Goal: Task Accomplishment & Management: Use online tool/utility

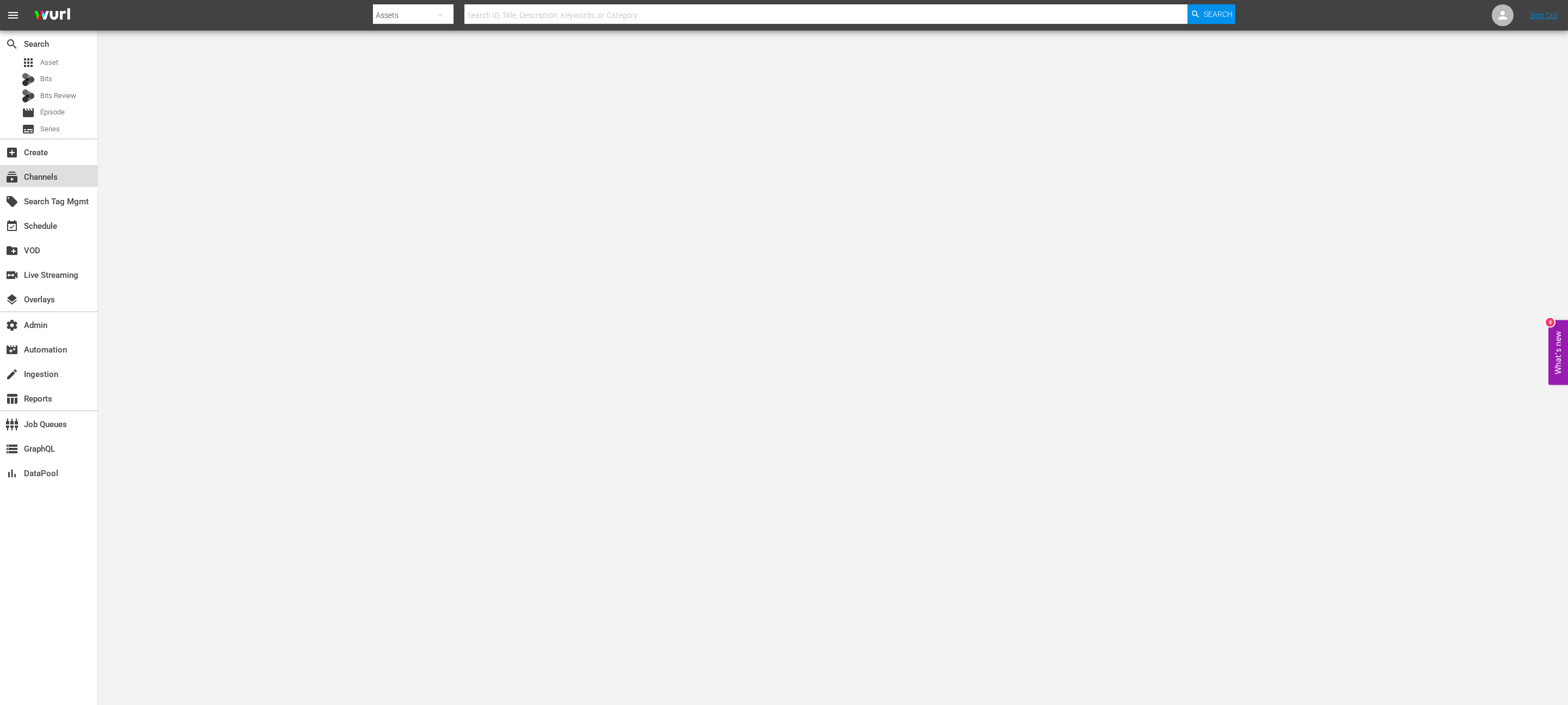
click at [21, 178] on div "subscriptions Channels" at bounding box center [30, 175] width 61 height 10
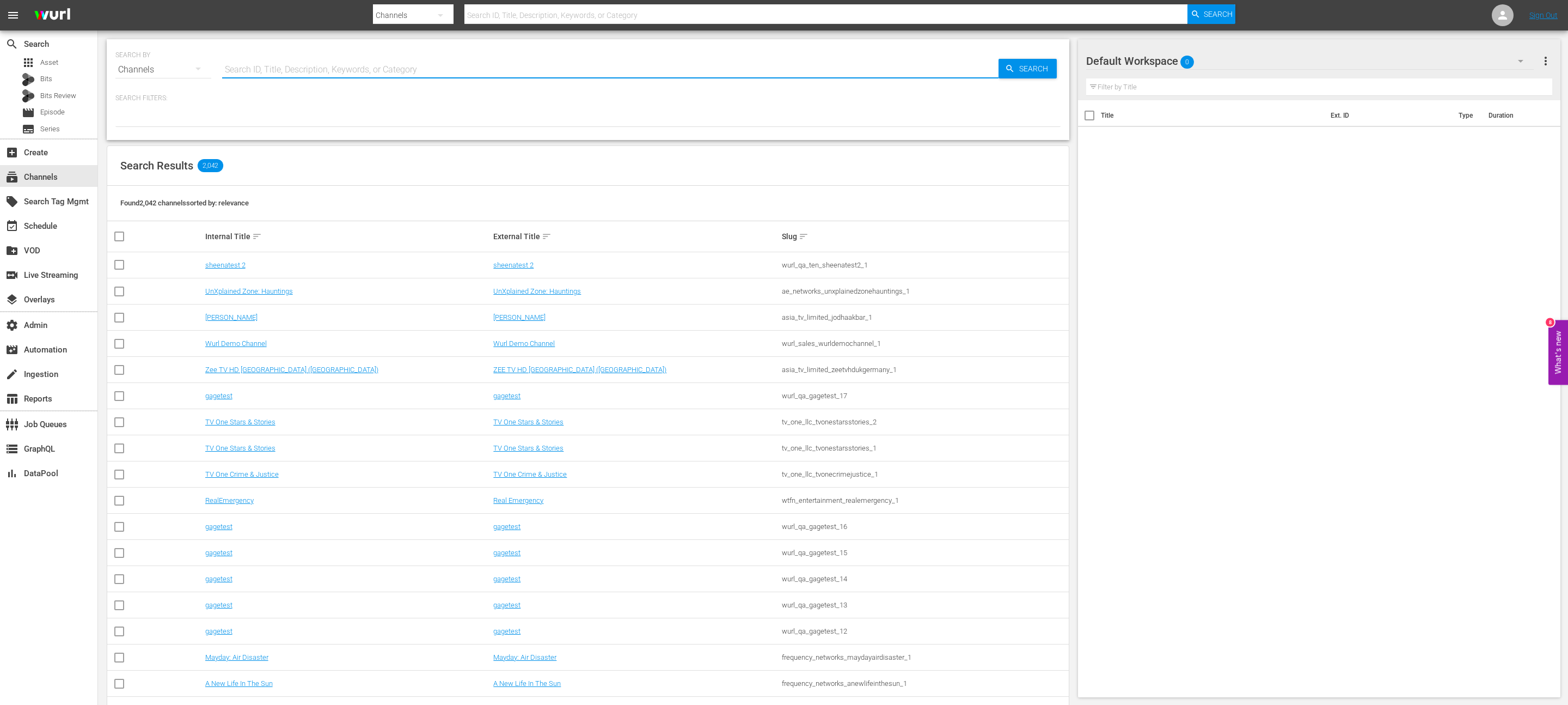
click at [258, 72] on input "text" at bounding box center [610, 69] width 776 height 26
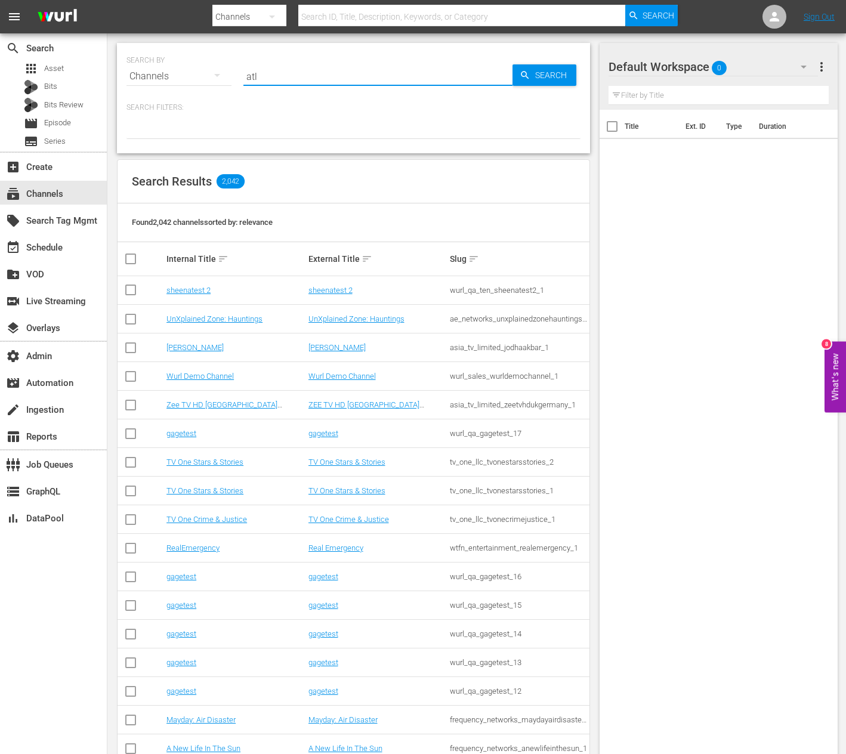
type input "atl"
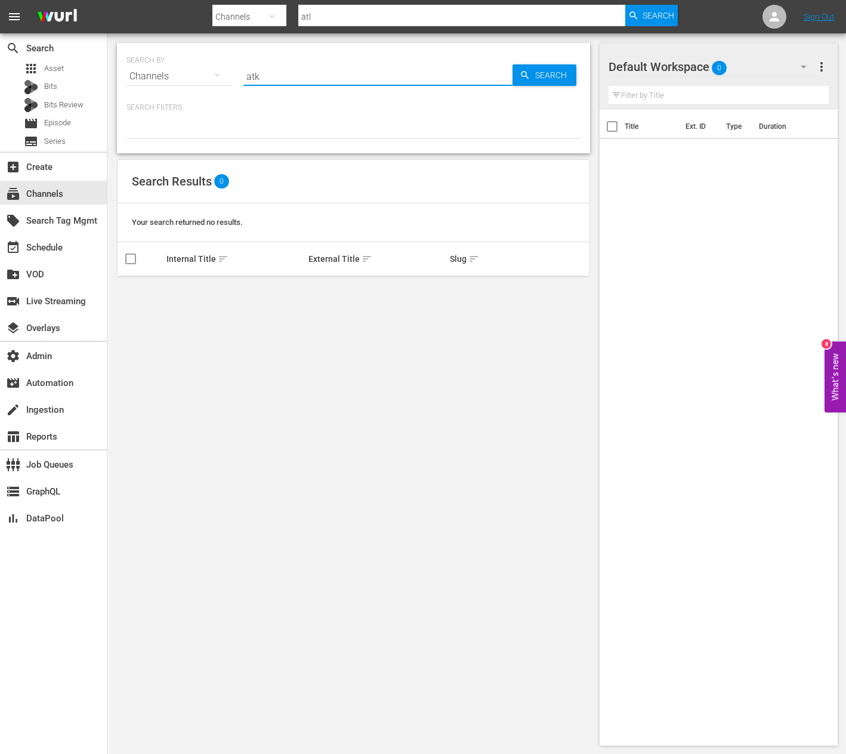
type input "atk"
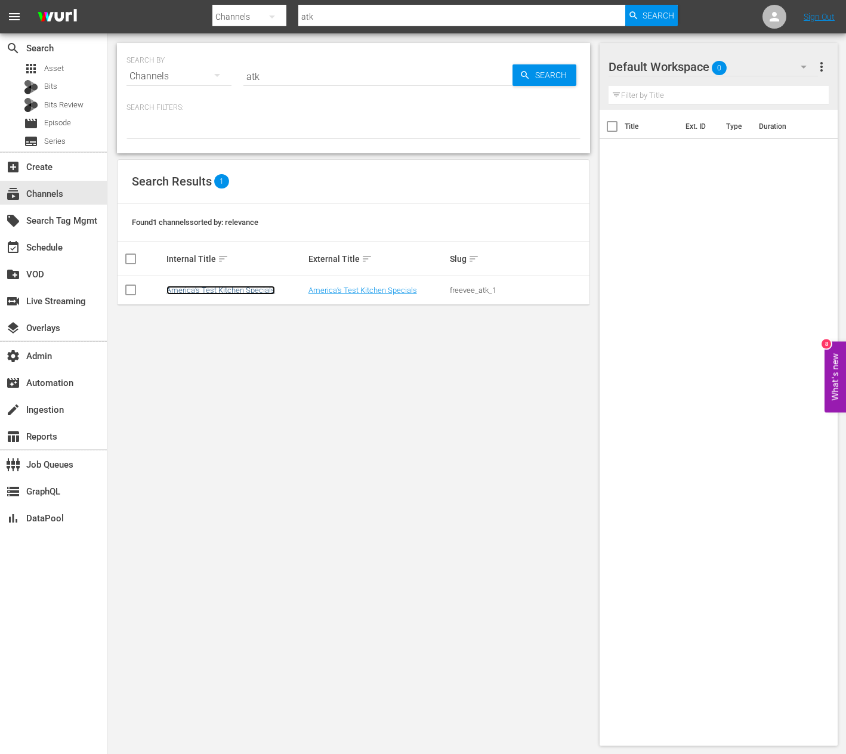
click at [200, 294] on link "America’s Test Kitchen Specials" at bounding box center [220, 290] width 109 height 9
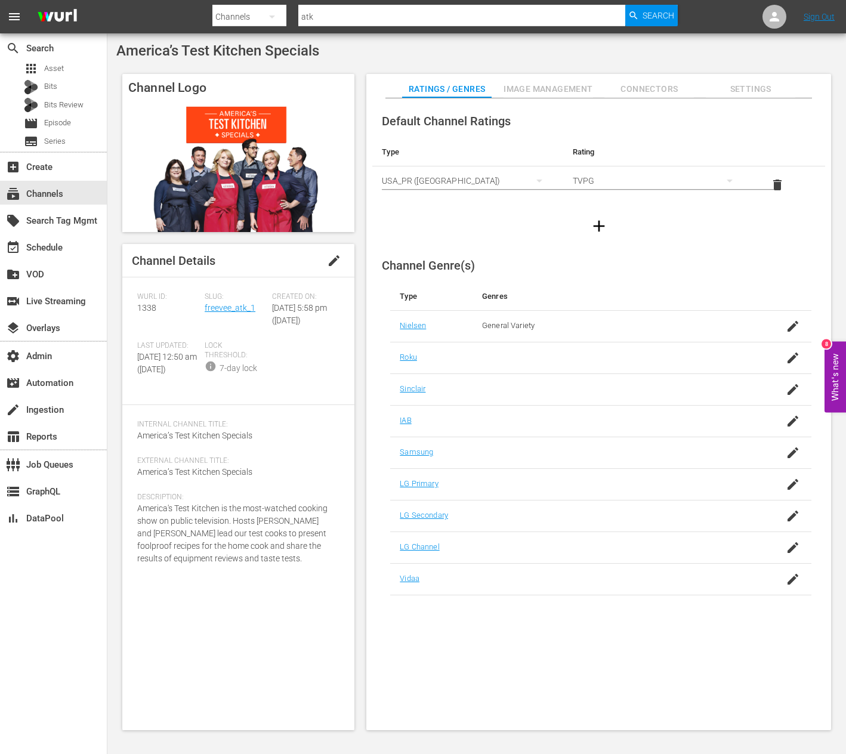
click at [379, 14] on input "atk" at bounding box center [461, 16] width 327 height 29
type input "upload"
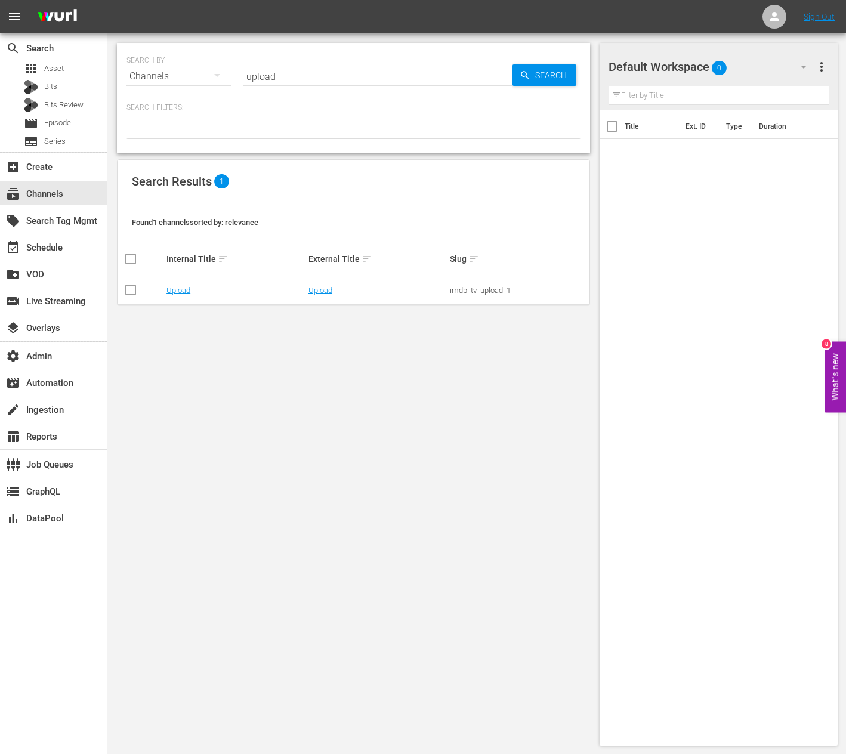
click at [358, 75] on input "upload" at bounding box center [377, 76] width 269 height 29
type input "atk"
click at [171, 290] on link "America’s Test Kitchen Specials" at bounding box center [220, 290] width 109 height 9
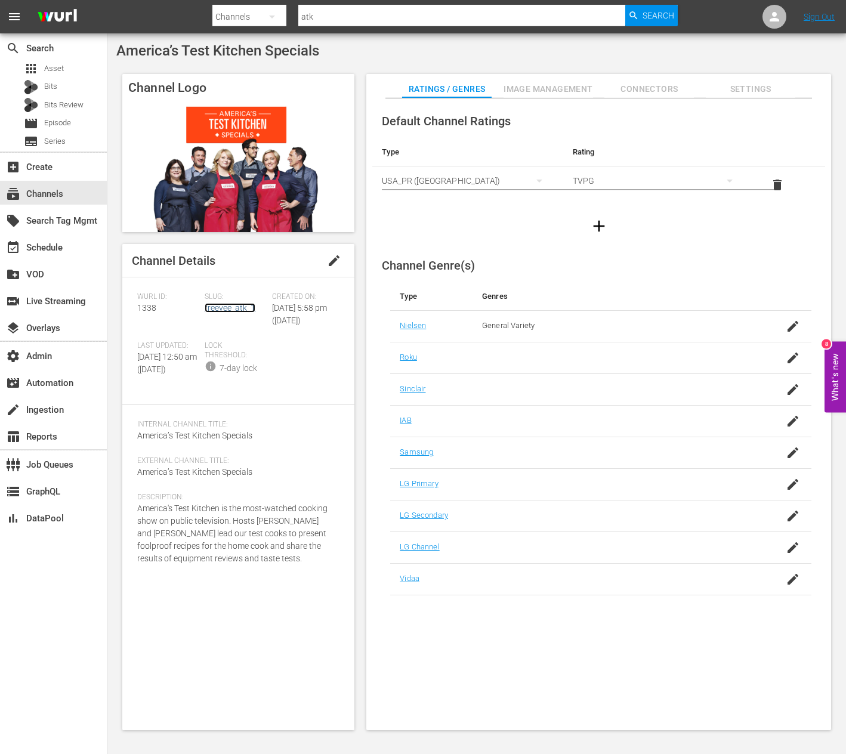
click at [240, 308] on link "freevee_atk_1" at bounding box center [230, 308] width 51 height 10
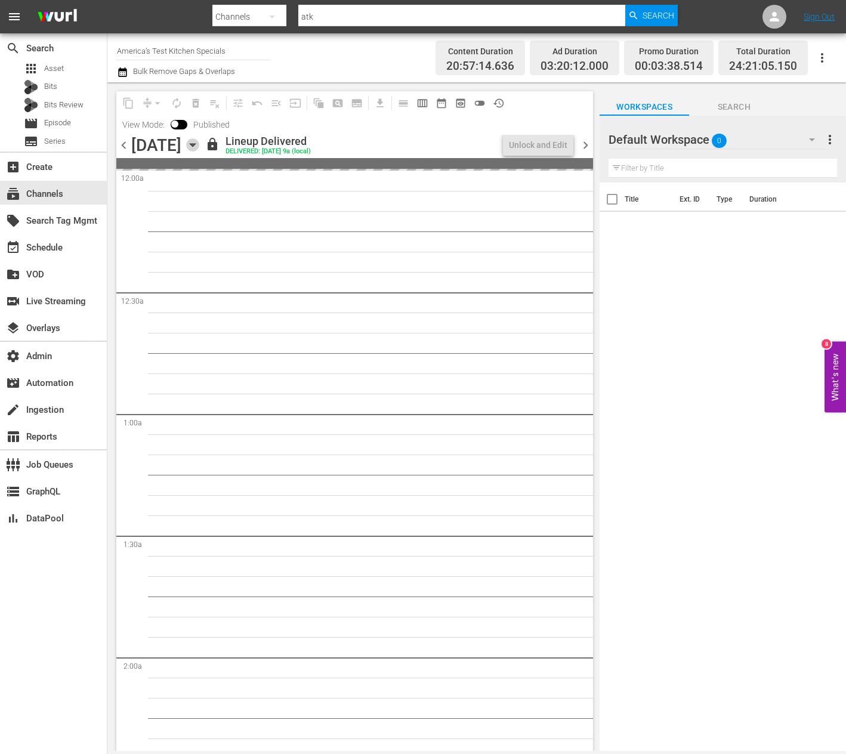
click at [199, 140] on icon "button" at bounding box center [192, 144] width 13 height 13
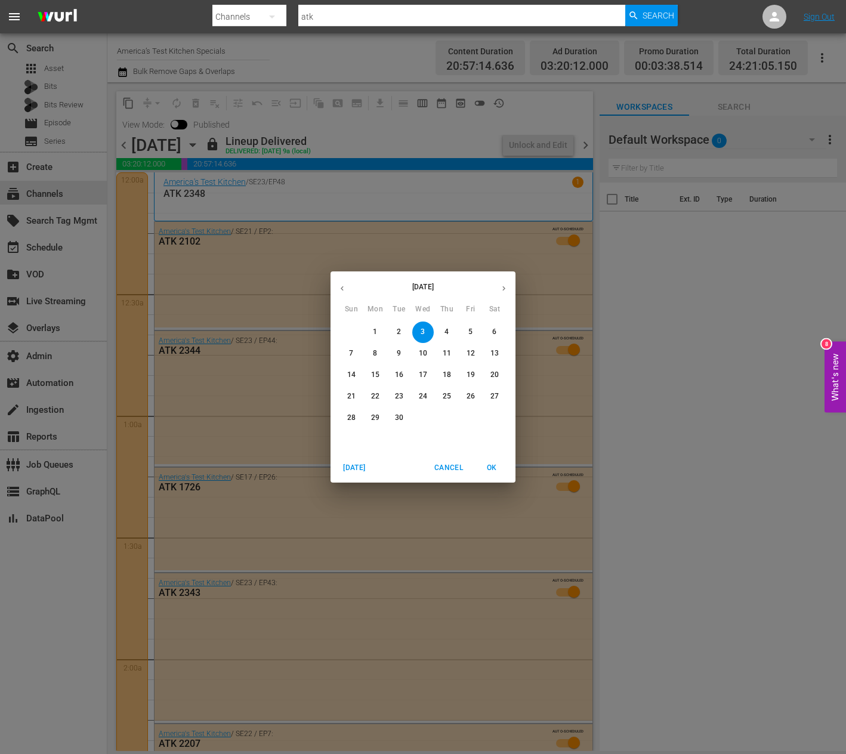
click at [499, 281] on button "button" at bounding box center [503, 288] width 23 height 23
click at [454, 330] on span "2" at bounding box center [446, 332] width 21 height 10
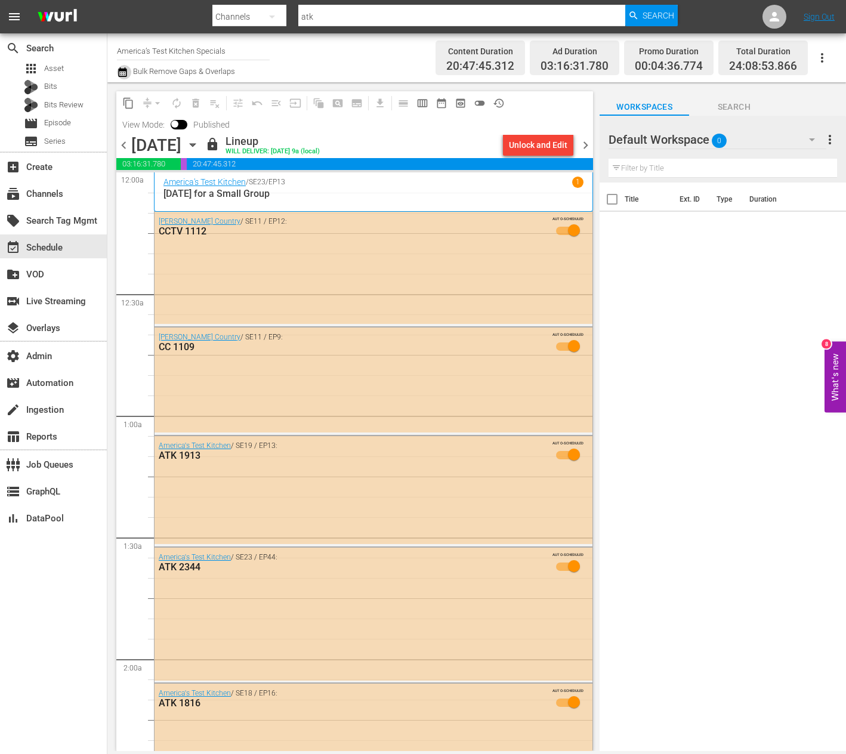
click at [125, 73] on icon "button" at bounding box center [122, 72] width 11 height 14
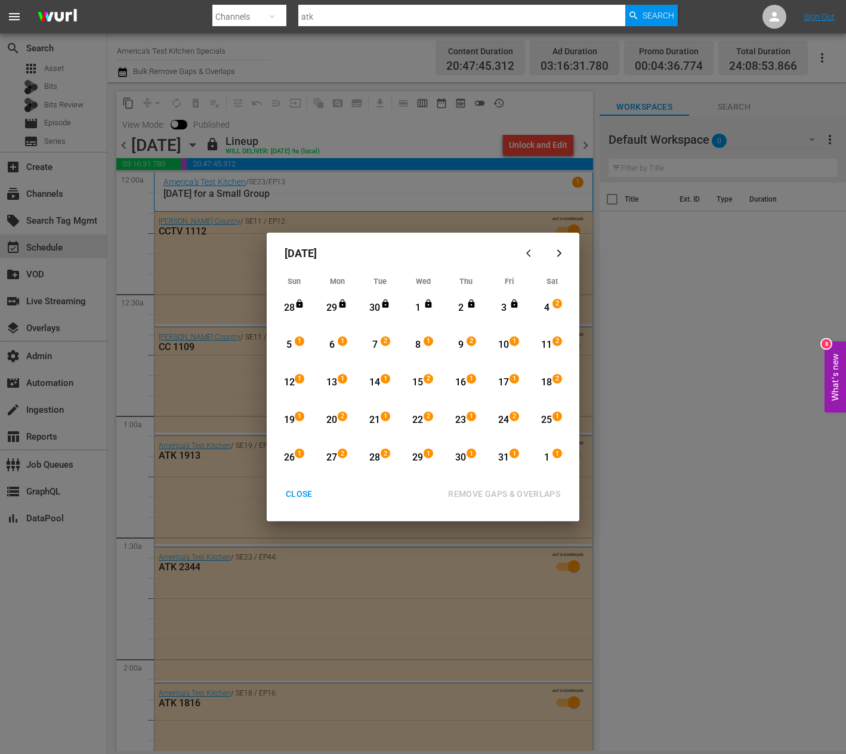
click at [292, 501] on div "CLOSE" at bounding box center [299, 494] width 46 height 15
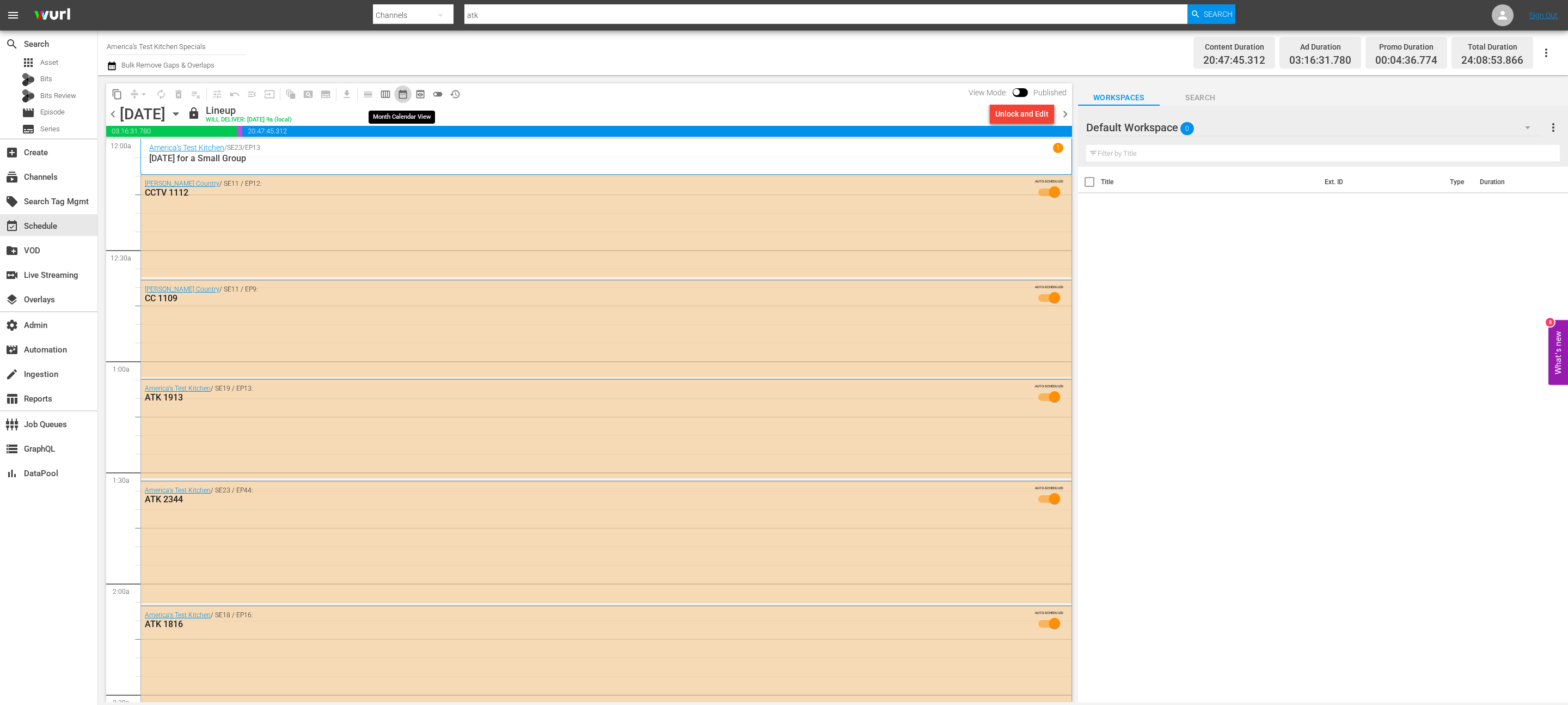
click at [401, 93] on span "date_range_outlined" at bounding box center [403, 94] width 11 height 11
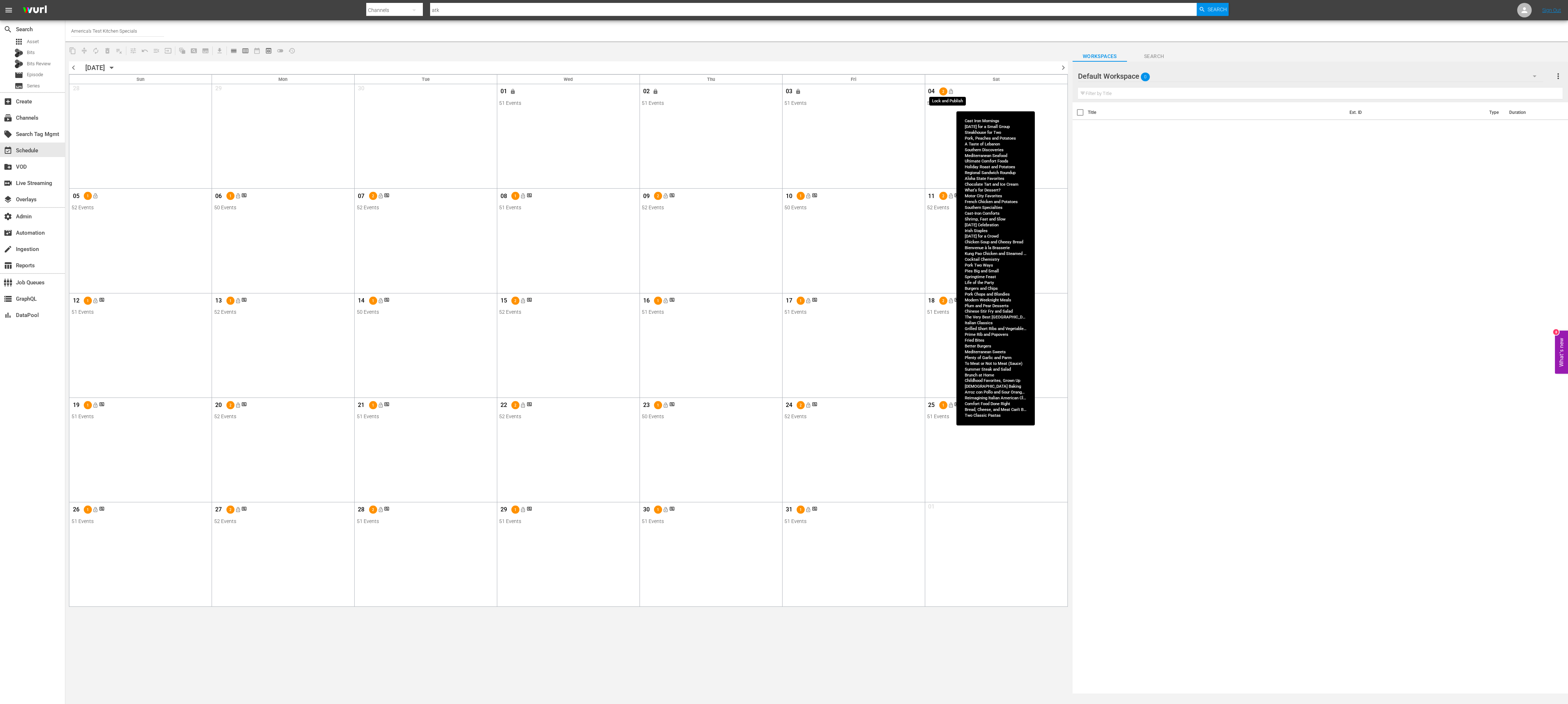
click at [951, 93] on span "lock_open" at bounding box center [951, 91] width 6 height 6
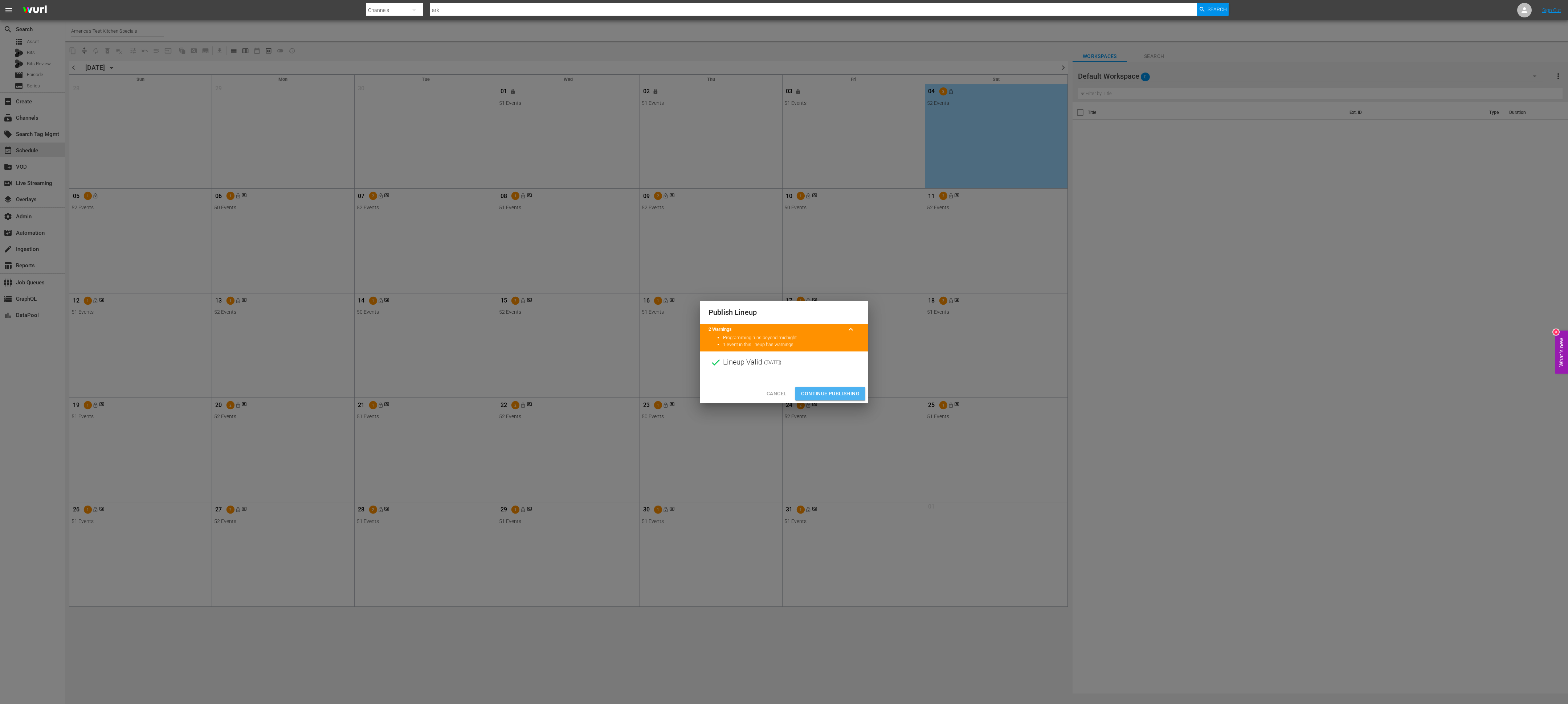
click at [821, 391] on span "Continue Publishing" at bounding box center [830, 394] width 58 height 9
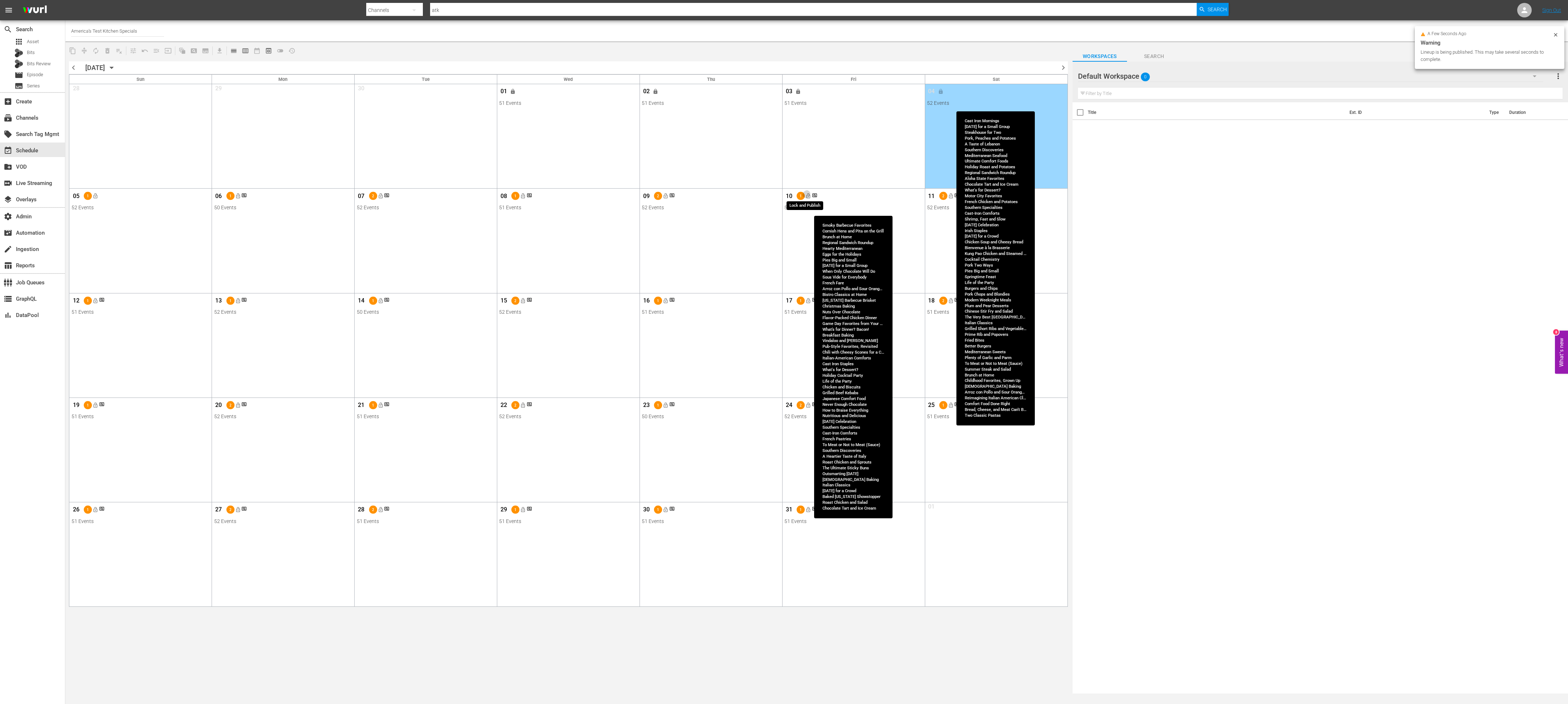
click at [811, 198] on button "lock_open" at bounding box center [808, 196] width 12 height 12
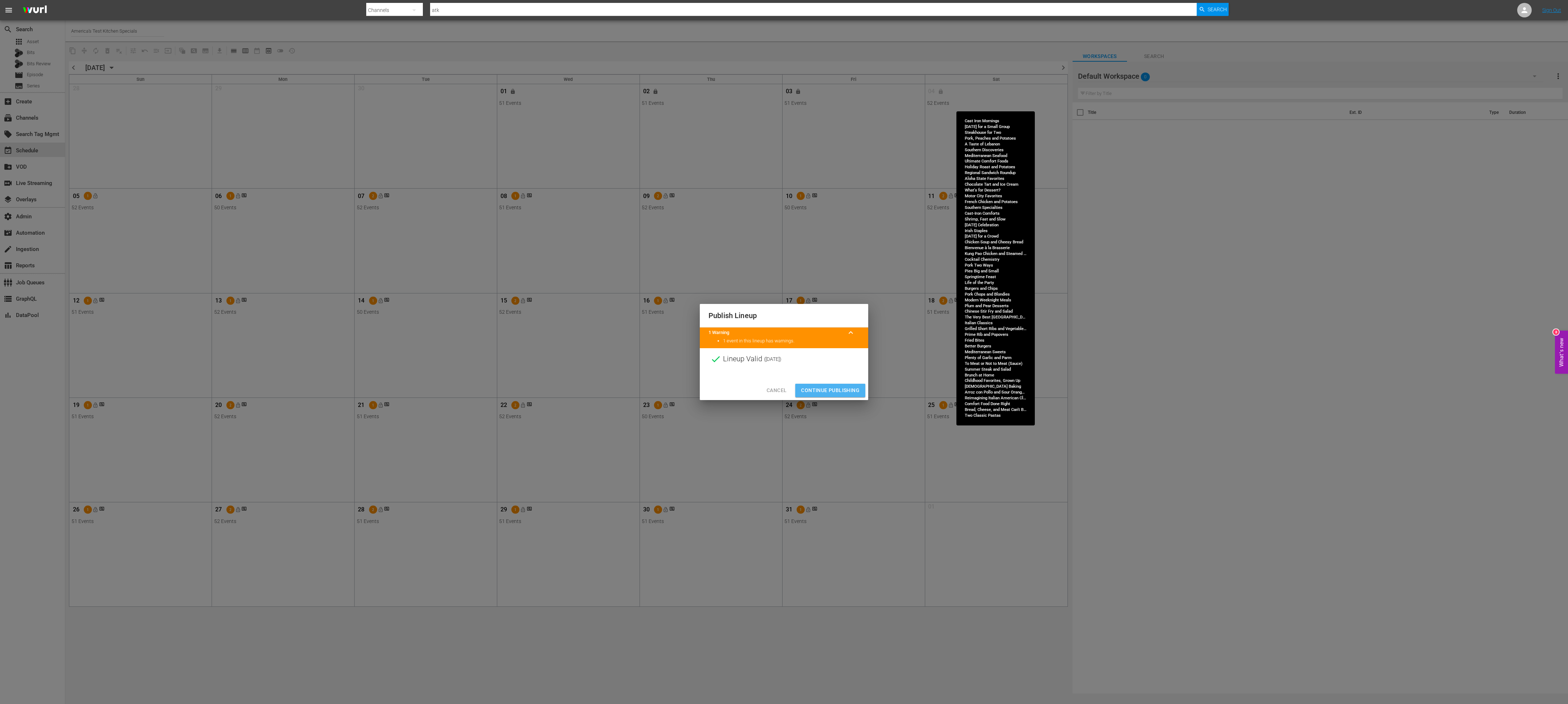
click at [807, 391] on span "Continue Publishing" at bounding box center [830, 390] width 58 height 9
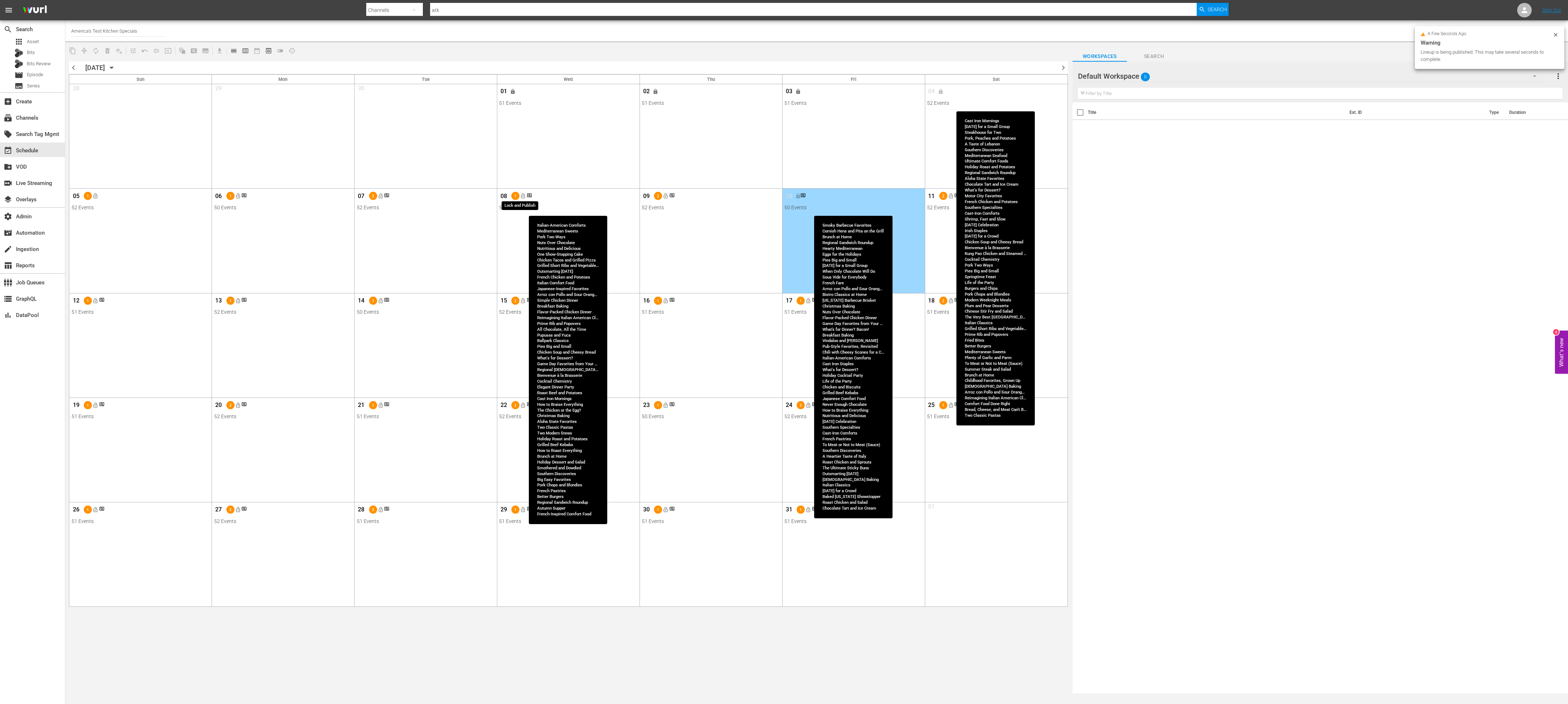
click at [525, 198] on span "lock_open" at bounding box center [523, 197] width 6 height 6
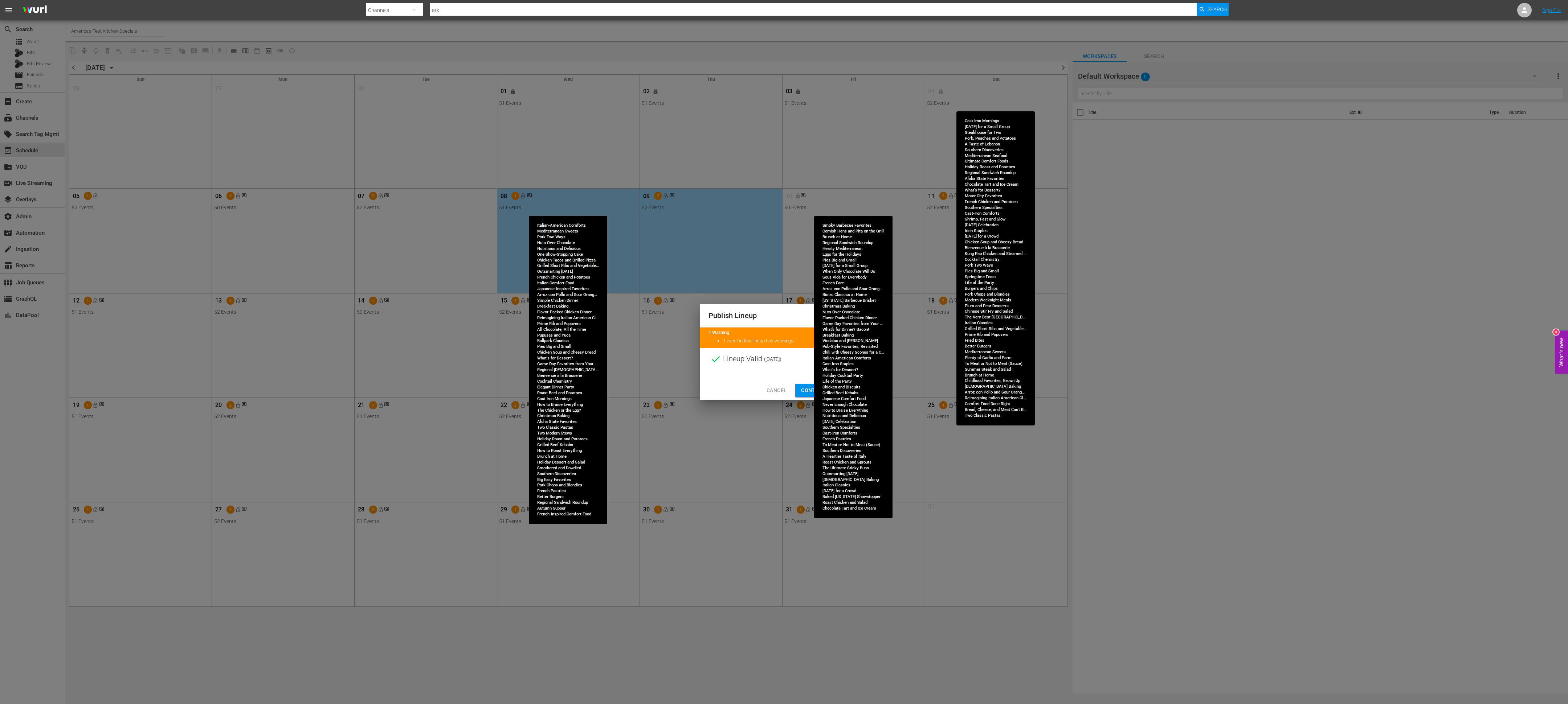
click at [809, 392] on span "Continue Publishing" at bounding box center [830, 390] width 58 height 9
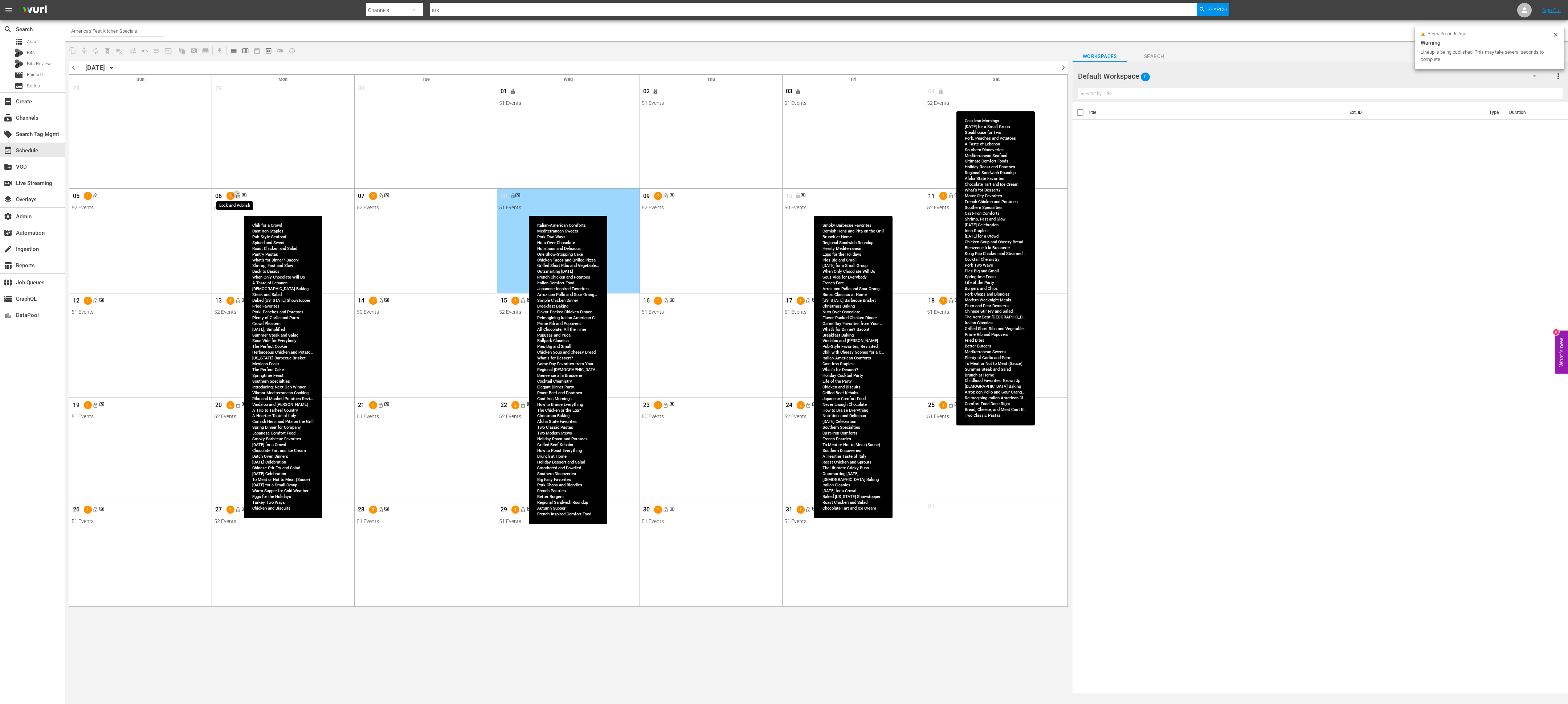
click at [236, 196] on span "lock_open" at bounding box center [238, 197] width 6 height 6
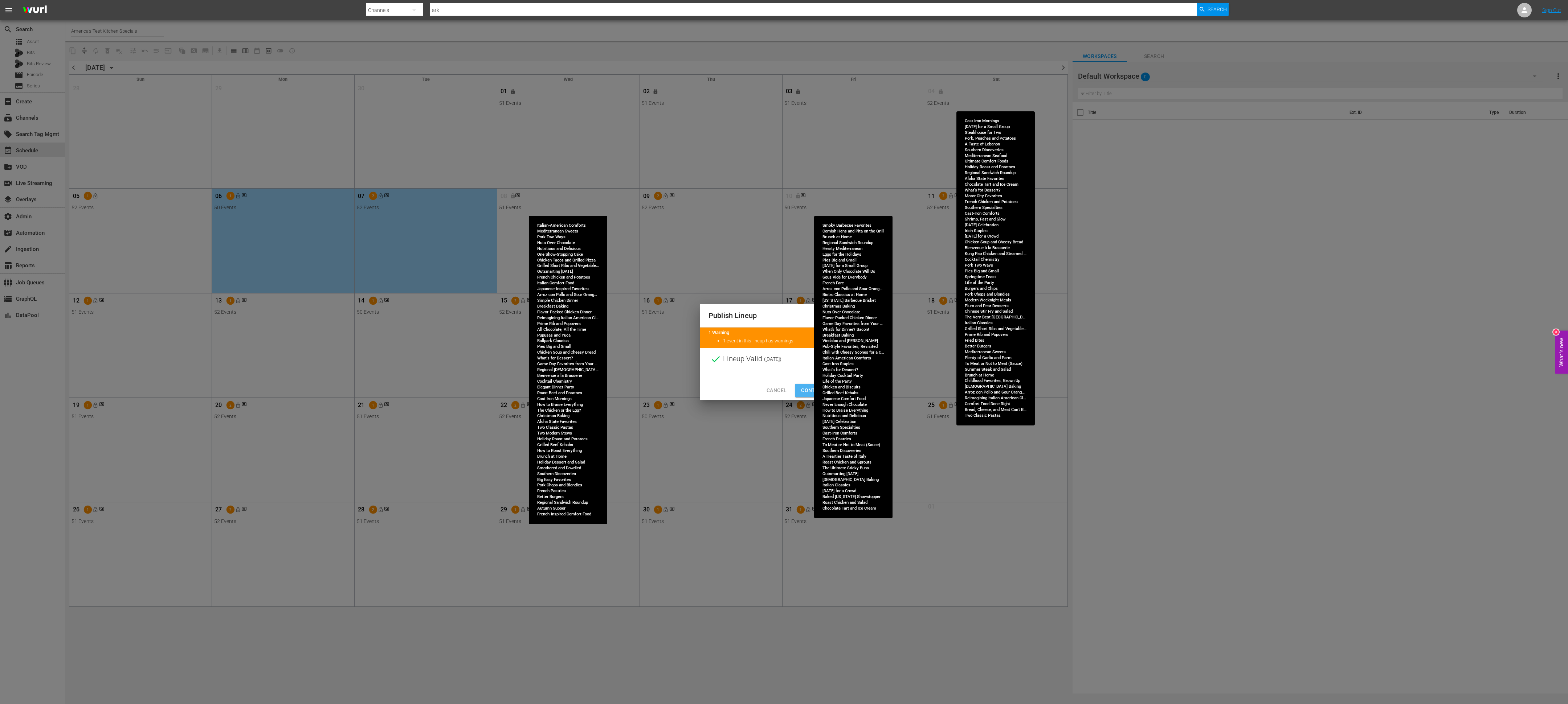
click at [808, 391] on span "Continue Publishing" at bounding box center [830, 390] width 58 height 9
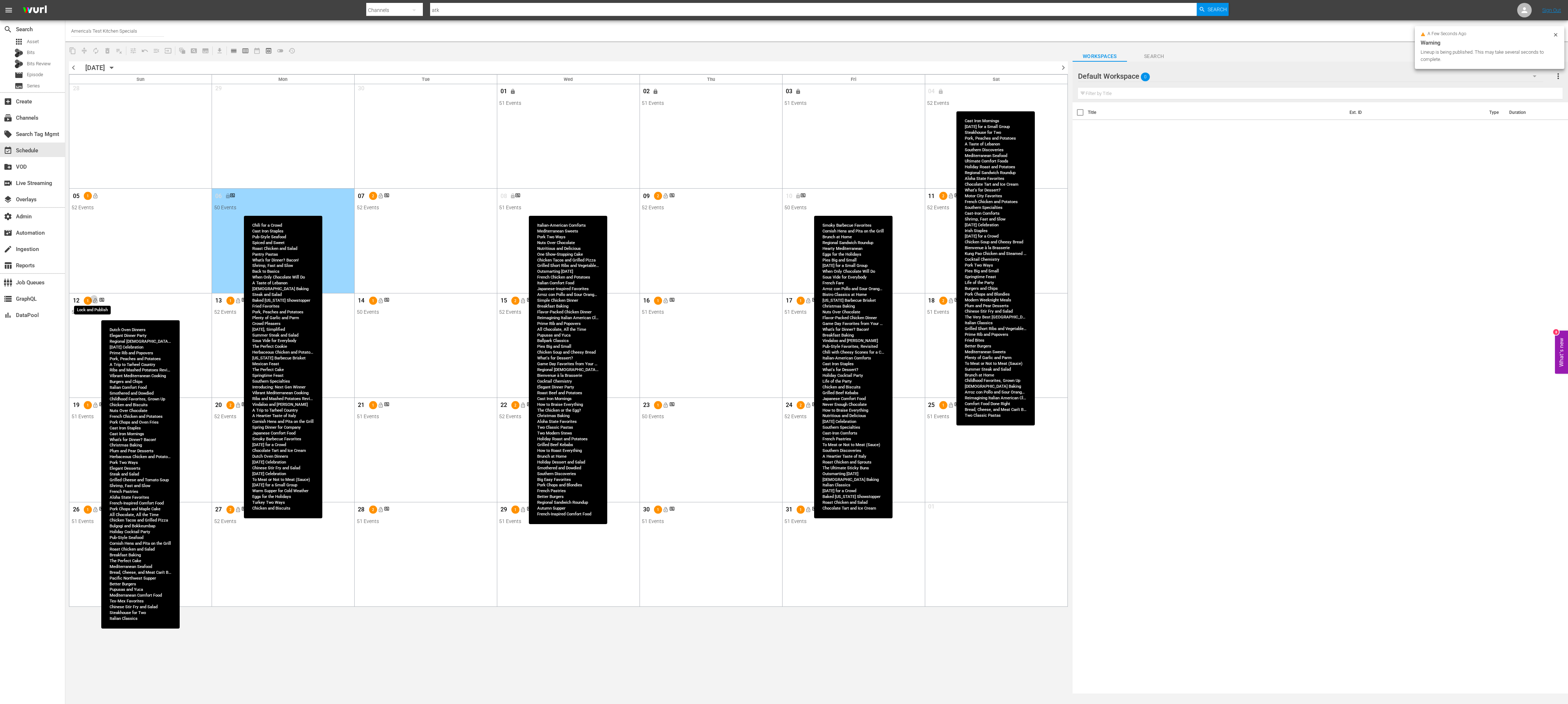
click at [97, 299] on span "lock_open" at bounding box center [96, 301] width 6 height 6
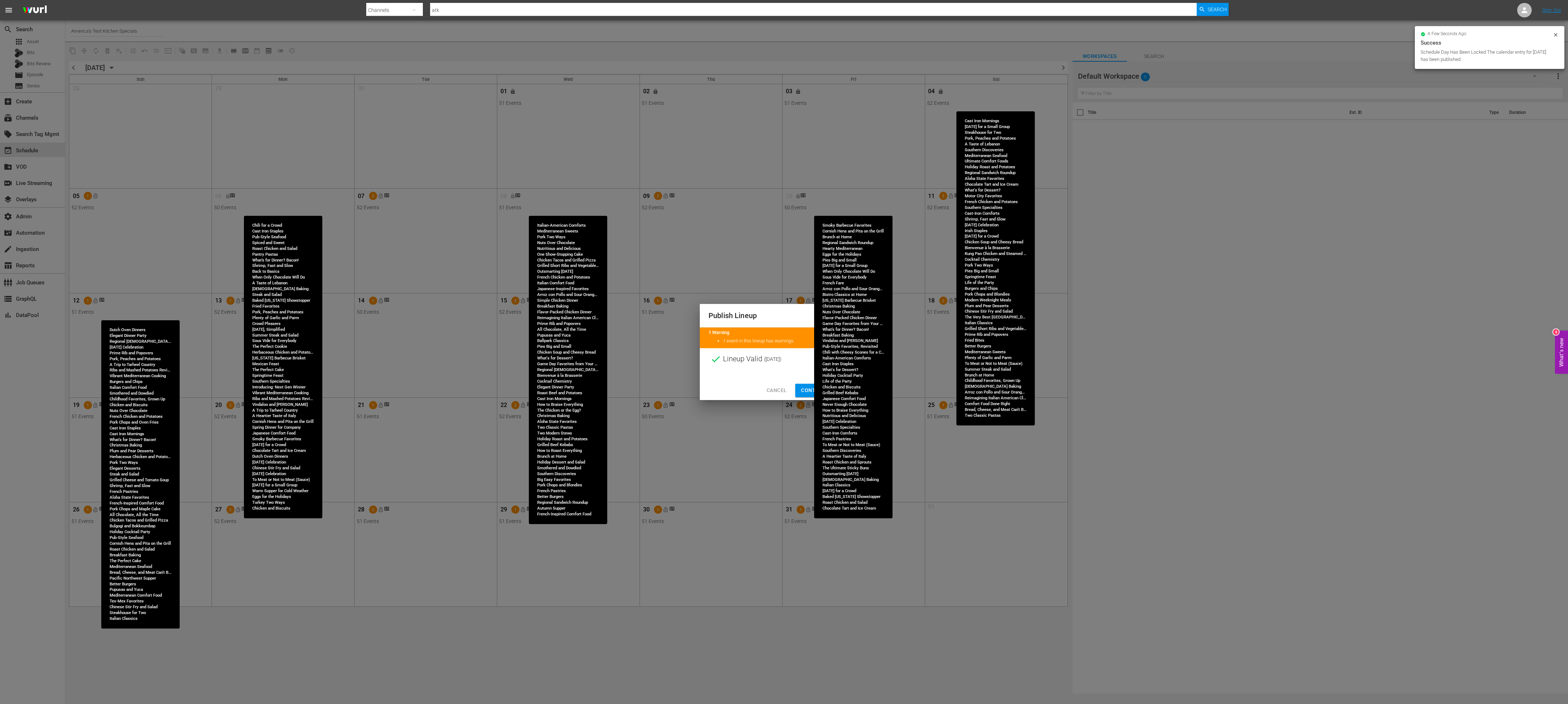
click at [809, 389] on span "Continue Publishing" at bounding box center [830, 390] width 58 height 9
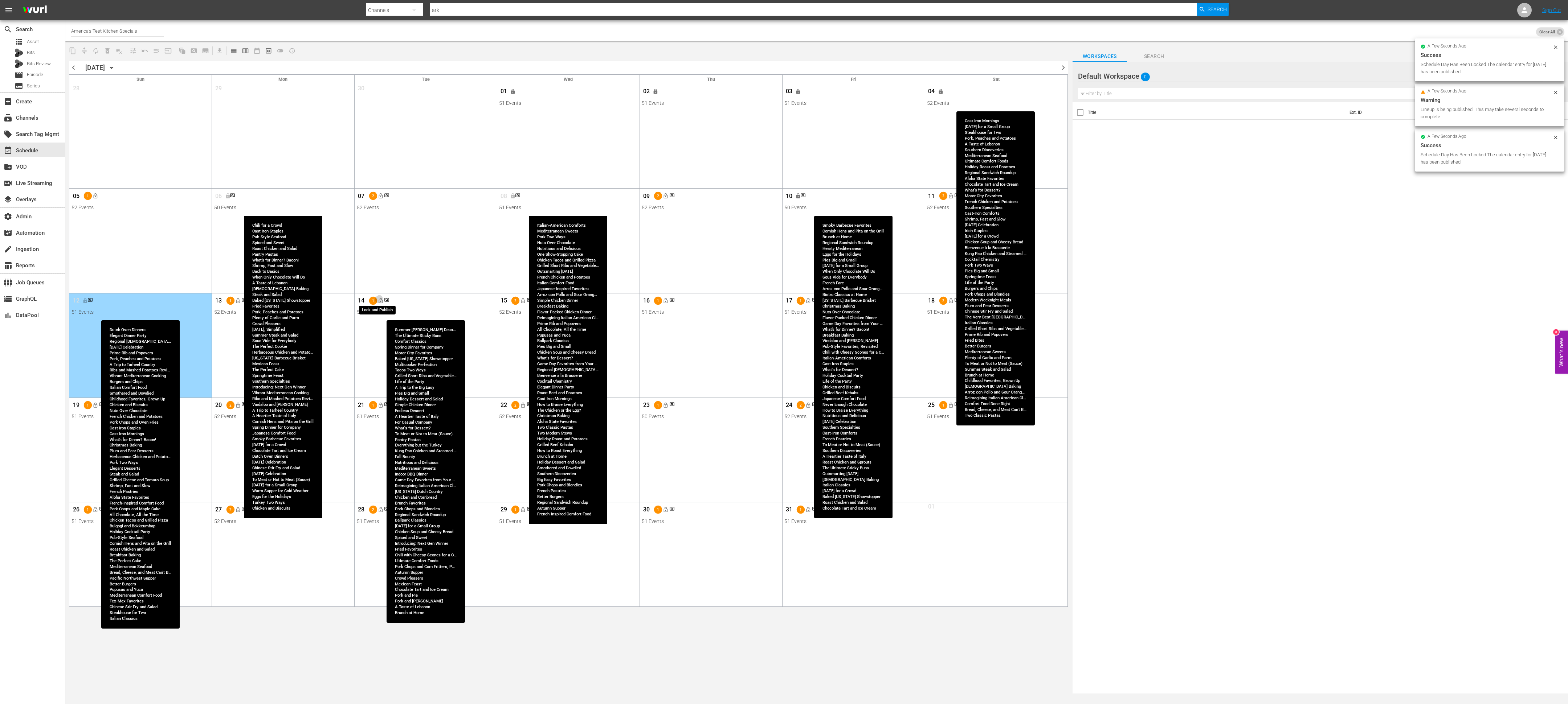
click at [381, 302] on span "lock_open" at bounding box center [380, 301] width 6 height 6
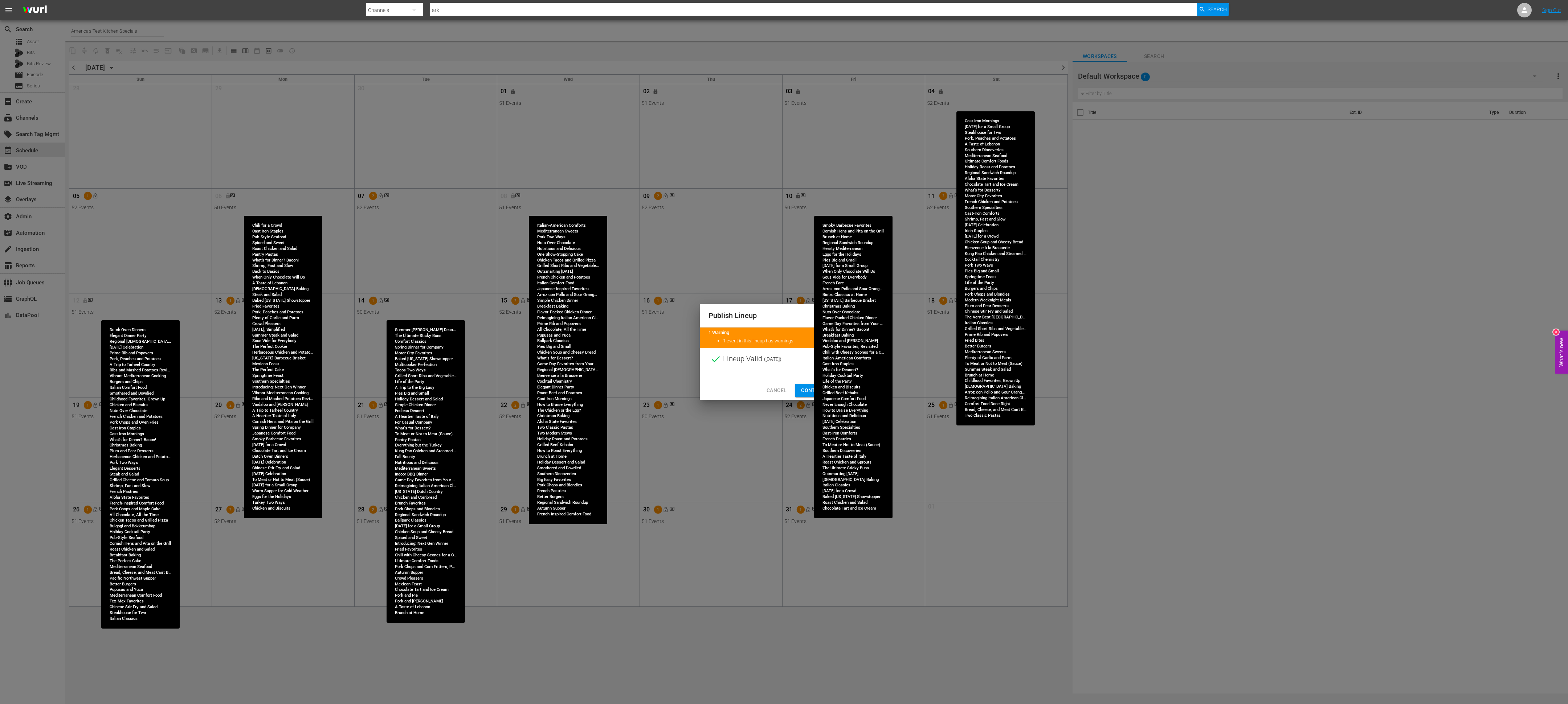
click at [805, 387] on span "Continue Publishing" at bounding box center [830, 390] width 58 height 9
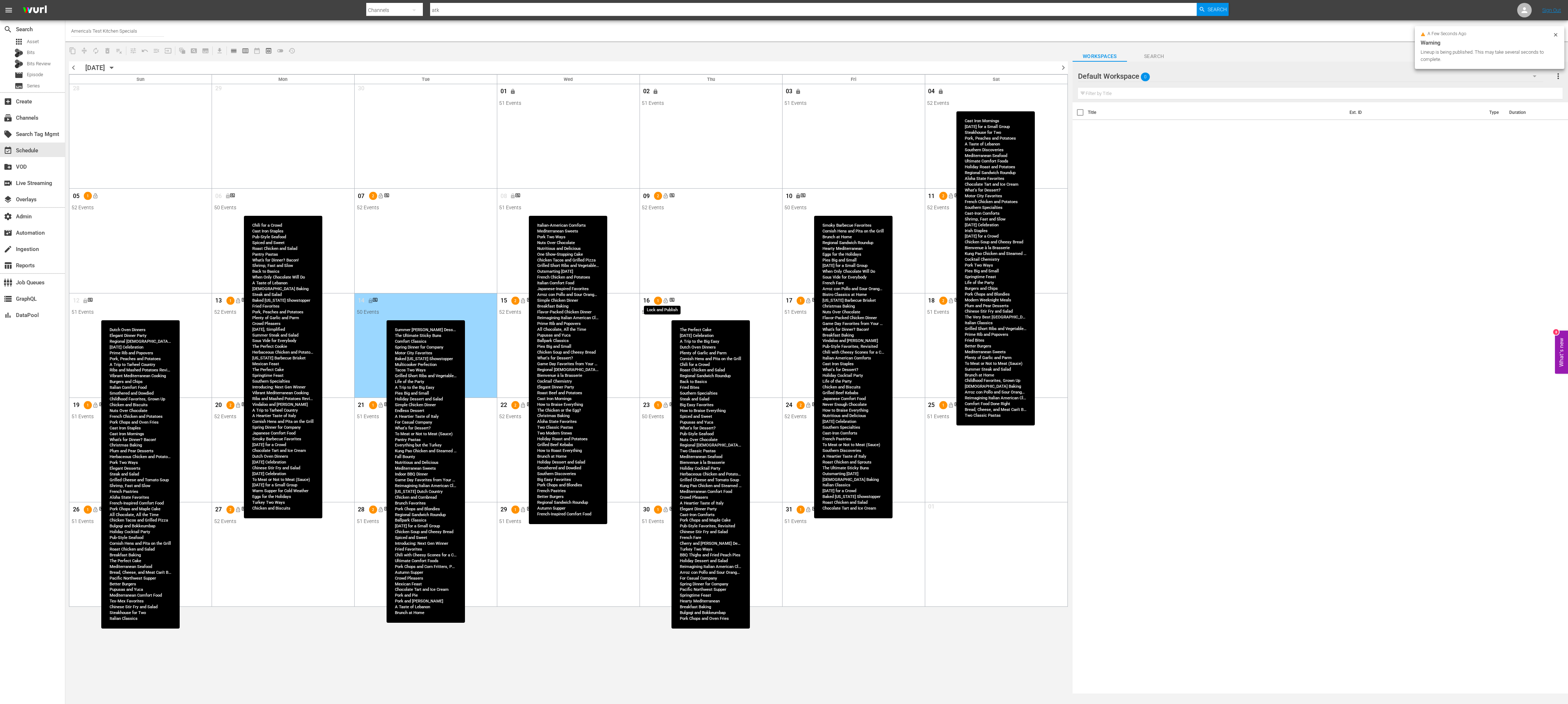
click at [665, 301] on span "lock_open" at bounding box center [666, 301] width 6 height 6
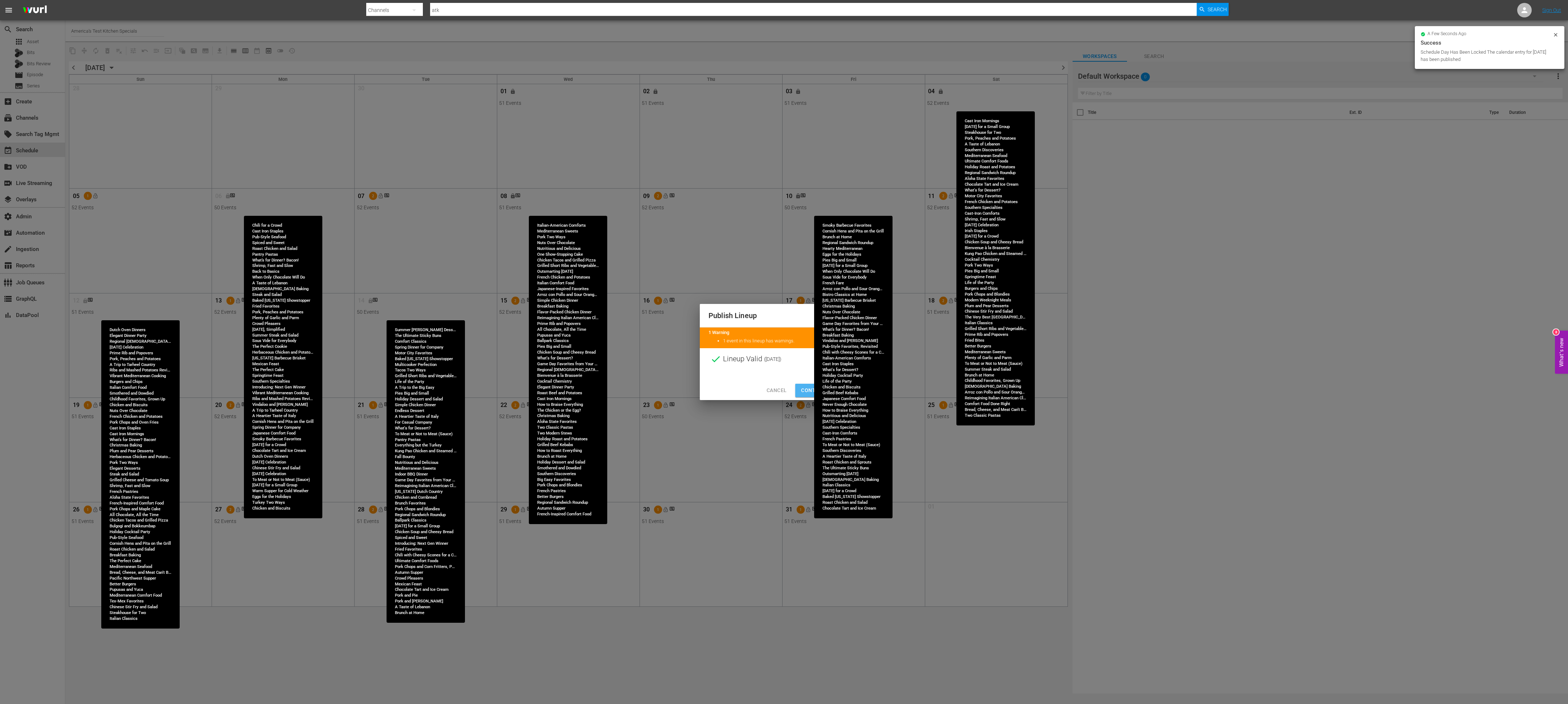
click at [807, 389] on span "Continue Publishing" at bounding box center [830, 390] width 58 height 9
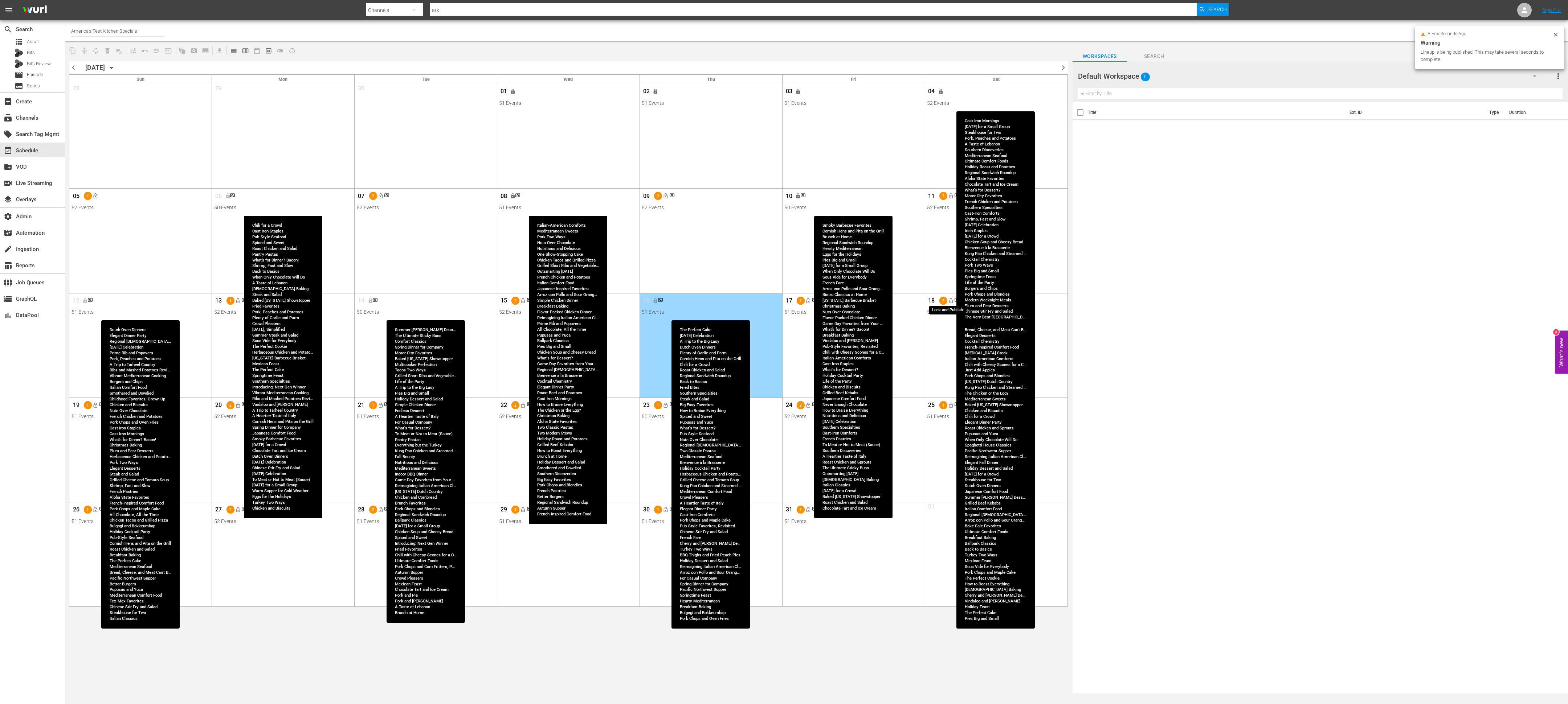
click at [951, 302] on span "lock_open" at bounding box center [951, 301] width 6 height 6
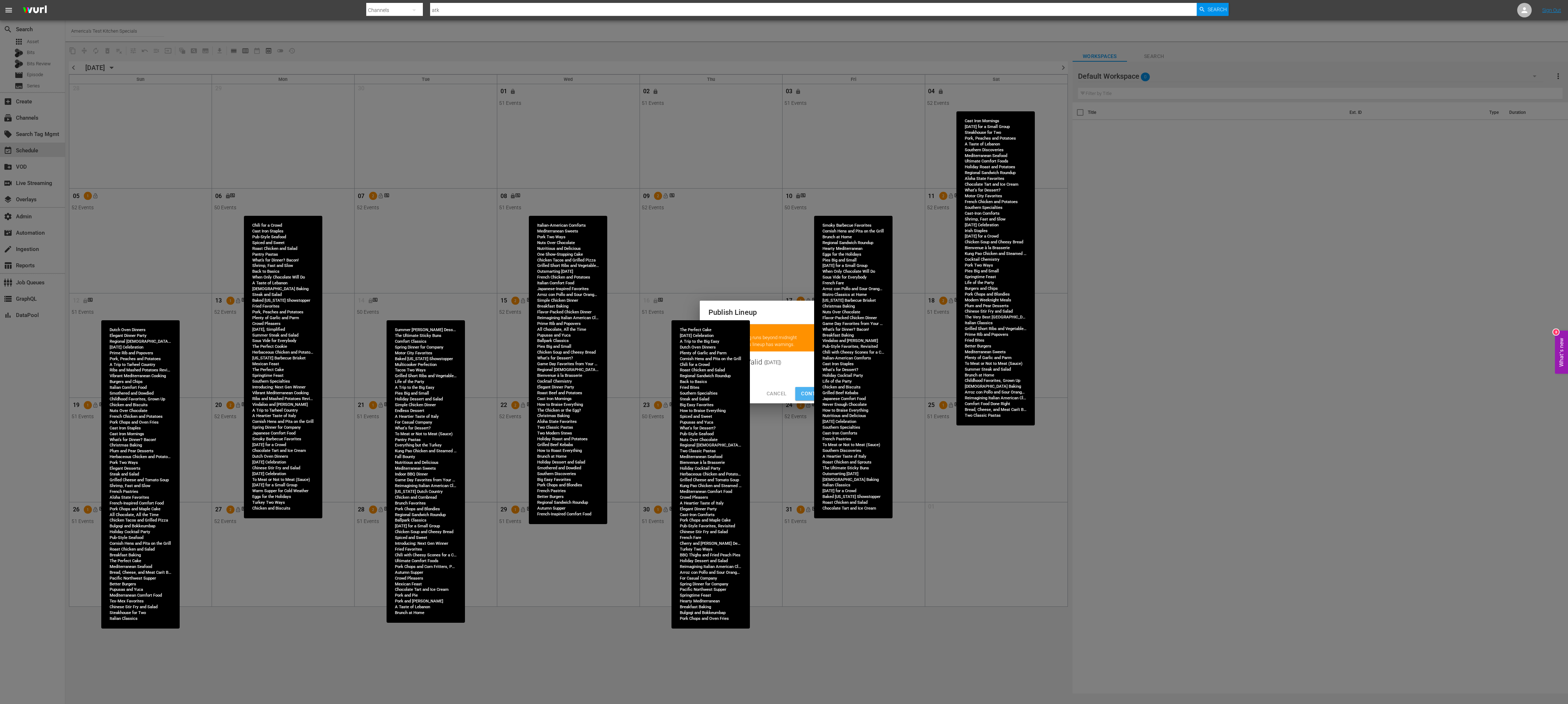
click at [810, 392] on span "Continue Publishing" at bounding box center [830, 394] width 58 height 9
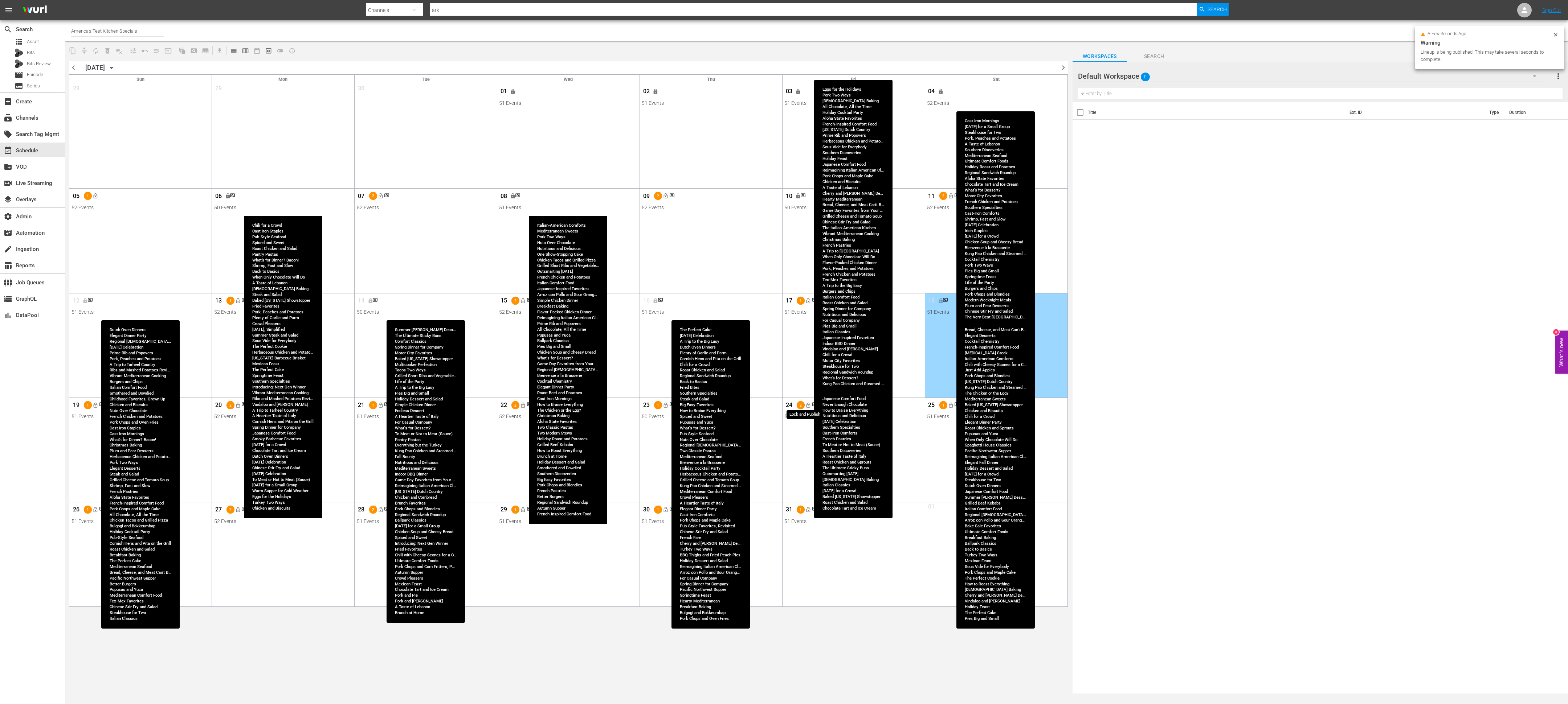
click at [811, 408] on button "lock_open" at bounding box center [808, 406] width 12 height 12
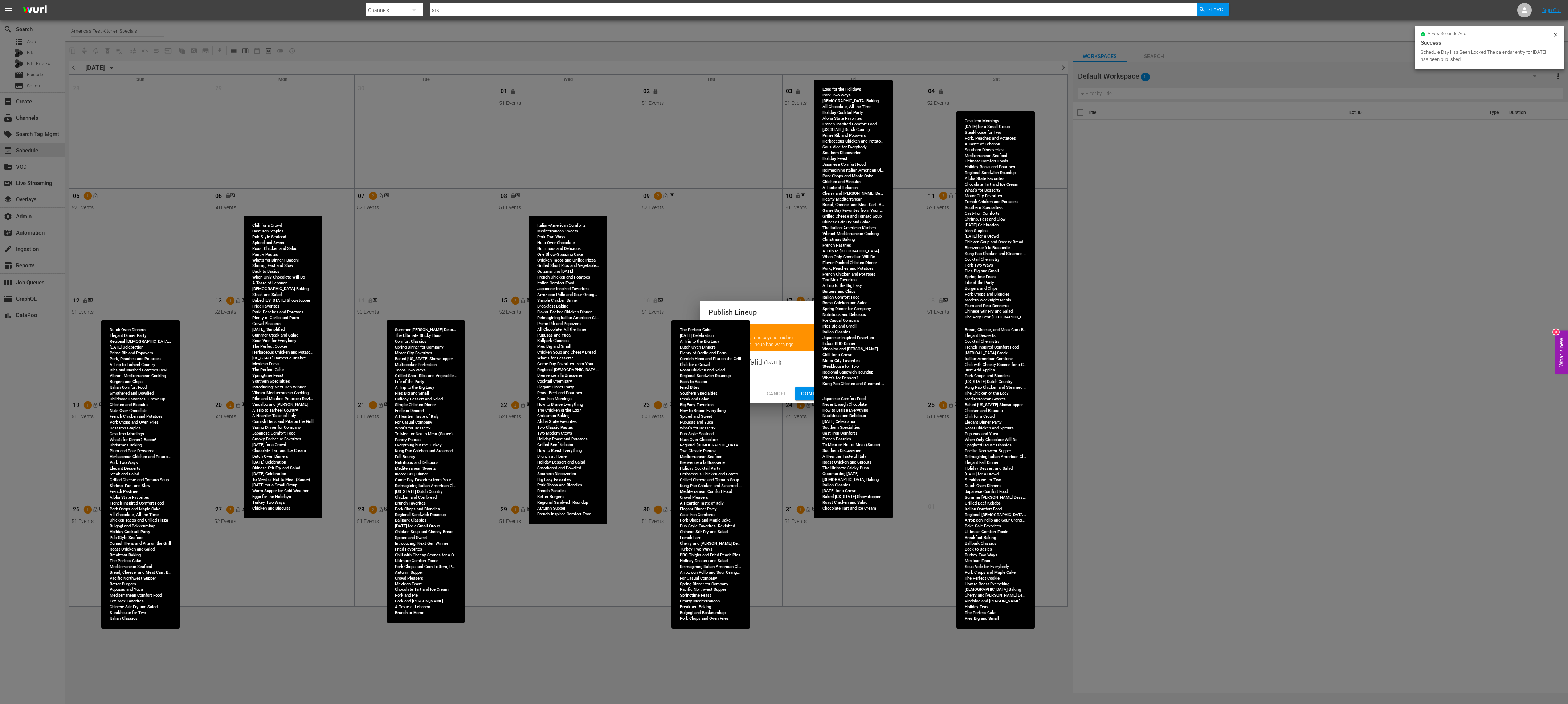
click at [809, 385] on div "Cancel Continue Publishing" at bounding box center [784, 394] width 169 height 19
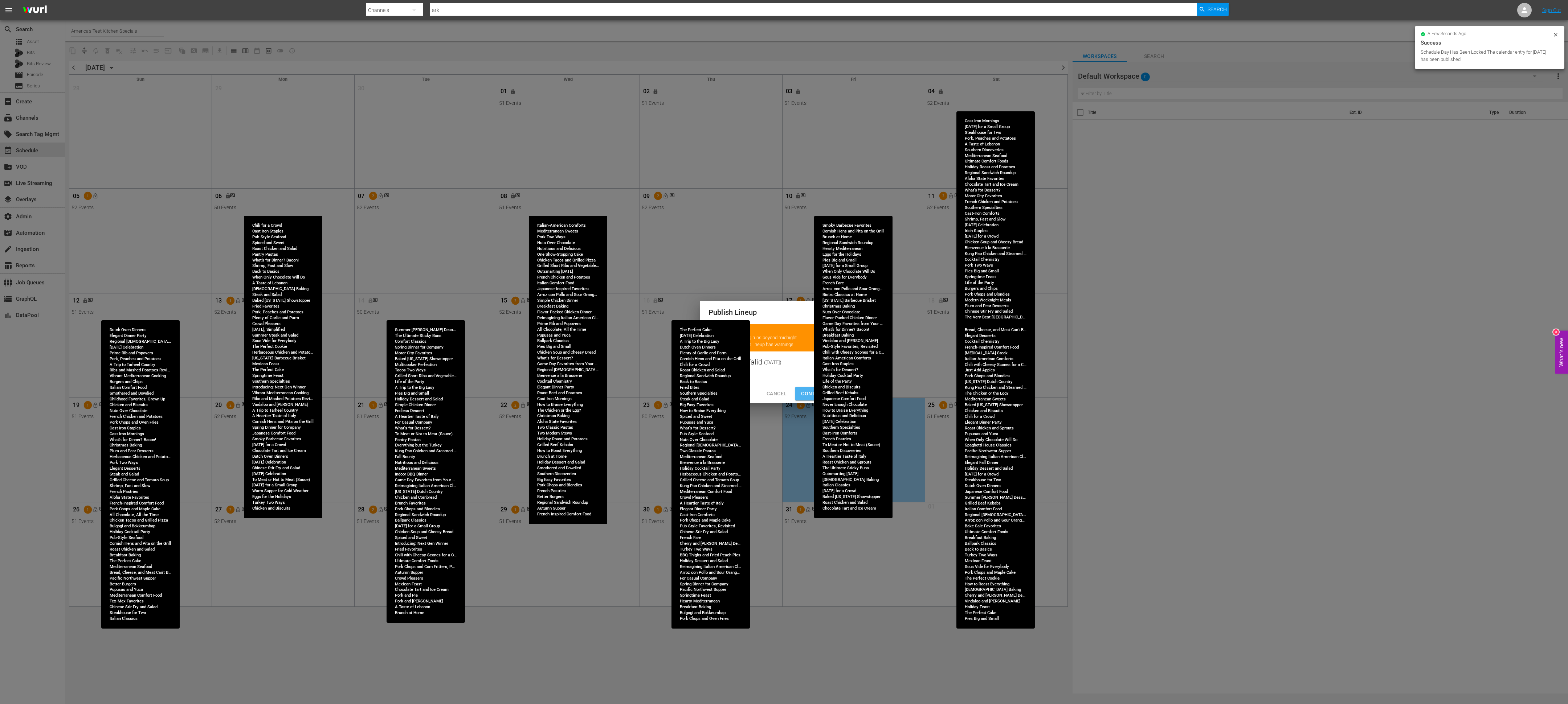
click at [804, 395] on span "Continue Publishing" at bounding box center [830, 394] width 58 height 9
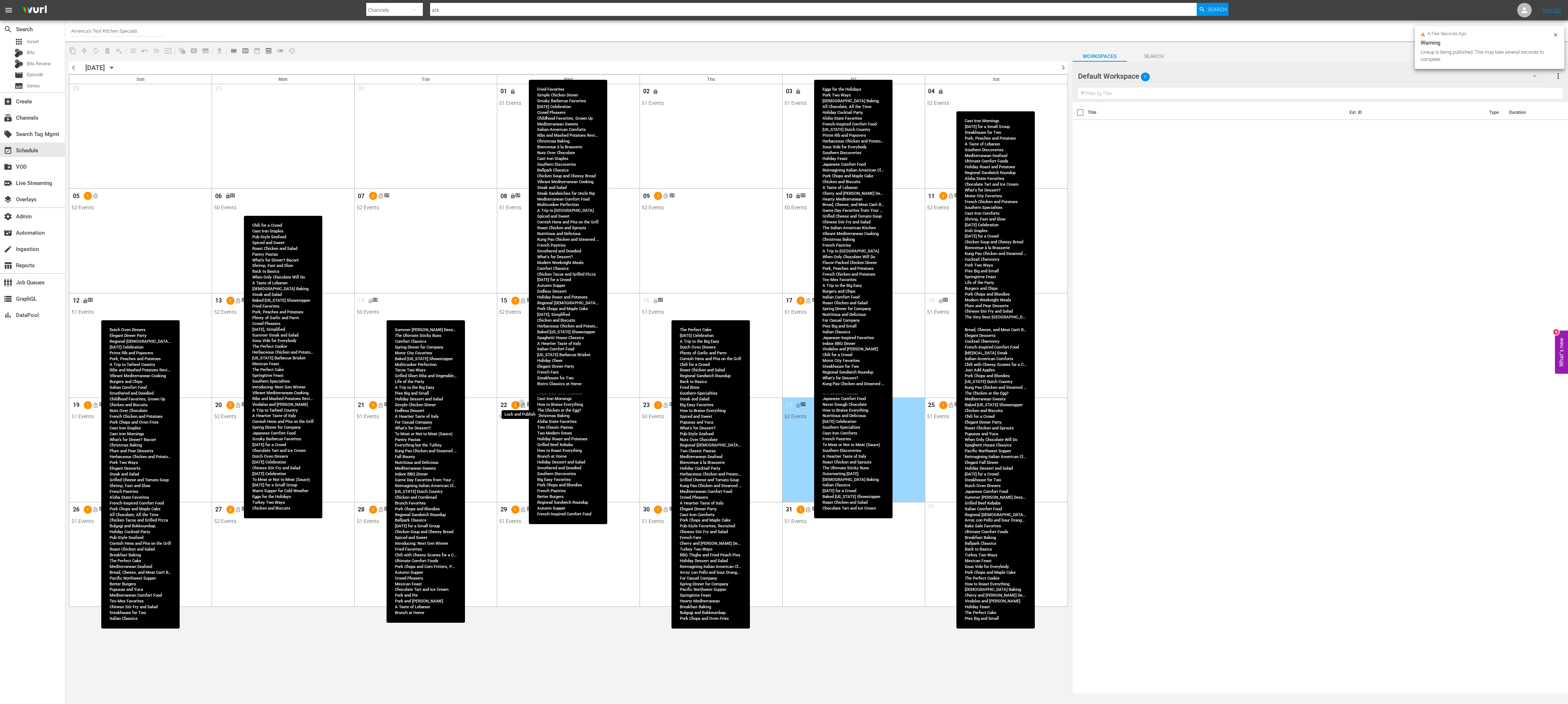
click at [523, 408] on span "lock_open" at bounding box center [523, 405] width 6 height 6
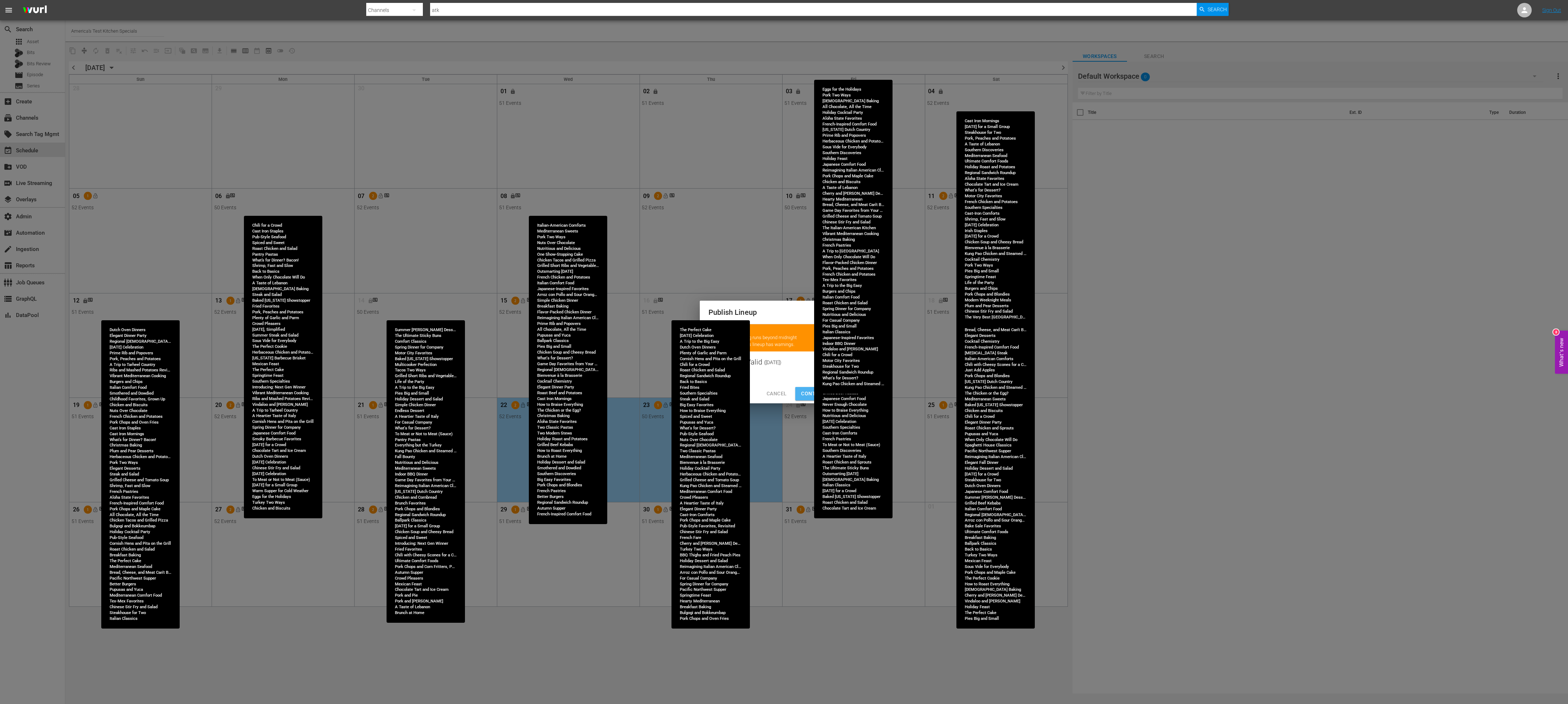
click at [808, 391] on span "Continue Publishing" at bounding box center [830, 394] width 58 height 9
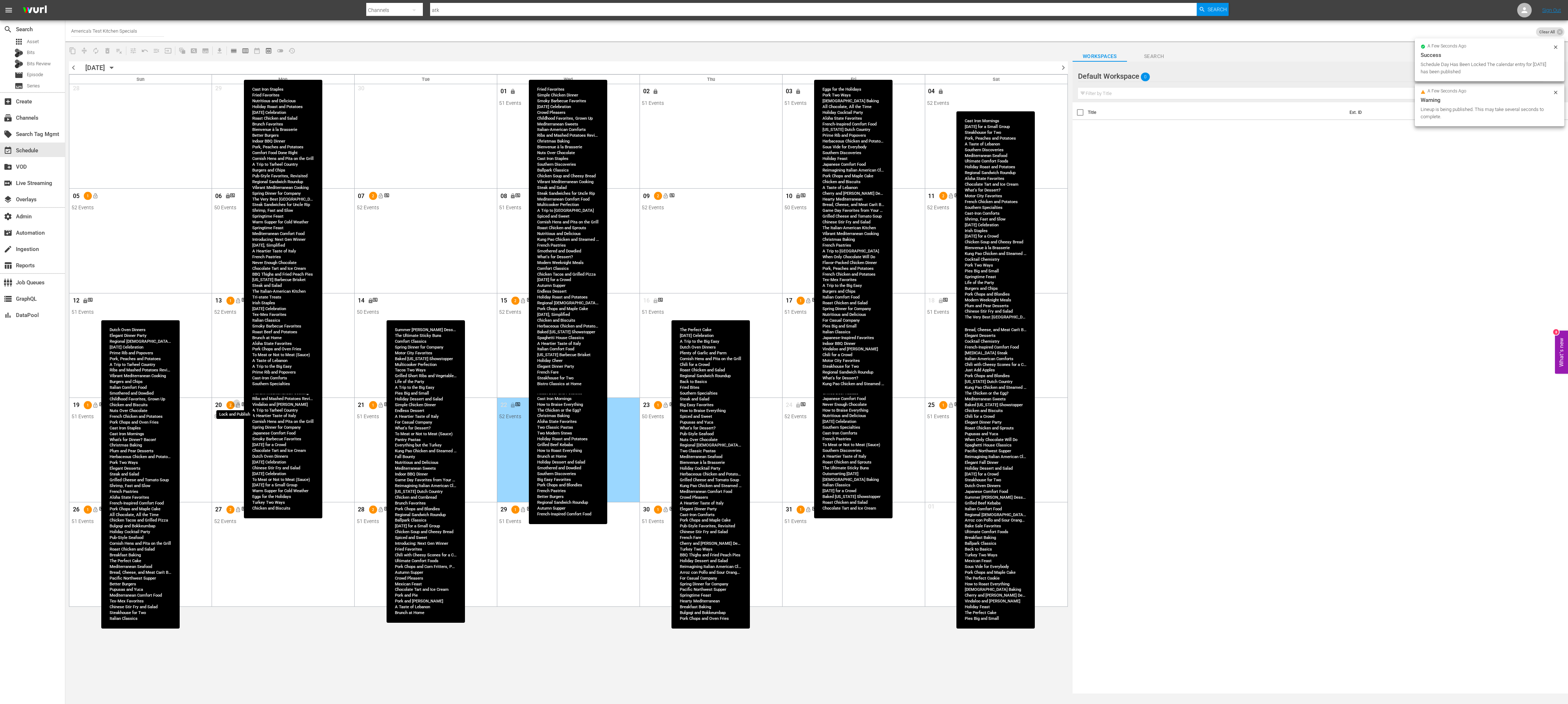
click at [239, 405] on span "lock_open" at bounding box center [238, 405] width 6 height 6
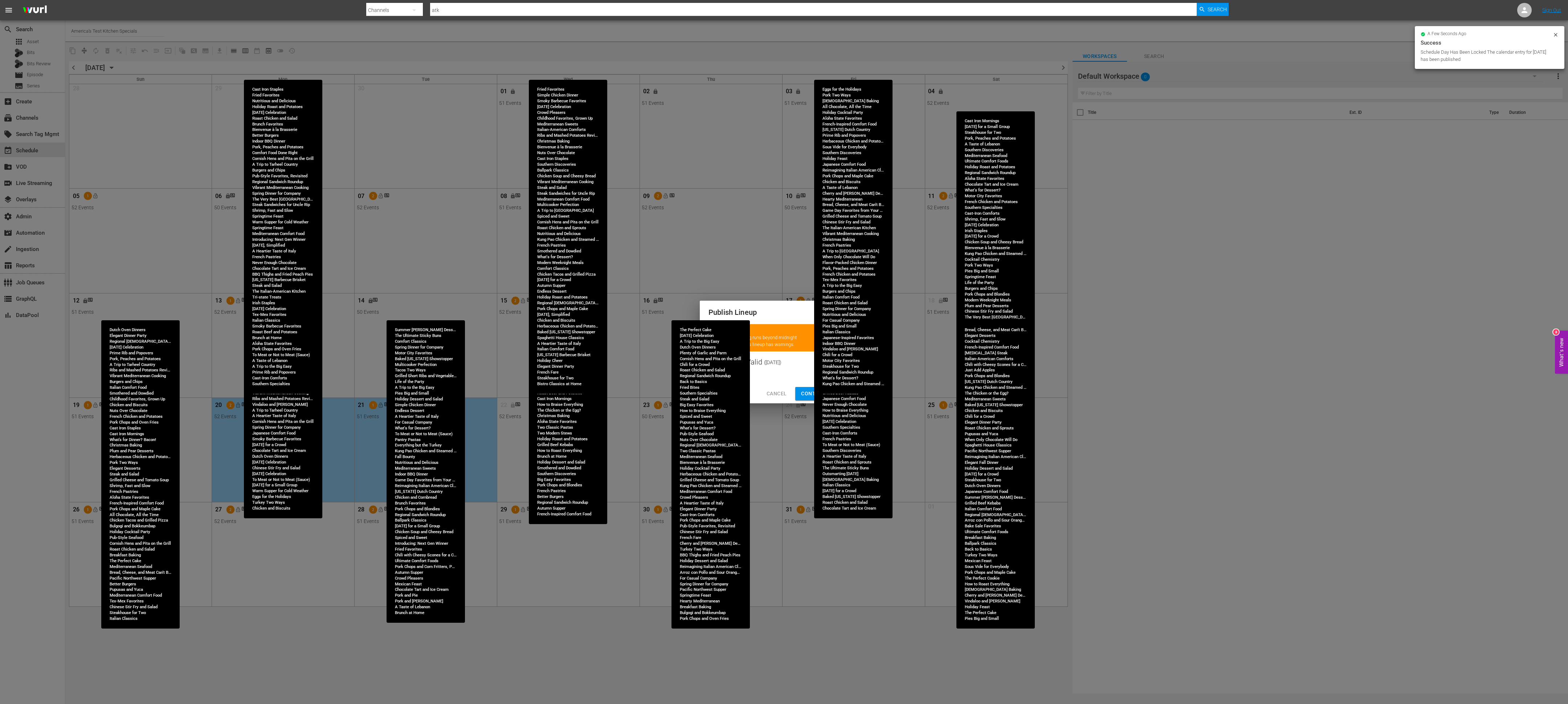
click at [808, 391] on span "Continue Publishing" at bounding box center [830, 394] width 58 height 9
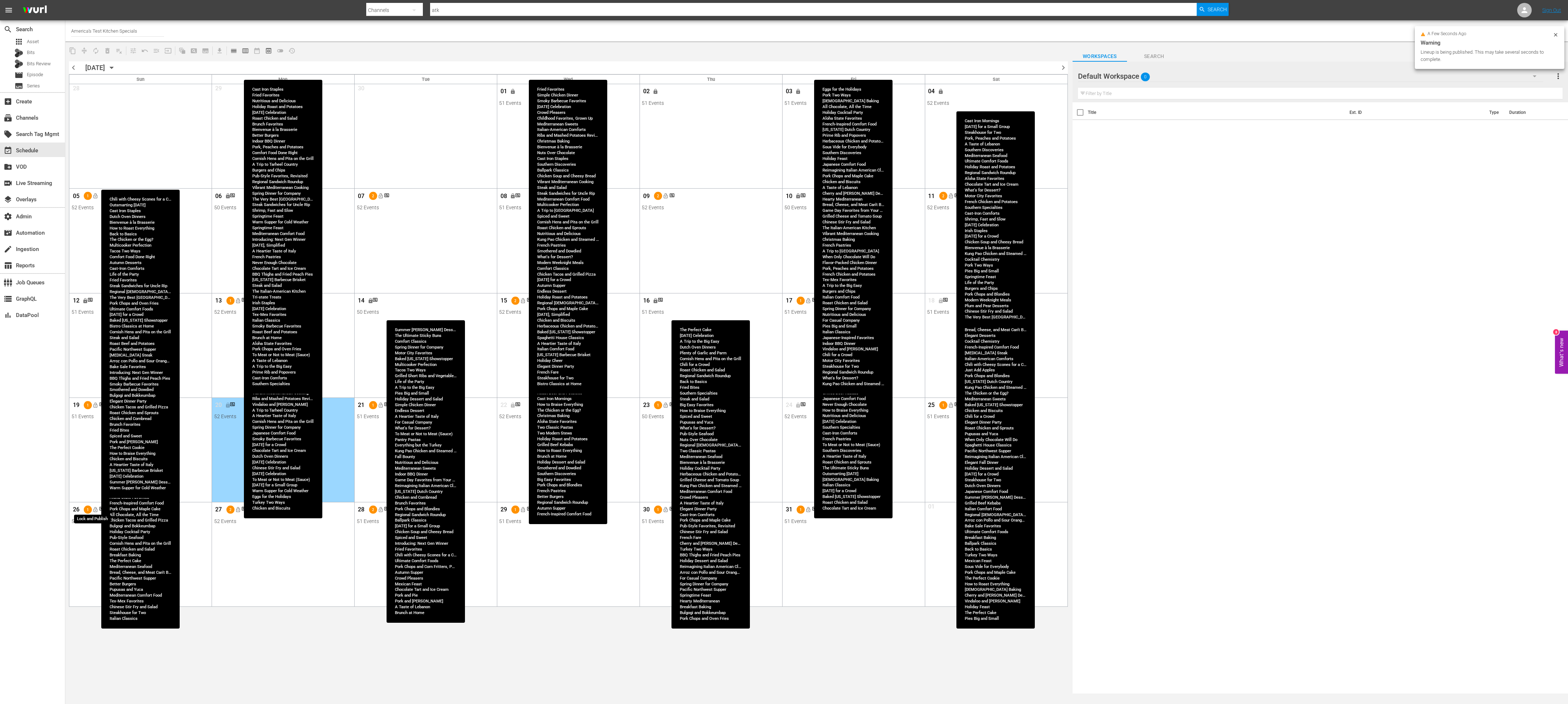
click at [99, 455] on button "lock_open" at bounding box center [96, 510] width 12 height 12
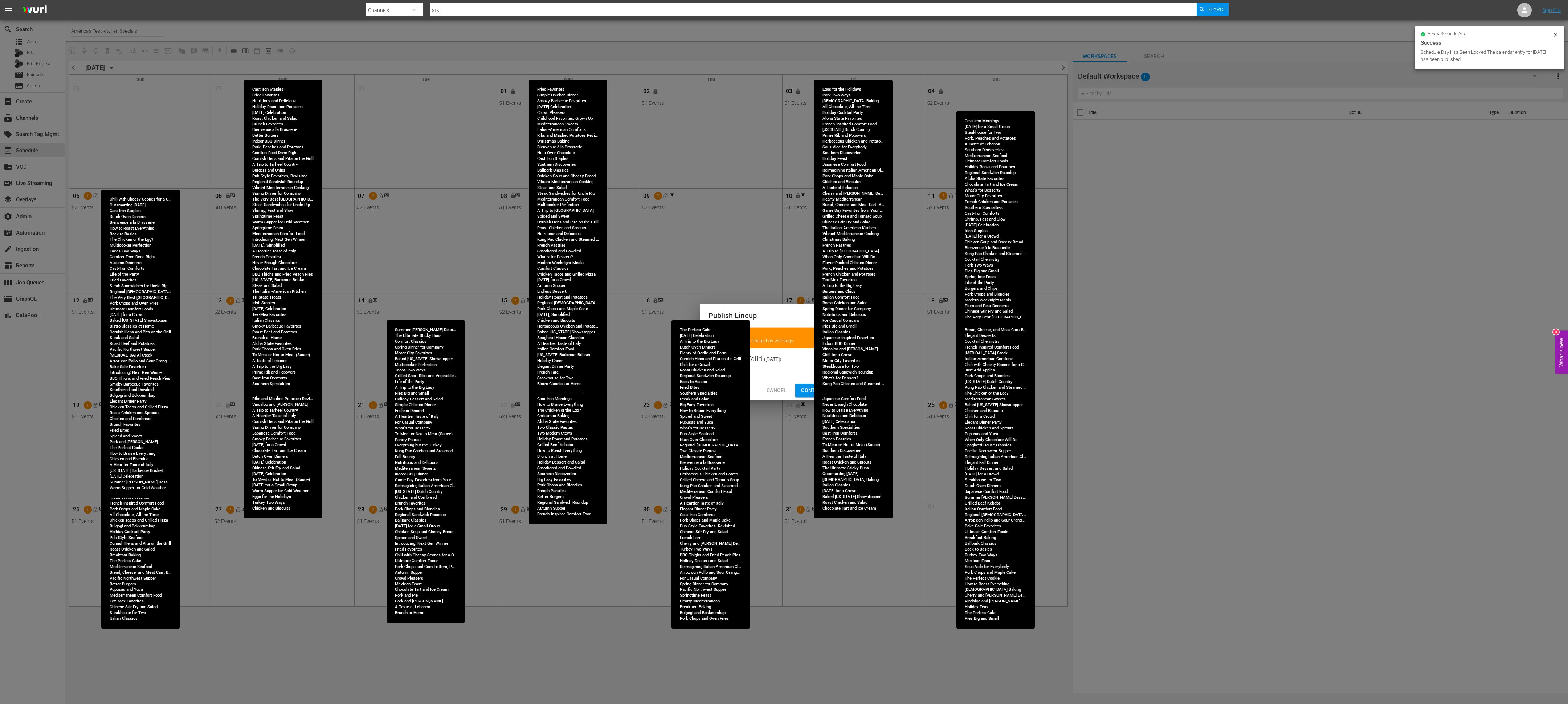
click at [804, 389] on span "Continue Publishing" at bounding box center [830, 390] width 58 height 9
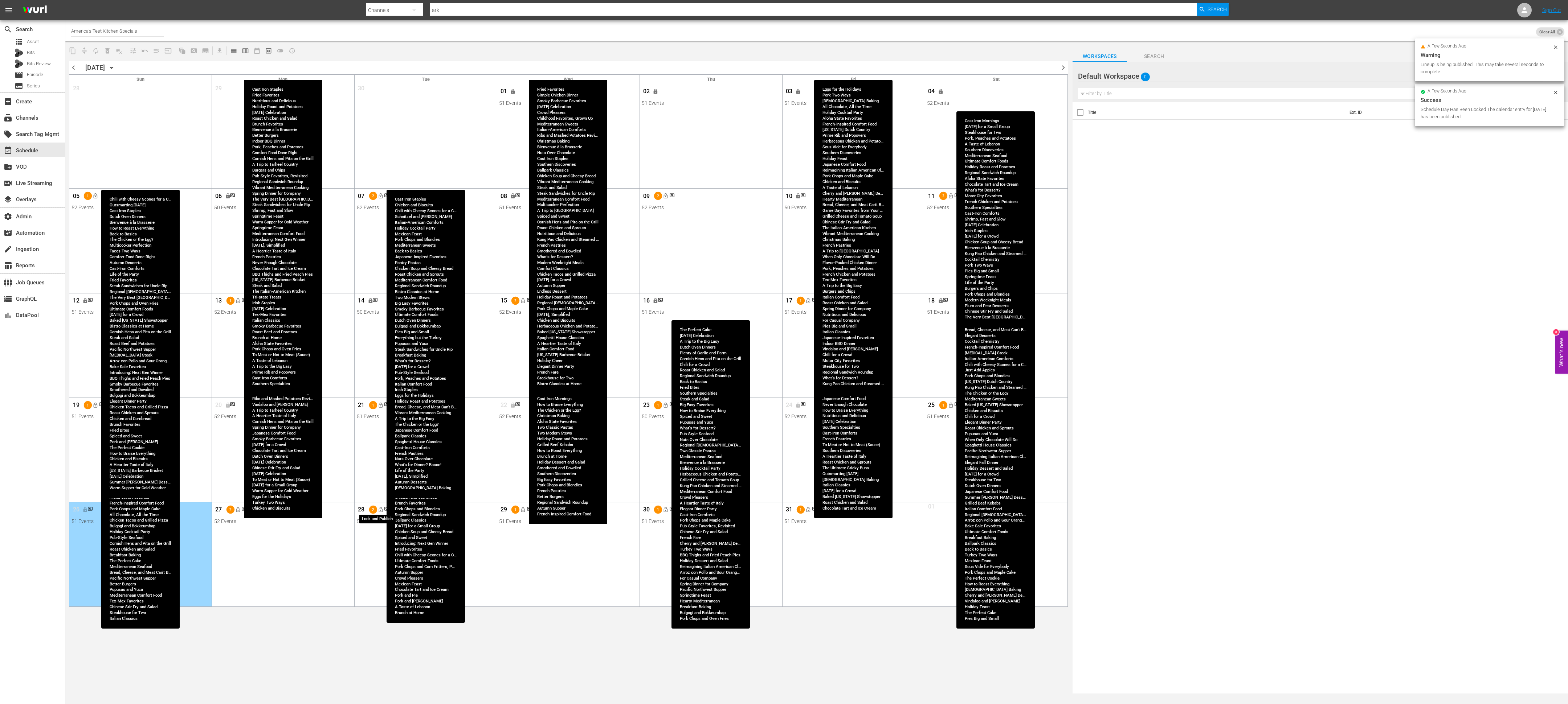
click at [382, 455] on span "lock_open" at bounding box center [380, 510] width 6 height 6
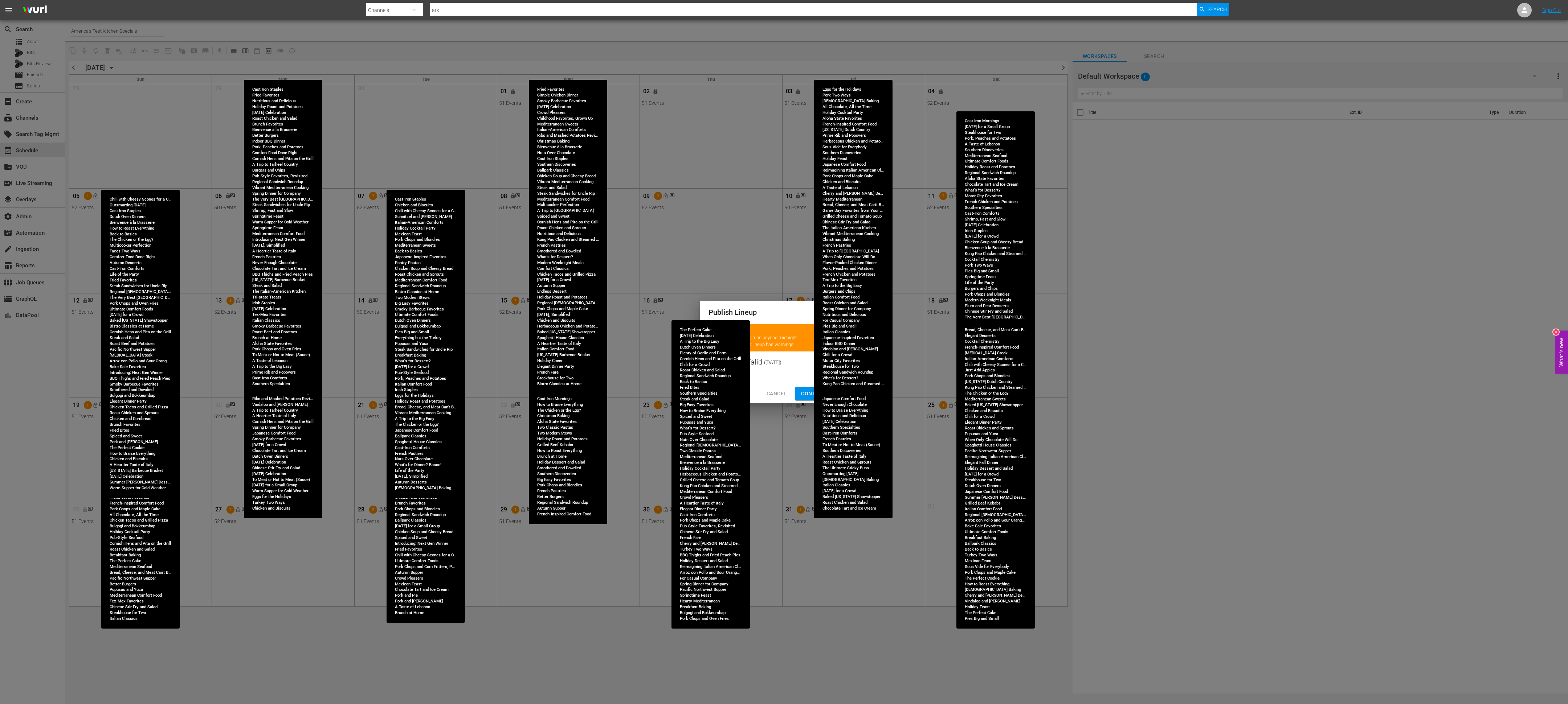
click at [810, 396] on span "Continue Publishing" at bounding box center [830, 394] width 58 height 9
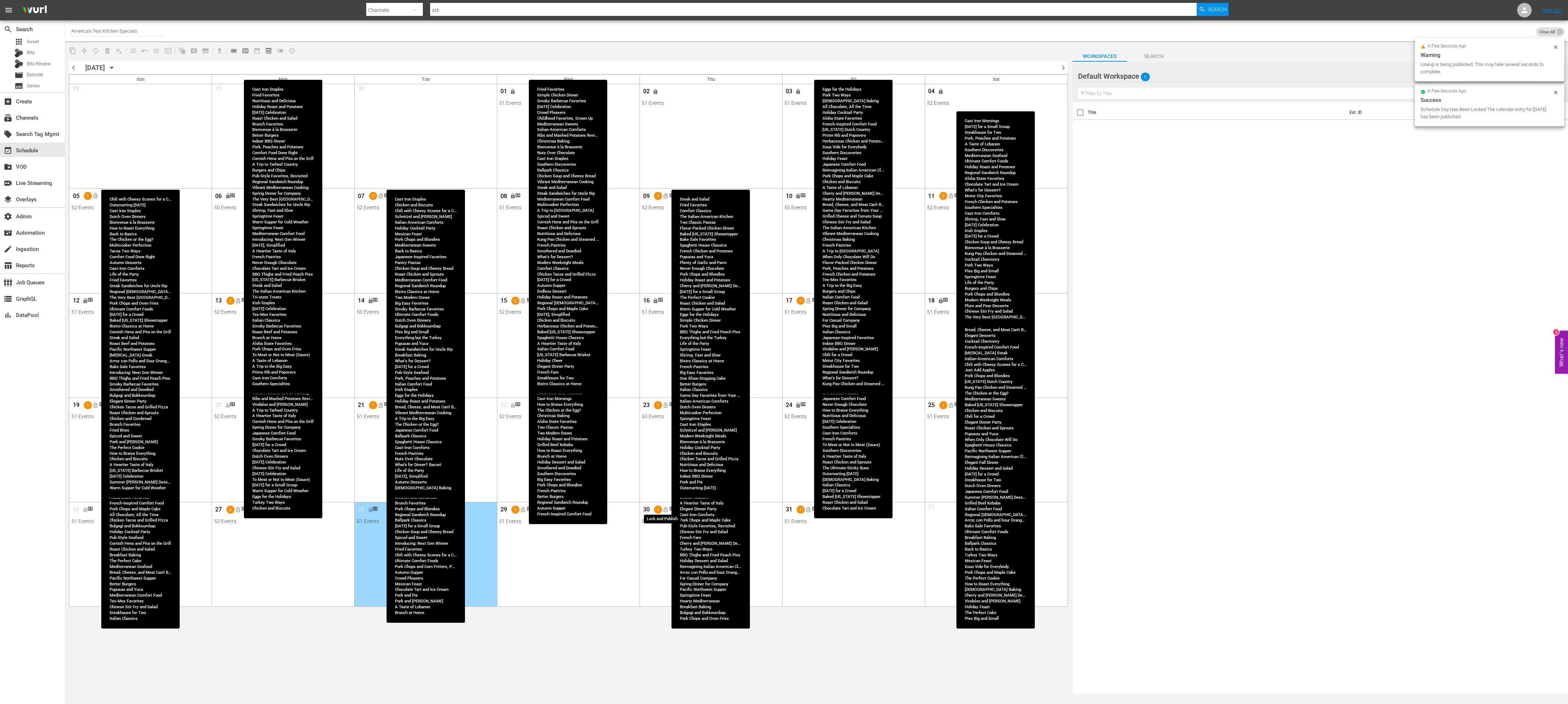
click at [665, 455] on span "lock_open" at bounding box center [666, 510] width 6 height 6
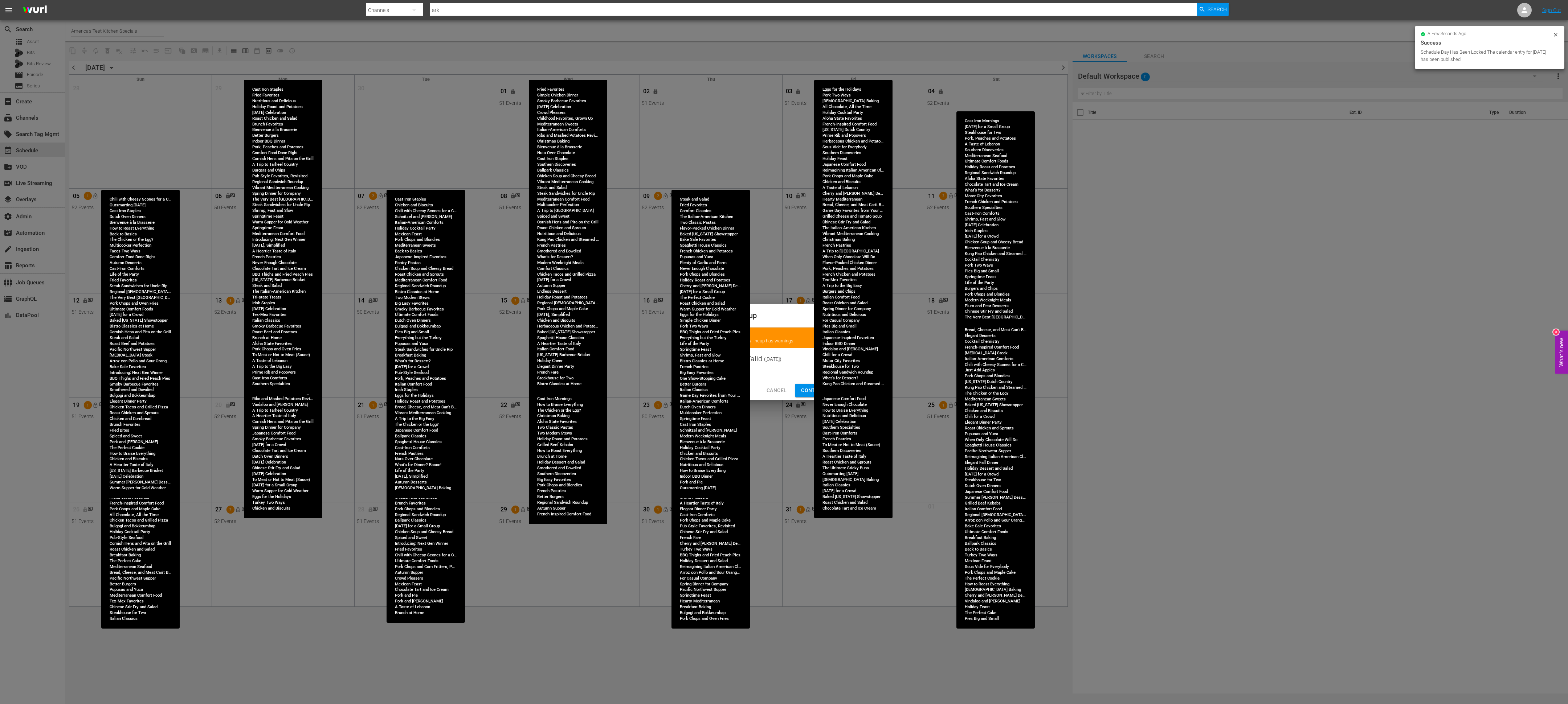
click at [808, 386] on span "Continue Publishing" at bounding box center [830, 390] width 58 height 9
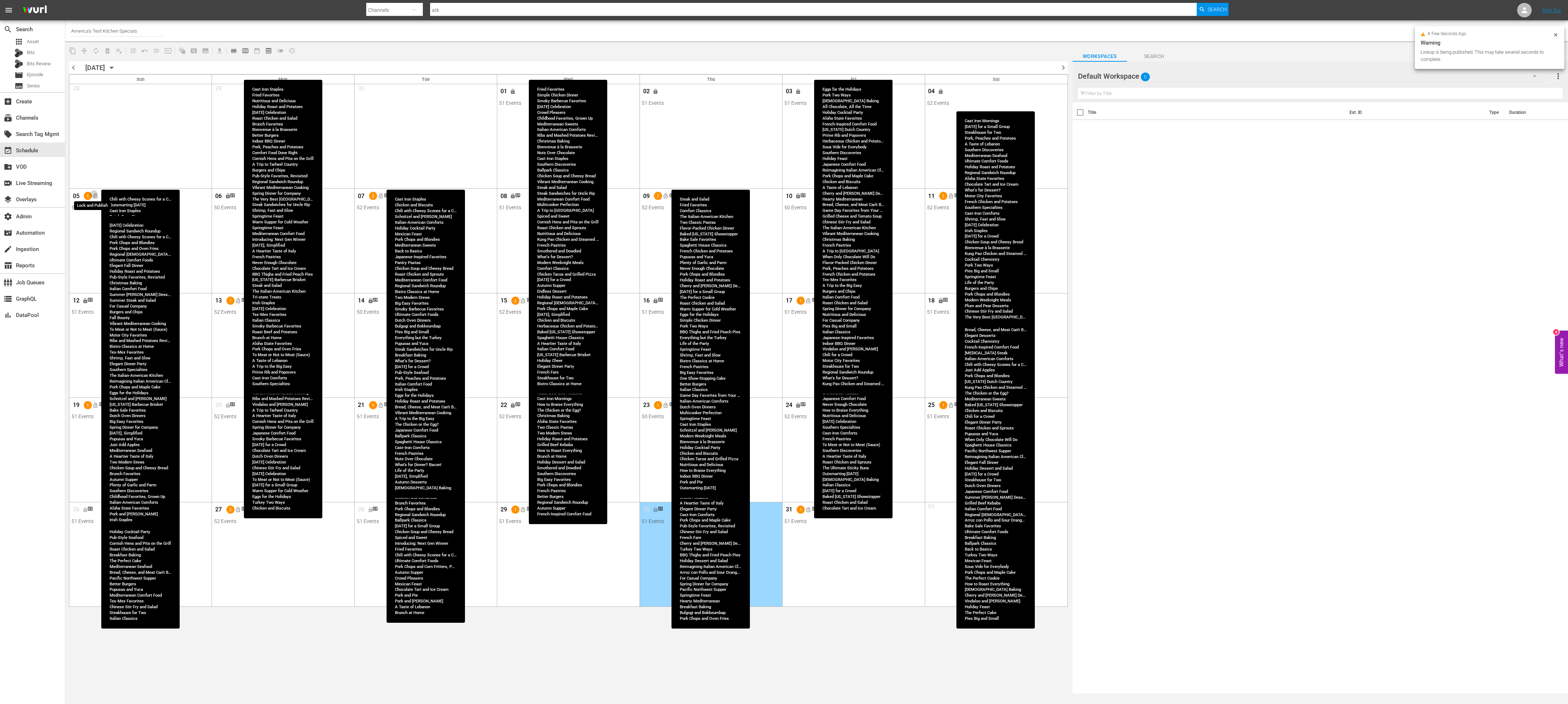
click at [96, 196] on span "lock_open" at bounding box center [96, 197] width 6 height 6
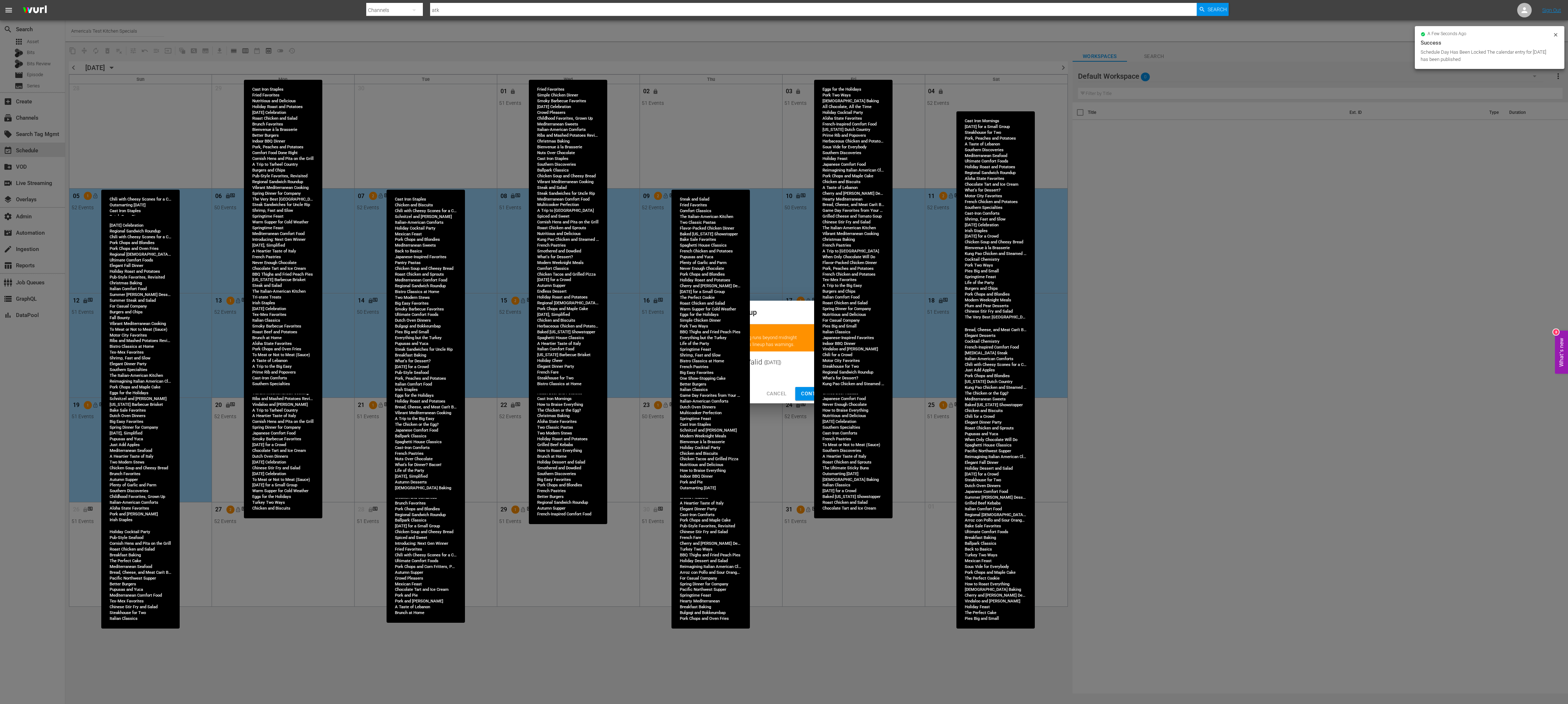
click at [808, 392] on span "Continue Publishing" at bounding box center [830, 394] width 58 height 9
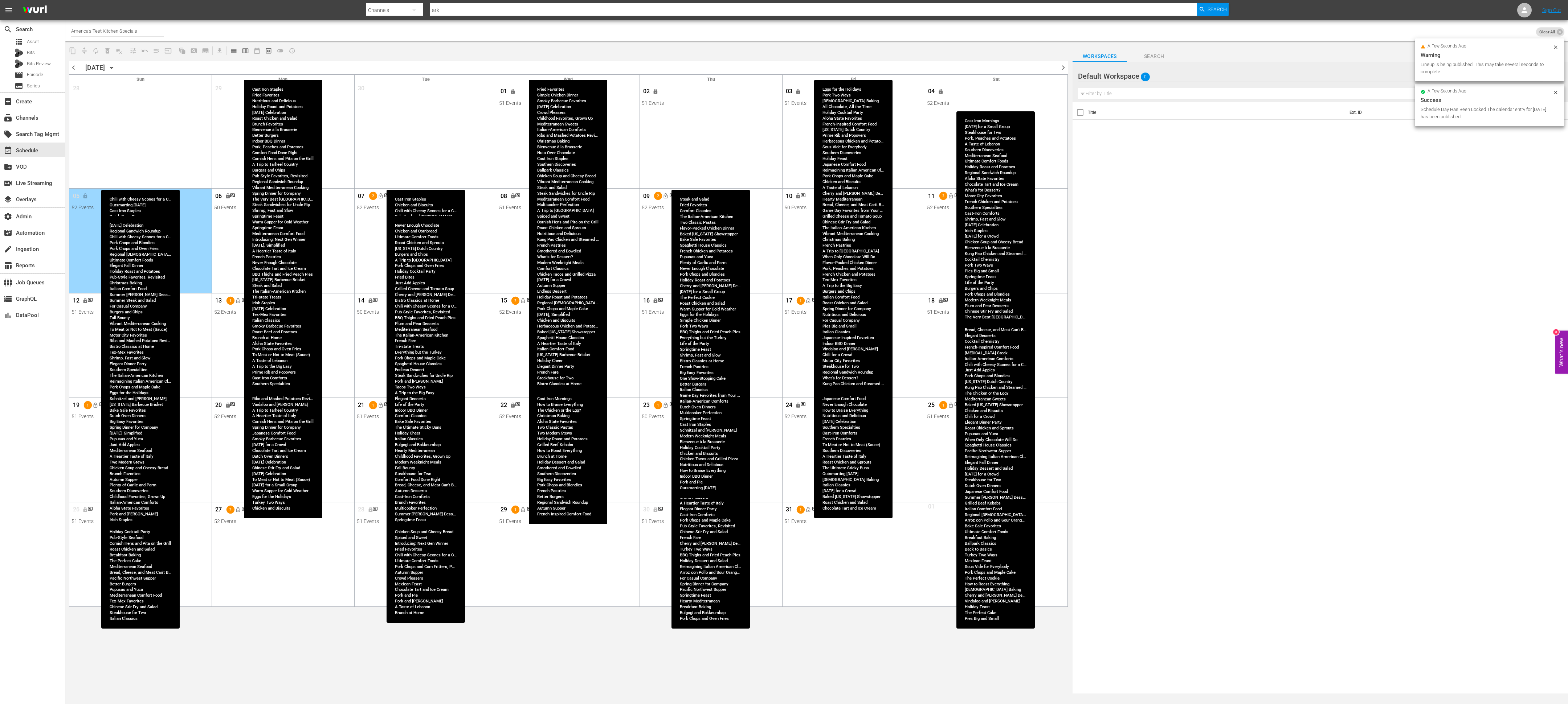
click at [383, 199] on span "lock_open" at bounding box center [380, 197] width 6 height 6
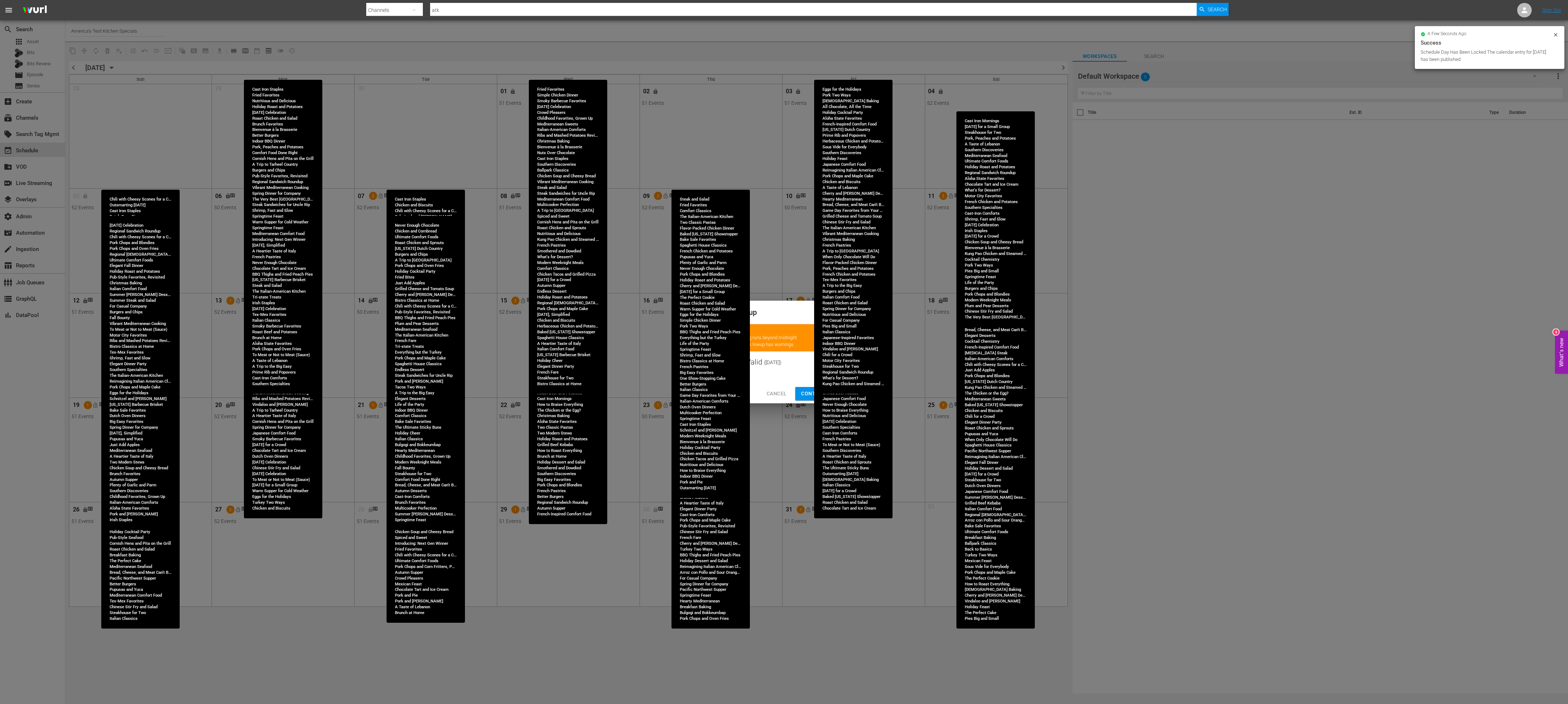
click at [809, 391] on span "Continue Publishing" at bounding box center [830, 394] width 58 height 9
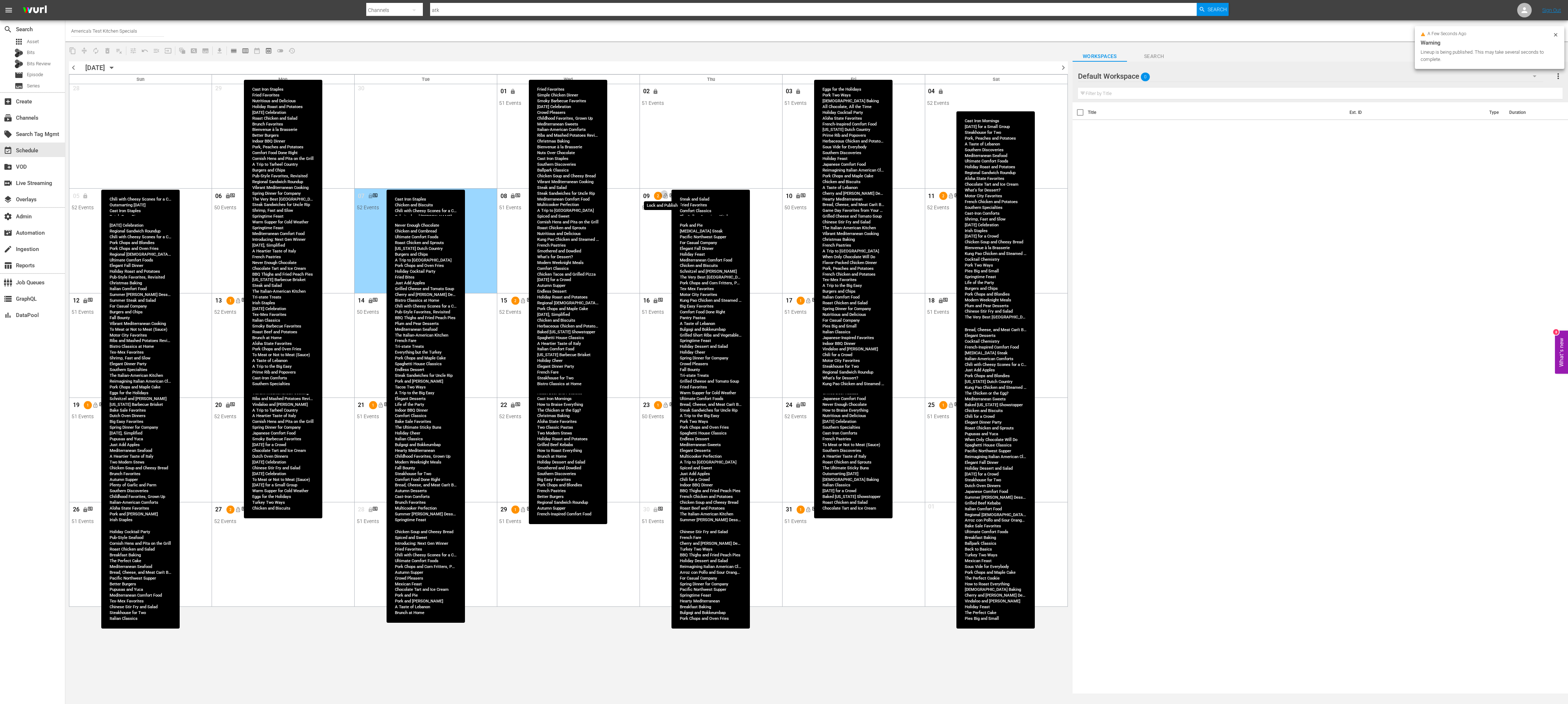
click at [666, 198] on span "lock_open" at bounding box center [666, 197] width 6 height 6
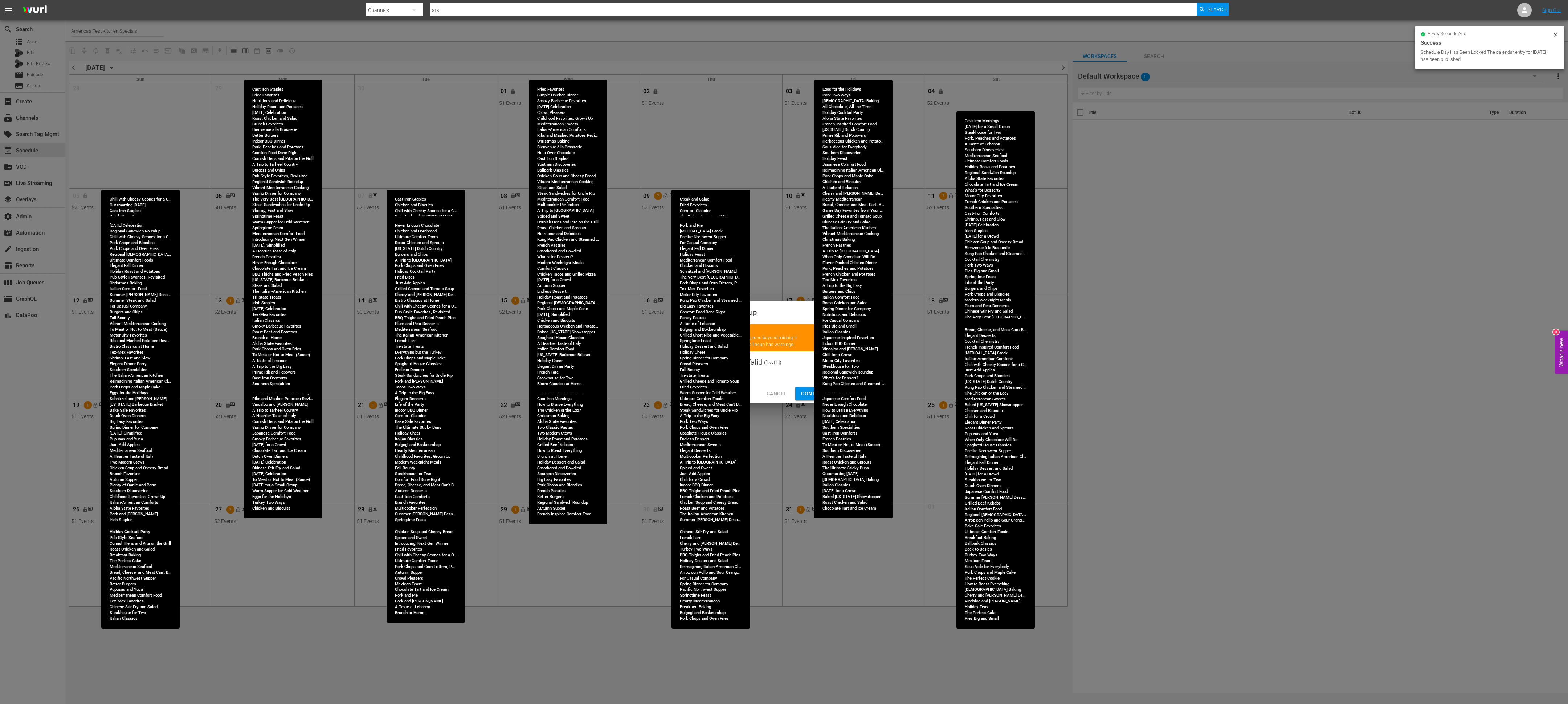
click at [806, 395] on span "Continue Publishing" at bounding box center [830, 394] width 58 height 9
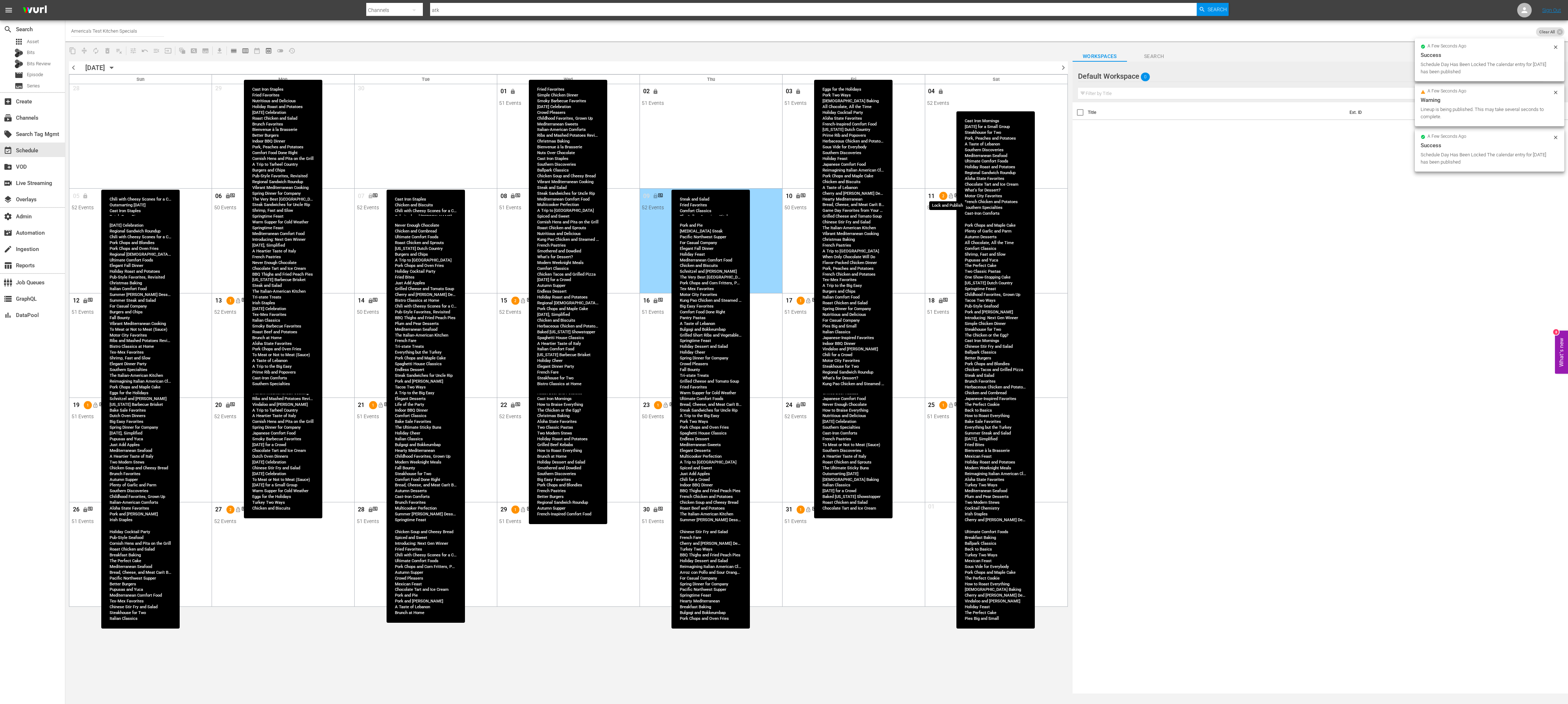
click at [951, 197] on span "lock_open" at bounding box center [951, 197] width 6 height 6
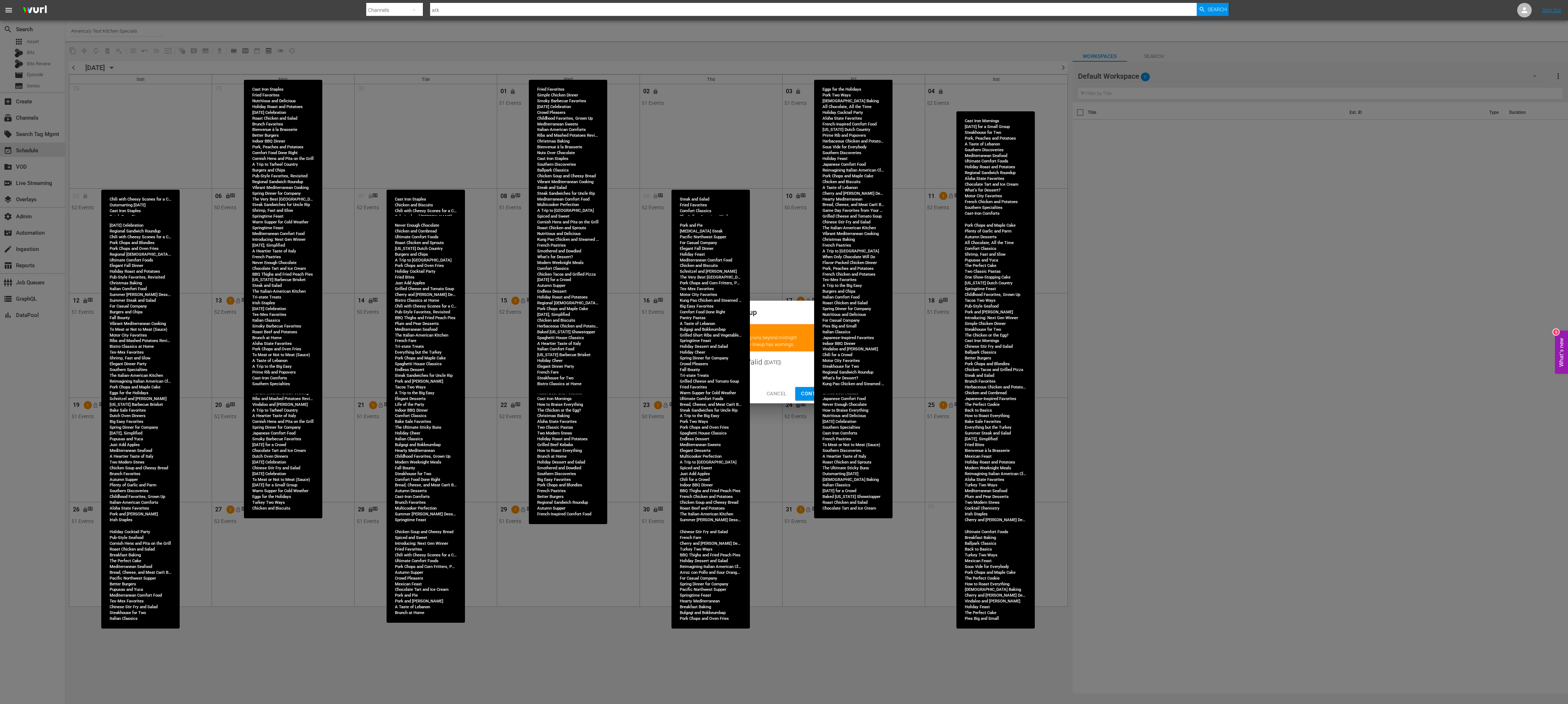
click at [809, 389] on span "Continue Publishing" at bounding box center [830, 394] width 58 height 9
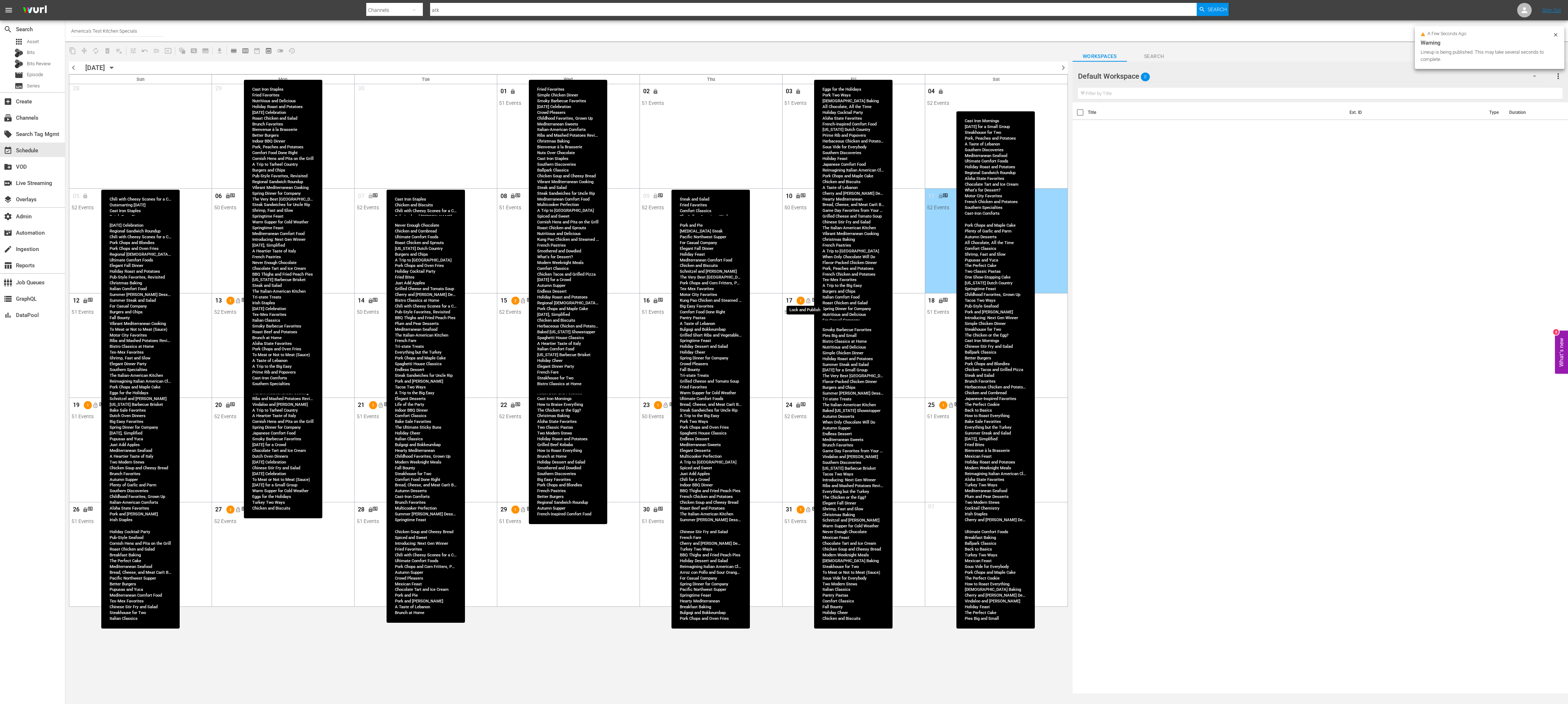
click at [810, 302] on span "lock_open" at bounding box center [808, 301] width 6 height 6
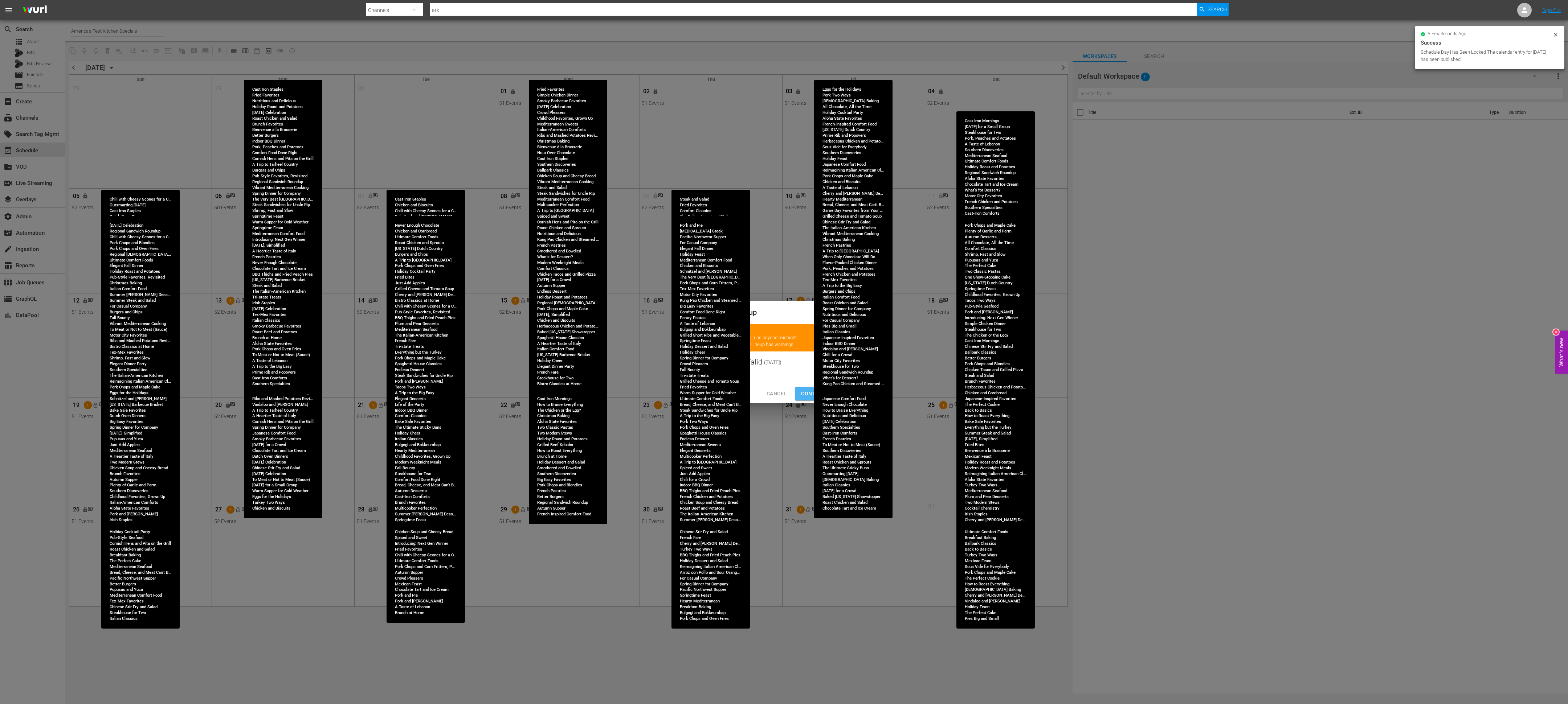
click at [808, 389] on span "Continue Publishing" at bounding box center [830, 394] width 58 height 9
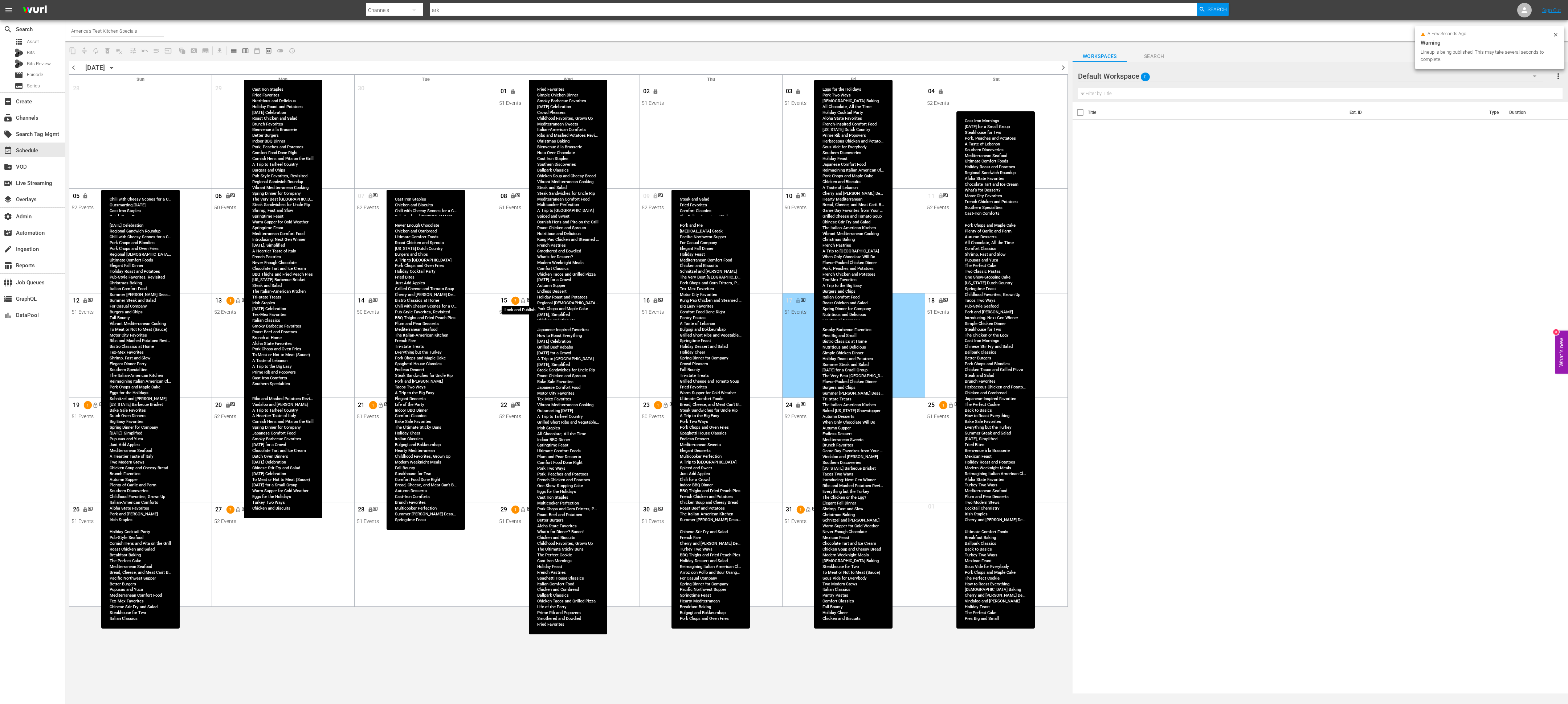
click at [523, 303] on span "lock_open" at bounding box center [523, 301] width 6 height 6
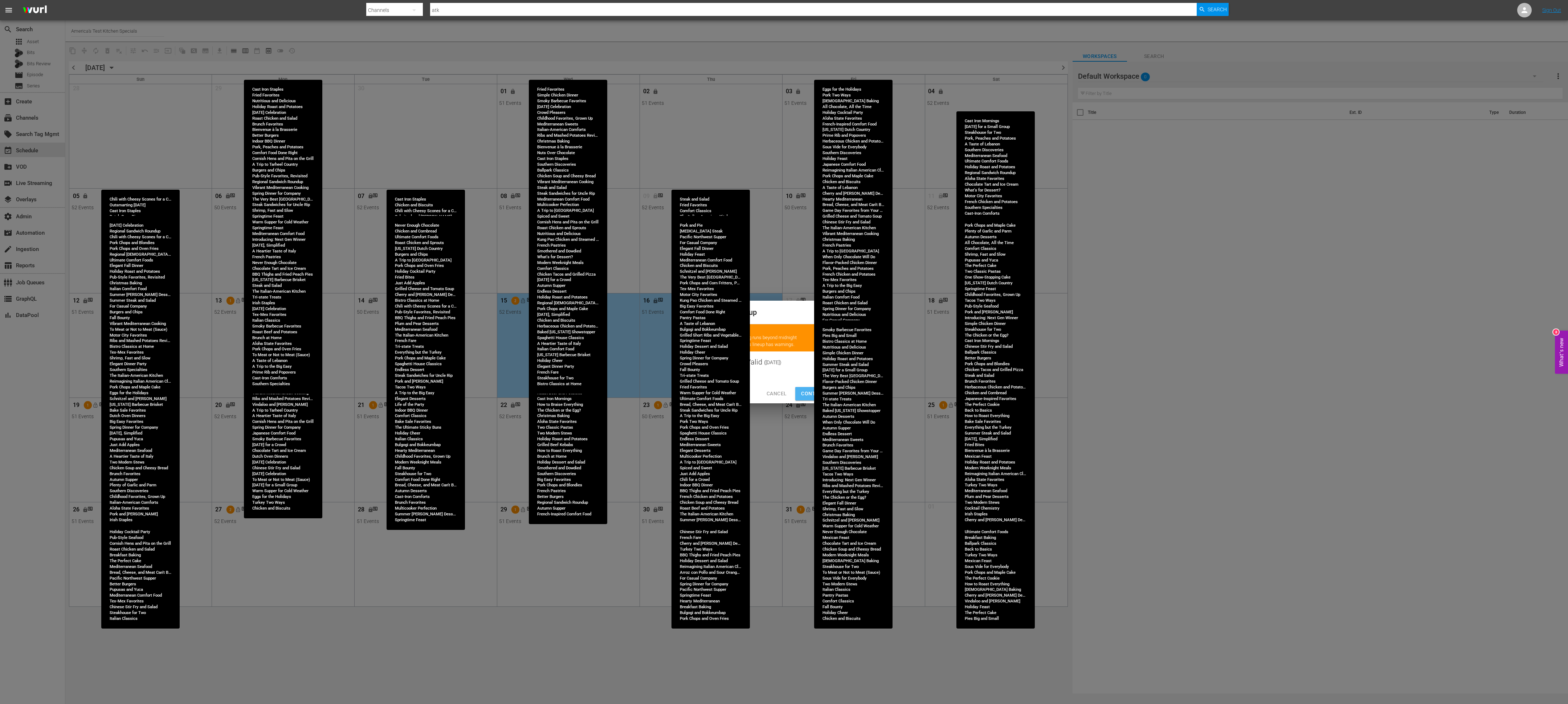
click at [807, 392] on span "Continue Publishing" at bounding box center [830, 394] width 58 height 9
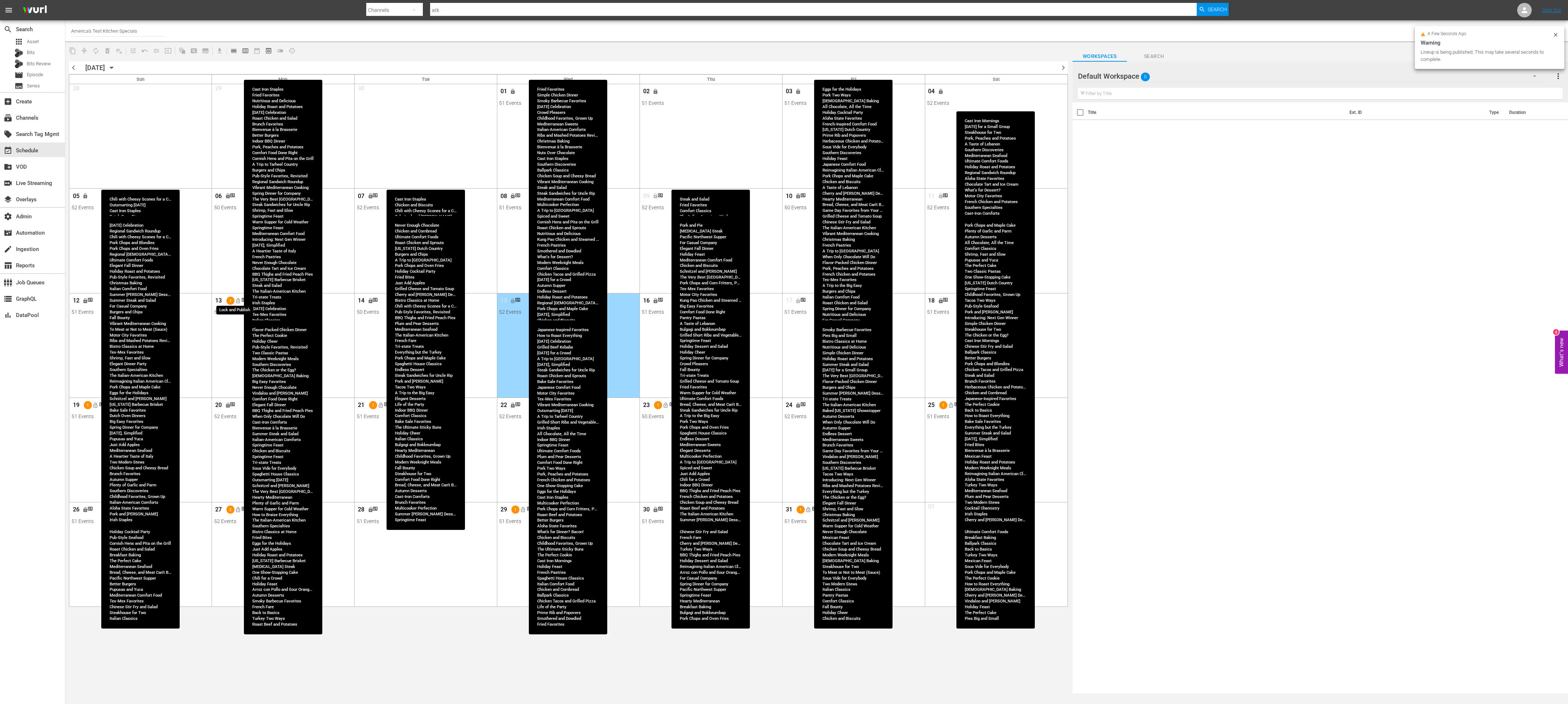
click at [238, 299] on span "lock_open" at bounding box center [238, 301] width 6 height 6
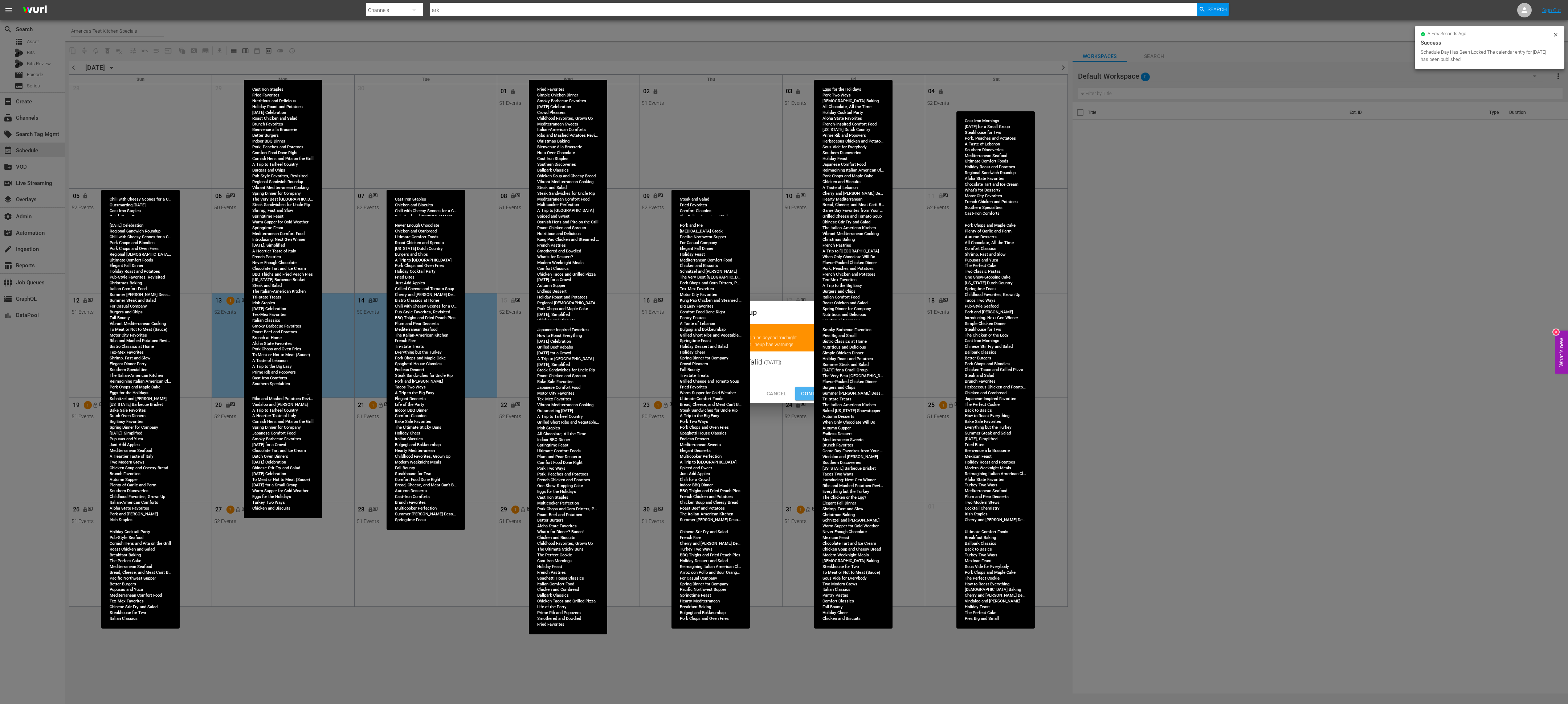
click at [807, 388] on button "Continue Publishing" at bounding box center [830, 394] width 70 height 13
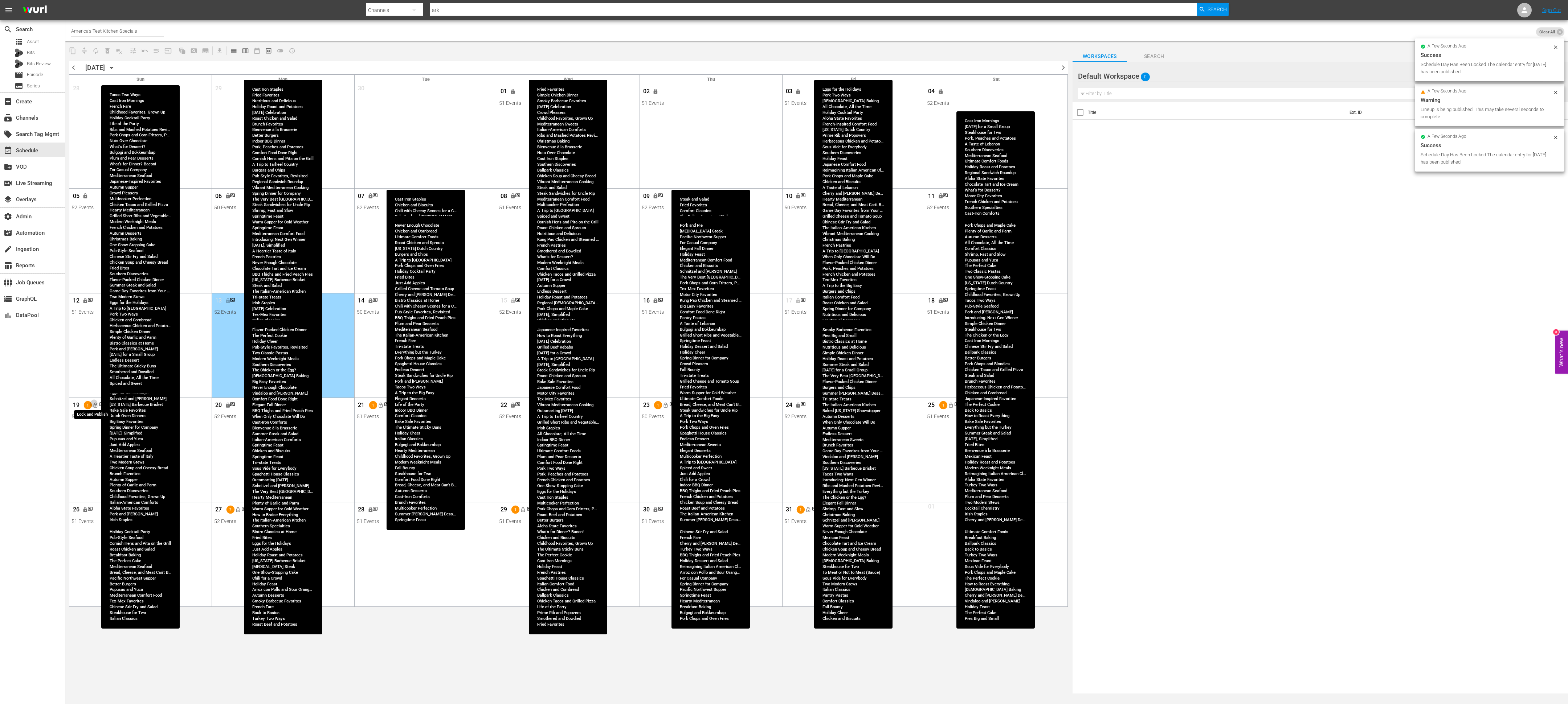
click at [95, 406] on span "lock_open" at bounding box center [96, 405] width 6 height 6
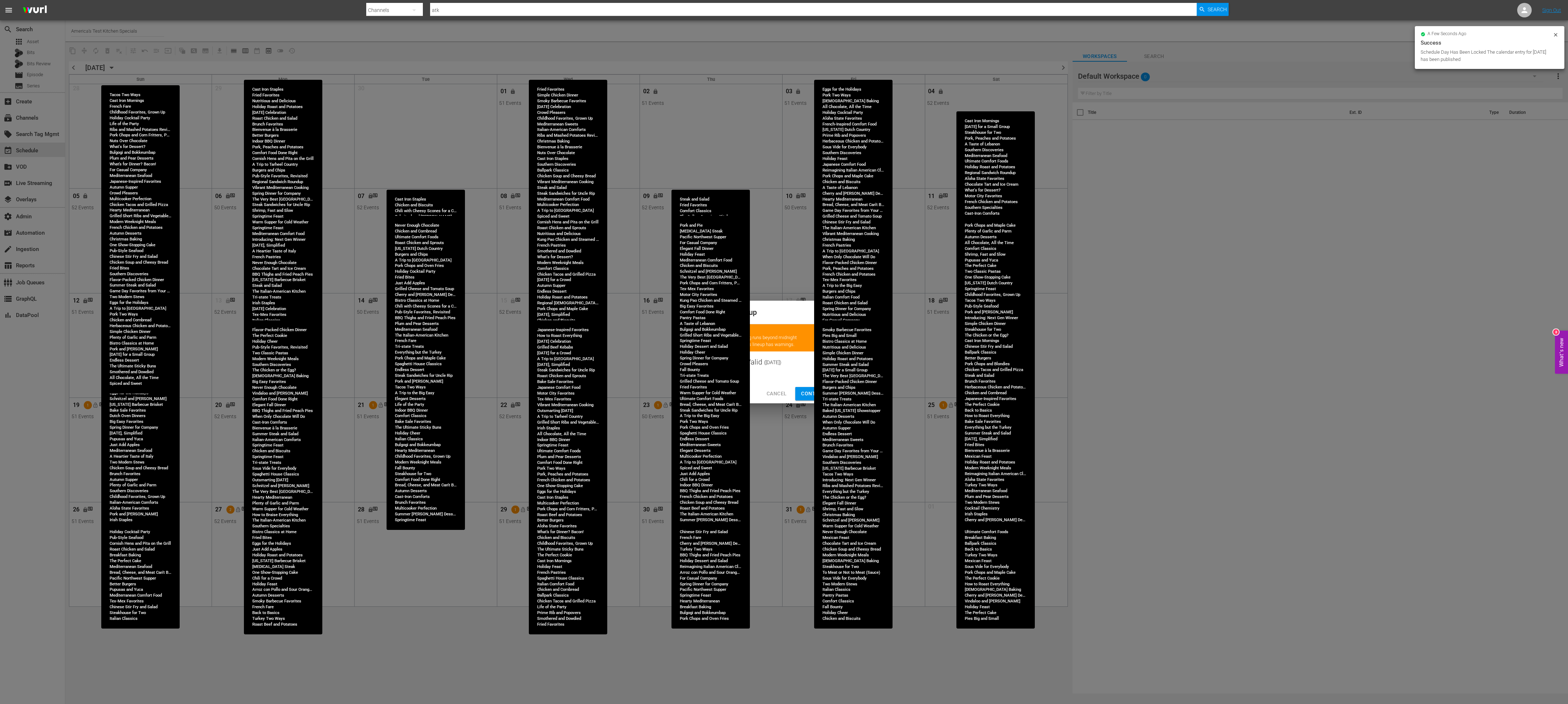
click at [807, 394] on span "Continue Publishing" at bounding box center [830, 394] width 58 height 9
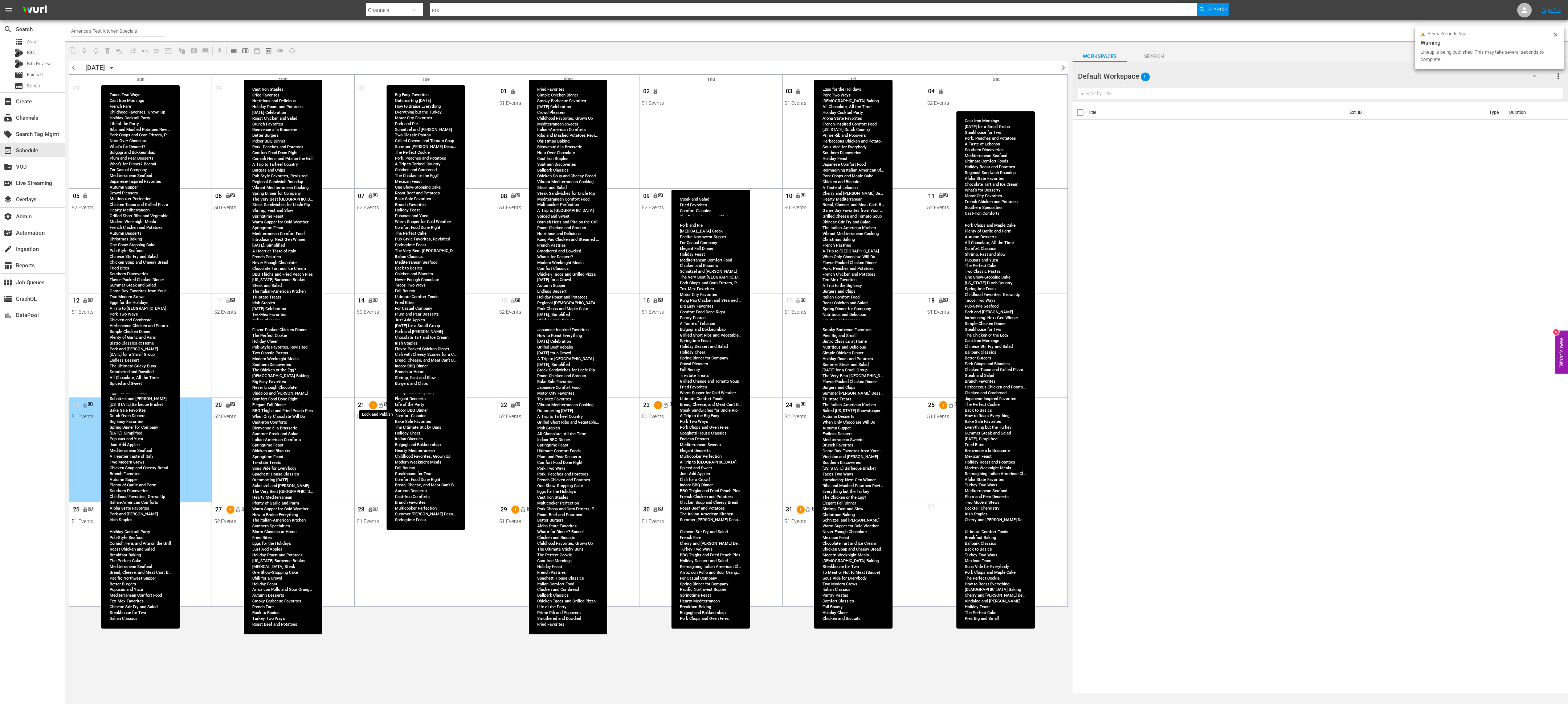
click at [382, 406] on span "lock_open" at bounding box center [380, 405] width 6 height 6
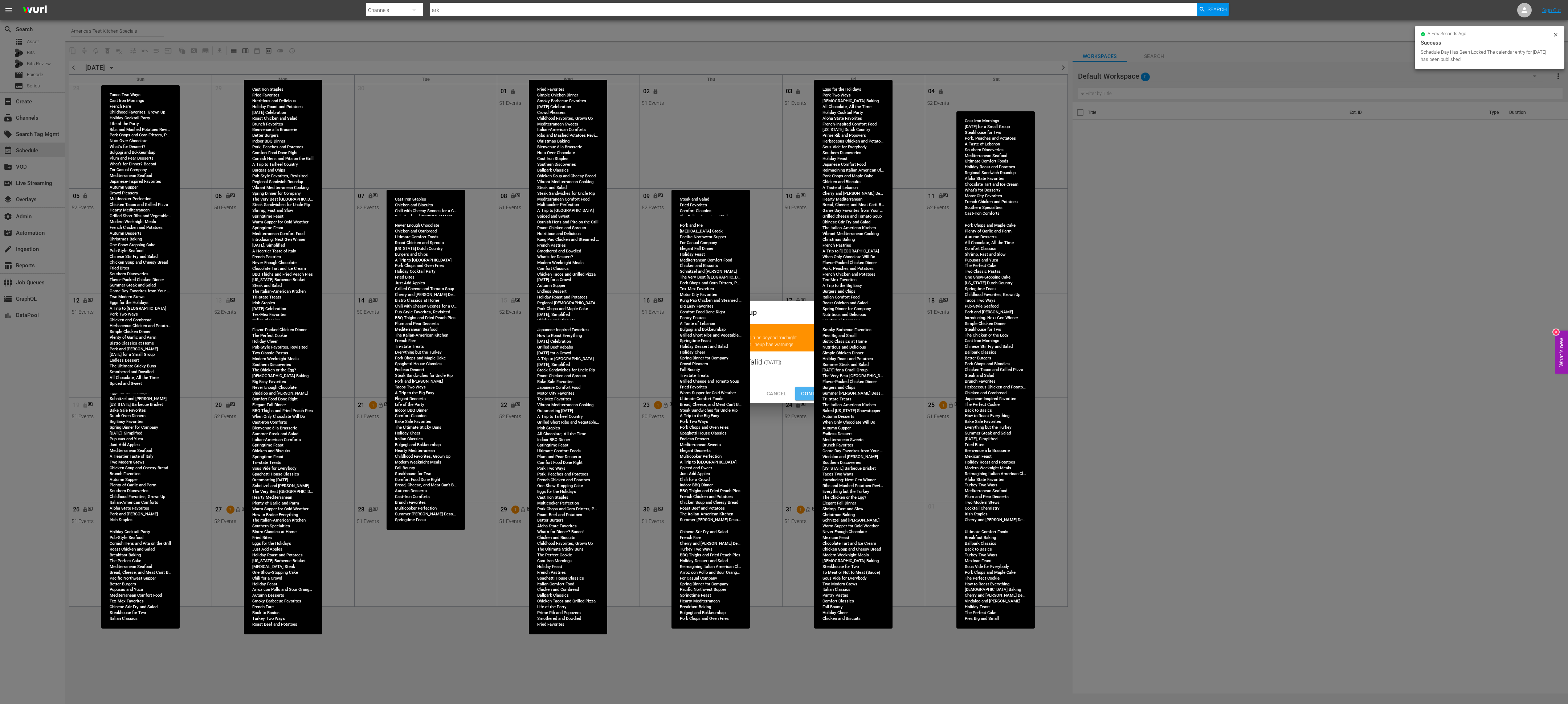
click at [804, 395] on span "Continue Publishing" at bounding box center [830, 394] width 58 height 9
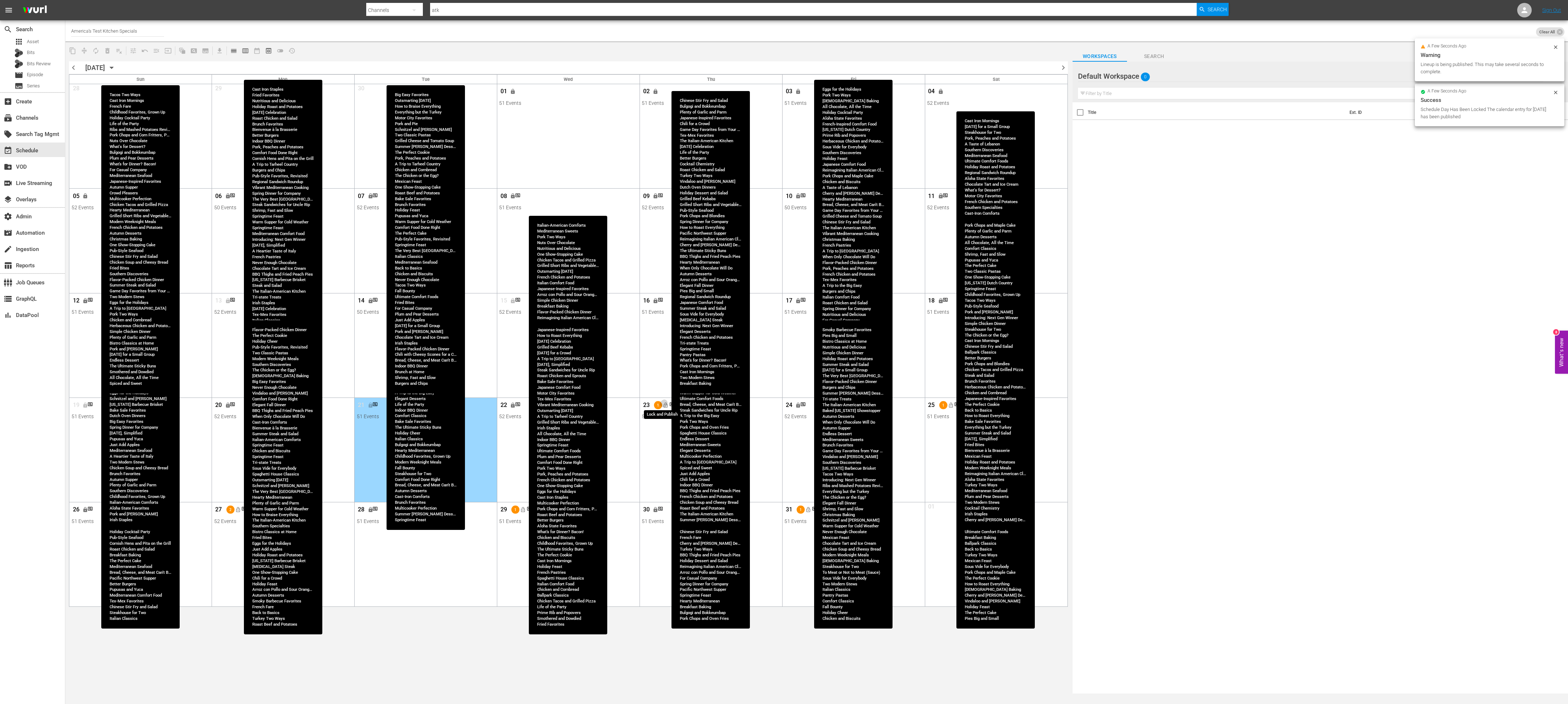
click at [668, 406] on button "lock_open" at bounding box center [665, 406] width 12 height 12
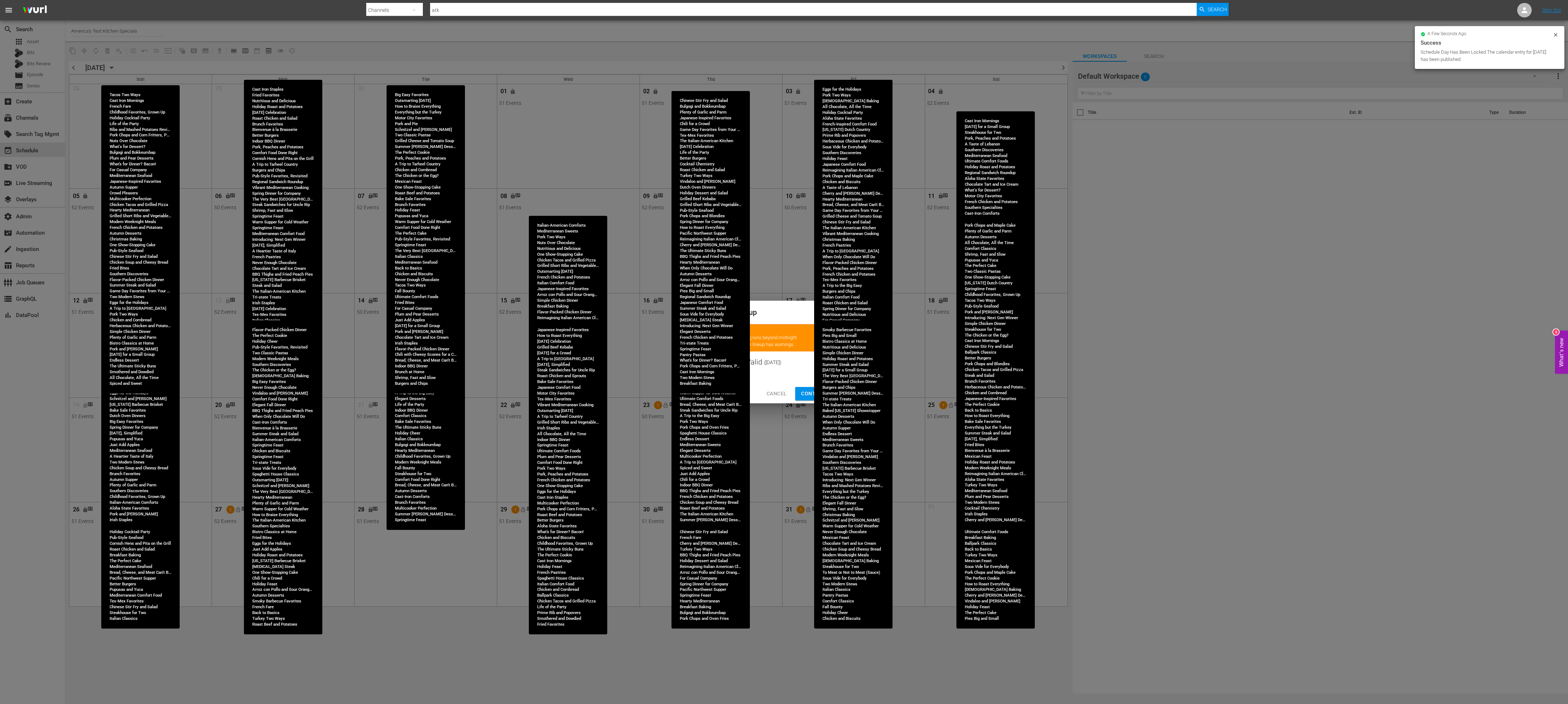
click at [813, 389] on span "Continue Publishing" at bounding box center [830, 394] width 58 height 9
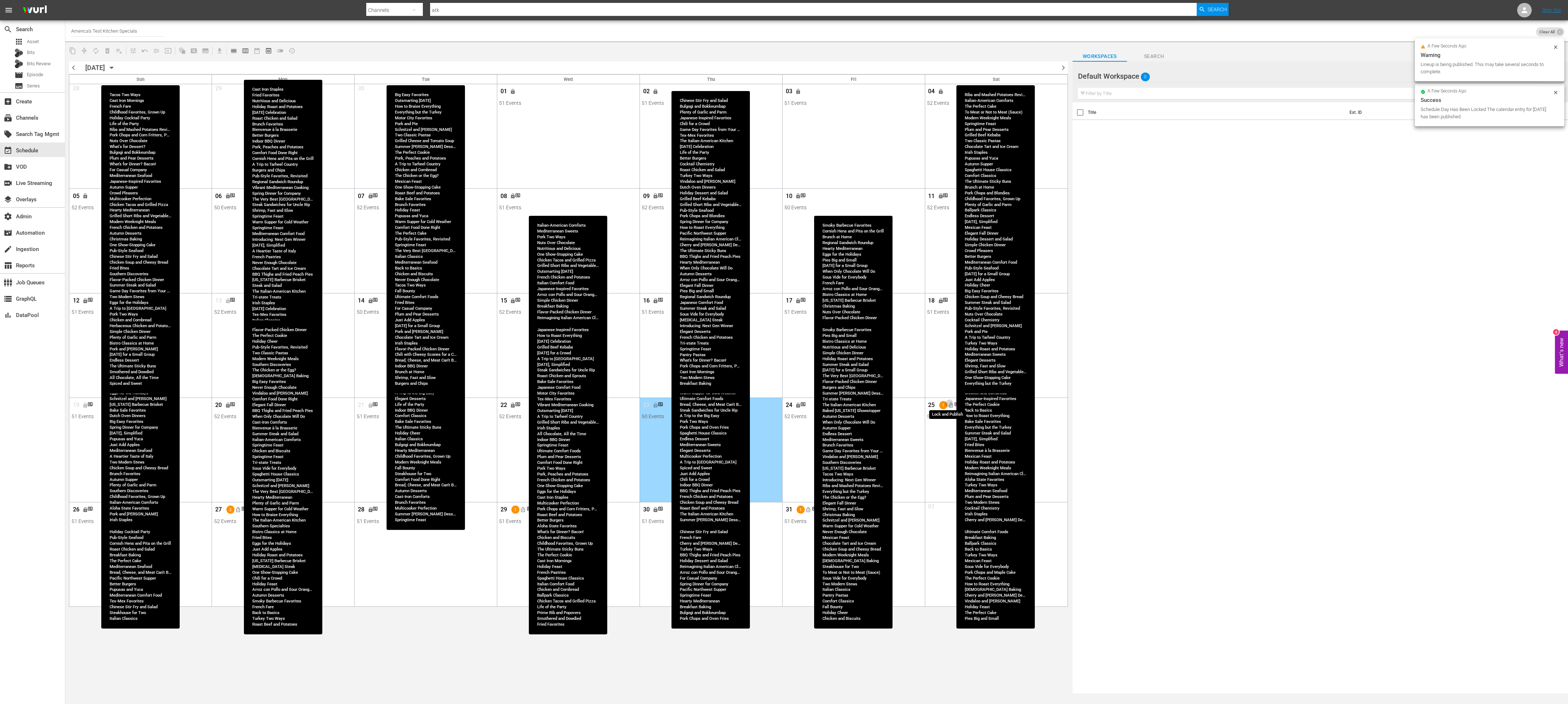
click at [951, 406] on span "lock_open" at bounding box center [951, 405] width 6 height 6
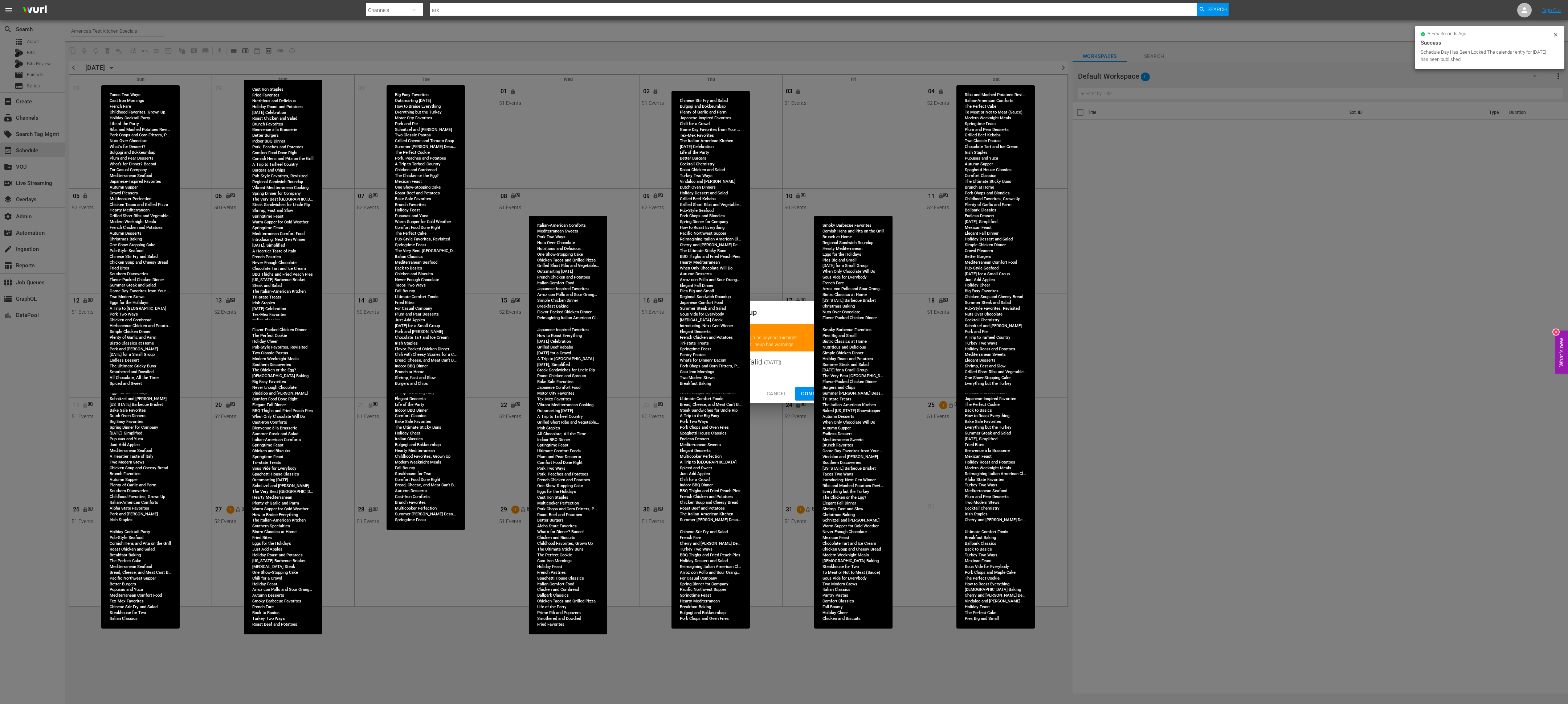
click at [811, 389] on span "Continue Publishing" at bounding box center [830, 394] width 58 height 9
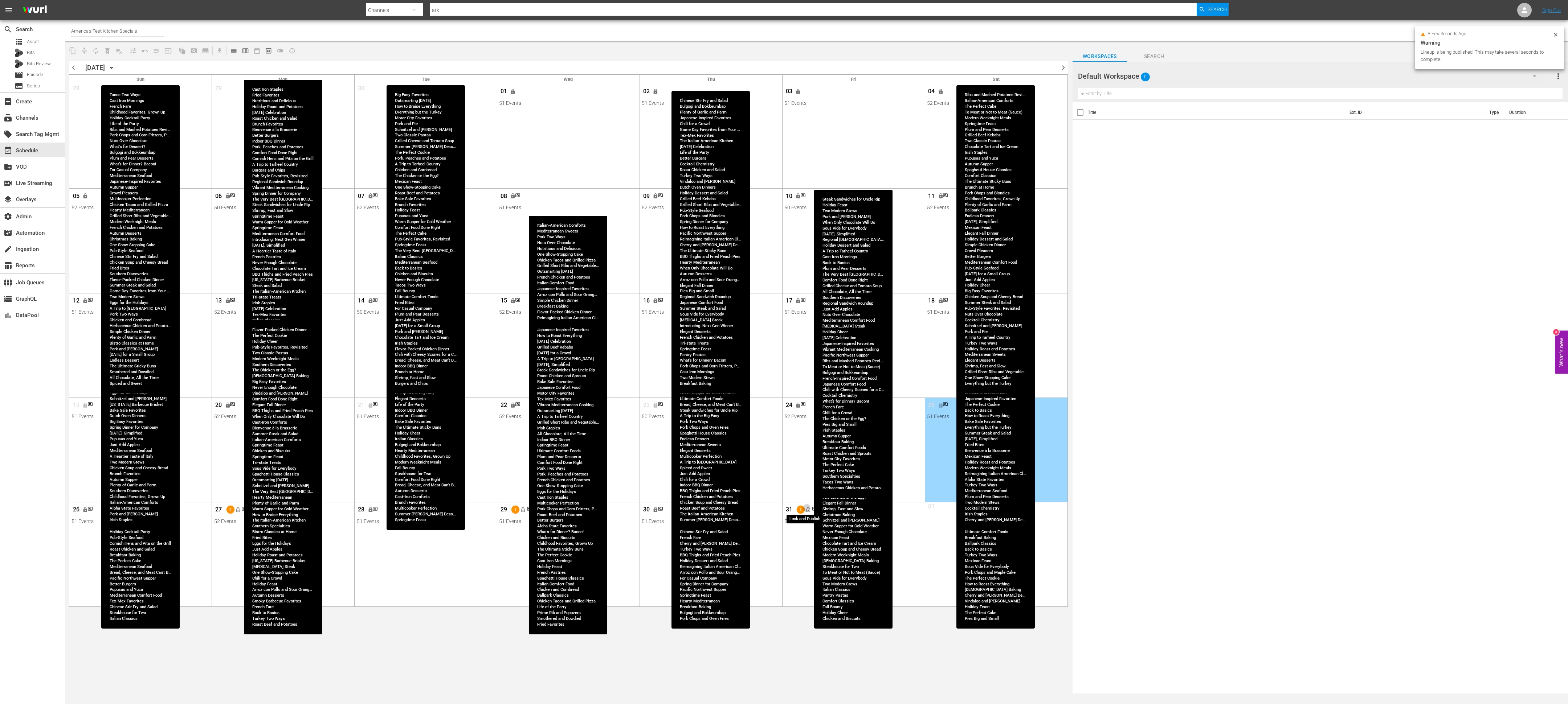
click at [808, 455] on span "lock_open" at bounding box center [808, 510] width 6 height 6
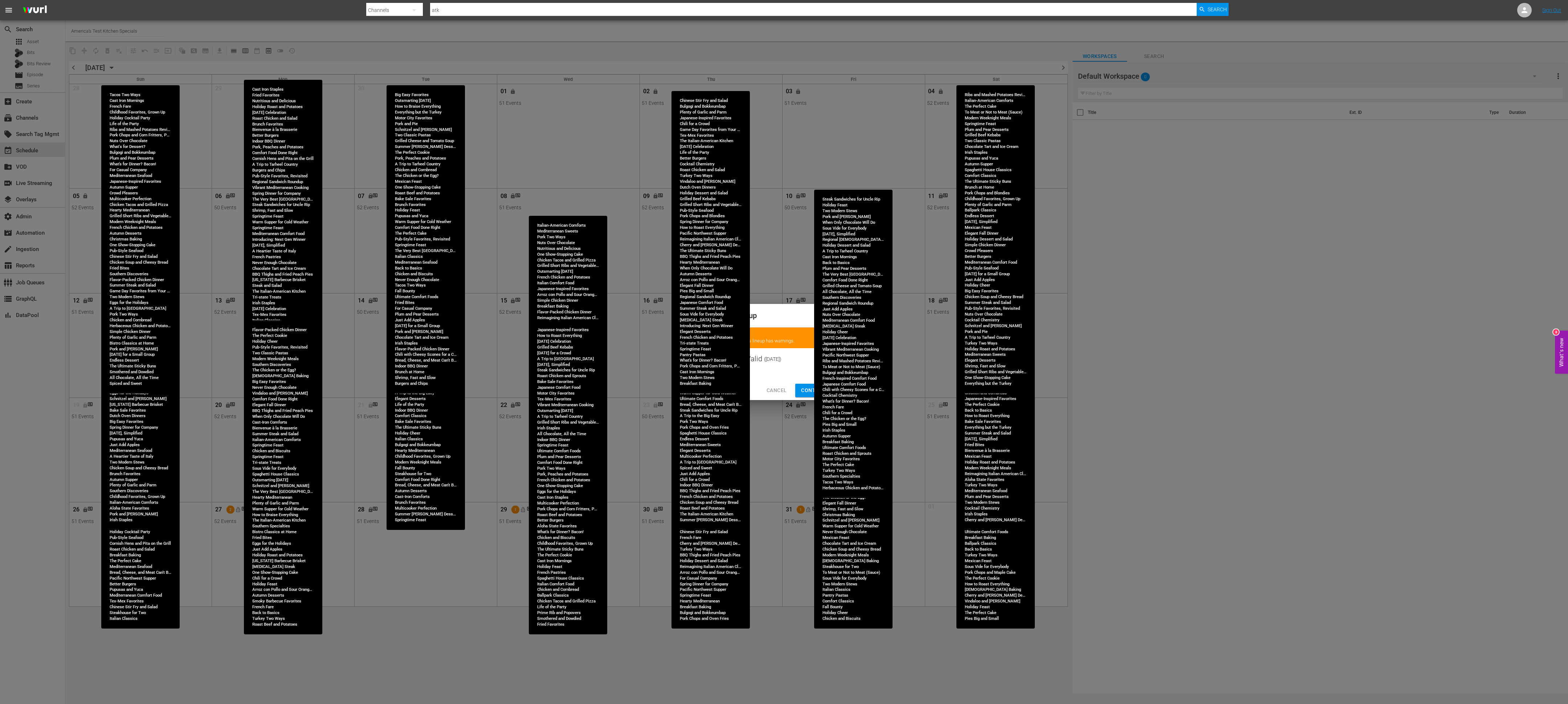
click at [810, 388] on span "Continue Publishing" at bounding box center [830, 390] width 58 height 9
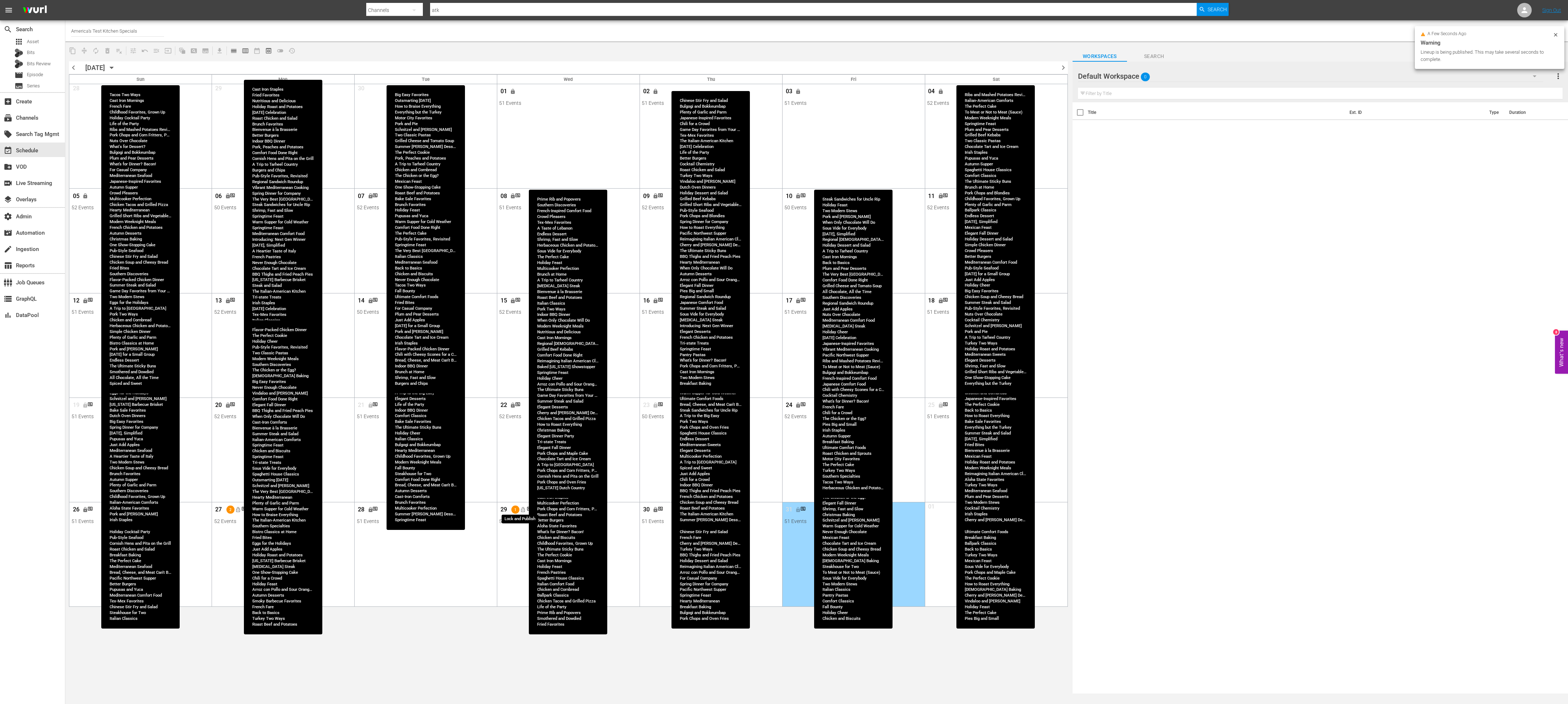
click at [526, 455] on button "lock_open" at bounding box center [523, 510] width 12 height 12
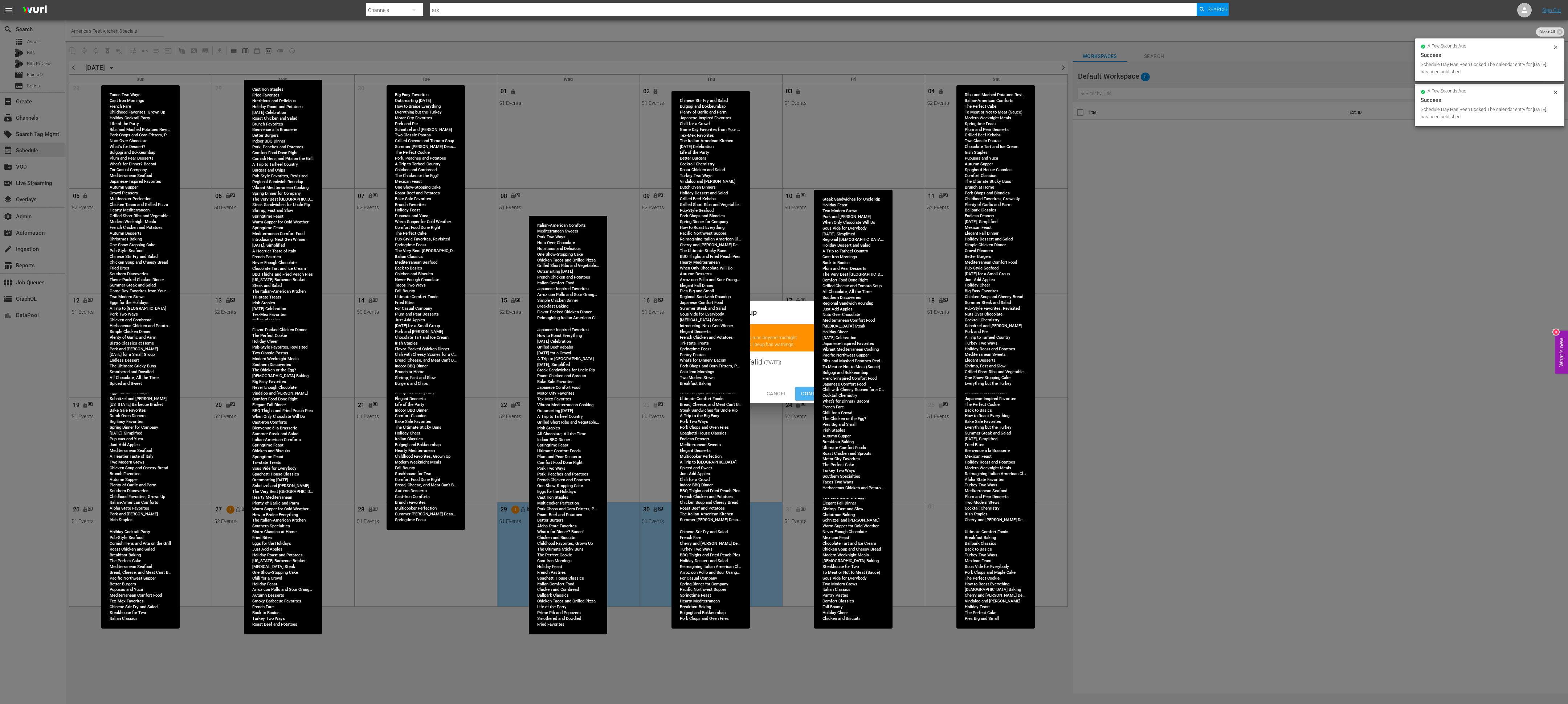
click at [809, 390] on span "Continue Publishing" at bounding box center [830, 394] width 58 height 9
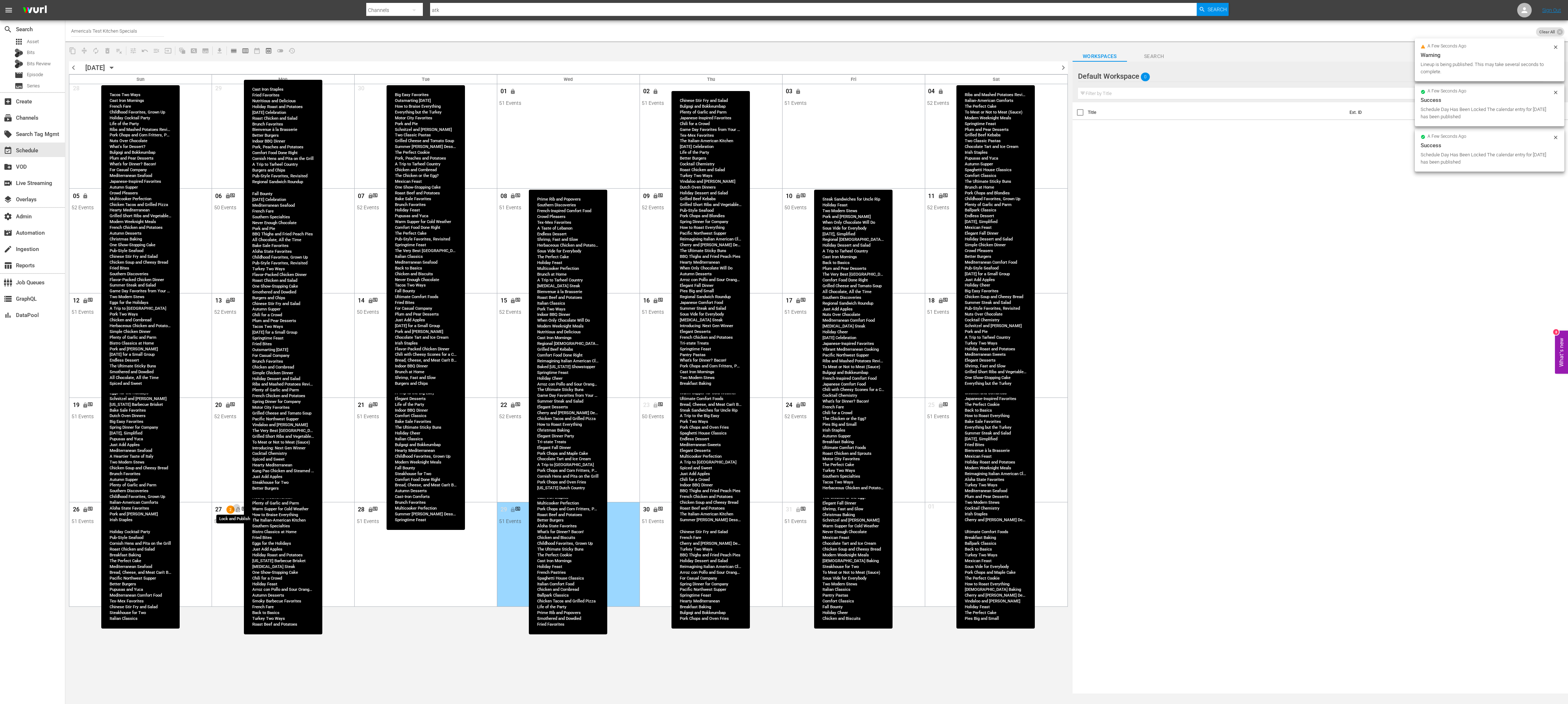
click at [237, 455] on span "lock_open" at bounding box center [238, 510] width 6 height 6
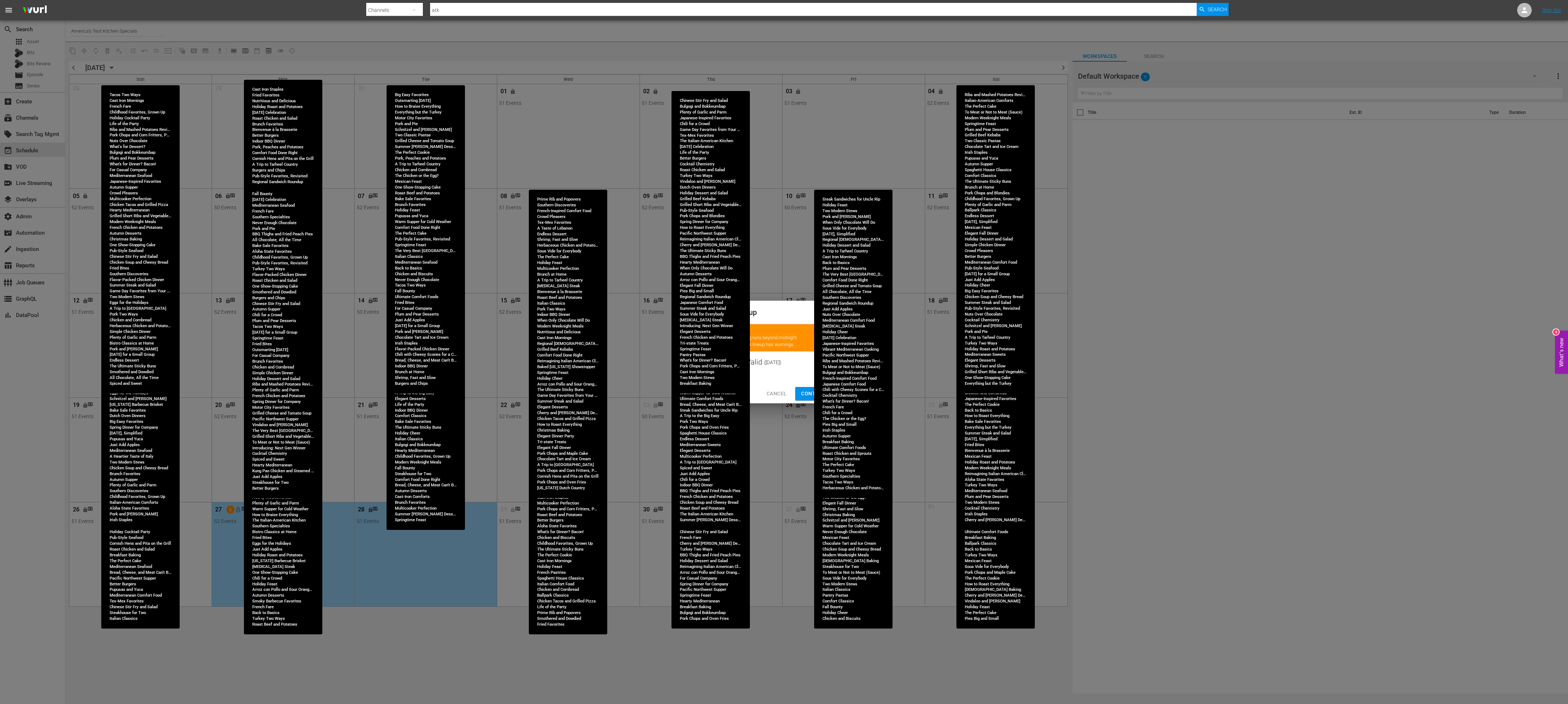
click at [808, 391] on span "Continue Publishing" at bounding box center [830, 394] width 58 height 9
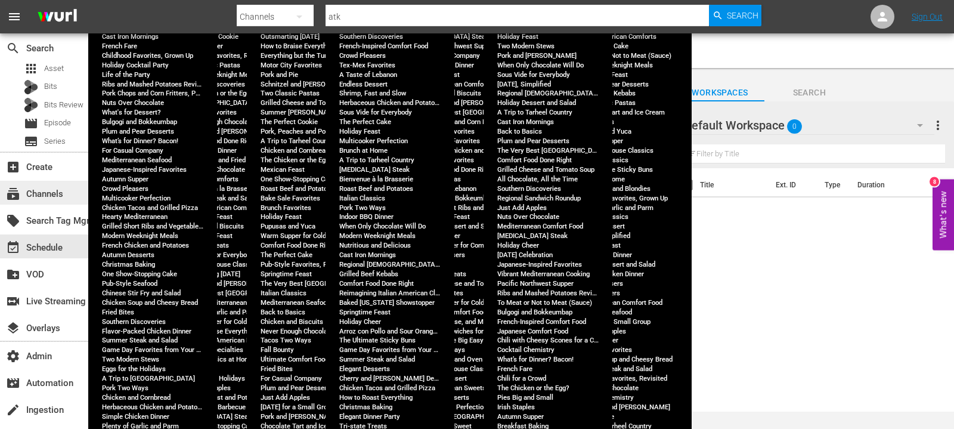
click at [48, 202] on div "subscriptions Channels" at bounding box center [53, 193] width 107 height 24
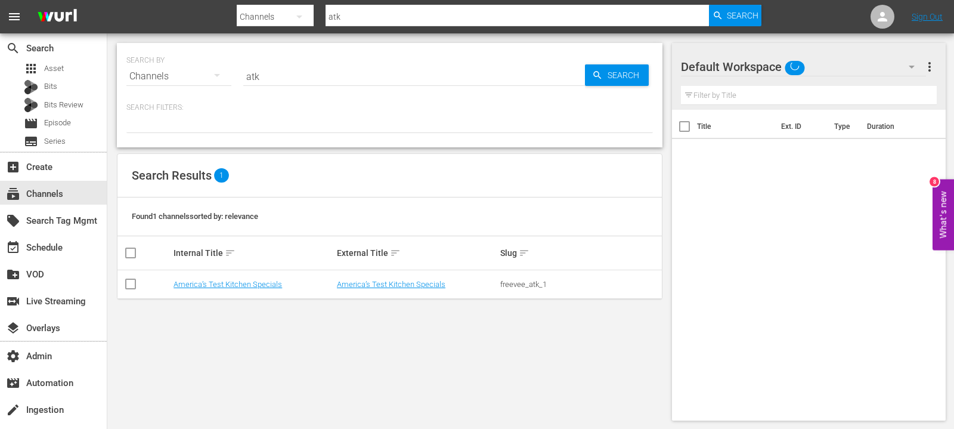
click at [261, 75] on input "atk" at bounding box center [414, 76] width 342 height 29
type input "ultraman"
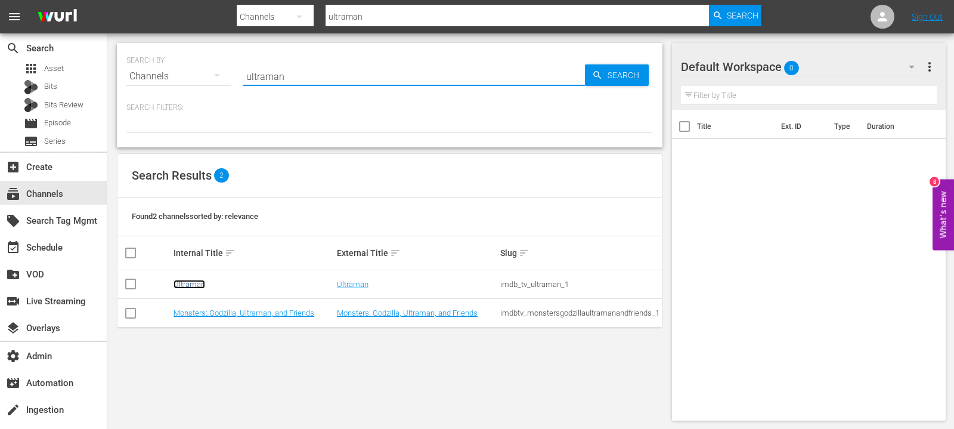
click at [196, 282] on link "Ultraman" at bounding box center [190, 284] width 32 height 9
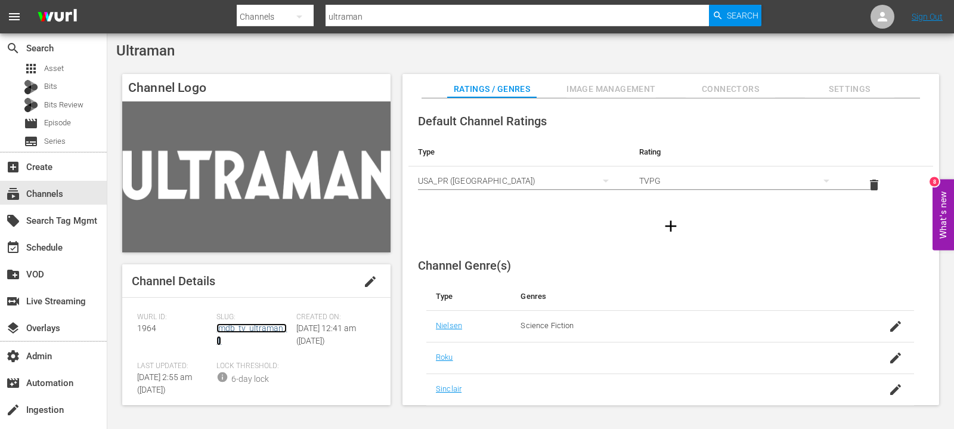
click at [238, 326] on link "imdb_tv_ultraman_1" at bounding box center [251, 334] width 70 height 22
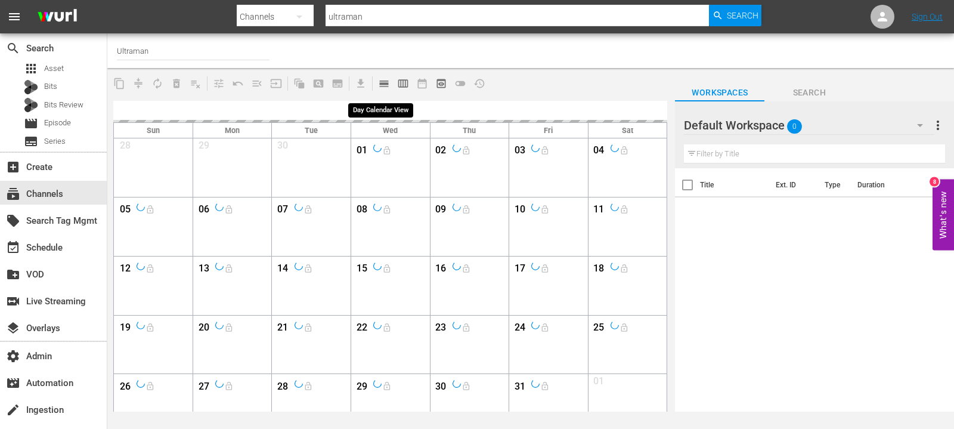
click at [382, 88] on span "calendar_view_day_outlined" at bounding box center [384, 84] width 12 height 12
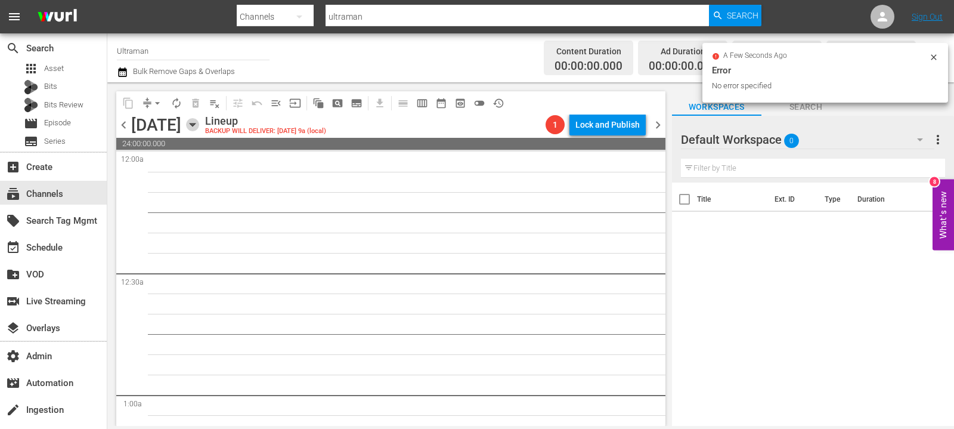
click at [199, 123] on icon "button" at bounding box center [192, 124] width 13 height 13
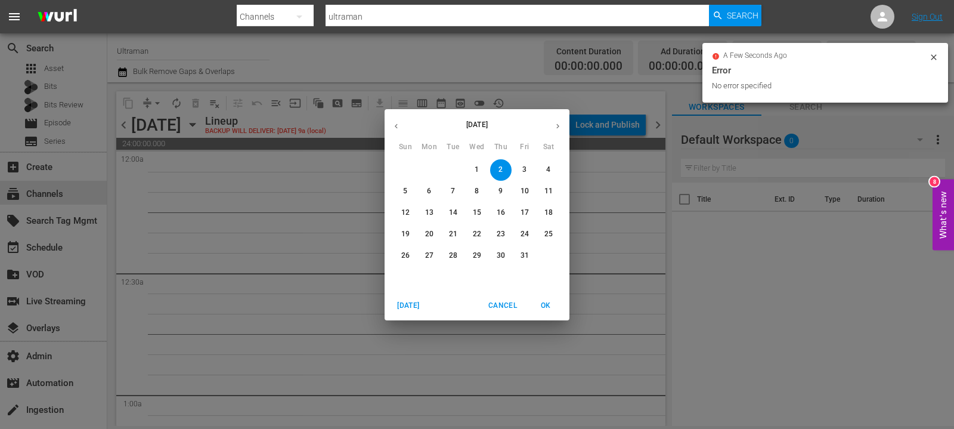
click at [476, 165] on p "1" at bounding box center [477, 170] width 4 height 10
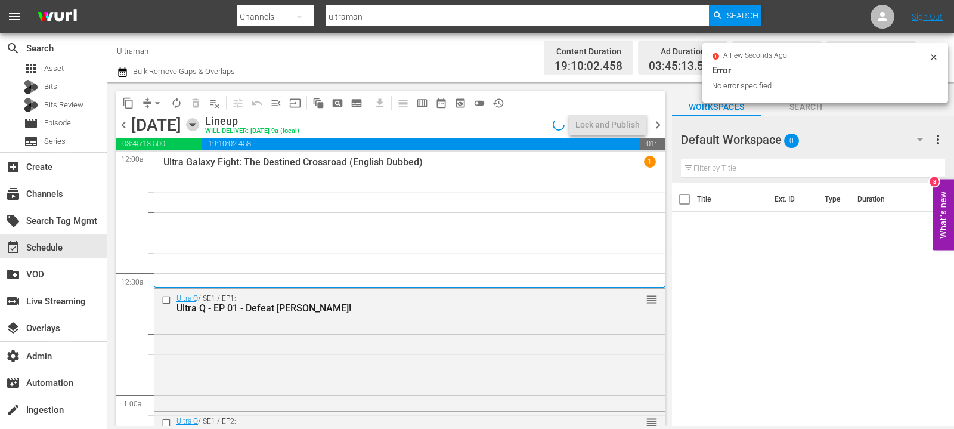
click at [199, 130] on icon "button" at bounding box center [192, 124] width 13 height 13
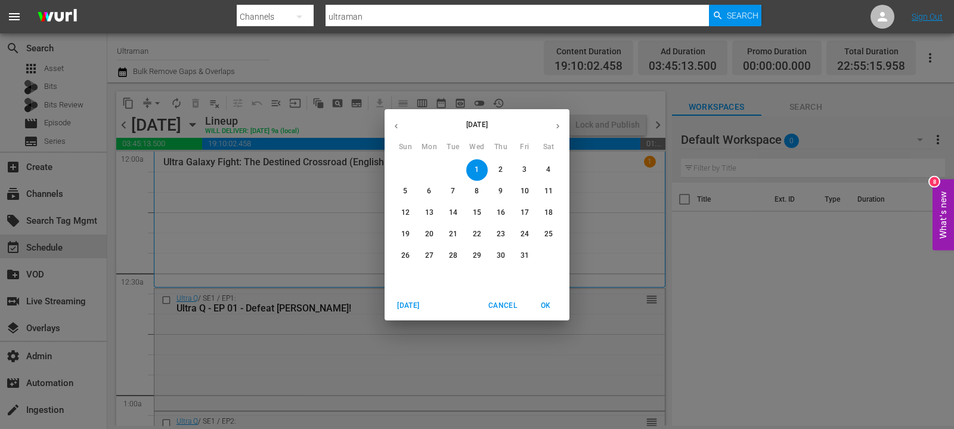
click at [299, 212] on div "[DATE] Sun Mon Tue Wed Thu Fri Sat 28 29 30 1 2 3 4 5 6 7 8 9 10 11 12 13 14 15…" at bounding box center [477, 214] width 954 height 429
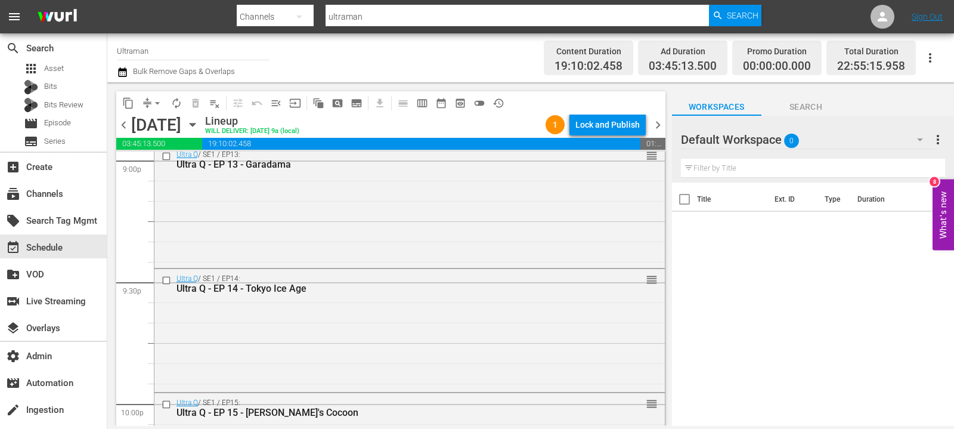
scroll to position [5565, 0]
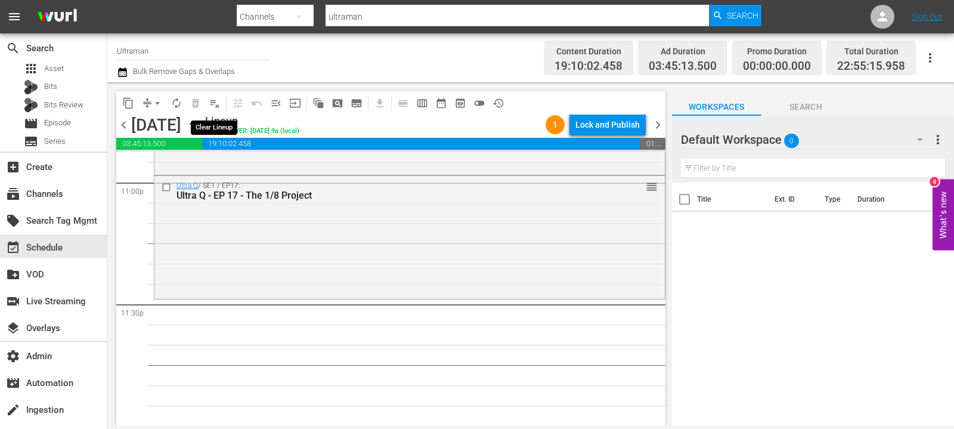
click at [215, 105] on span "playlist_remove_outlined" at bounding box center [215, 103] width 12 height 12
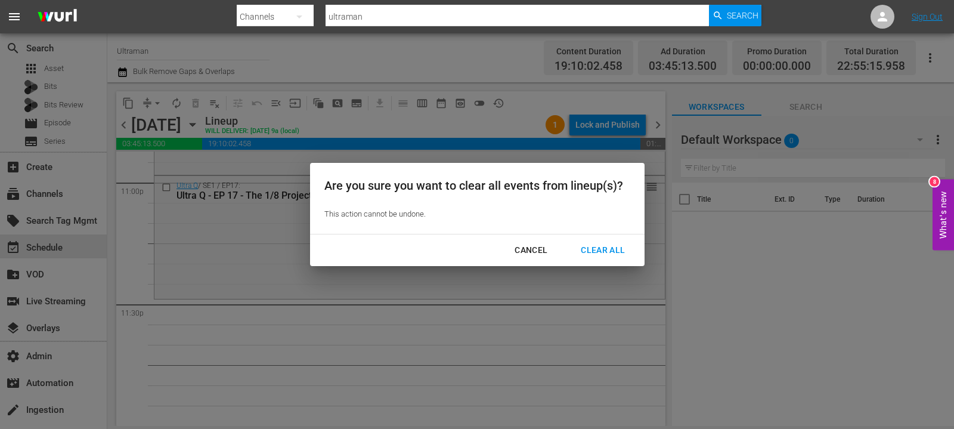
click at [587, 250] on div "Clear All" at bounding box center [602, 250] width 63 height 15
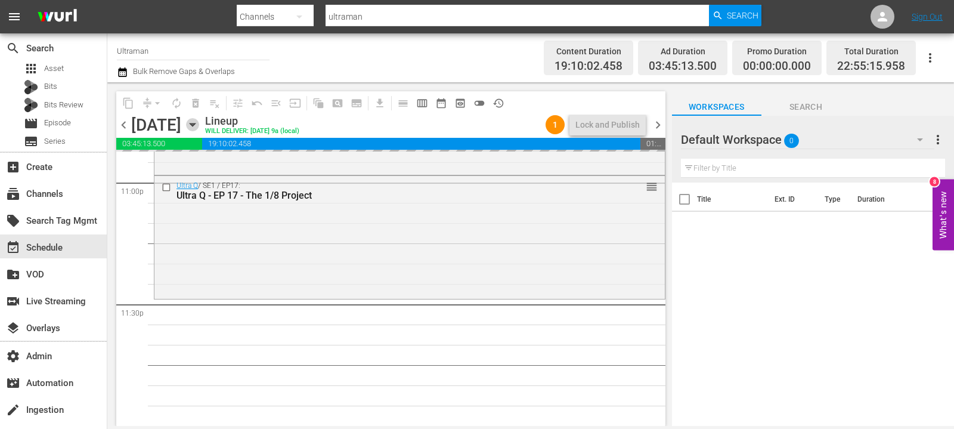
click at [199, 128] on icon "button" at bounding box center [192, 124] width 13 height 13
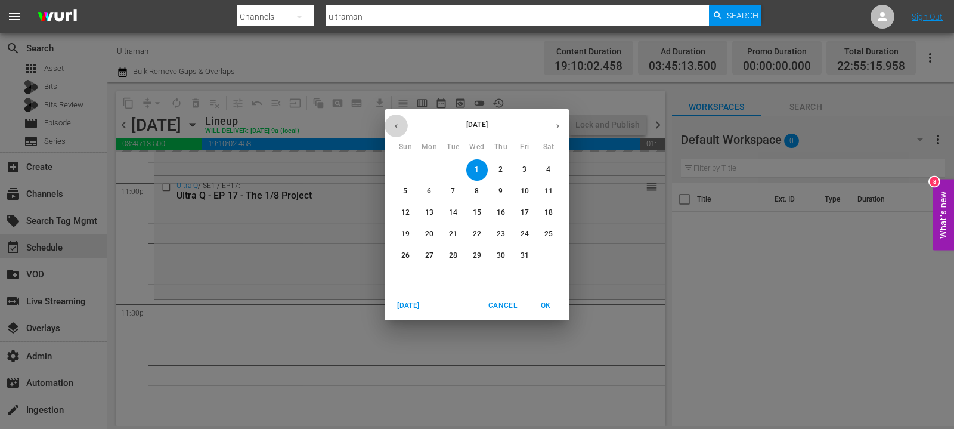
click at [400, 129] on button "button" at bounding box center [396, 125] width 23 height 23
click at [400, 129] on icon "button" at bounding box center [396, 126] width 9 height 9
click at [454, 170] on p "1" at bounding box center [453, 170] width 4 height 10
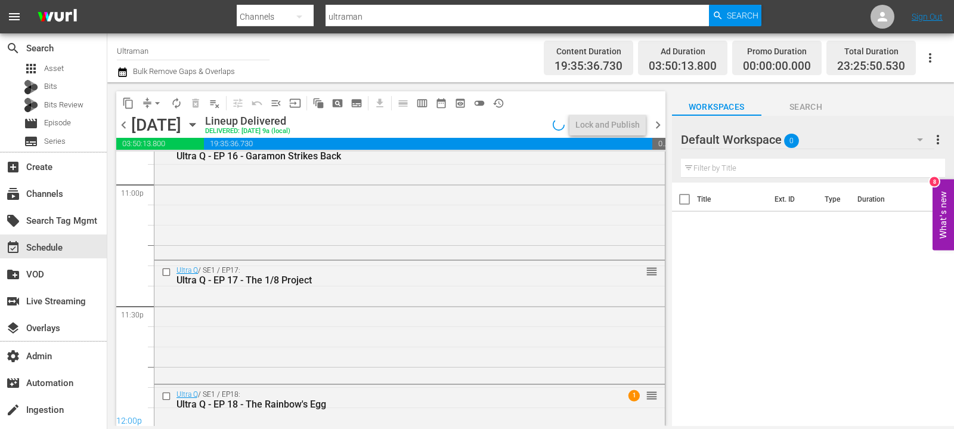
scroll to position [5565, 0]
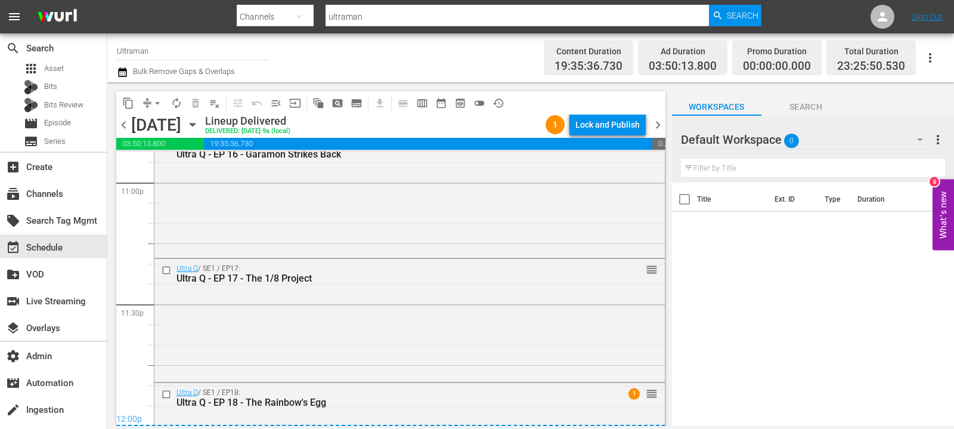
click at [660, 126] on span "chevron_right" at bounding box center [658, 124] width 15 height 15
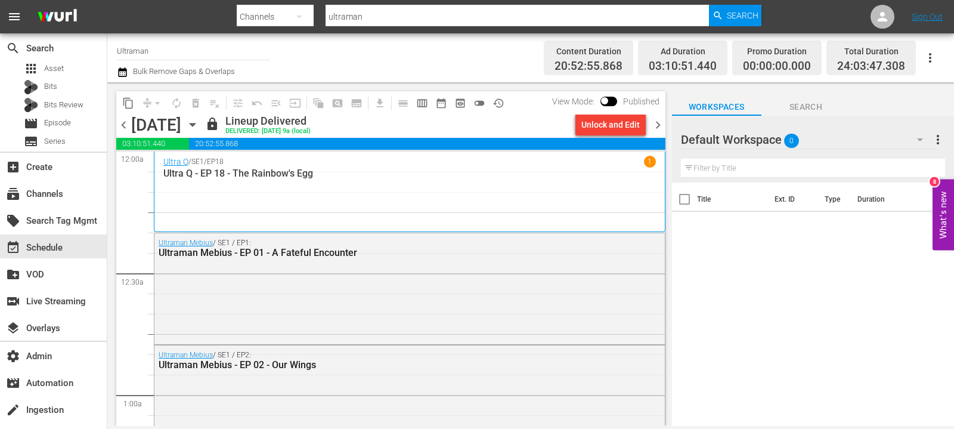
click at [199, 126] on icon "button" at bounding box center [192, 124] width 13 height 13
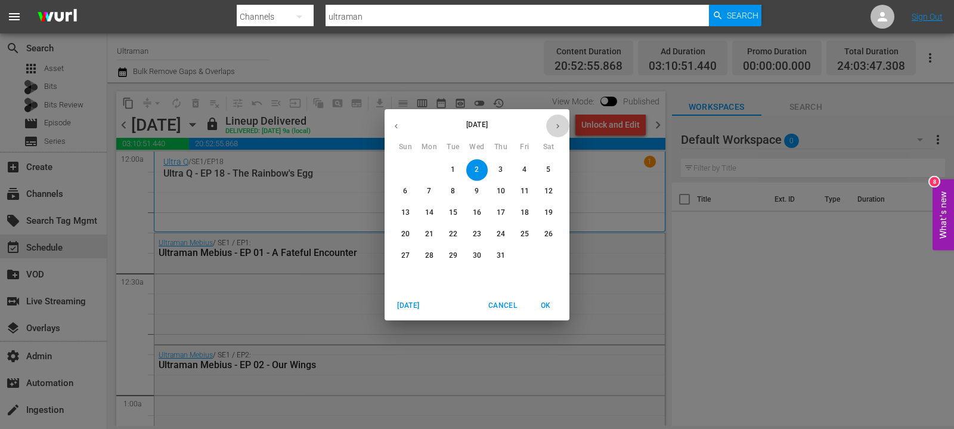
click at [560, 128] on icon "button" at bounding box center [557, 126] width 9 height 9
click at [395, 127] on icon "button" at bounding box center [396, 126] width 9 height 9
click at [560, 128] on icon "button" at bounding box center [557, 126] width 9 height 9
drag, startPoint x: 398, startPoint y: 132, endPoint x: 494, endPoint y: 240, distance: 145.3
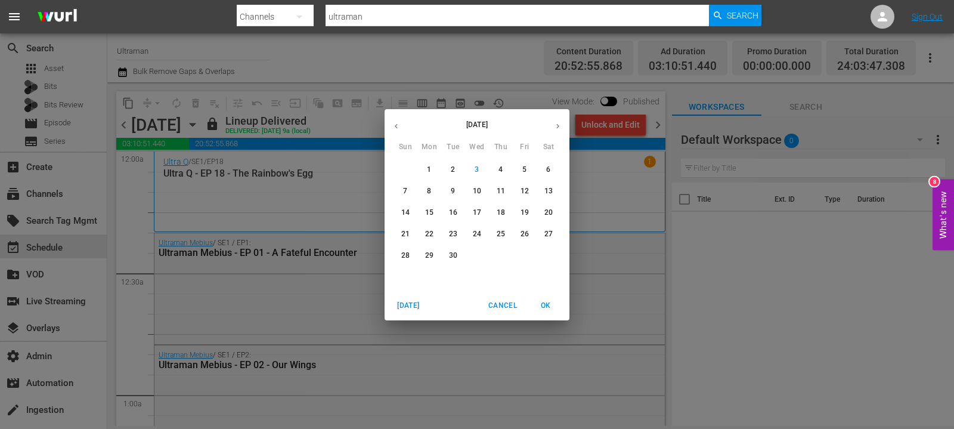
click at [494, 240] on div "[DATE] Sun Mon Tue Wed Thu Fri Sat 31 1 2 3 4 5 6 7 8 9 10 11 12 13 14 15 16 17…" at bounding box center [477, 200] width 185 height 182
click at [481, 237] on p "24" at bounding box center [477, 234] width 8 height 10
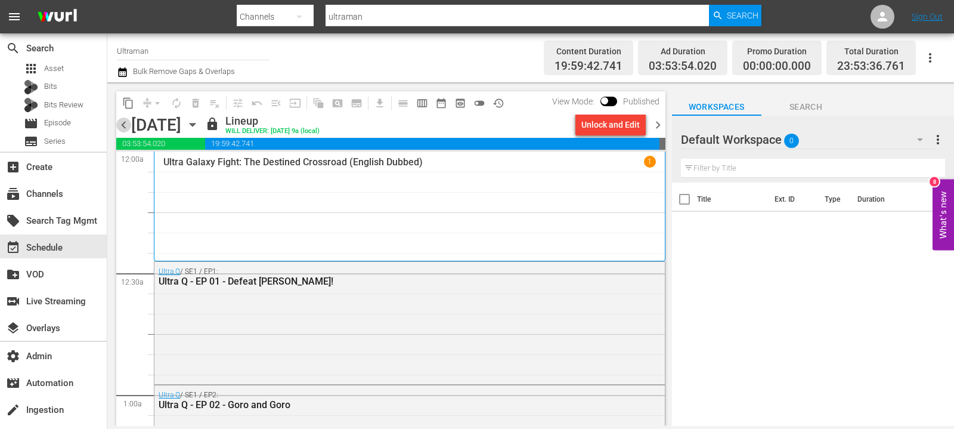
click at [126, 124] on span "chevron_left" at bounding box center [123, 124] width 15 height 15
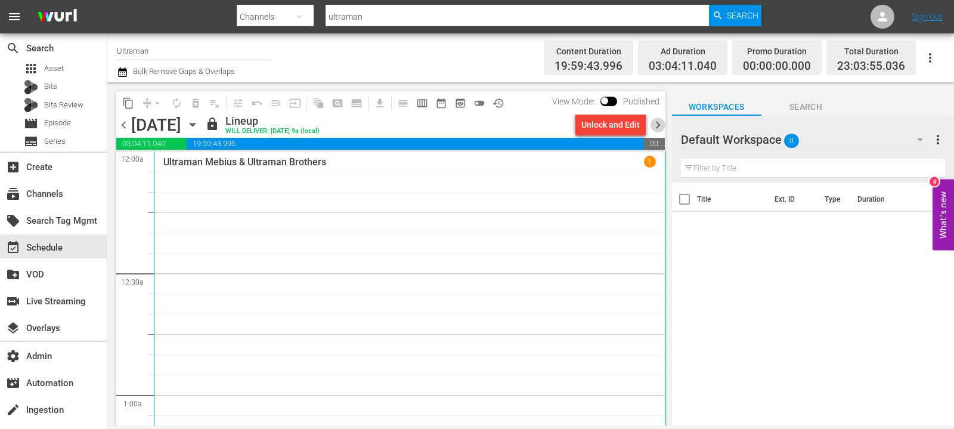
click at [657, 122] on span "chevron_right" at bounding box center [658, 124] width 15 height 15
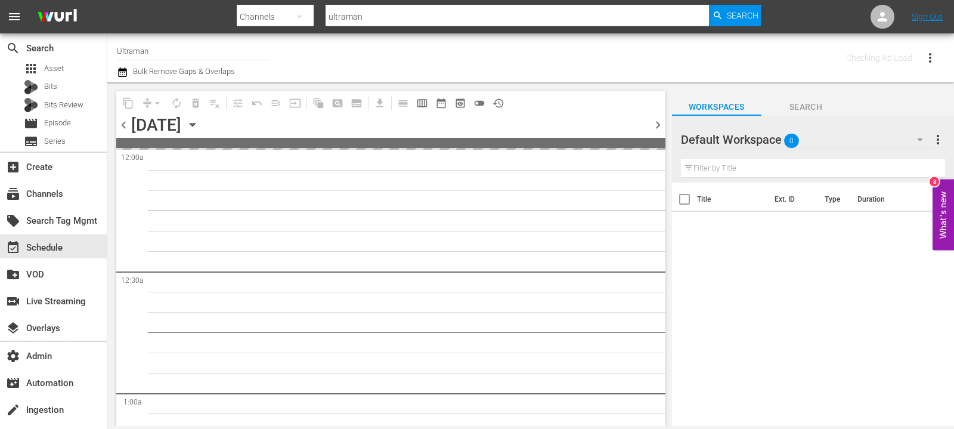
click at [657, 122] on span "chevron_right" at bounding box center [658, 124] width 15 height 15
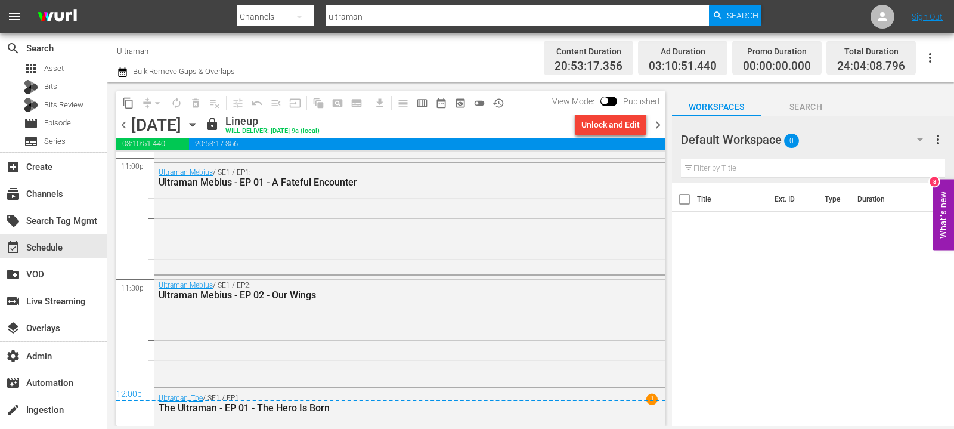
scroll to position [5665, 0]
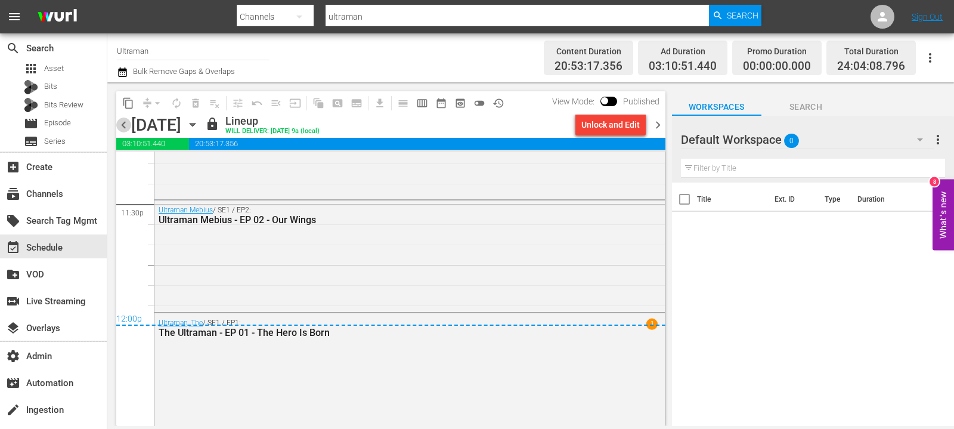
click at [122, 128] on span "chevron_left" at bounding box center [123, 124] width 15 height 15
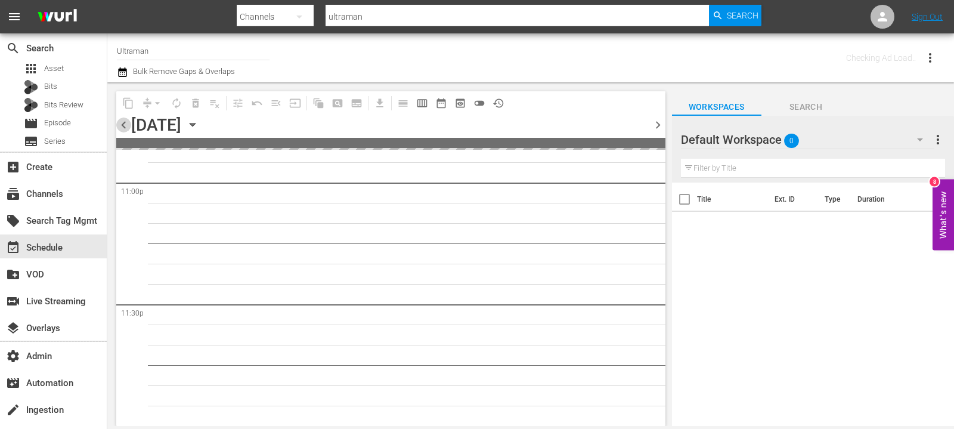
scroll to position [5563, 0]
click at [122, 128] on span "chevron_left" at bounding box center [123, 124] width 15 height 15
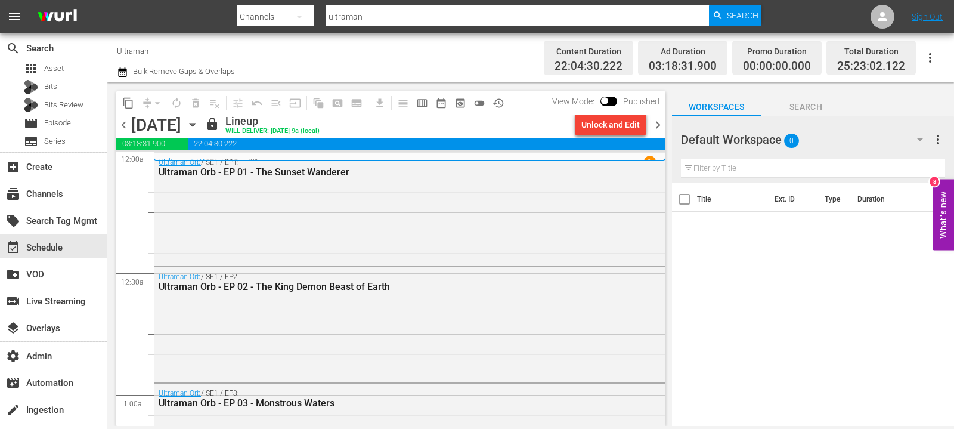
click at [343, 129] on div "chevron_left [DATE] [DATE] lock Lineup WILL DELIVER: [DATE] 9a (local) Unlock a…" at bounding box center [390, 125] width 549 height 23
click at [199, 128] on icon "button" at bounding box center [192, 124] width 13 height 13
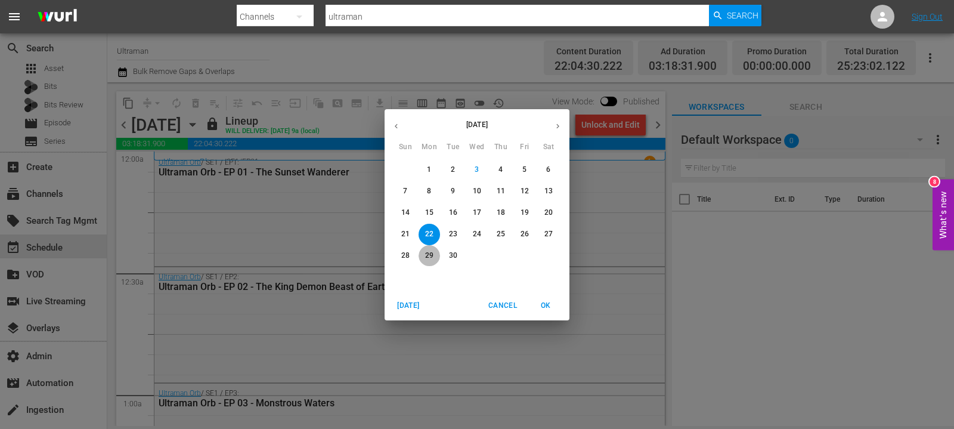
click at [427, 252] on p "29" at bounding box center [429, 255] width 8 height 10
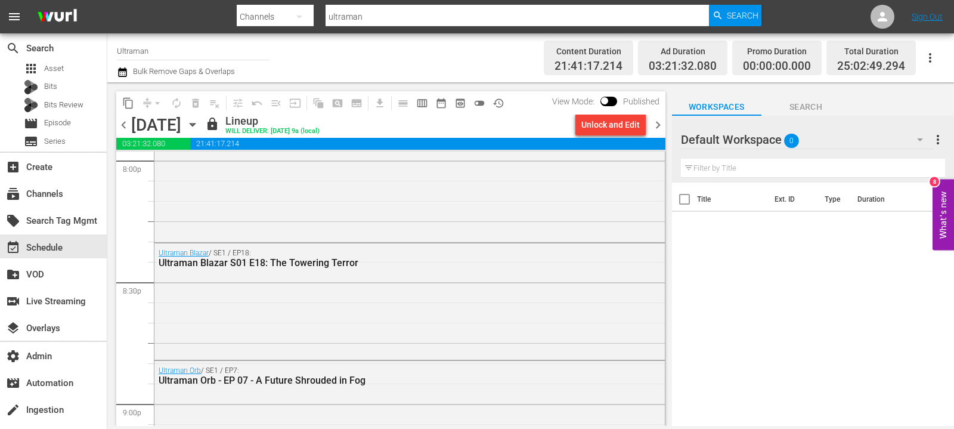
scroll to position [4918, 0]
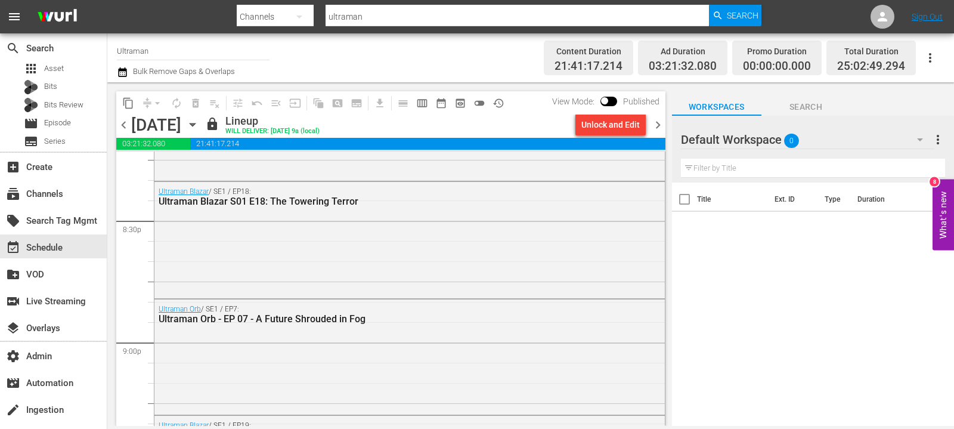
click at [202, 123] on div "[DATE] [DATE]" at bounding box center [166, 125] width 71 height 20
click at [195, 124] on icon "button" at bounding box center [192, 124] width 5 height 3
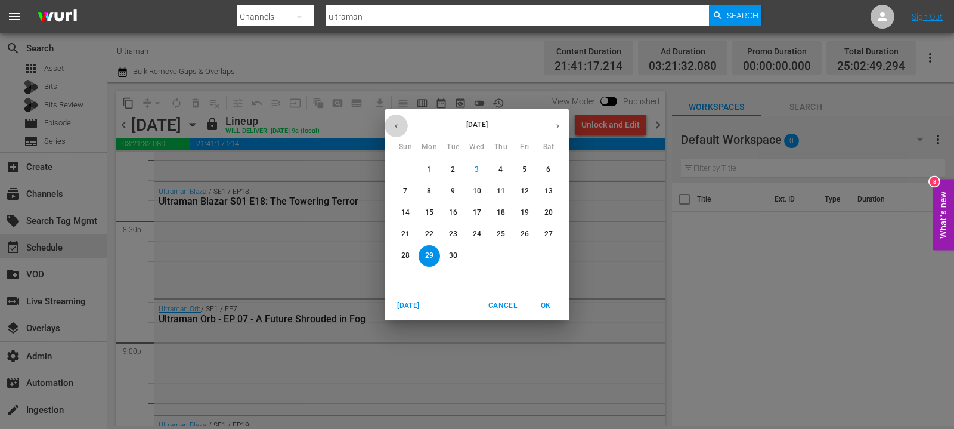
click at [398, 126] on icon "button" at bounding box center [396, 126] width 9 height 9
click at [563, 129] on button "button" at bounding box center [557, 125] width 23 height 23
click at [454, 169] on p "1" at bounding box center [453, 170] width 4 height 10
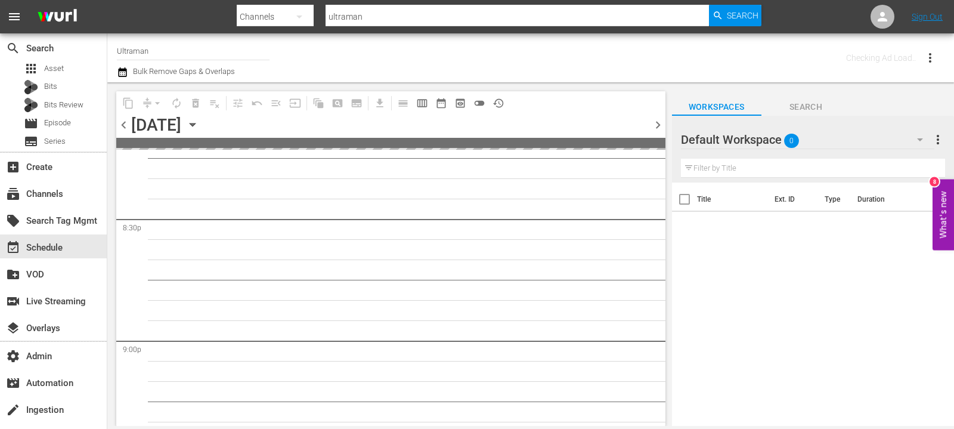
scroll to position [5385, 0]
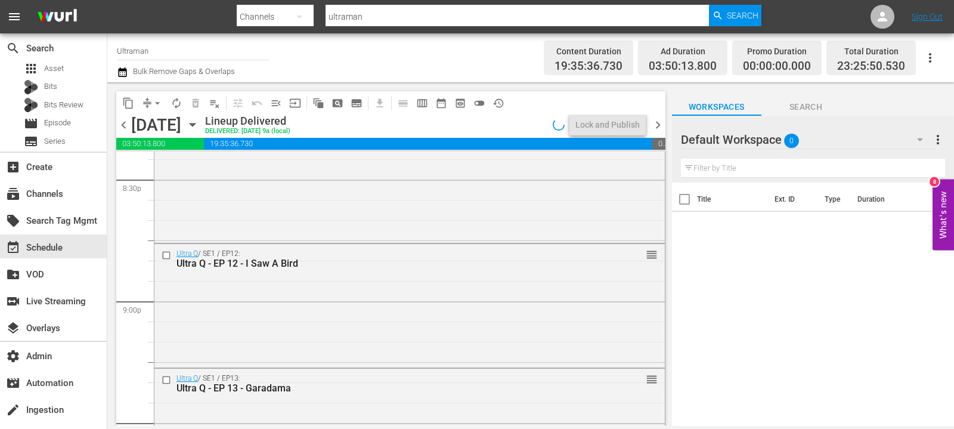
click at [123, 128] on span "chevron_left" at bounding box center [123, 124] width 15 height 15
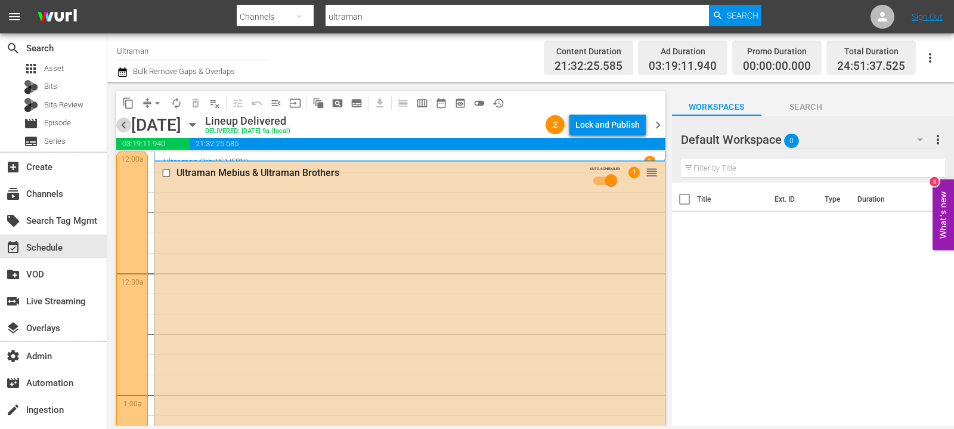
click at [121, 125] on span "chevron_left" at bounding box center [123, 124] width 15 height 15
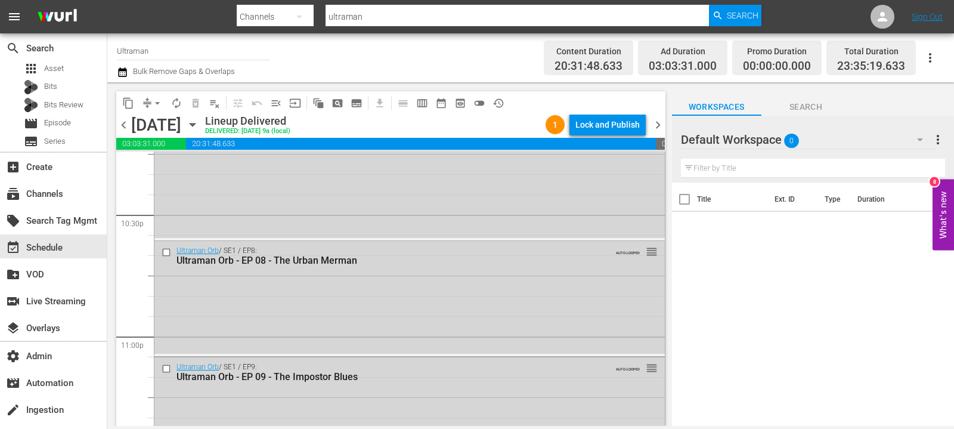
scroll to position [5574, 0]
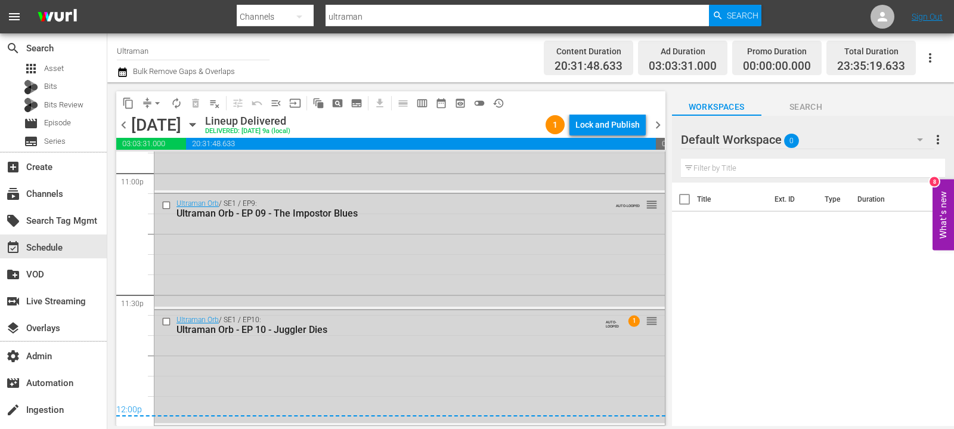
click at [659, 122] on span "chevron_right" at bounding box center [658, 124] width 15 height 15
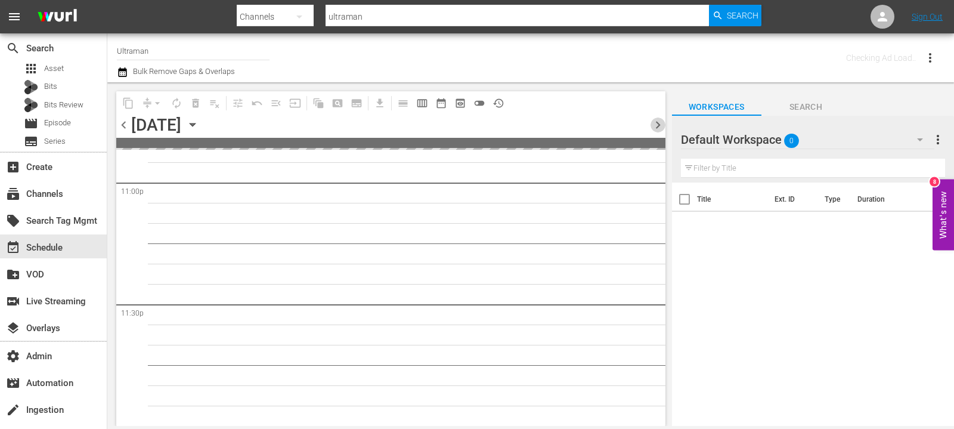
click at [659, 122] on span "chevron_right" at bounding box center [658, 124] width 15 height 15
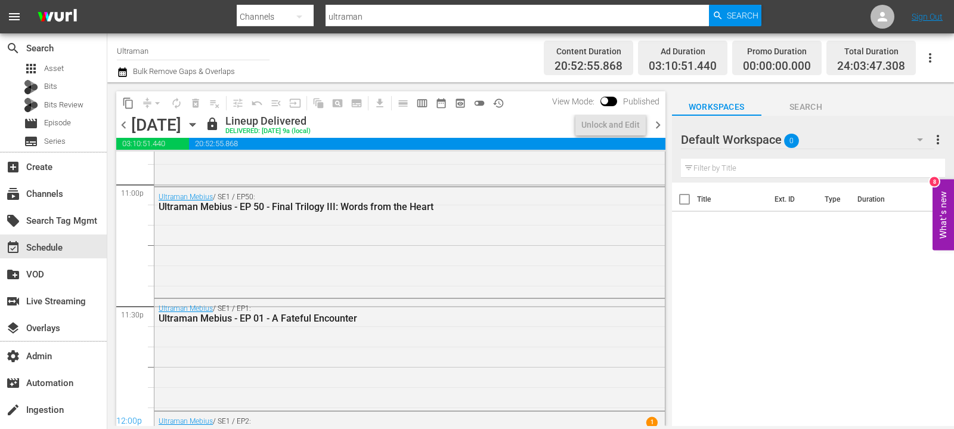
scroll to position [5574, 0]
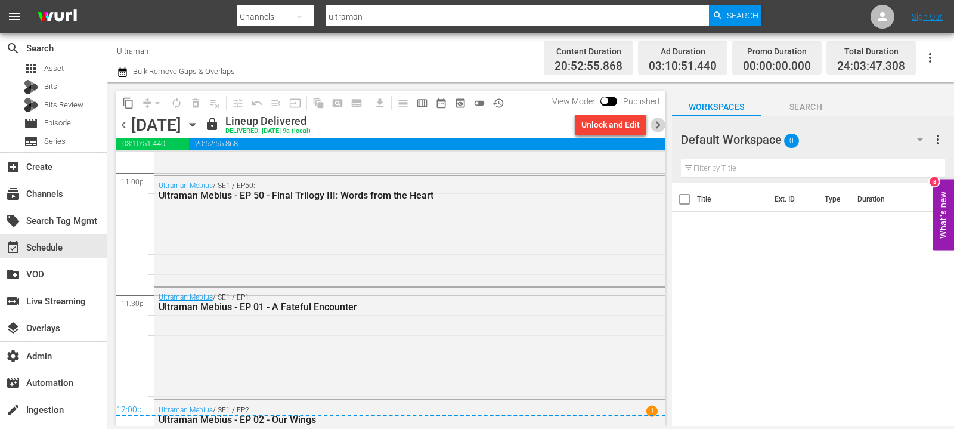
click at [658, 125] on span "chevron_right" at bounding box center [658, 124] width 15 height 15
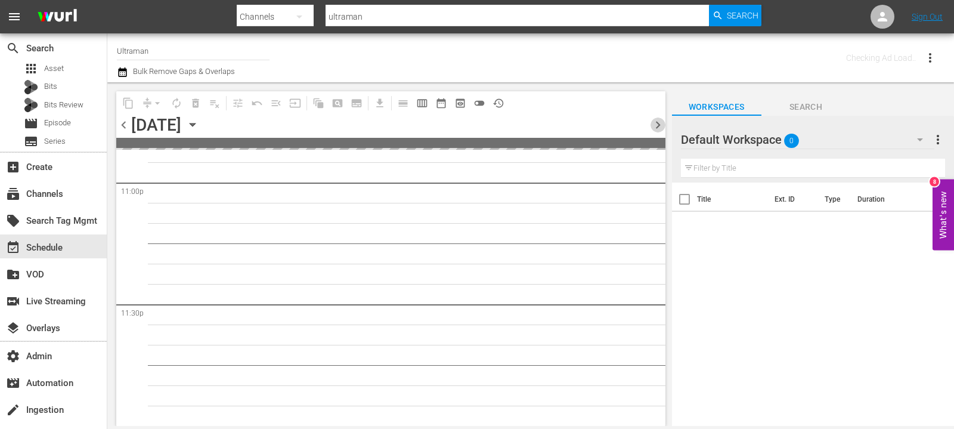
scroll to position [5563, 0]
click at [658, 125] on span "chevron_right" at bounding box center [658, 124] width 15 height 15
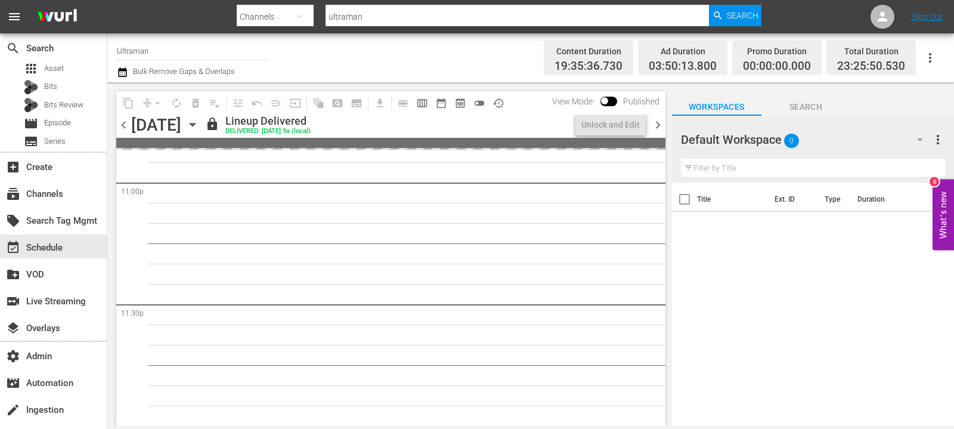
click at [130, 126] on span "chevron_left" at bounding box center [123, 124] width 15 height 15
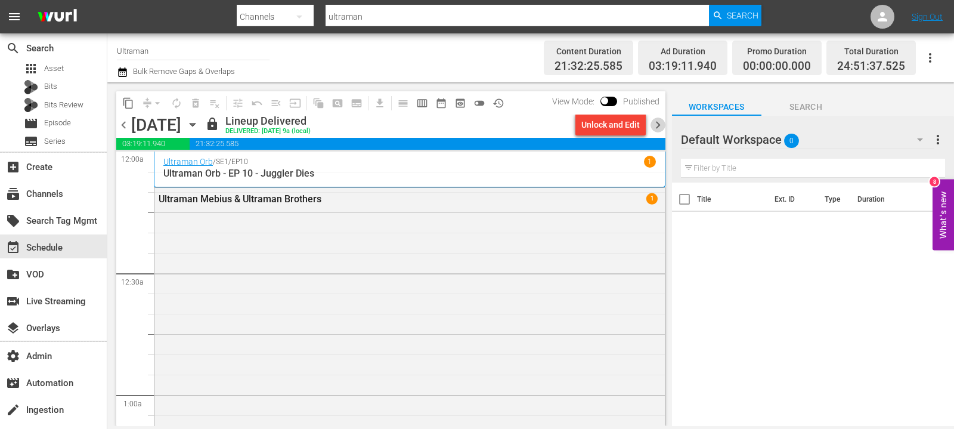
click at [658, 122] on span "chevron_right" at bounding box center [658, 124] width 15 height 15
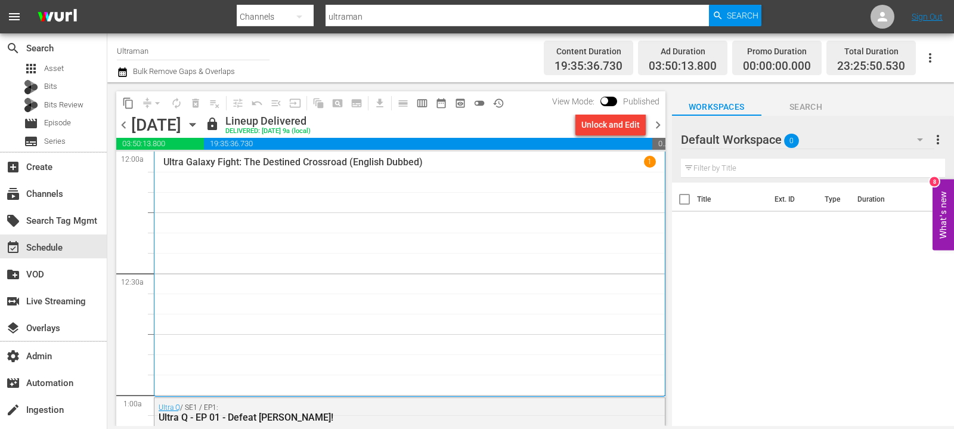
click at [656, 120] on span "chevron_right" at bounding box center [658, 124] width 15 height 15
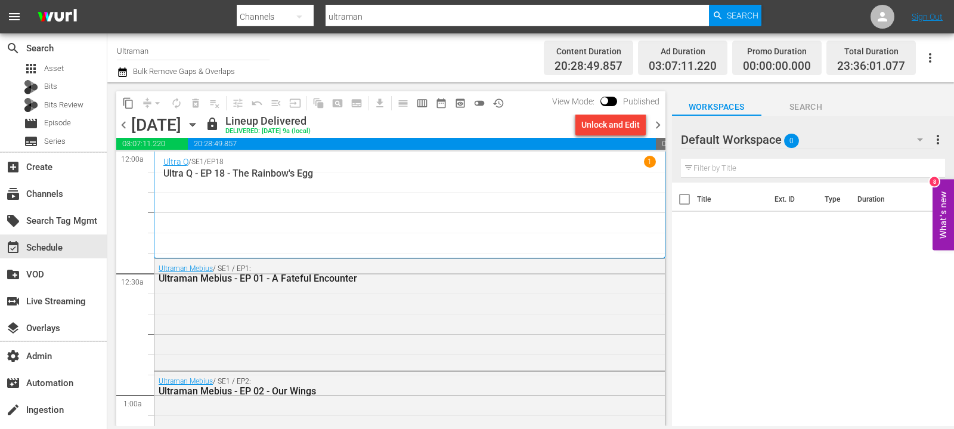
click at [127, 97] on span "content_copy" at bounding box center [128, 103] width 12 height 12
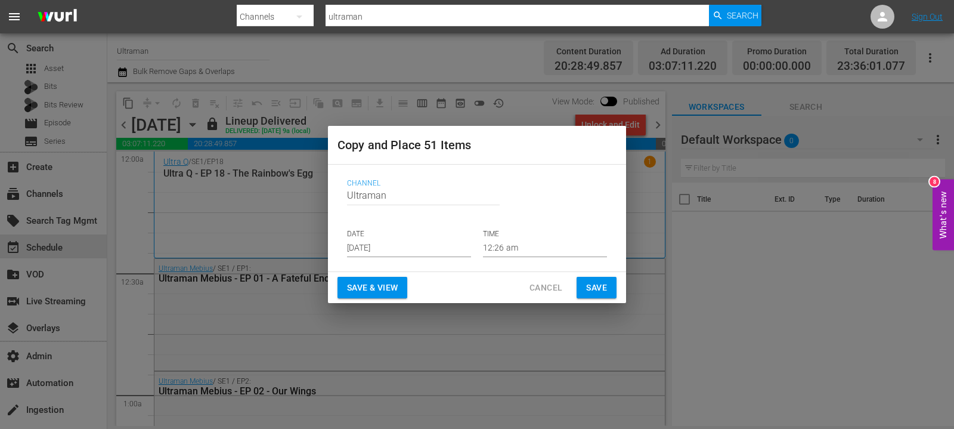
click at [381, 246] on input "[DATE]" at bounding box center [409, 248] width 124 height 18
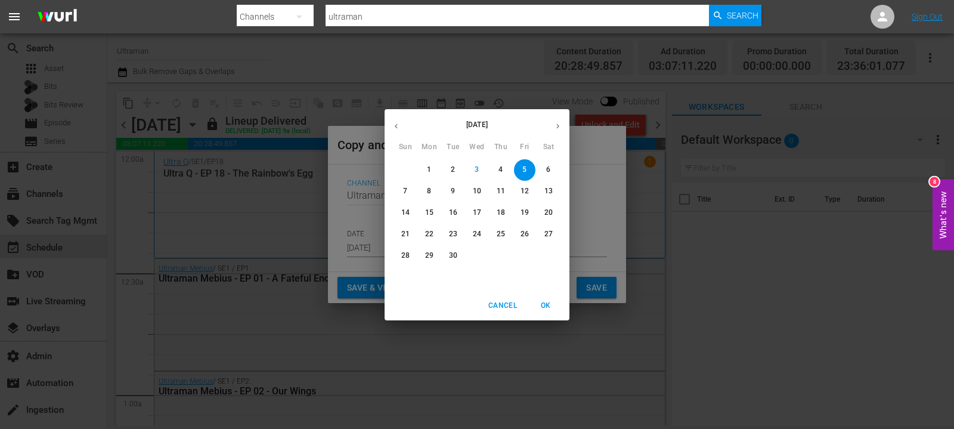
click at [564, 125] on button "button" at bounding box center [557, 125] width 23 height 23
click at [473, 170] on span "1" at bounding box center [476, 170] width 21 height 10
type input "[DATE]"
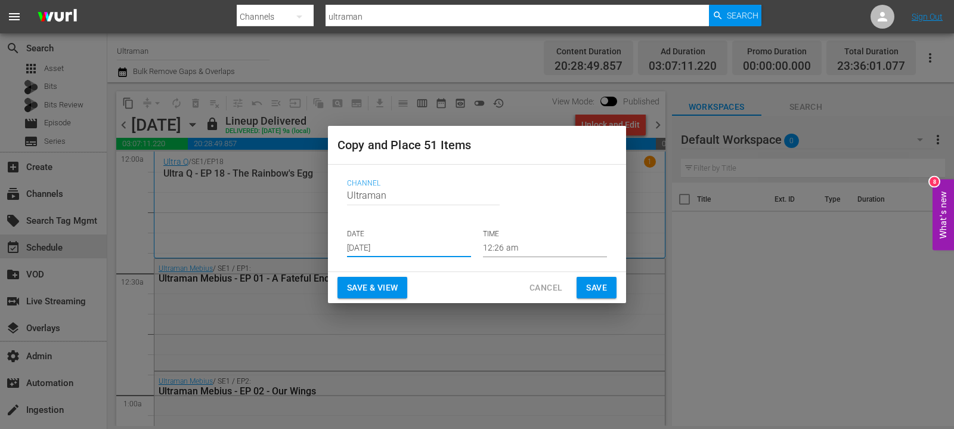
click at [591, 287] on span "Save" at bounding box center [596, 287] width 21 height 15
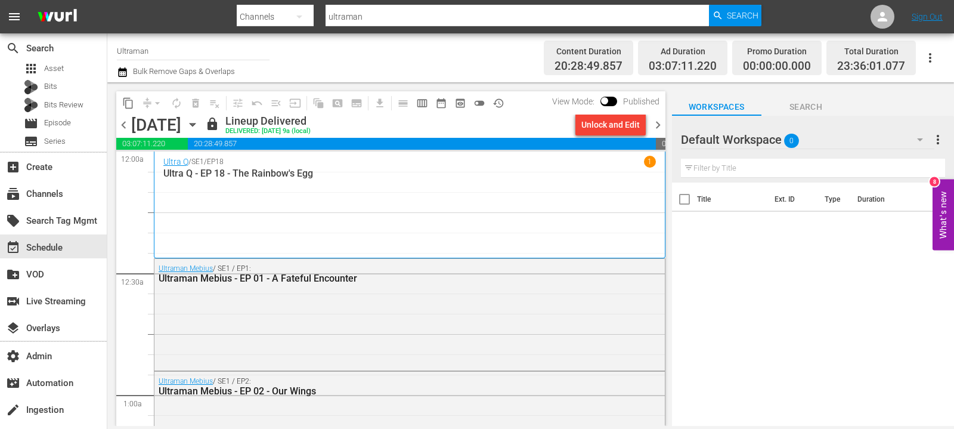
click at [657, 123] on span "chevron_right" at bounding box center [658, 124] width 15 height 15
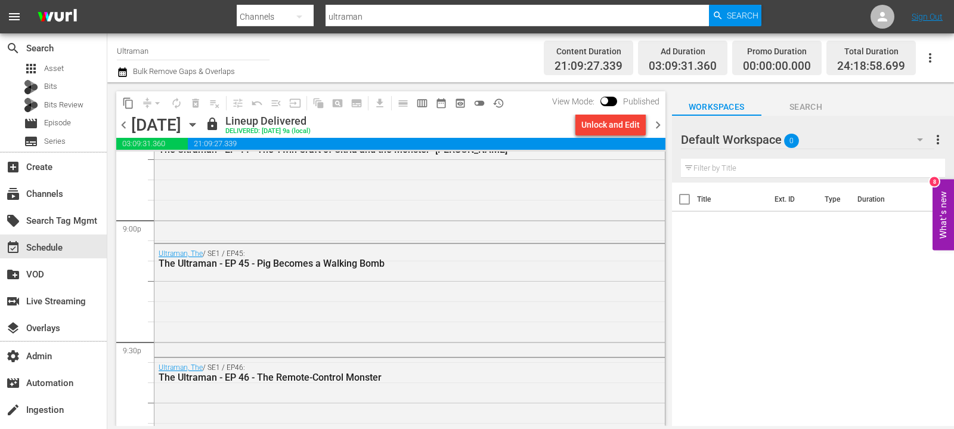
scroll to position [5651, 0]
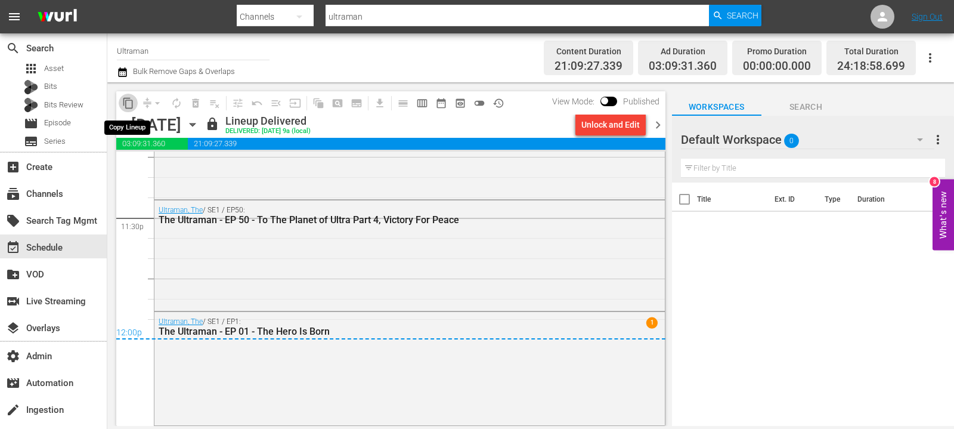
click at [123, 101] on span "content_copy" at bounding box center [128, 103] width 12 height 12
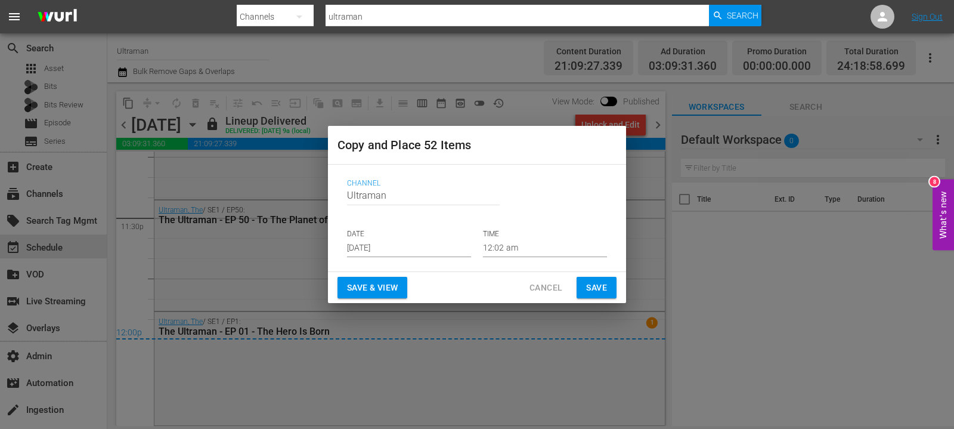
click at [365, 243] on input "[DATE]" at bounding box center [409, 248] width 124 height 18
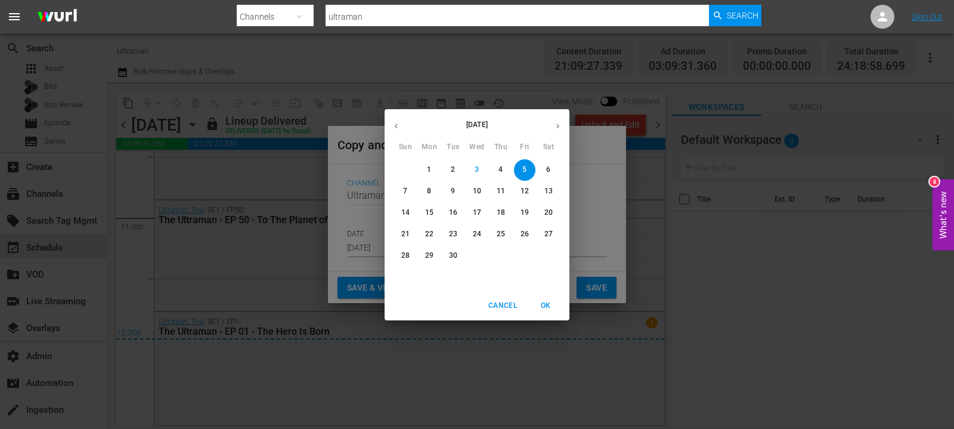
click at [559, 125] on icon "button" at bounding box center [557, 126] width 9 height 9
click at [503, 171] on span "2" at bounding box center [500, 170] width 21 height 10
type input "[DATE]"
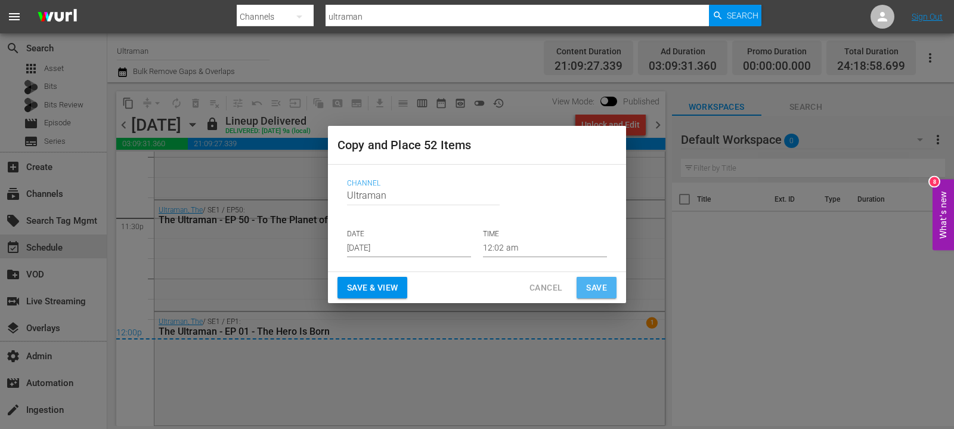
click at [590, 287] on span "Save" at bounding box center [596, 287] width 21 height 15
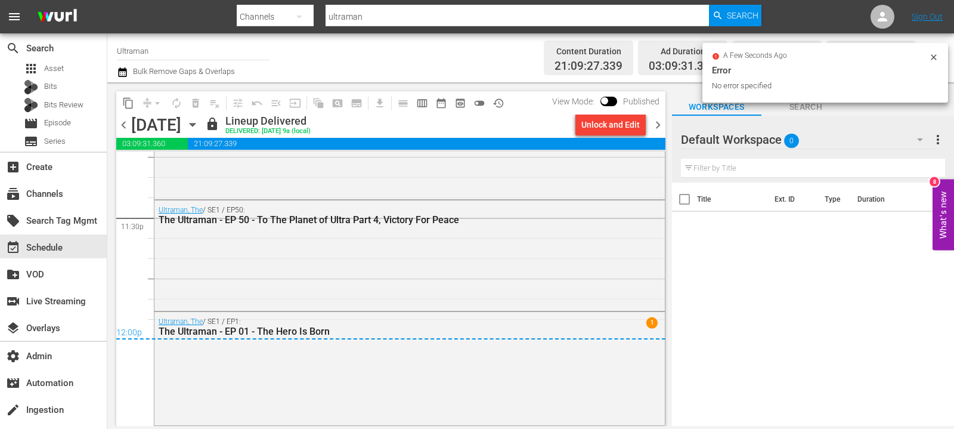
click at [659, 123] on span "chevron_right" at bounding box center [658, 124] width 15 height 15
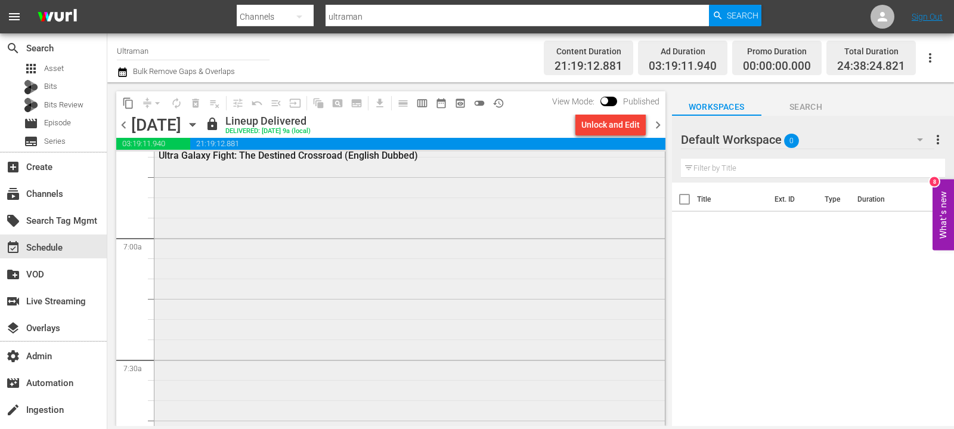
scroll to position [1644, 0]
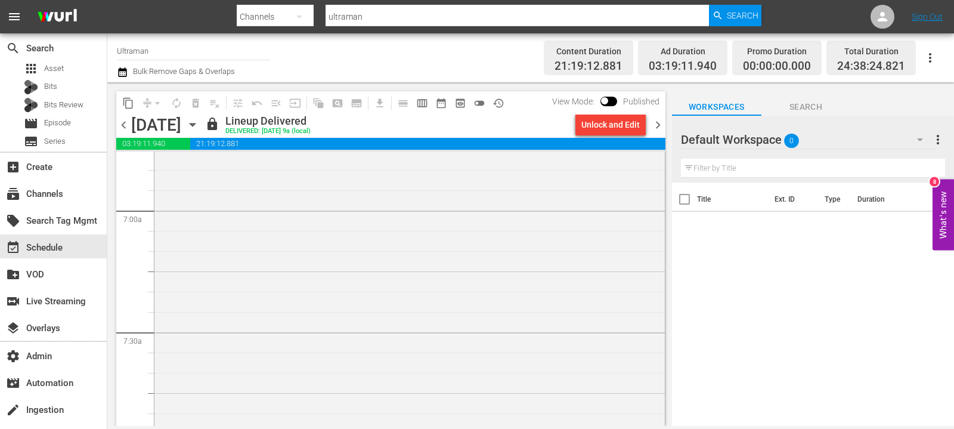
click at [661, 126] on span "chevron_right" at bounding box center [658, 124] width 15 height 15
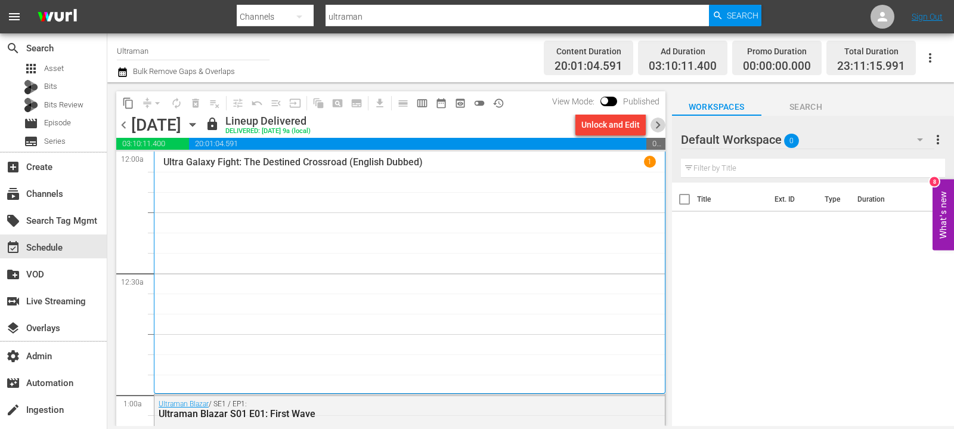
click at [660, 123] on span "chevron_right" at bounding box center [658, 124] width 15 height 15
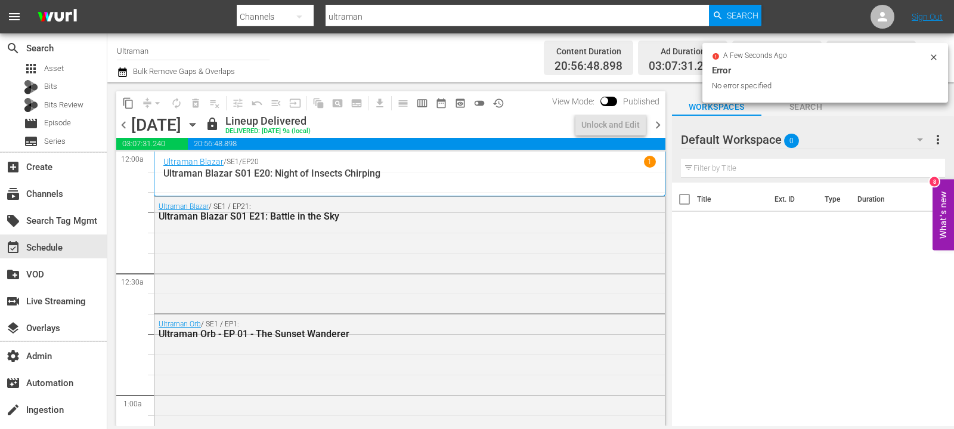
click at [660, 123] on span "chevron_right" at bounding box center [658, 124] width 15 height 15
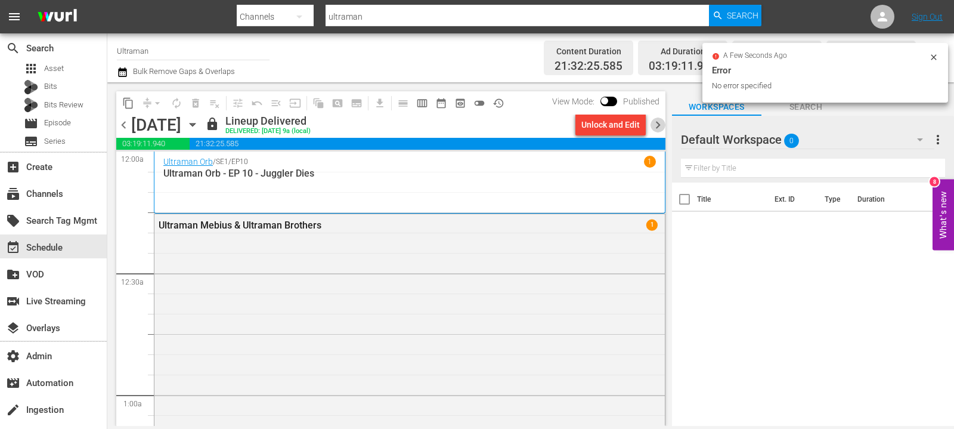
click at [660, 123] on span "chevron_right" at bounding box center [658, 124] width 15 height 15
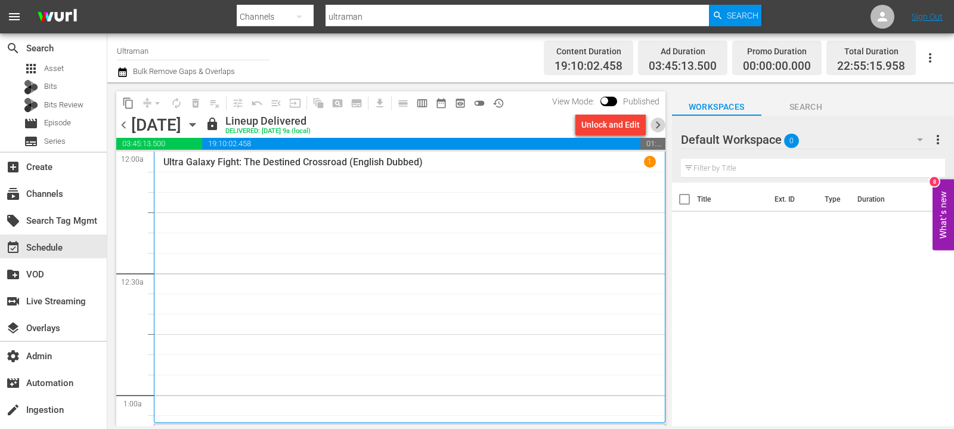
click at [657, 120] on span "chevron_right" at bounding box center [658, 124] width 15 height 15
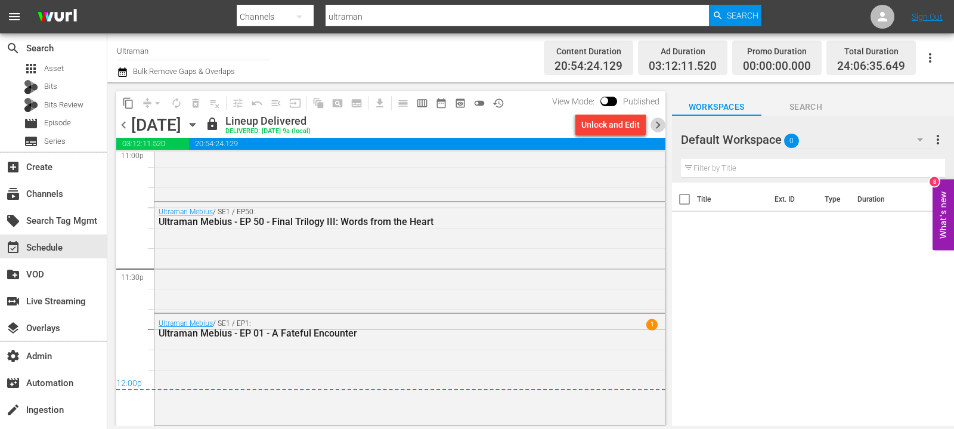
click at [660, 117] on span "chevron_right" at bounding box center [658, 124] width 15 height 15
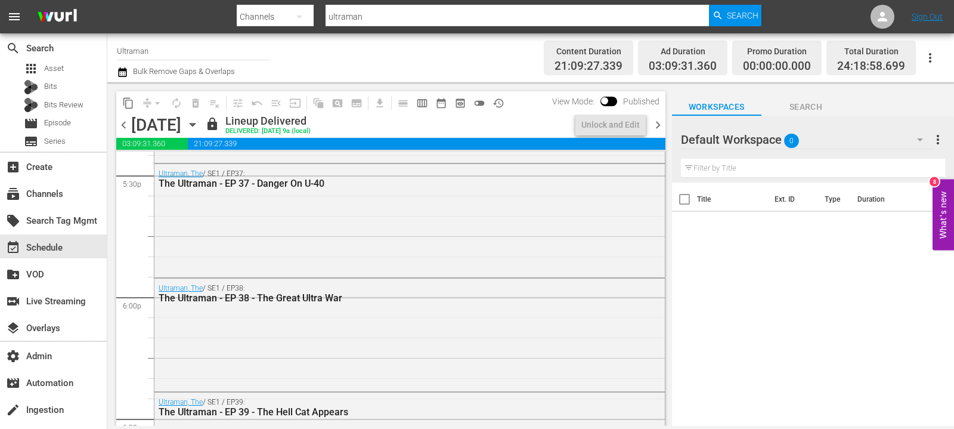
scroll to position [4063, 0]
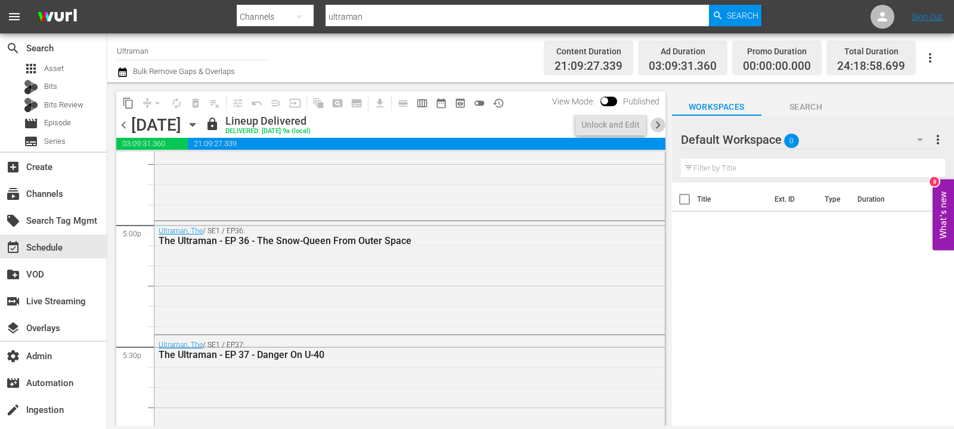
click at [656, 120] on span "chevron_right" at bounding box center [658, 124] width 15 height 15
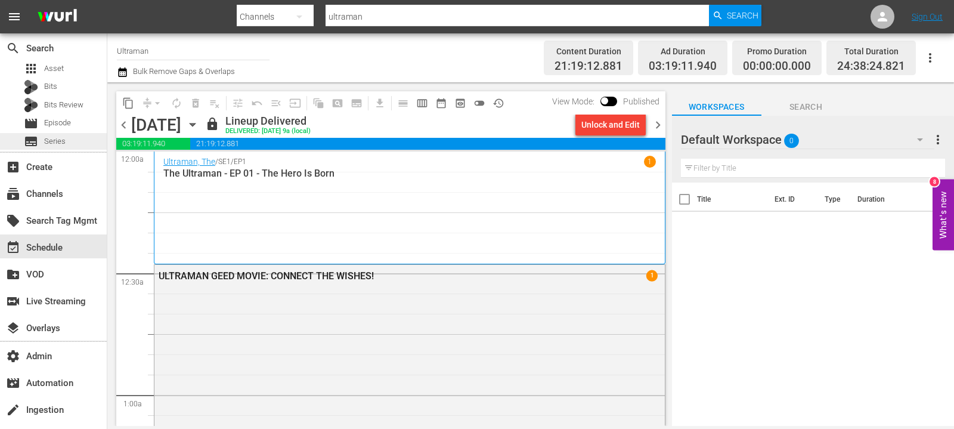
click at [87, 143] on div "subtitles Series" at bounding box center [53, 141] width 107 height 17
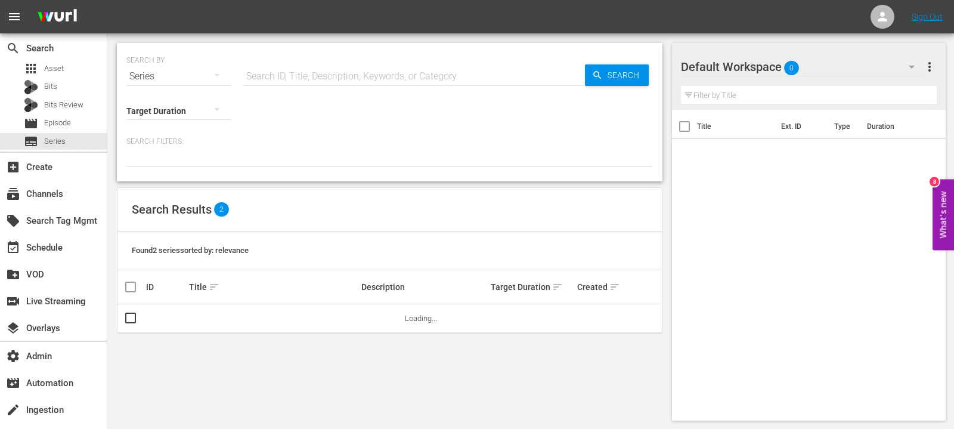
click at [300, 80] on input "text" at bounding box center [414, 76] width 342 height 29
paste input "Ultraman R/B"
type input "Ultraman R/B"
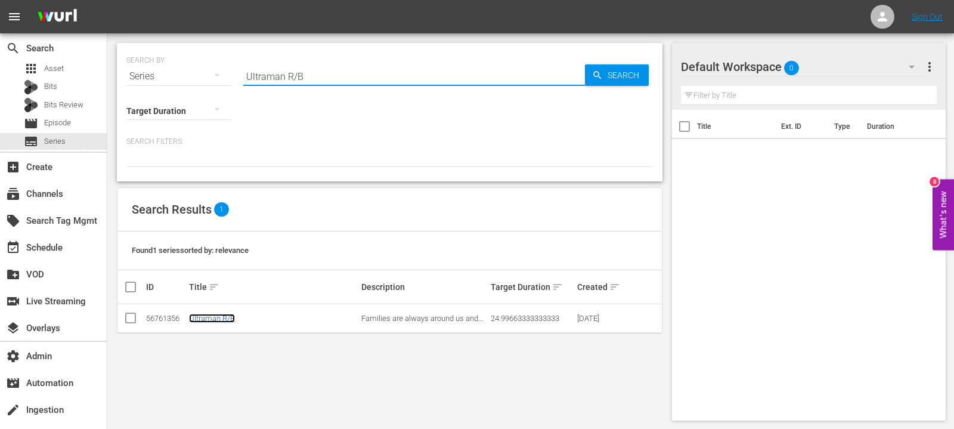
click at [219, 316] on link "Ultraman R/B" at bounding box center [212, 318] width 46 height 9
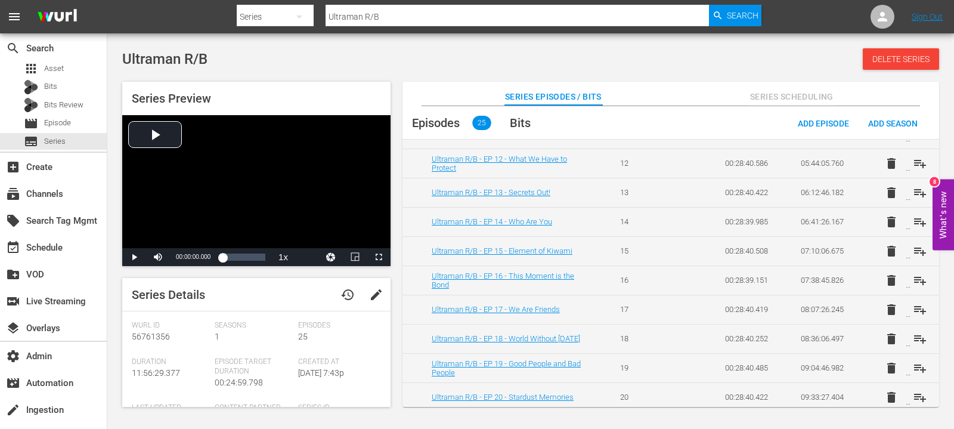
scroll to position [519, 0]
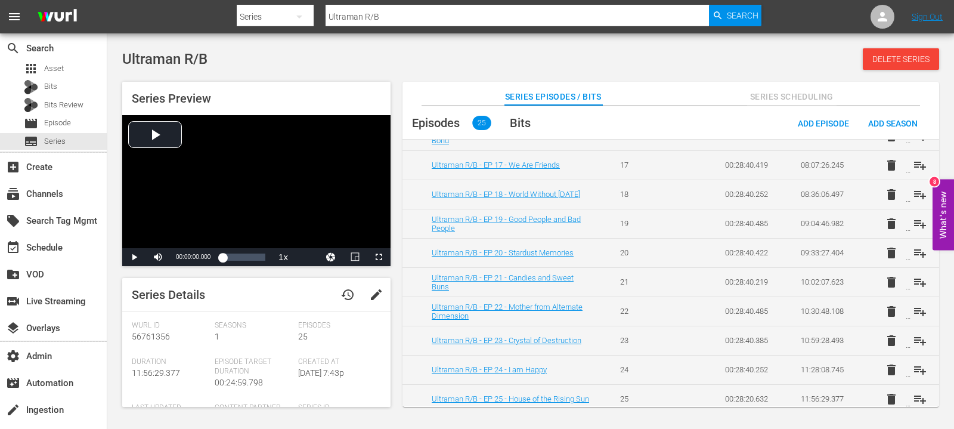
click at [915, 398] on td "delete playlist_add" at bounding box center [901, 398] width 76 height 29
click at [915, 393] on span "playlist_add" at bounding box center [920, 399] width 14 height 14
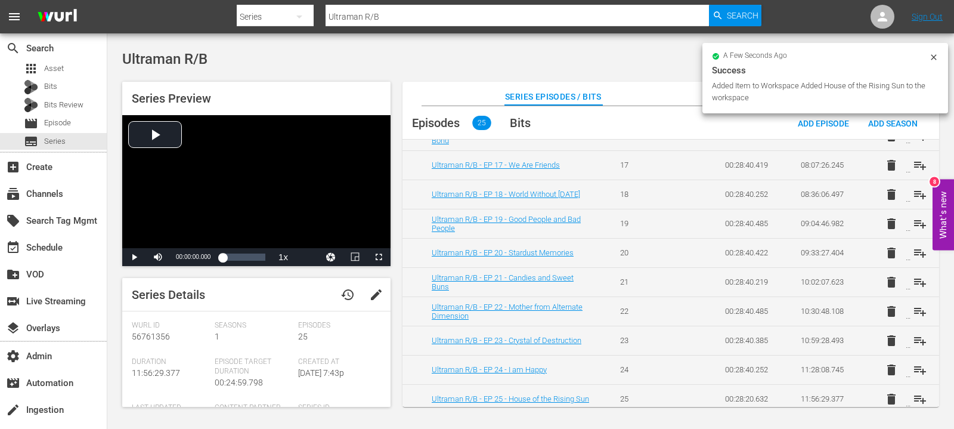
click at [917, 368] on span "playlist_add" at bounding box center [920, 370] width 14 height 14
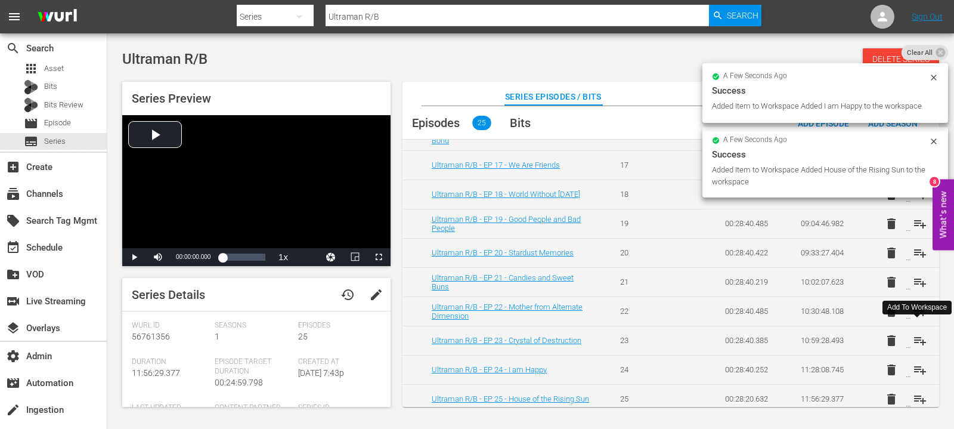
click at [918, 335] on span "playlist_add" at bounding box center [920, 340] width 14 height 14
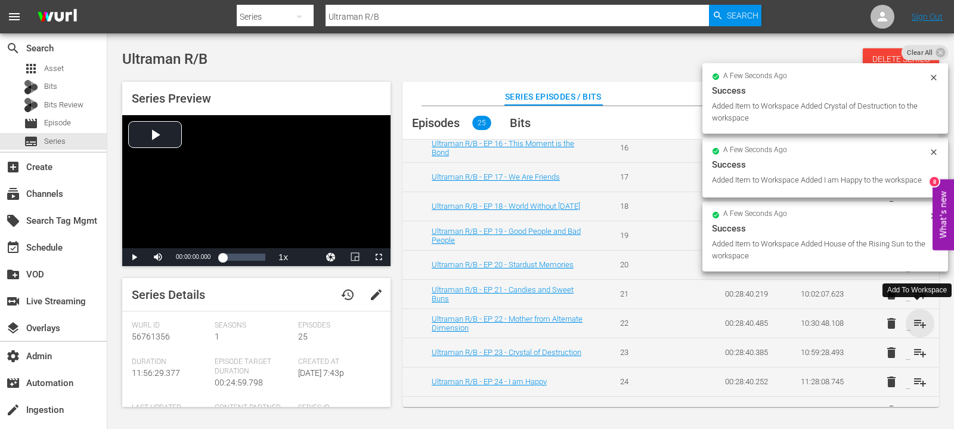
click at [921, 321] on span "playlist_add" at bounding box center [920, 323] width 14 height 14
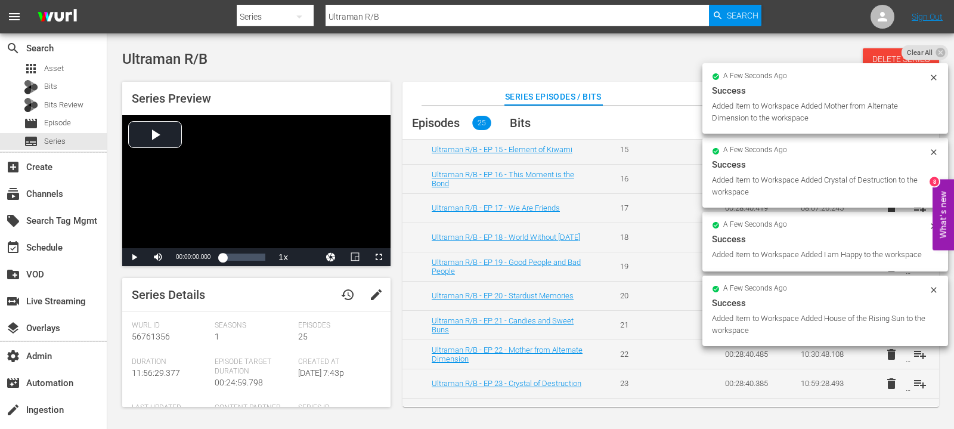
scroll to position [475, 0]
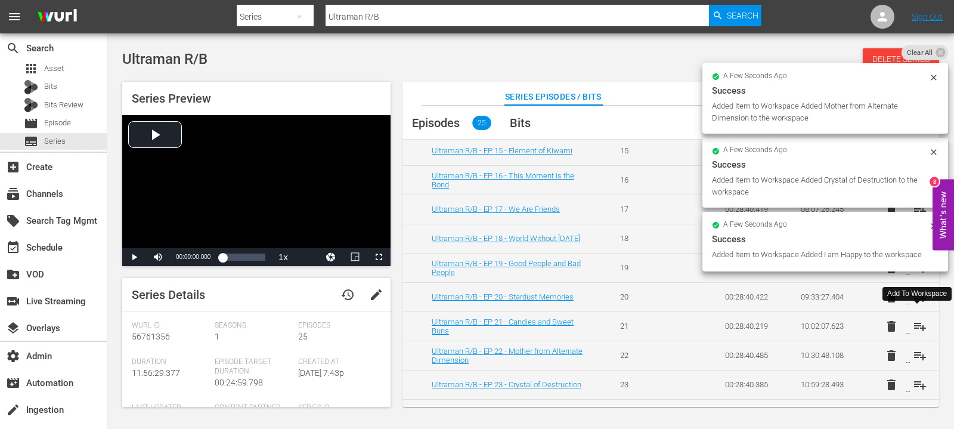
click at [918, 321] on span "playlist_add" at bounding box center [920, 326] width 14 height 14
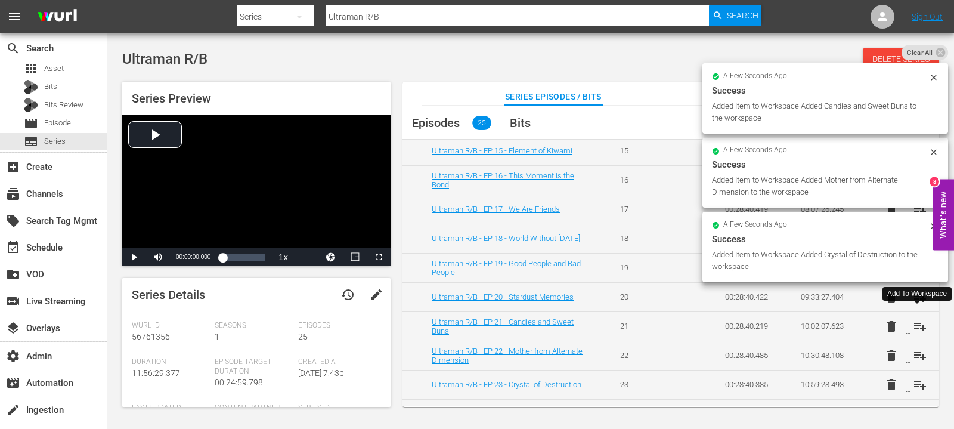
scroll to position [451, 0]
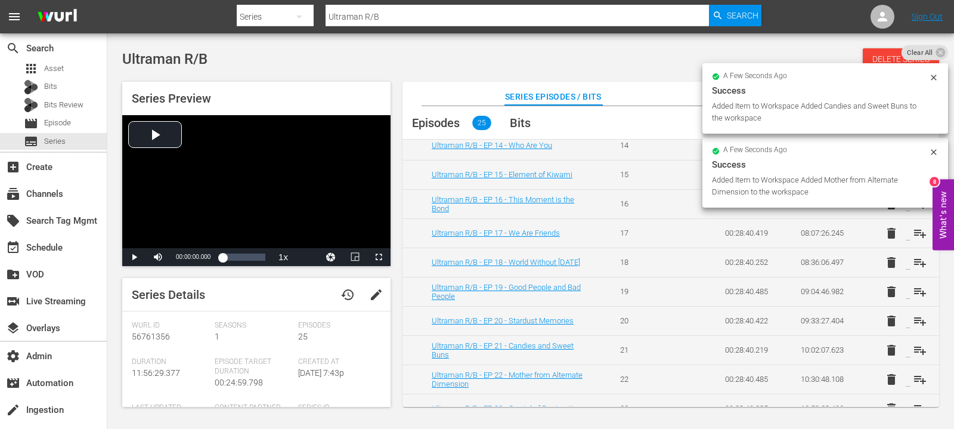
click at [915, 343] on span "playlist_add" at bounding box center [920, 350] width 14 height 14
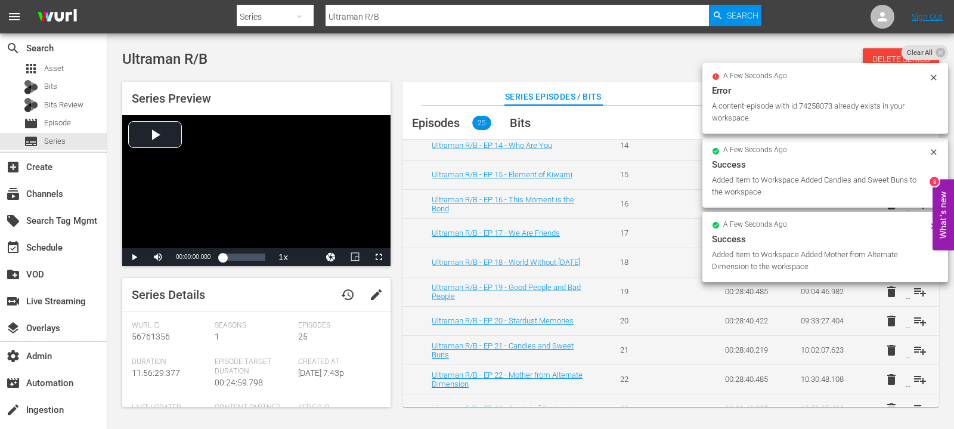
click at [915, 319] on span "playlist_add" at bounding box center [920, 321] width 14 height 14
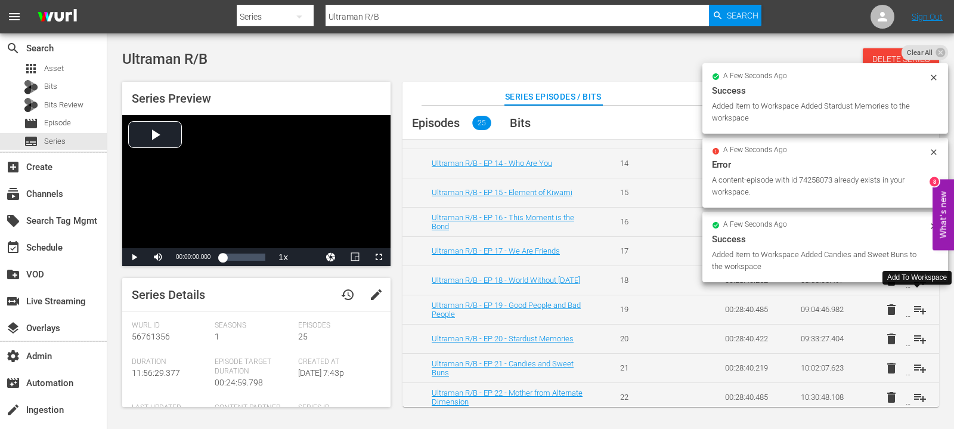
click at [918, 308] on span "playlist_add" at bounding box center [920, 309] width 14 height 14
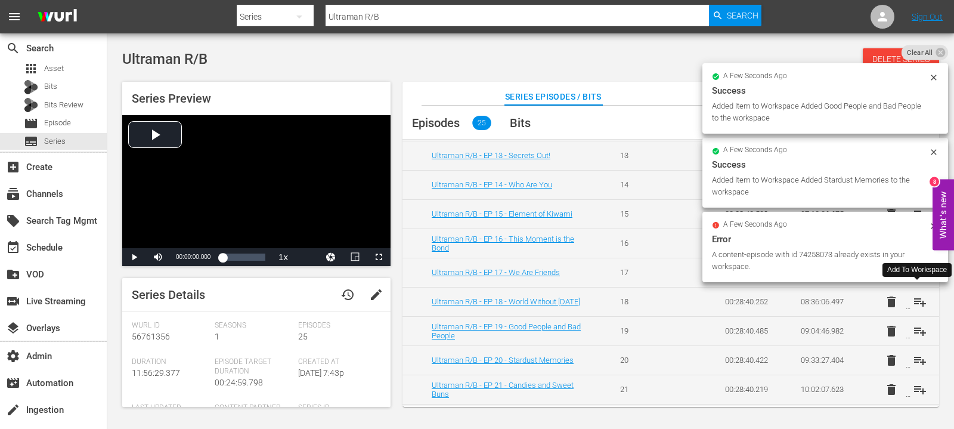
click at [918, 298] on span "playlist_add" at bounding box center [920, 302] width 14 height 14
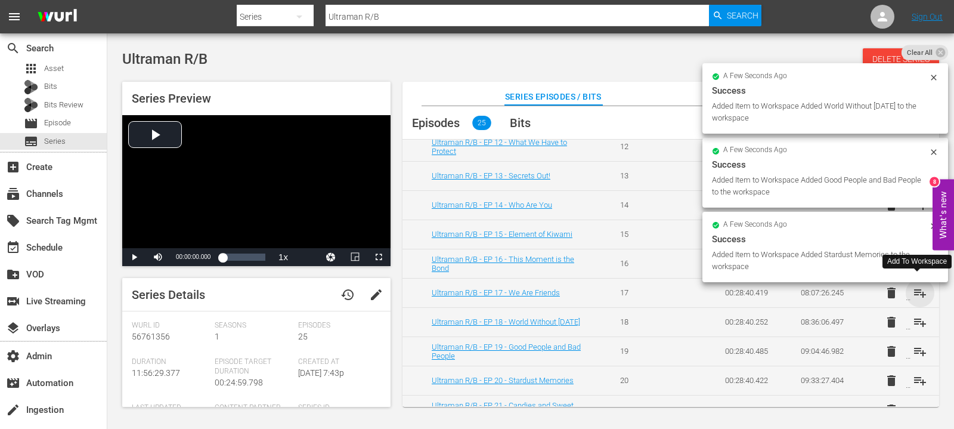
click at [914, 287] on span "playlist_add" at bounding box center [920, 293] width 14 height 14
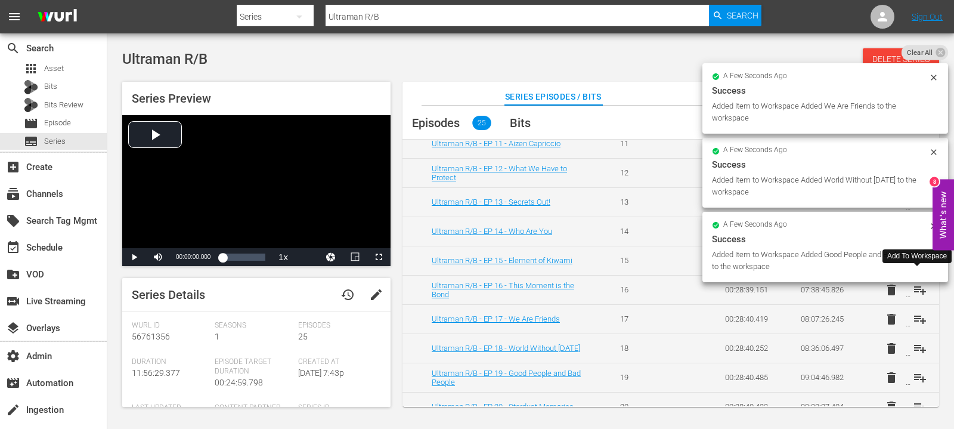
click at [918, 284] on div "a few seconds ago Success Added Item to Workspace Added Good People and Bad Peo…" at bounding box center [825, 164] width 246 height 243
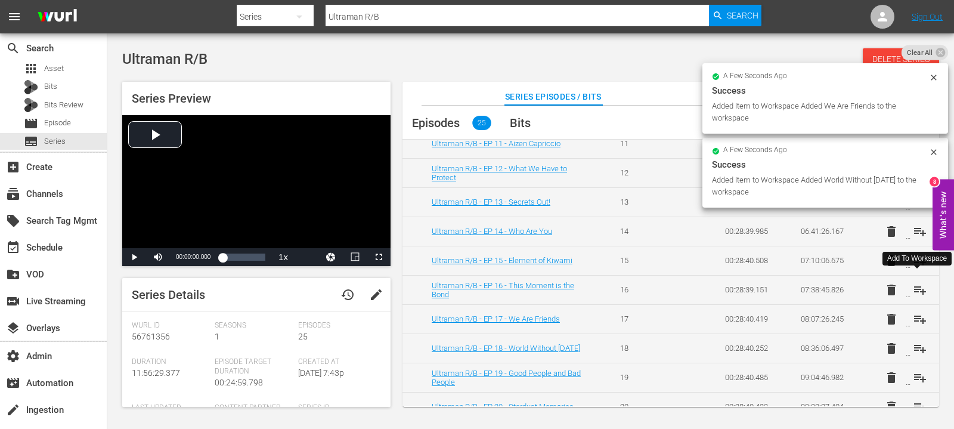
scroll to position [357, 0]
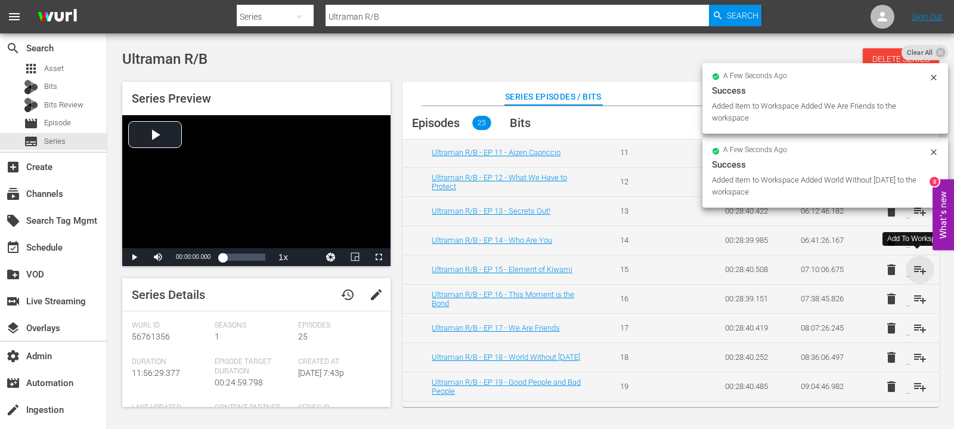
click at [921, 268] on span "playlist_add" at bounding box center [920, 269] width 14 height 14
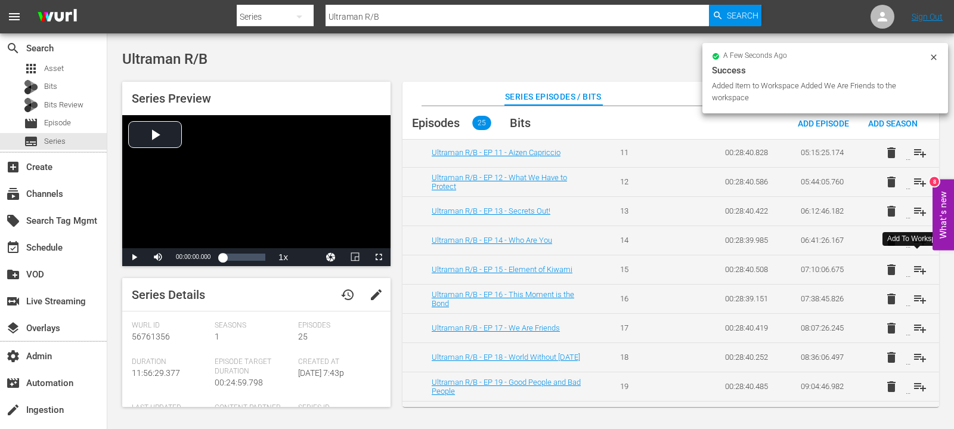
scroll to position [346, 0]
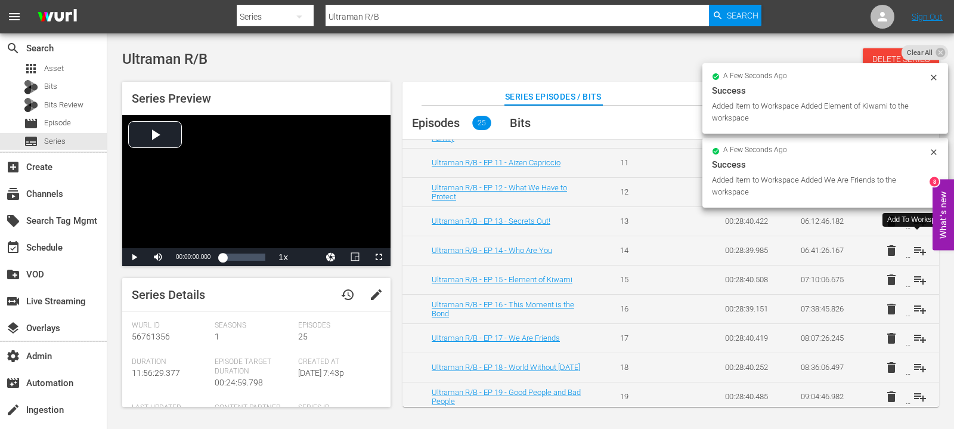
click at [917, 244] on span "playlist_add" at bounding box center [920, 250] width 14 height 14
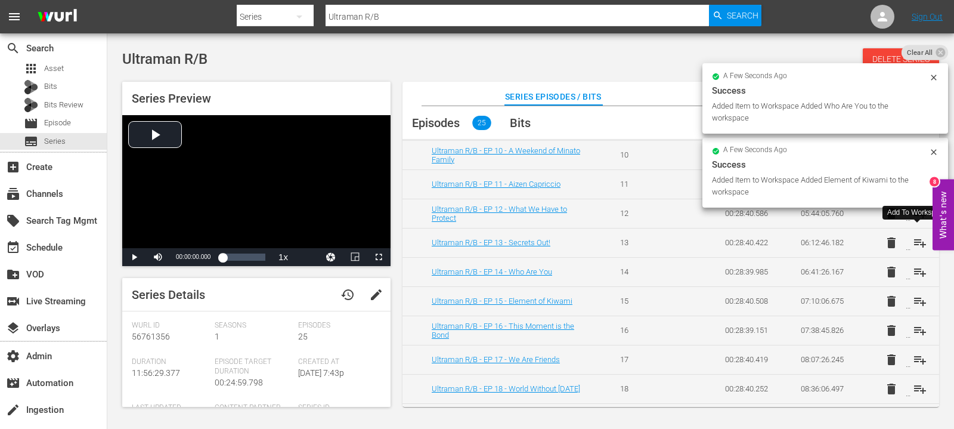
click at [915, 240] on span "playlist_add" at bounding box center [920, 243] width 14 height 14
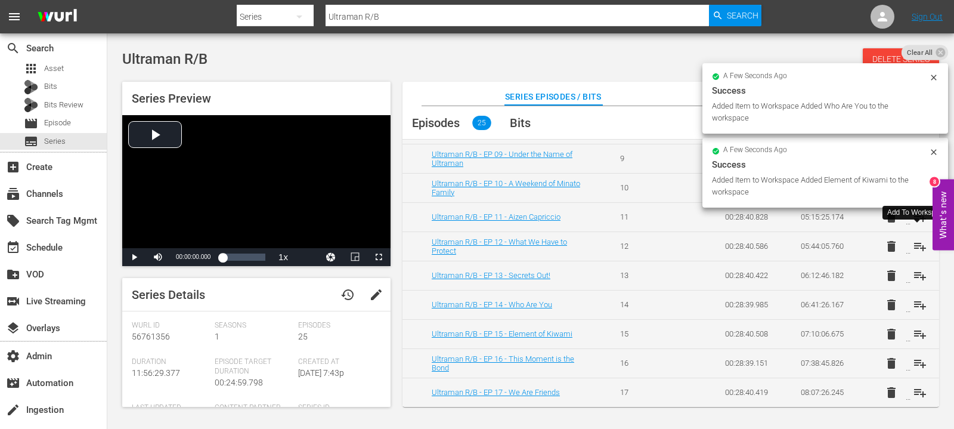
scroll to position [290, 0]
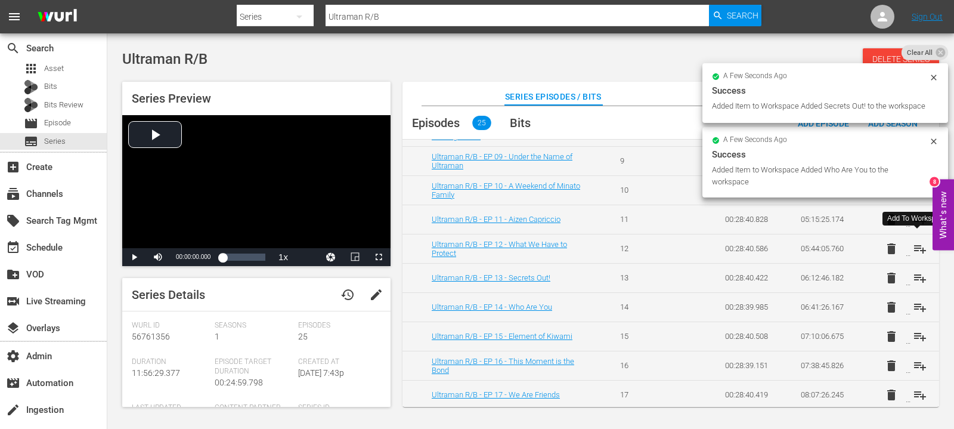
click at [917, 244] on span "playlist_add" at bounding box center [920, 249] width 14 height 14
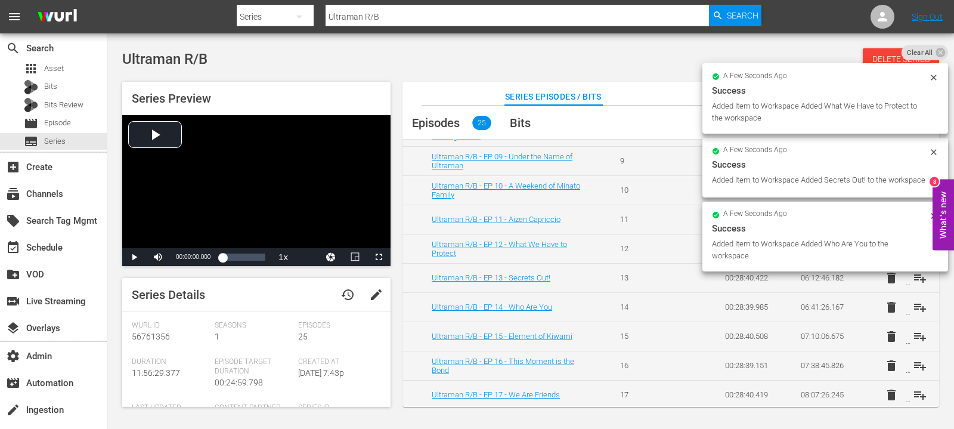
scroll to position [236, 0]
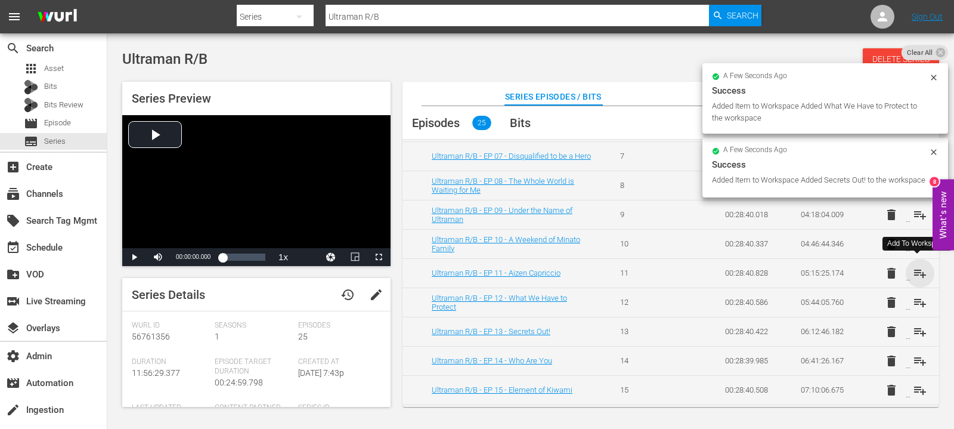
click at [916, 274] on span "playlist_add" at bounding box center [920, 273] width 14 height 14
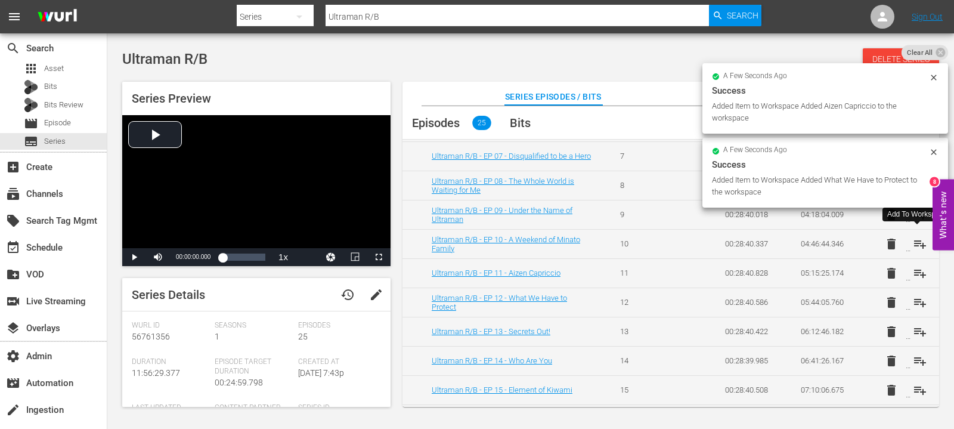
click at [918, 243] on span "playlist_add" at bounding box center [920, 244] width 14 height 14
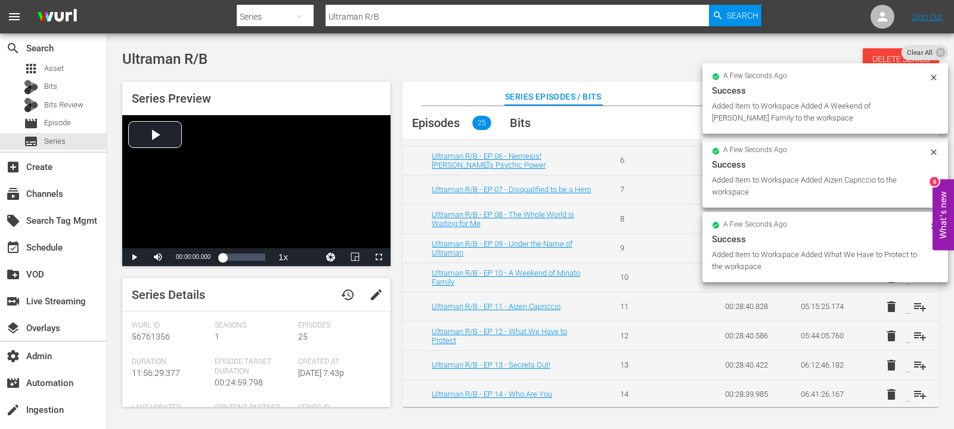
scroll to position [202, 0]
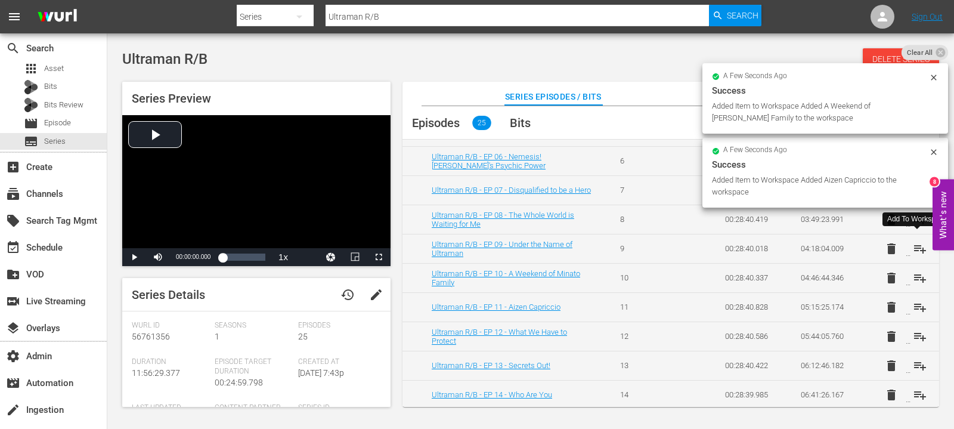
click at [915, 249] on span "playlist_add" at bounding box center [920, 249] width 14 height 14
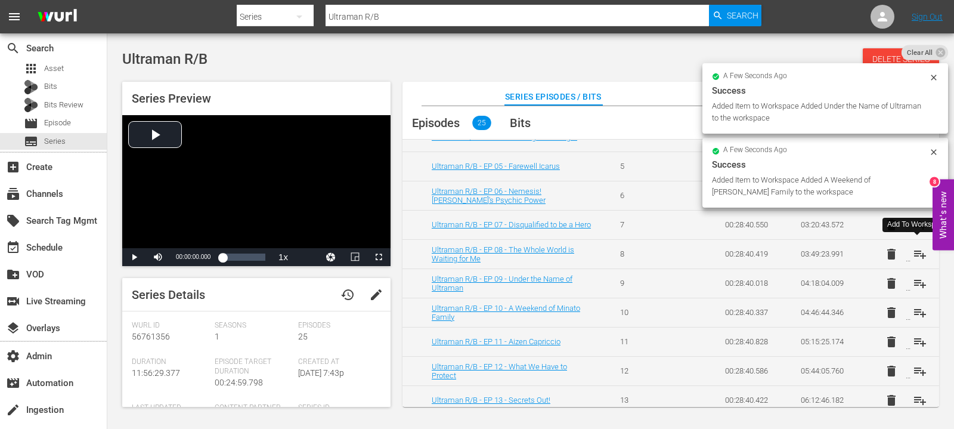
click at [914, 252] on span "playlist_add" at bounding box center [920, 254] width 14 height 14
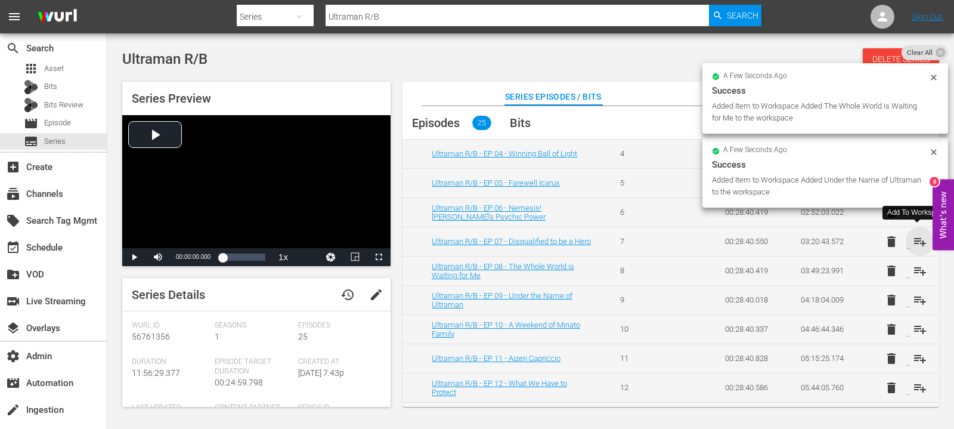
click at [915, 239] on span "playlist_add" at bounding box center [920, 241] width 14 height 14
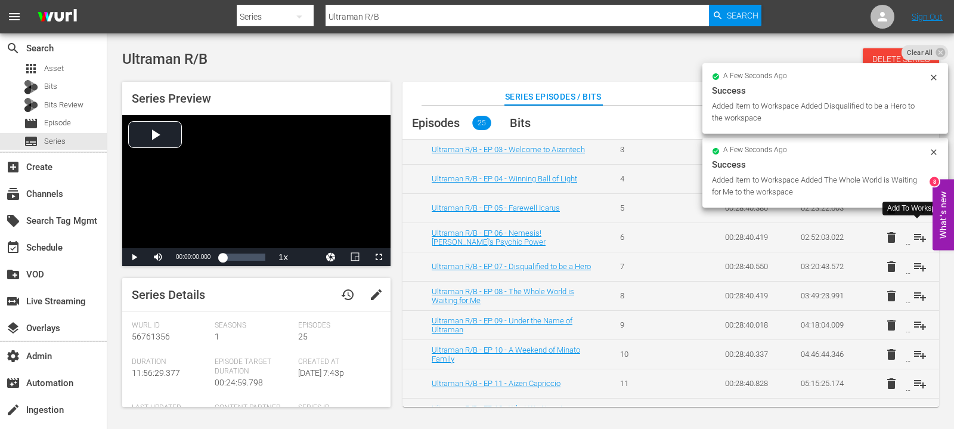
click at [919, 237] on span "playlist_add" at bounding box center [920, 237] width 14 height 14
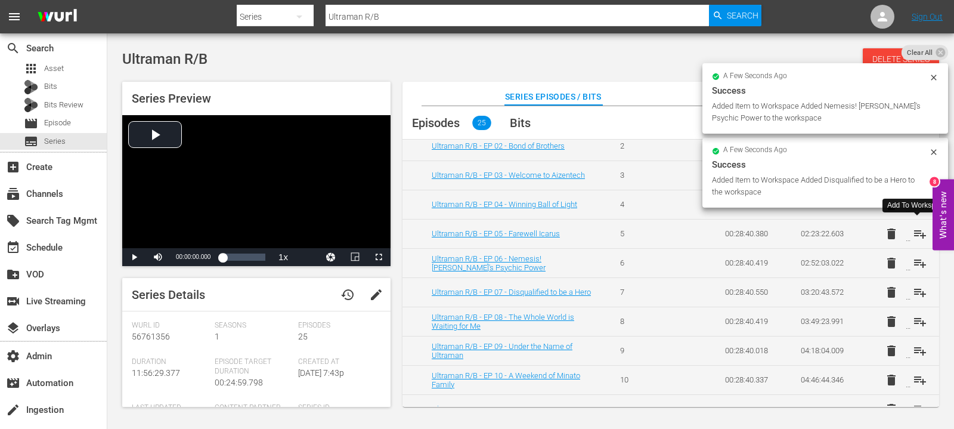
click at [917, 237] on span "playlist_add" at bounding box center [920, 234] width 14 height 14
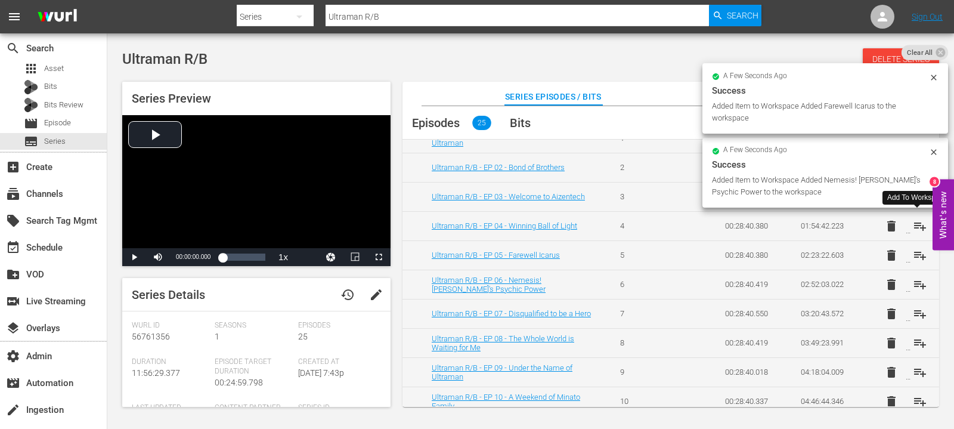
click at [915, 225] on span "playlist_add" at bounding box center [920, 226] width 14 height 14
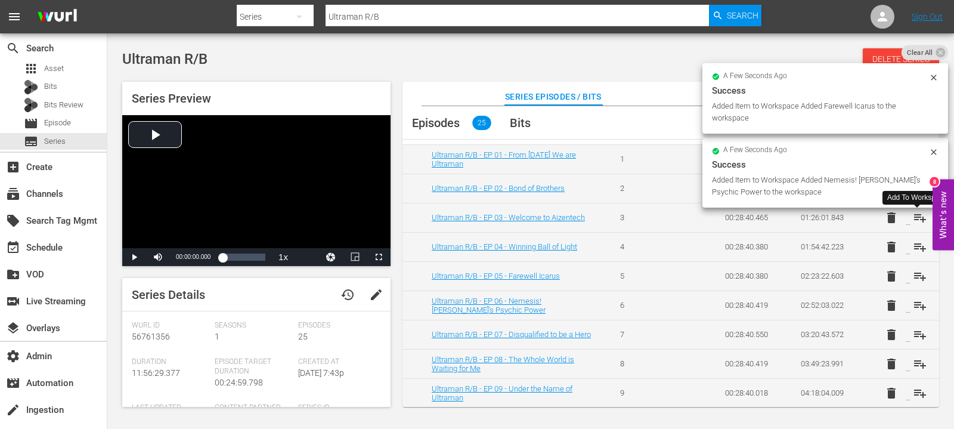
scroll to position [57, 0]
click at [916, 219] on span "playlist_add" at bounding box center [920, 219] width 14 height 14
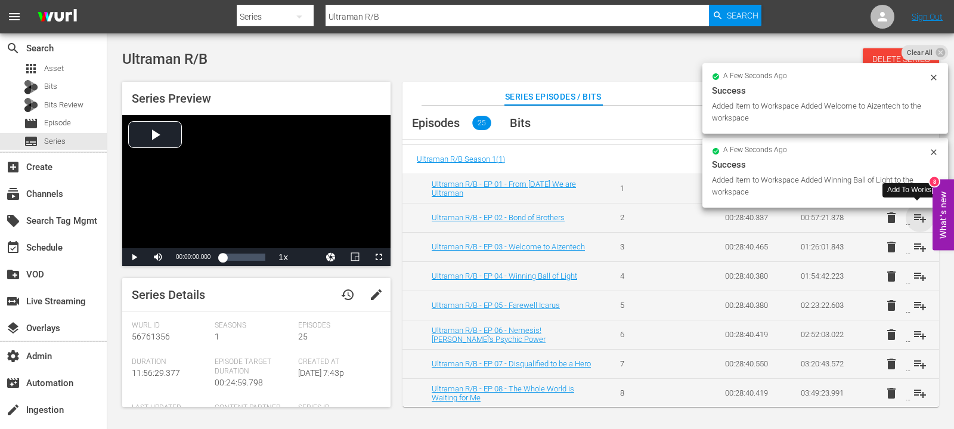
click at [918, 212] on span "playlist_add" at bounding box center [920, 217] width 14 height 14
click at [917, 193] on div "Added Item to Workspace Added Welcome to Aizentech to the workspace" at bounding box center [819, 186] width 214 height 24
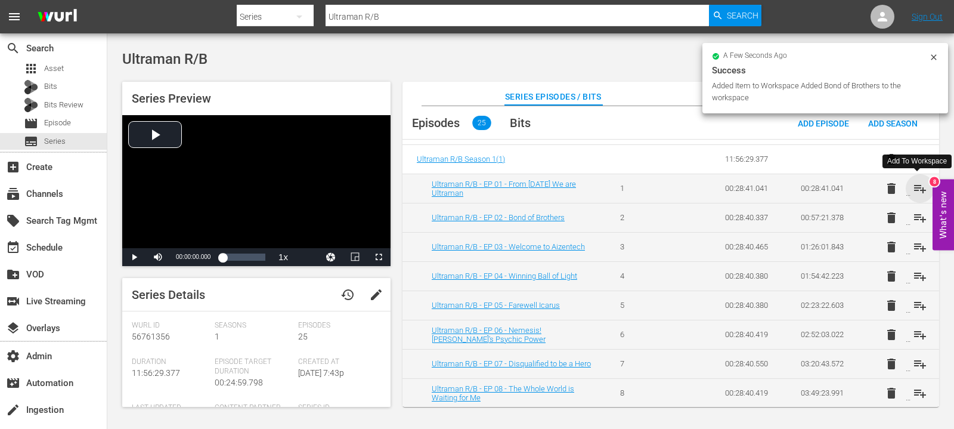
click at [918, 186] on span "playlist_add" at bounding box center [920, 188] width 14 height 14
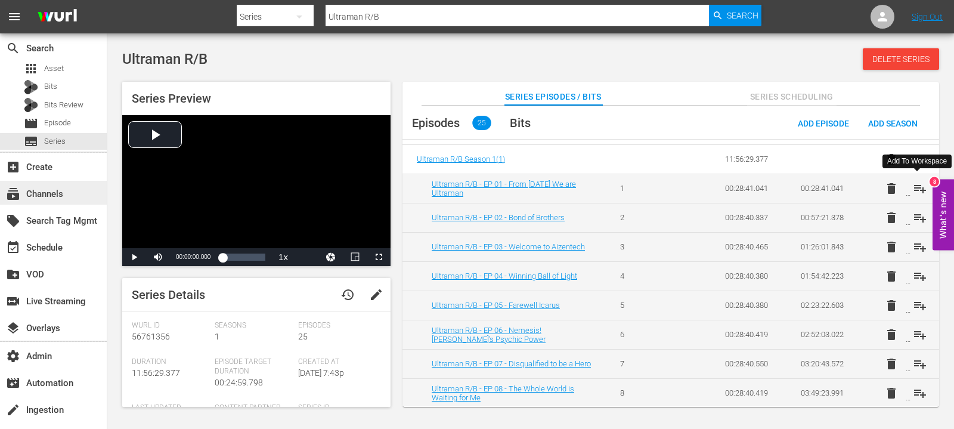
click at [50, 190] on div "subscriptions Channels" at bounding box center [33, 192] width 67 height 11
type input "ultraman"
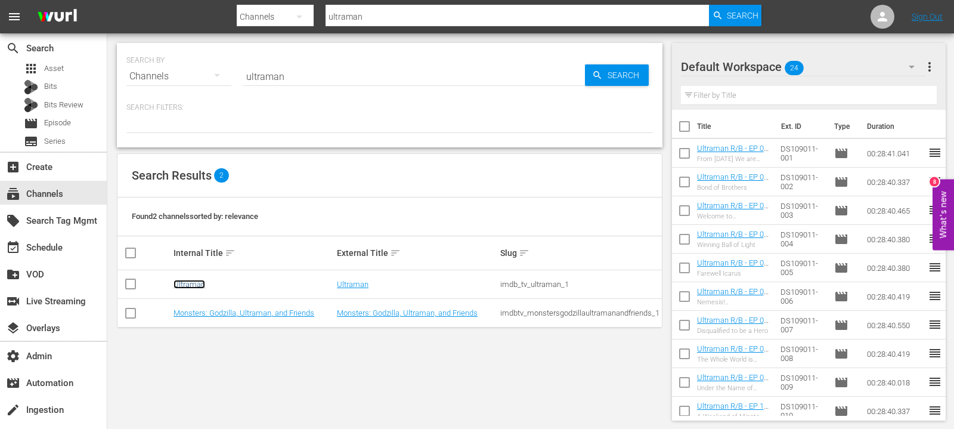
click at [201, 280] on link "Ultraman" at bounding box center [190, 284] width 32 height 9
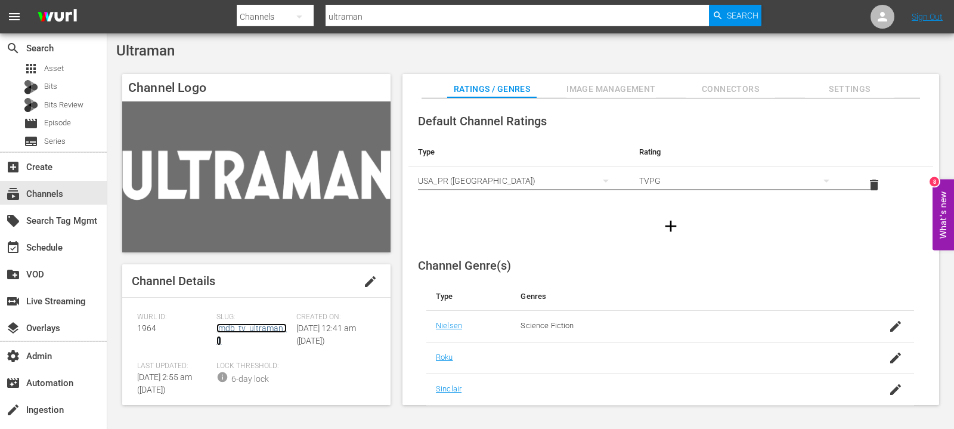
click at [258, 332] on link "imdb_tv_ultraman_1" at bounding box center [251, 334] width 70 height 22
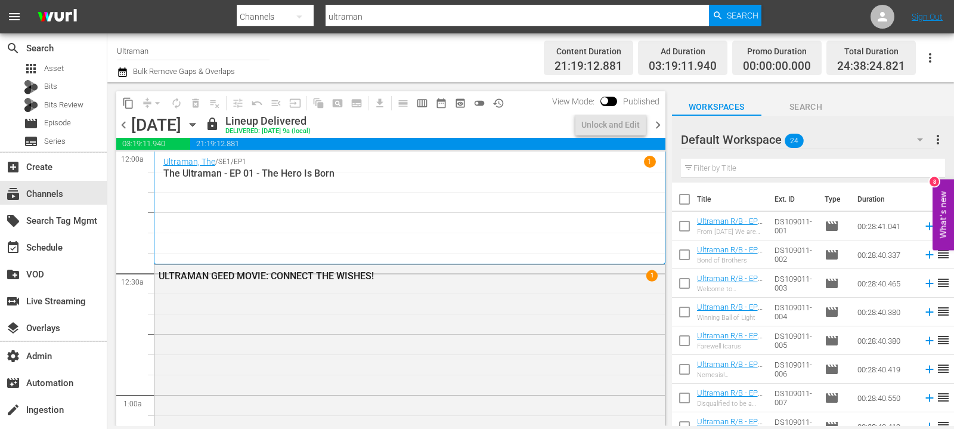
click at [128, 125] on span "chevron_left" at bounding box center [123, 124] width 15 height 15
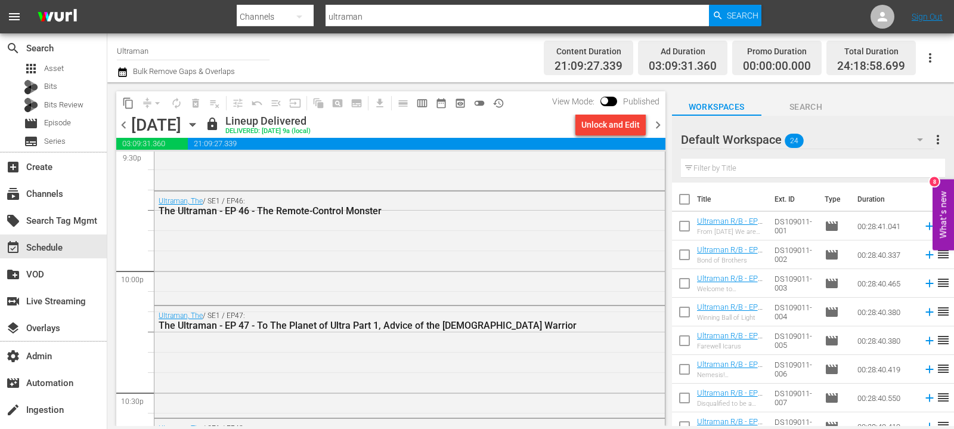
scroll to position [5677, 0]
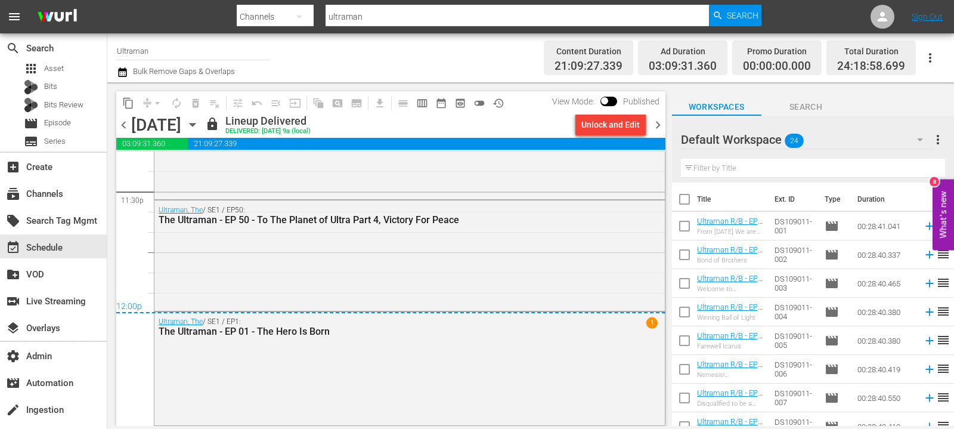
click at [199, 129] on icon "button" at bounding box center [192, 124] width 13 height 13
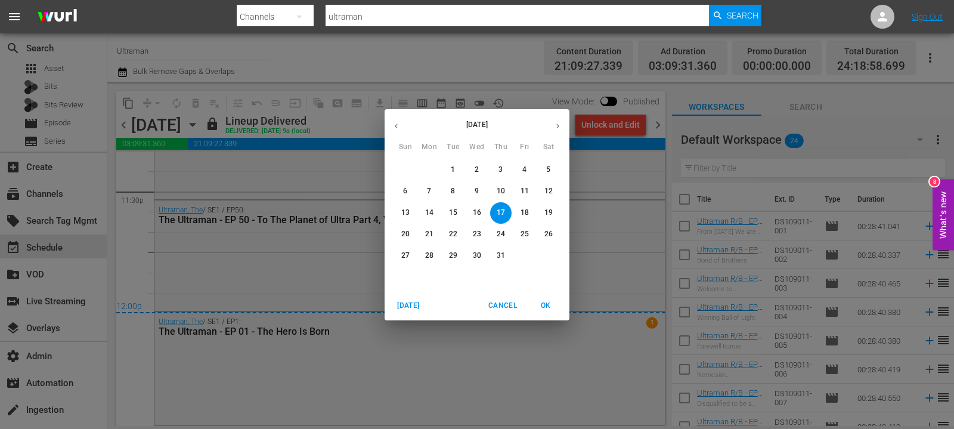
click at [557, 129] on icon "button" at bounding box center [557, 126] width 9 height 9
click at [552, 128] on button "button" at bounding box center [557, 125] width 23 height 23
click at [493, 302] on span "Cancel" at bounding box center [502, 305] width 29 height 13
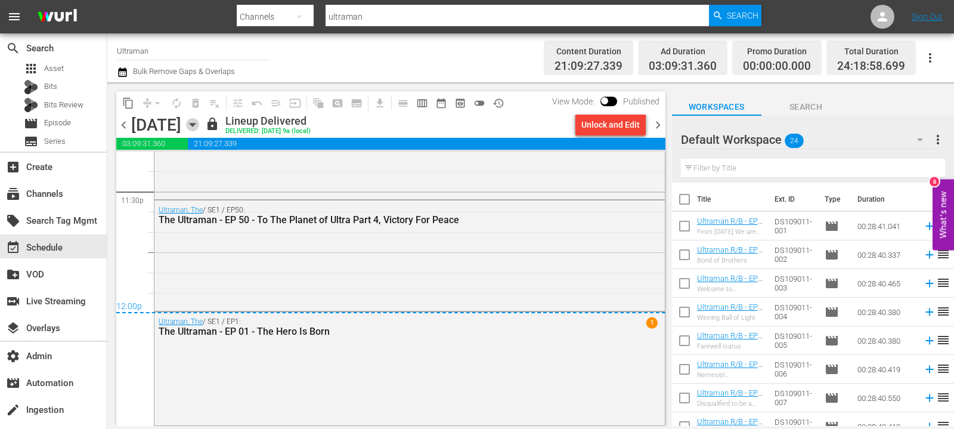
click at [199, 129] on icon "button" at bounding box center [192, 124] width 13 height 13
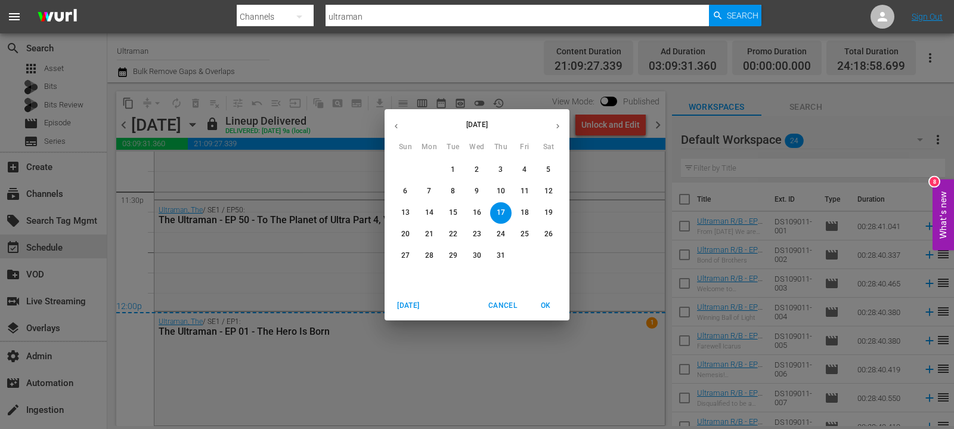
click at [401, 130] on button "button" at bounding box center [396, 125] width 23 height 23
click at [400, 130] on icon "button" at bounding box center [396, 126] width 9 height 9
click at [479, 171] on span "2" at bounding box center [476, 170] width 21 height 10
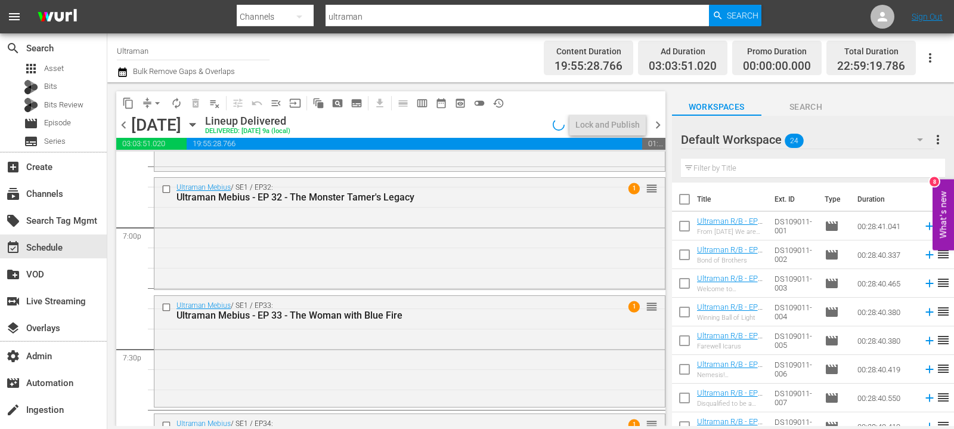
scroll to position [4275, 0]
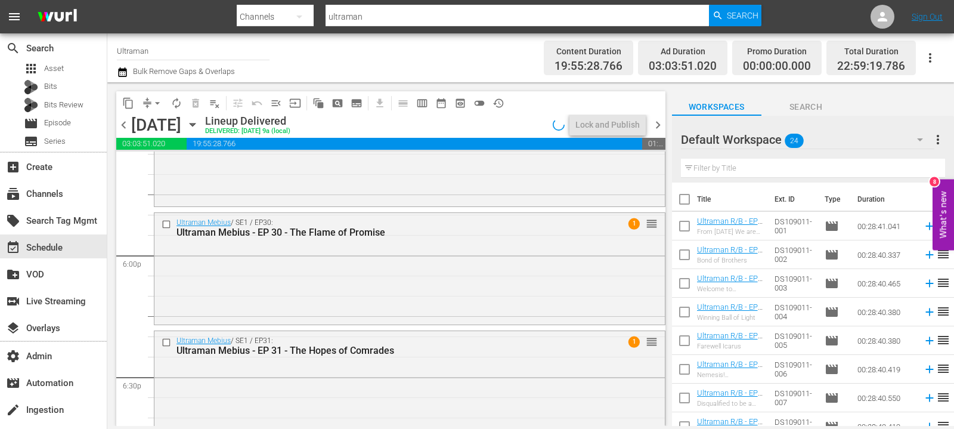
click at [122, 122] on span "chevron_left" at bounding box center [123, 124] width 15 height 15
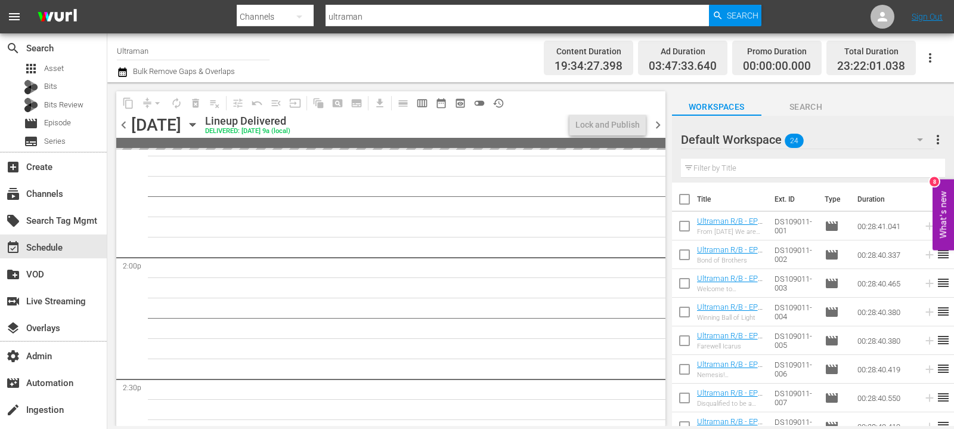
scroll to position [2862, 0]
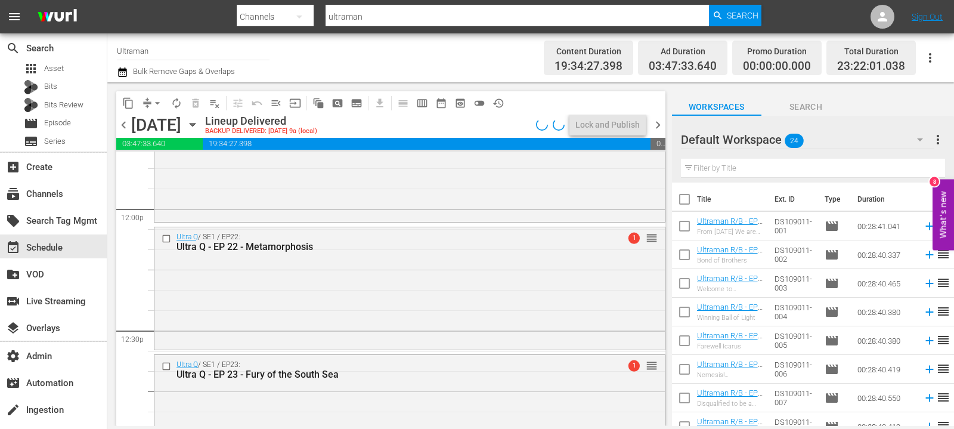
click at [199, 123] on icon "button" at bounding box center [192, 124] width 13 height 13
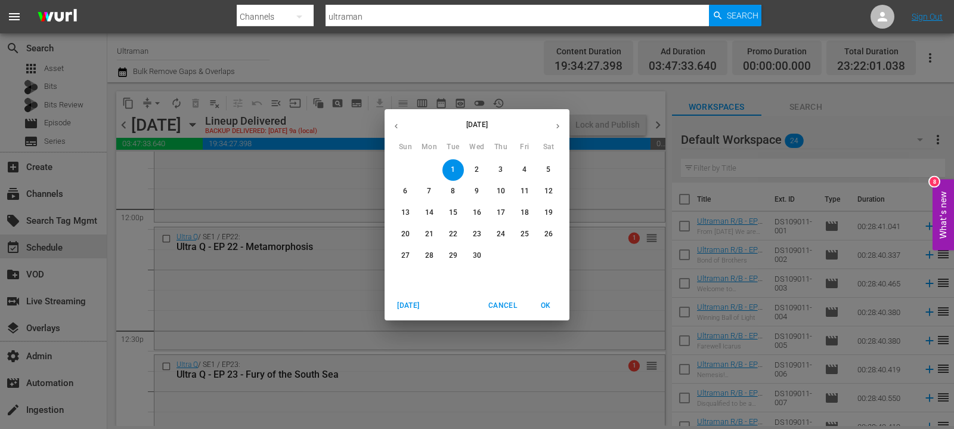
click at [552, 122] on button "button" at bounding box center [557, 125] width 23 height 23
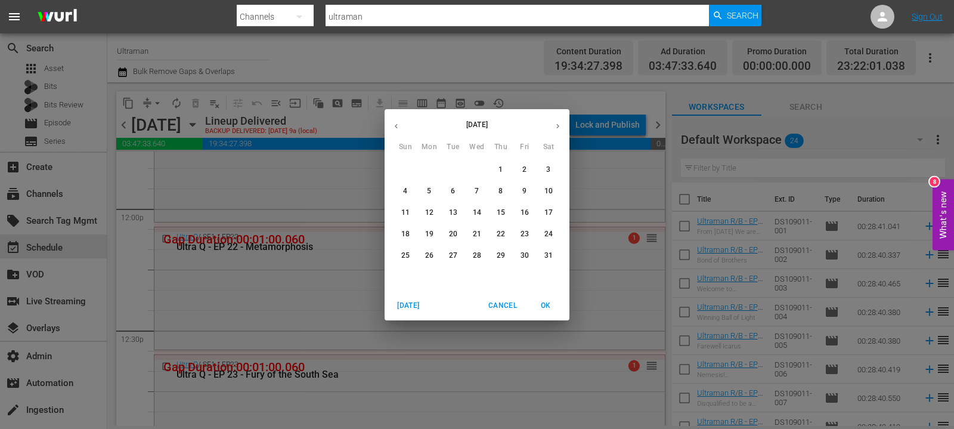
click at [475, 193] on p "7" at bounding box center [477, 191] width 4 height 10
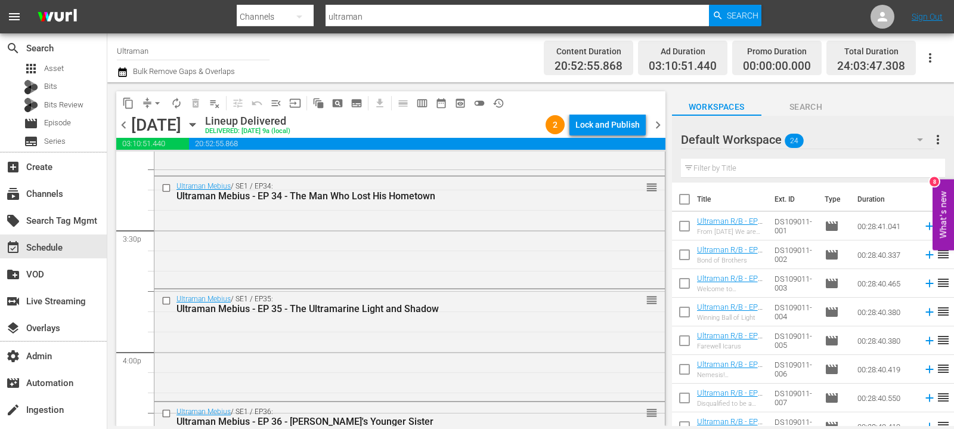
scroll to position [5243, 0]
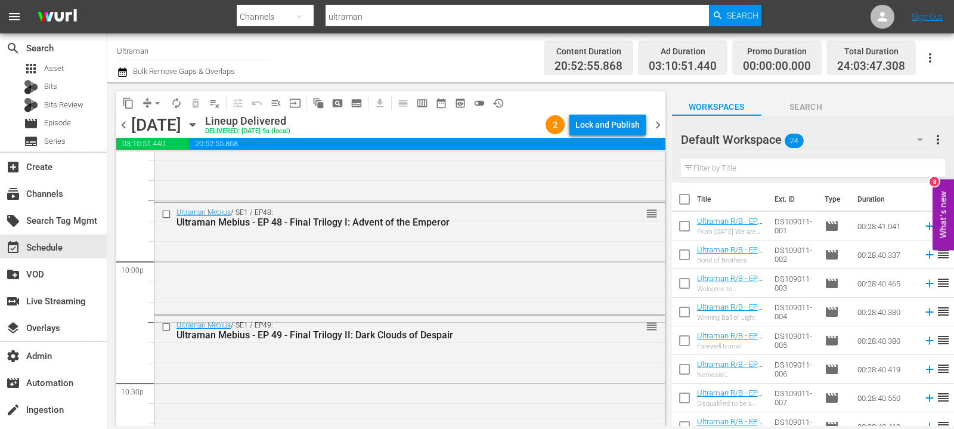
click at [654, 128] on span "chevron_right" at bounding box center [658, 124] width 15 height 15
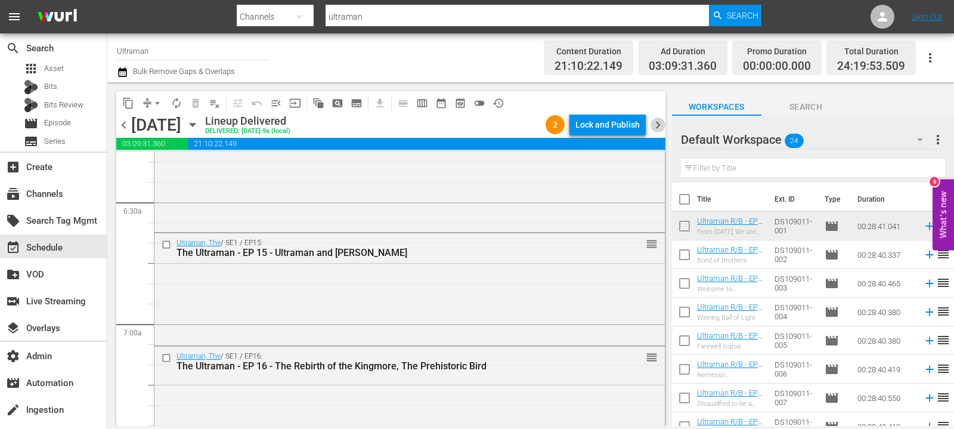
click at [661, 131] on span "chevron_right" at bounding box center [658, 124] width 15 height 15
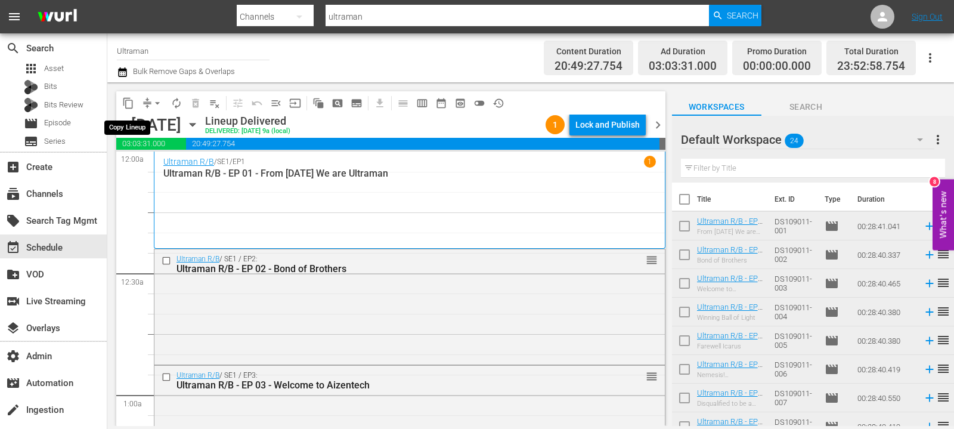
click at [127, 106] on span "content_copy" at bounding box center [128, 103] width 12 height 12
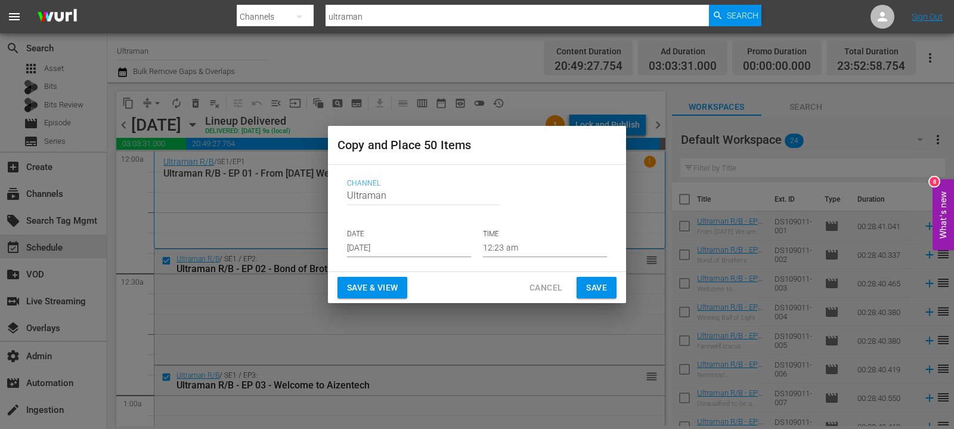
click at [405, 251] on input "[DATE]" at bounding box center [409, 248] width 124 height 18
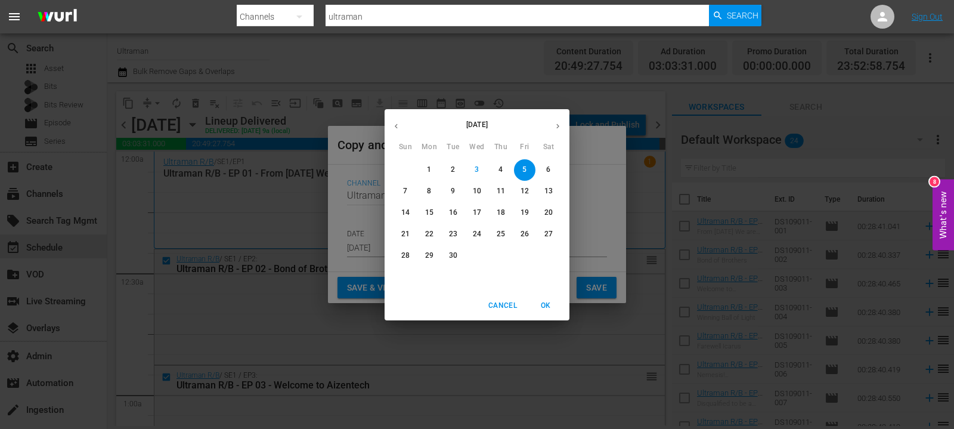
click at [561, 129] on icon "button" at bounding box center [557, 126] width 9 height 9
click at [528, 170] on span "3" at bounding box center [524, 170] width 21 height 10
type input "[DATE]"
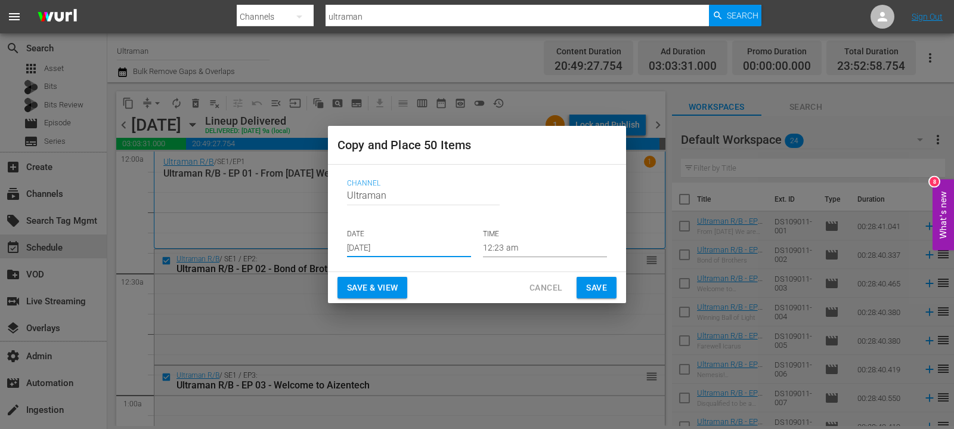
drag, startPoint x: 584, startPoint y: 280, endPoint x: 611, endPoint y: 206, distance: 78.7
click at [584, 280] on button "Save" at bounding box center [597, 288] width 40 height 22
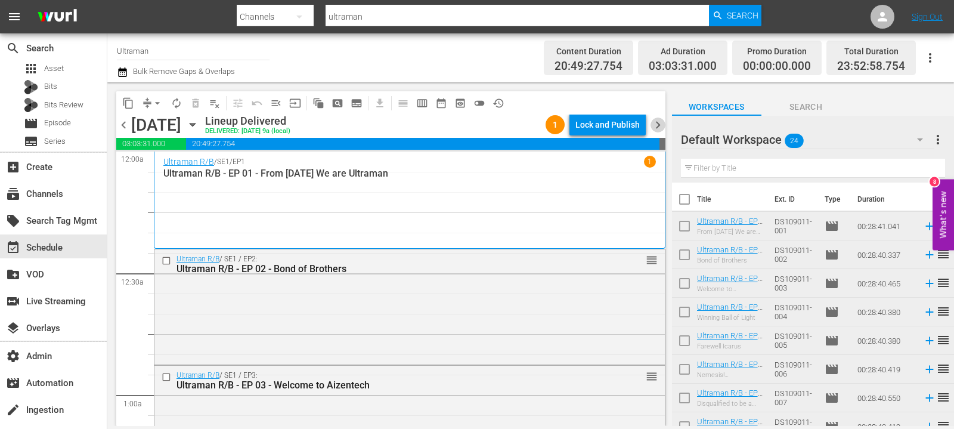
click at [661, 124] on span "chevron_right" at bounding box center [658, 124] width 15 height 15
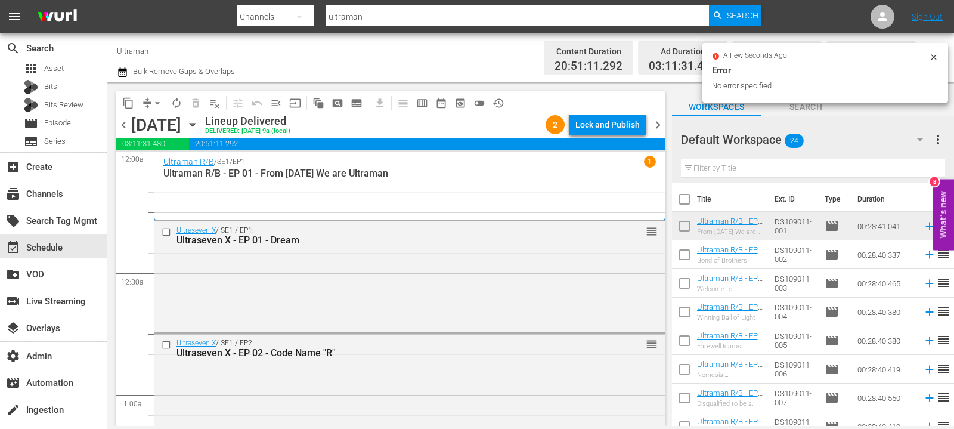
click at [122, 99] on button "content_copy" at bounding box center [128, 103] width 19 height 19
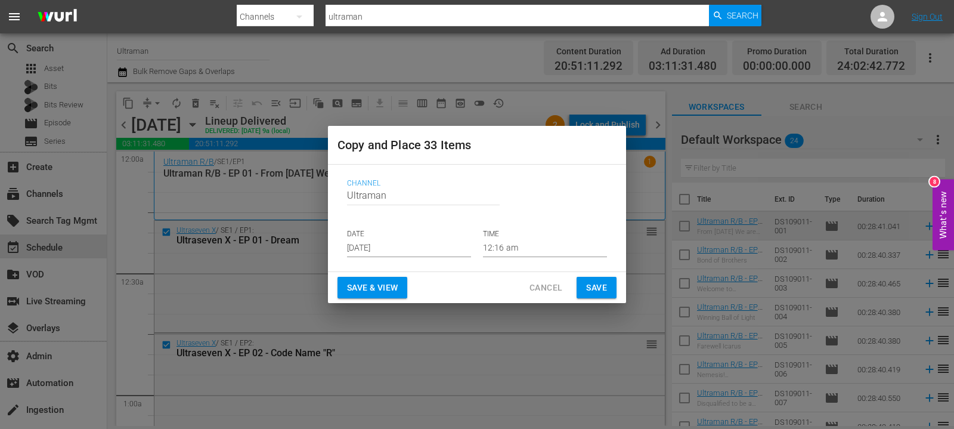
click at [355, 243] on input "[DATE]" at bounding box center [409, 248] width 124 height 18
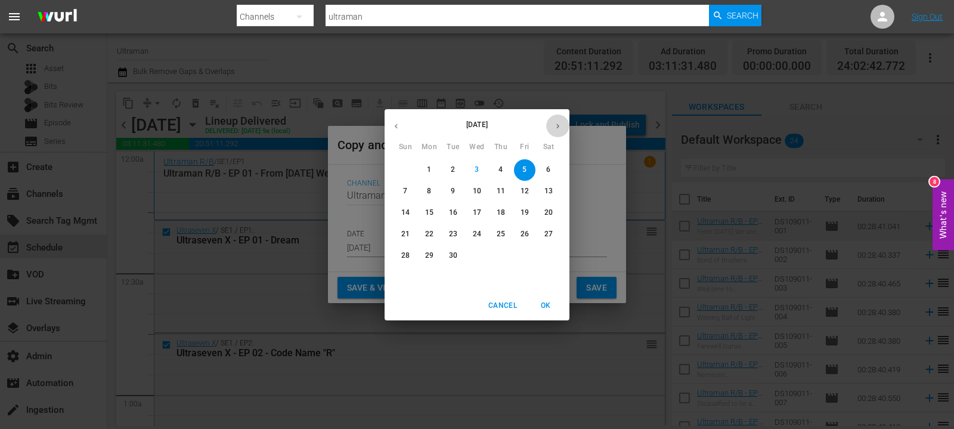
click at [564, 126] on button "button" at bounding box center [557, 125] width 23 height 23
click at [544, 172] on span "4" at bounding box center [548, 170] width 21 height 10
type input "Oct 4th 2025"
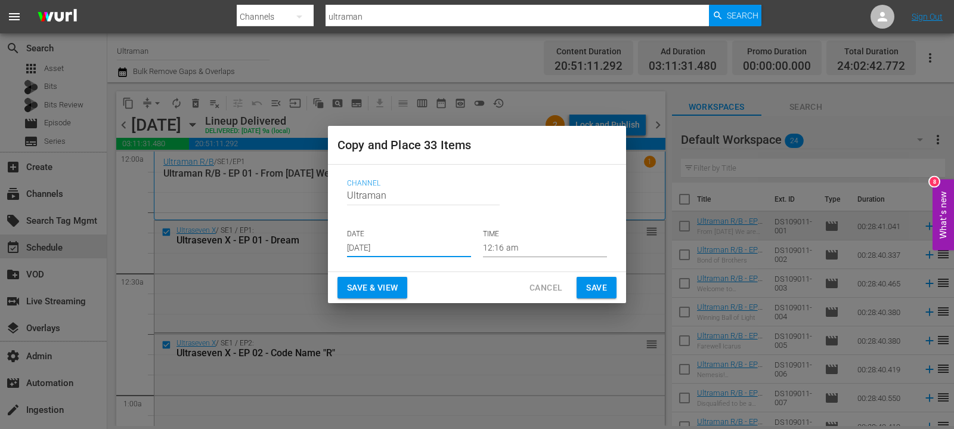
click at [603, 293] on span "Save" at bounding box center [596, 287] width 21 height 15
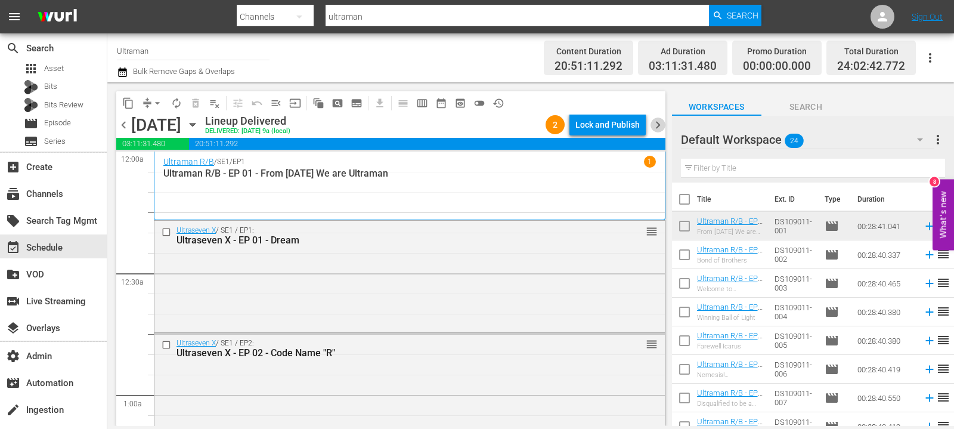
click at [661, 127] on span "chevron_right" at bounding box center [658, 124] width 15 height 15
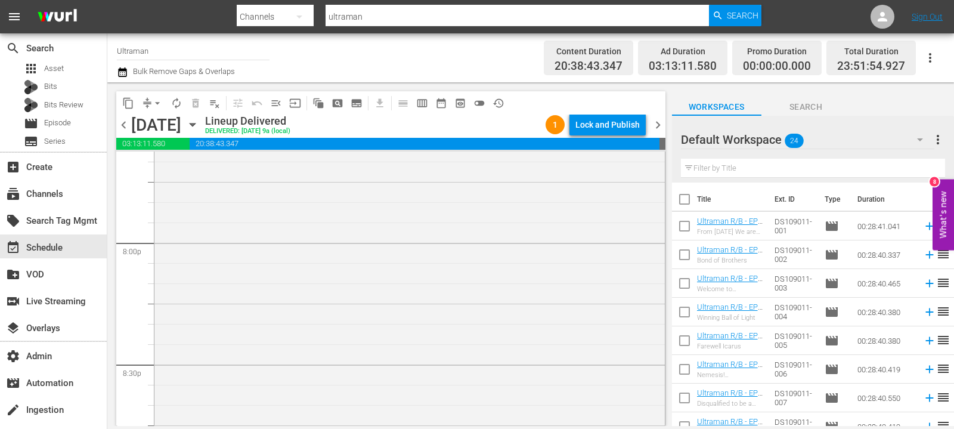
scroll to position [5611, 0]
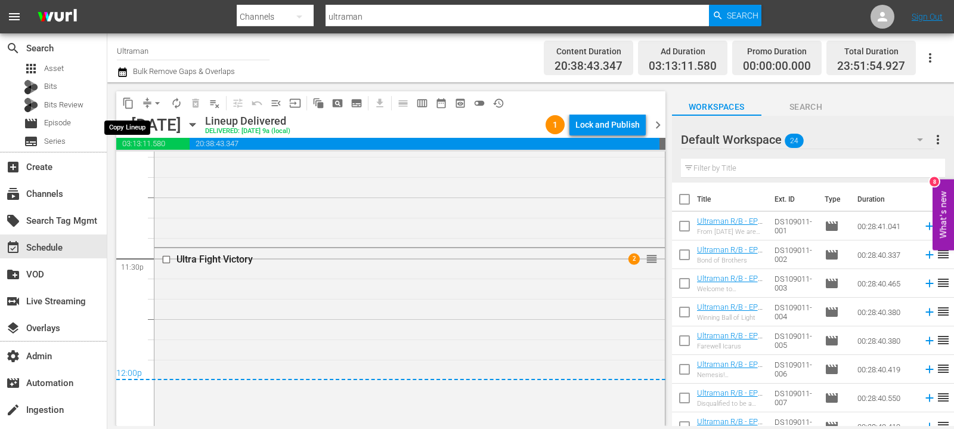
click at [131, 106] on span "content_copy" at bounding box center [128, 103] width 12 height 12
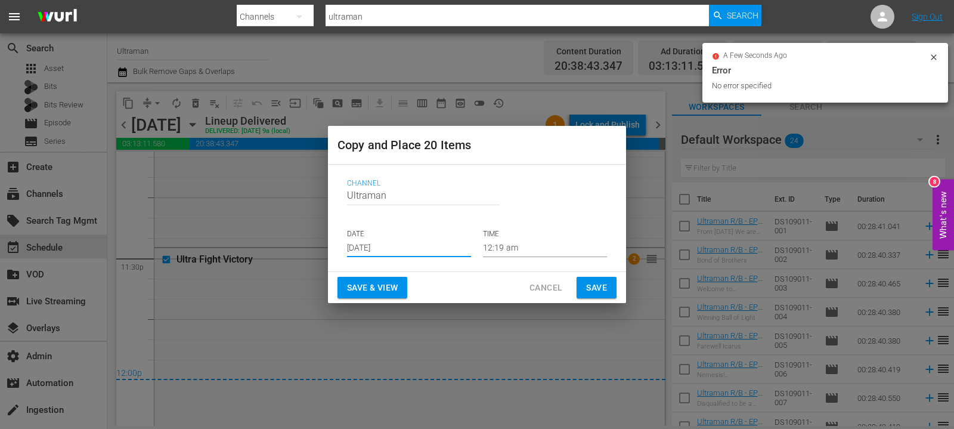
click at [360, 249] on input "[DATE]" at bounding box center [409, 248] width 124 height 18
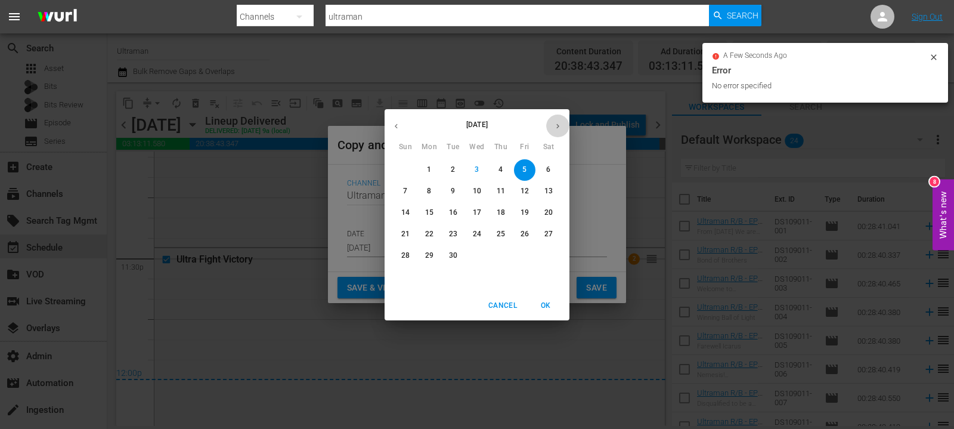
click at [562, 129] on button "button" at bounding box center [557, 125] width 23 height 23
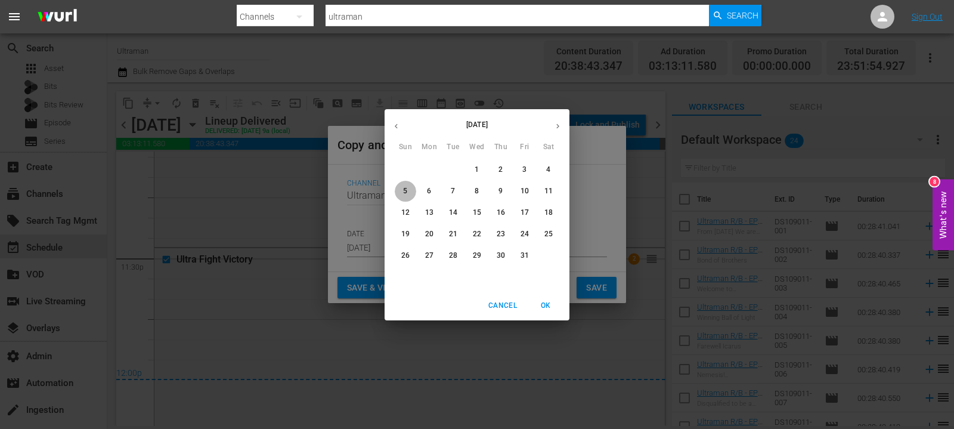
click at [413, 193] on span "5" at bounding box center [405, 191] width 21 height 10
type input "Oct 5th 2025"
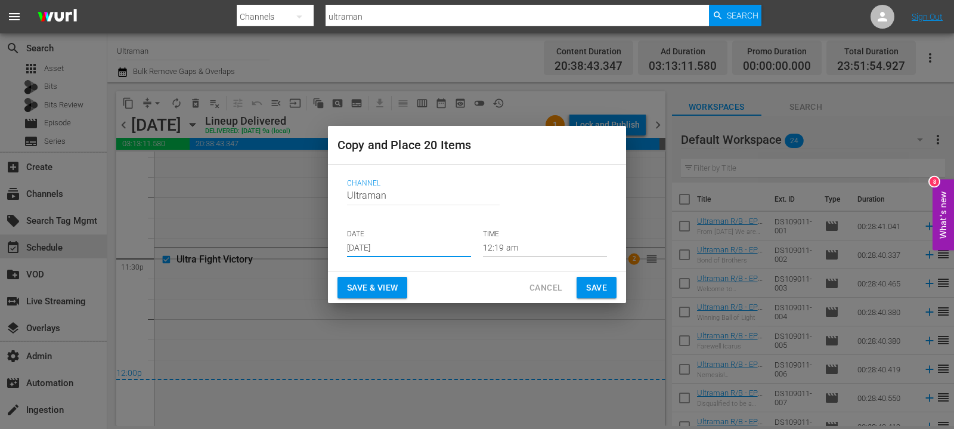
click at [598, 278] on button "Save" at bounding box center [597, 288] width 40 height 22
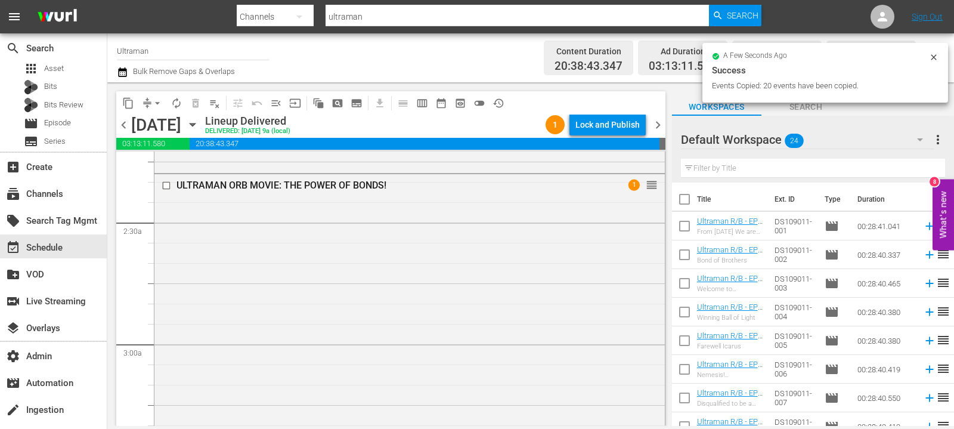
scroll to position [188, 0]
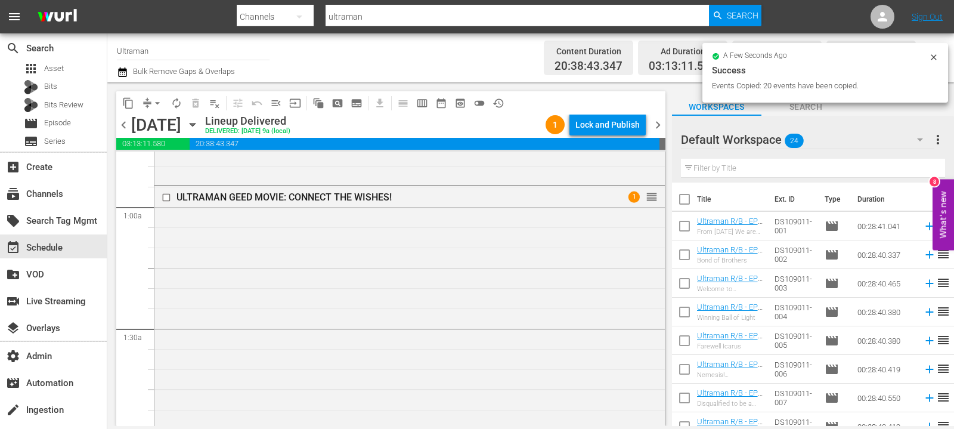
click at [660, 125] on span "chevron_right" at bounding box center [658, 124] width 15 height 15
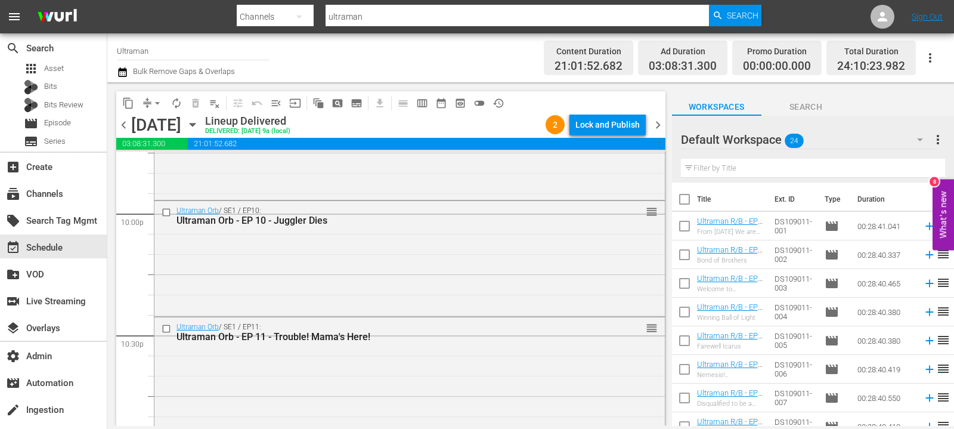
scroll to position [5653, 0]
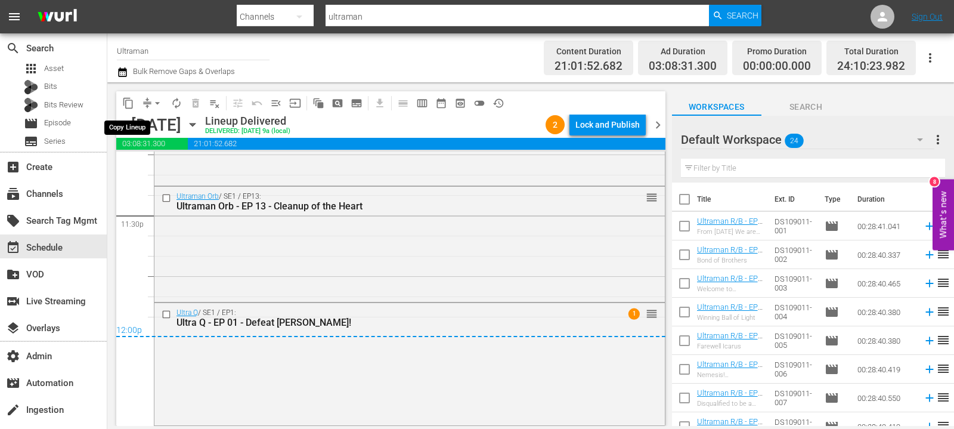
click at [131, 102] on span "content_copy" at bounding box center [128, 103] width 12 height 12
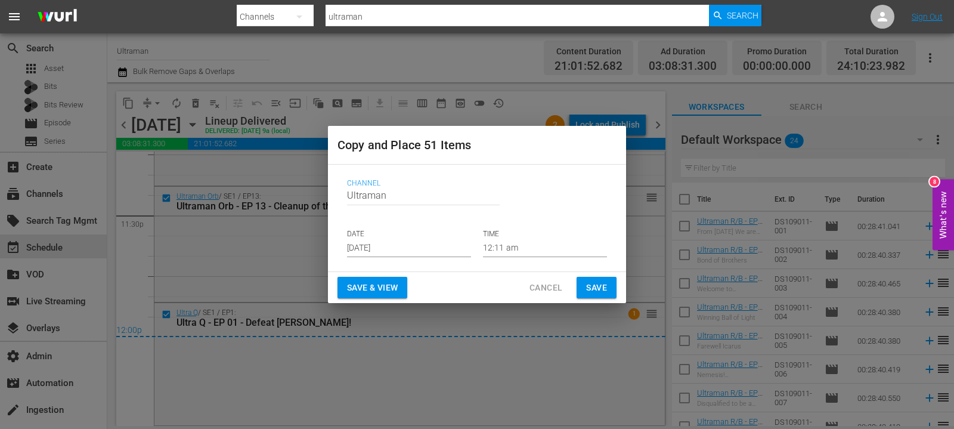
click at [405, 244] on input "[DATE]" at bounding box center [409, 248] width 124 height 18
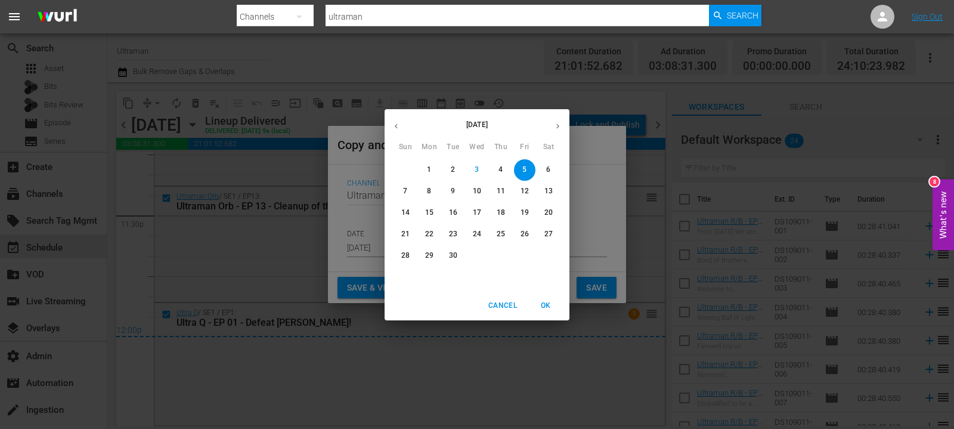
click at [555, 124] on icon "button" at bounding box center [557, 126] width 9 height 9
click at [427, 188] on p "6" at bounding box center [429, 191] width 4 height 10
type input "Oct 6th 2025"
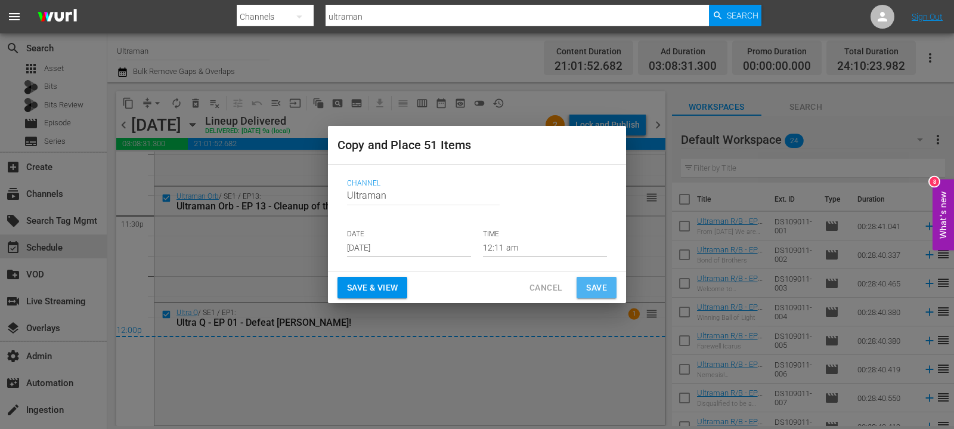
click at [592, 282] on span "Save" at bounding box center [596, 287] width 21 height 15
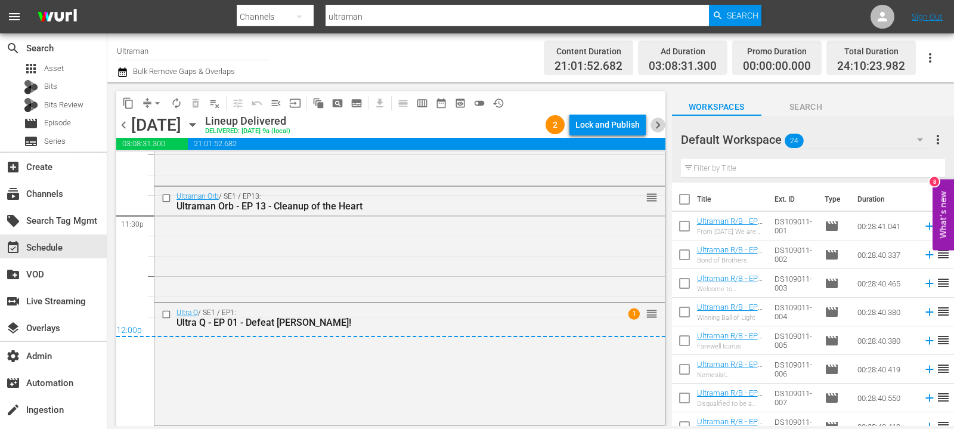
click at [659, 127] on span "chevron_right" at bounding box center [658, 124] width 15 height 15
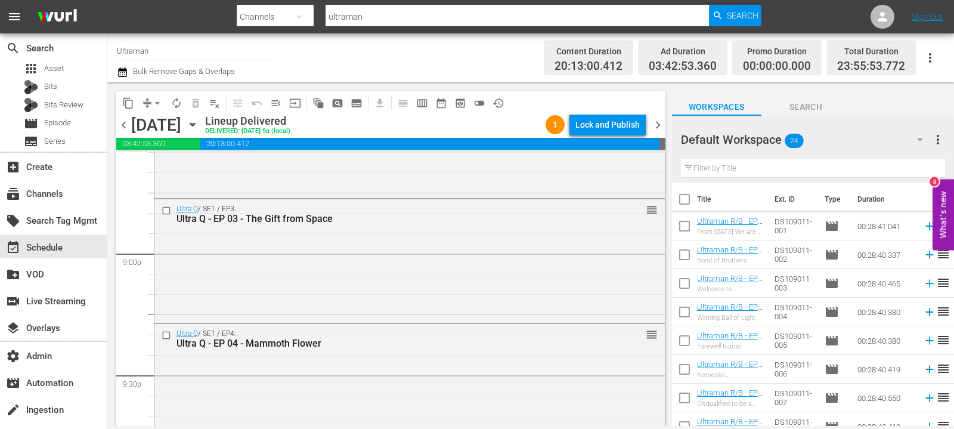
scroll to position [5636, 0]
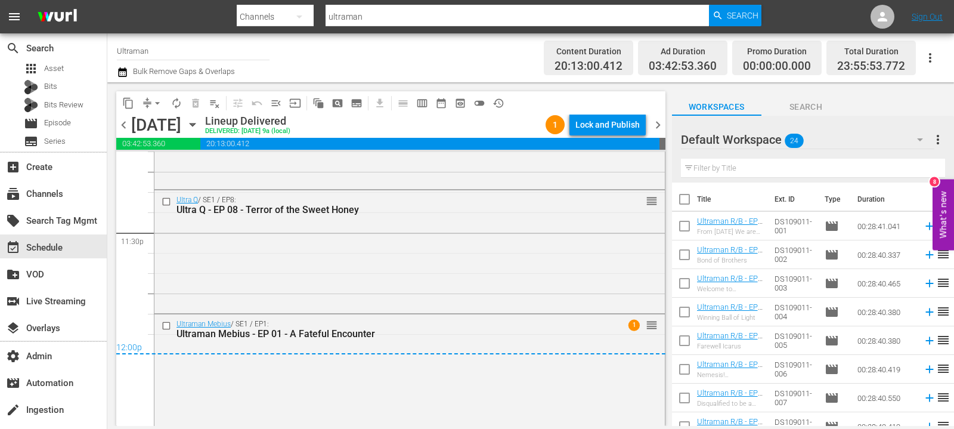
click at [131, 101] on span "content_copy" at bounding box center [128, 103] width 12 height 12
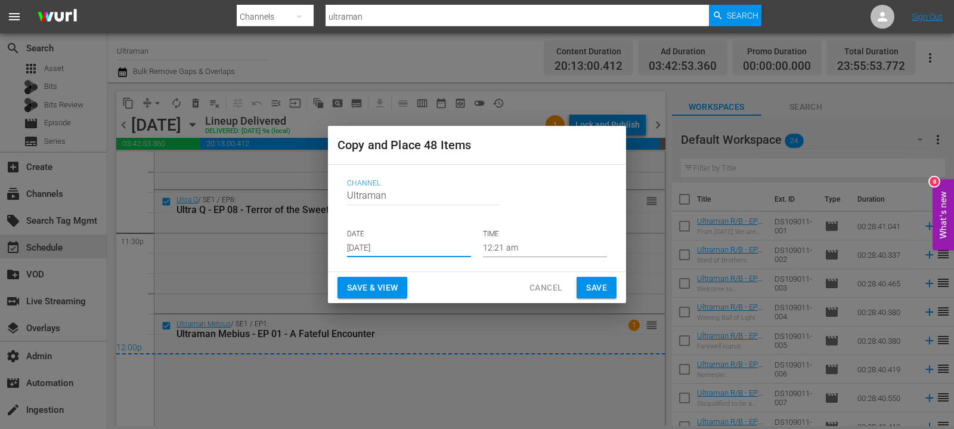
click at [376, 244] on input "[DATE]" at bounding box center [409, 248] width 124 height 18
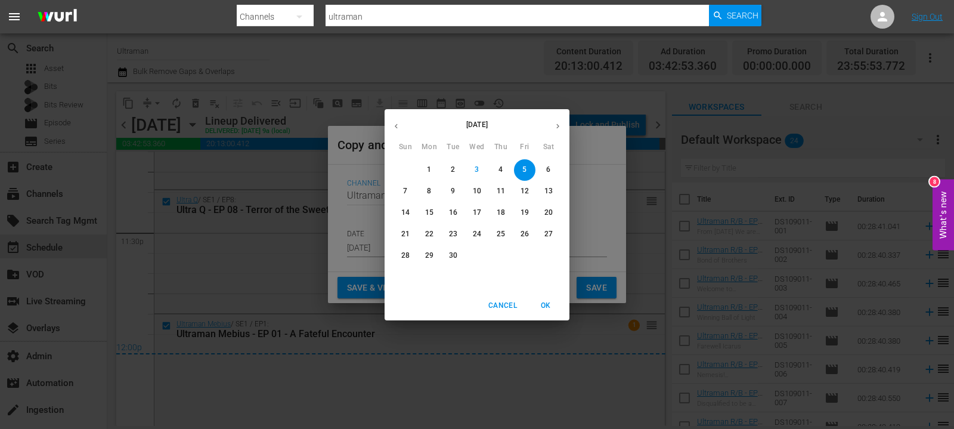
click at [558, 126] on icon "button" at bounding box center [557, 125] width 3 height 5
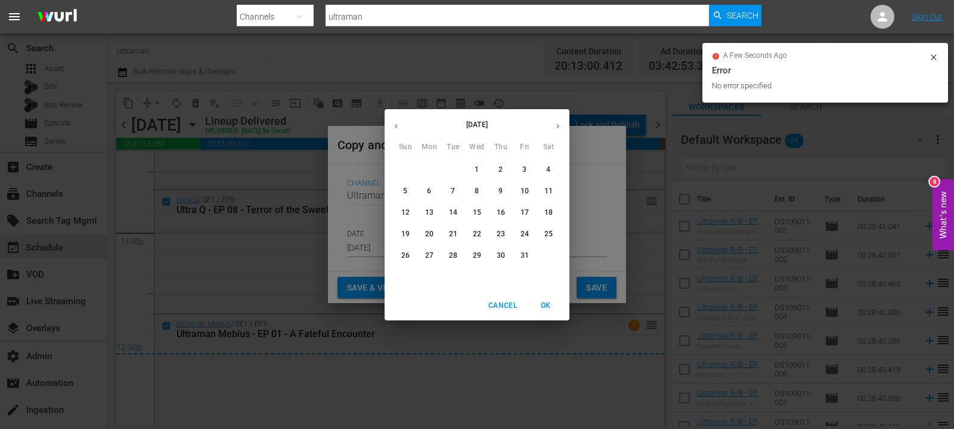
click at [454, 190] on p "7" at bounding box center [453, 191] width 4 height 10
type input "Oct 7th 2025"
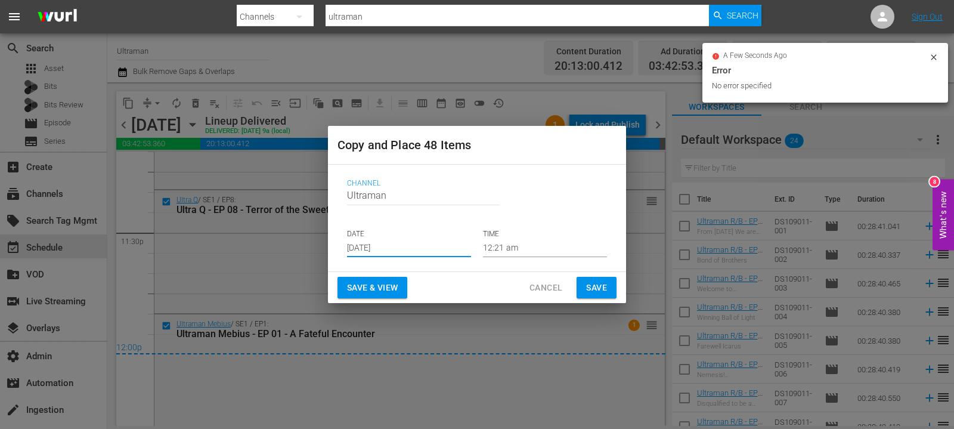
click at [386, 288] on span "Save & View" at bounding box center [372, 287] width 51 height 15
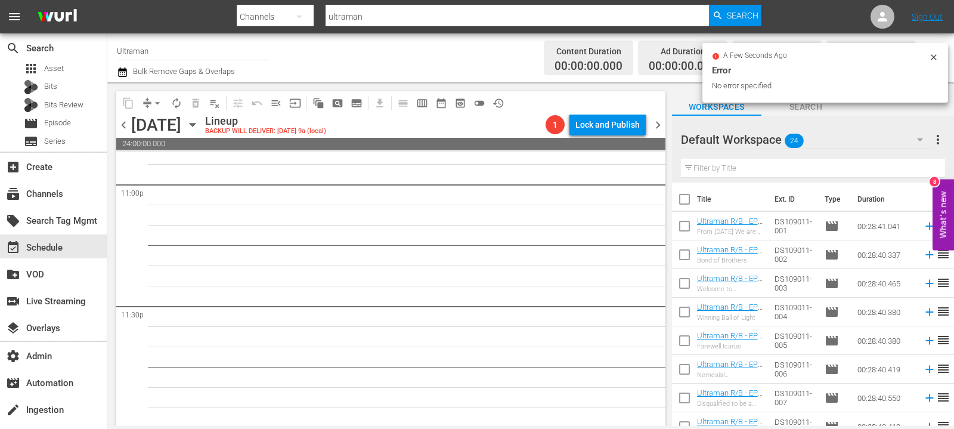
scroll to position [5565, 0]
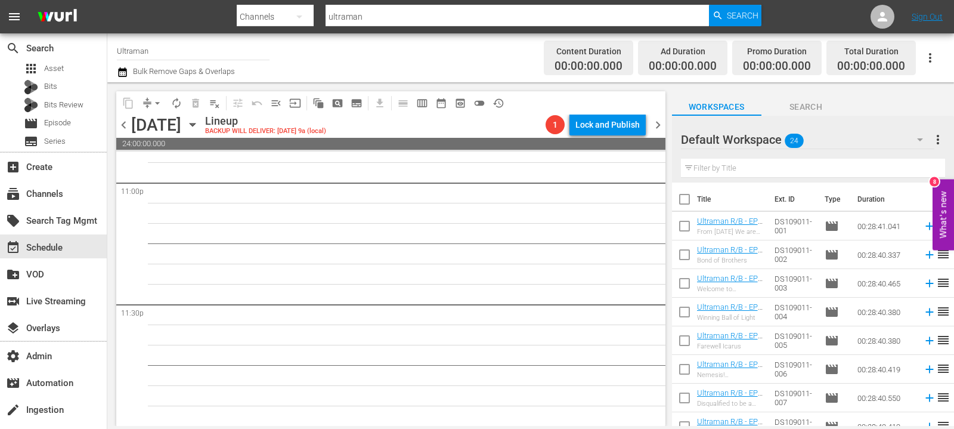
click at [199, 128] on icon "button" at bounding box center [192, 124] width 13 height 13
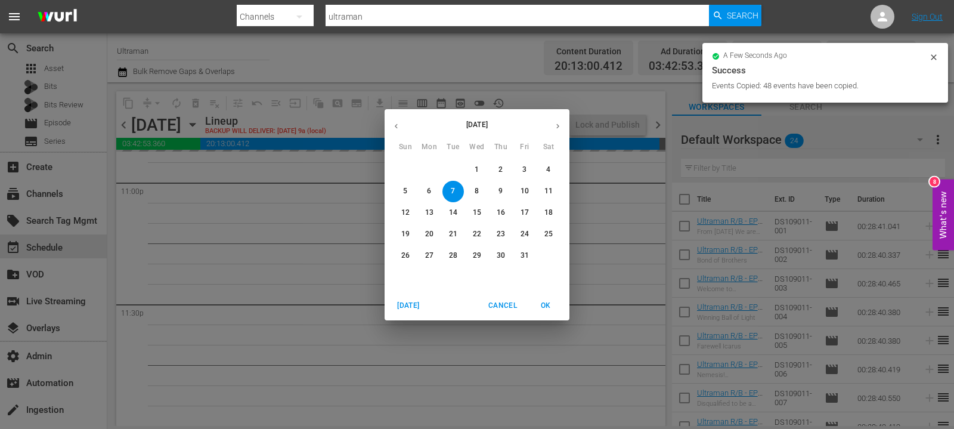
click at [478, 169] on p "1" at bounding box center [477, 170] width 4 height 10
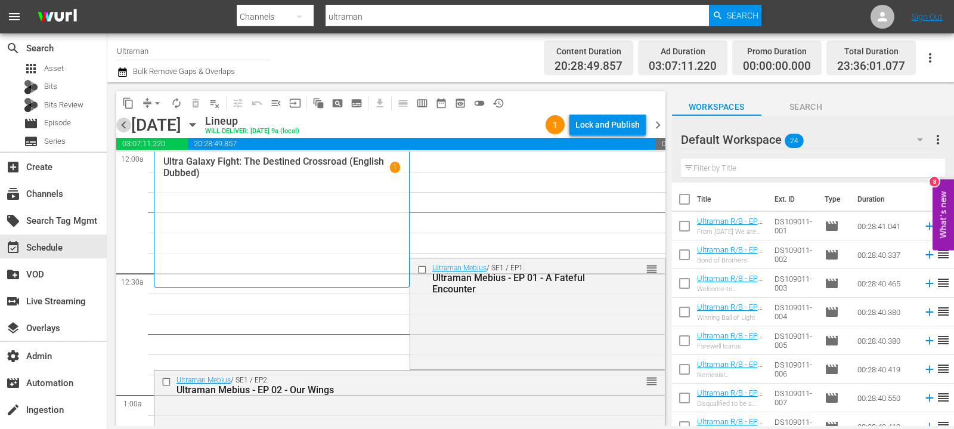
click at [122, 127] on span "chevron_left" at bounding box center [123, 124] width 15 height 15
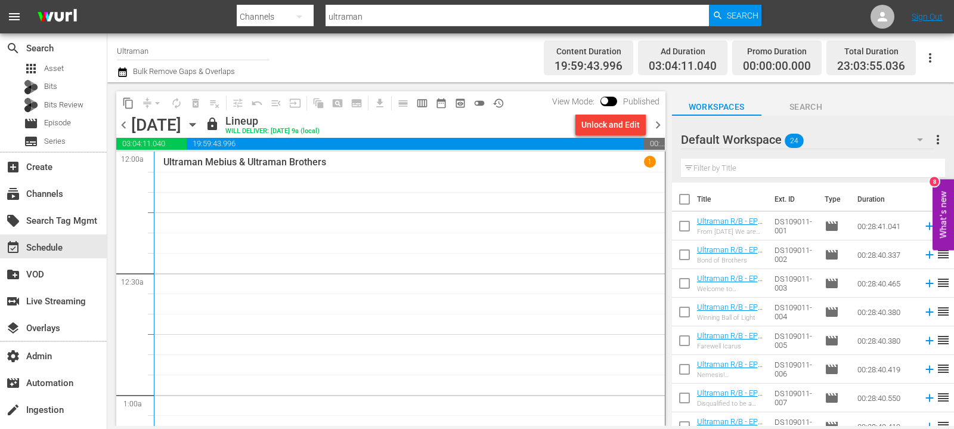
click at [660, 122] on span "chevron_right" at bounding box center [658, 124] width 15 height 15
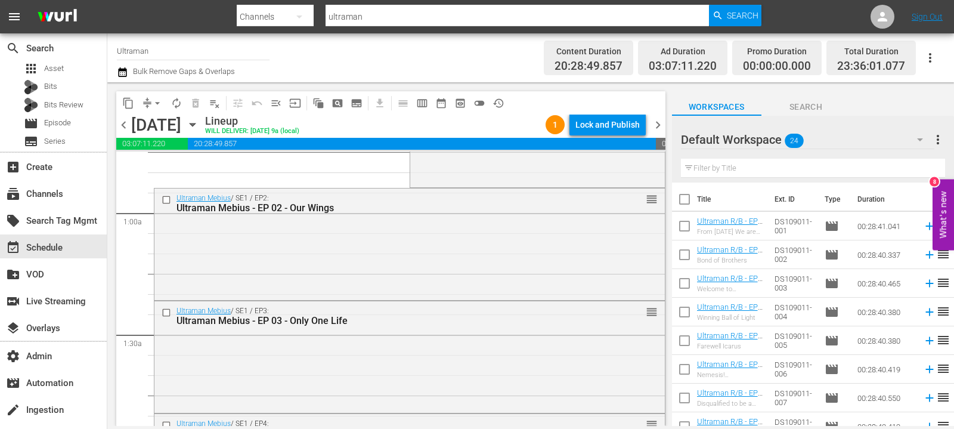
scroll to position [21, 0]
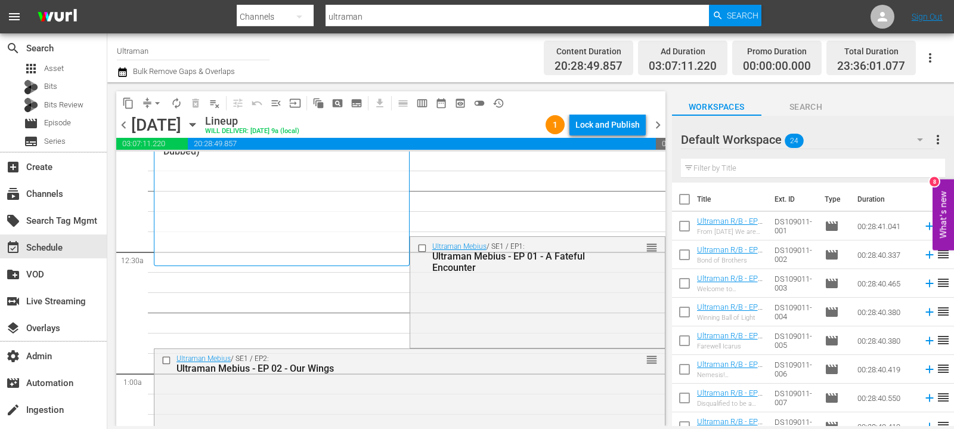
click at [657, 120] on span "chevron_right" at bounding box center [658, 124] width 15 height 15
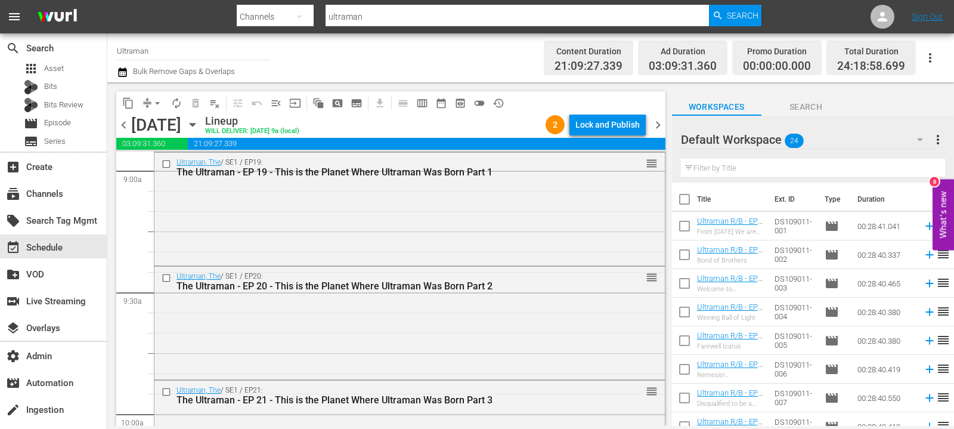
scroll to position [2305, 0]
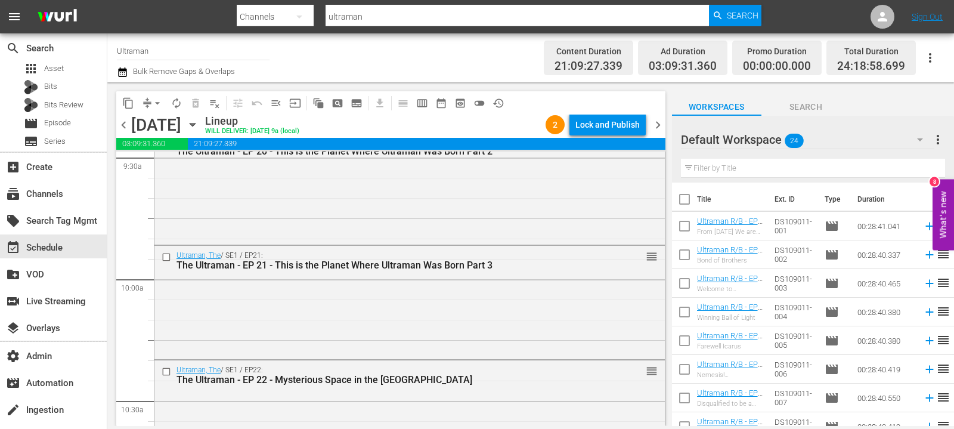
click at [124, 67] on icon "button" at bounding box center [122, 72] width 11 height 14
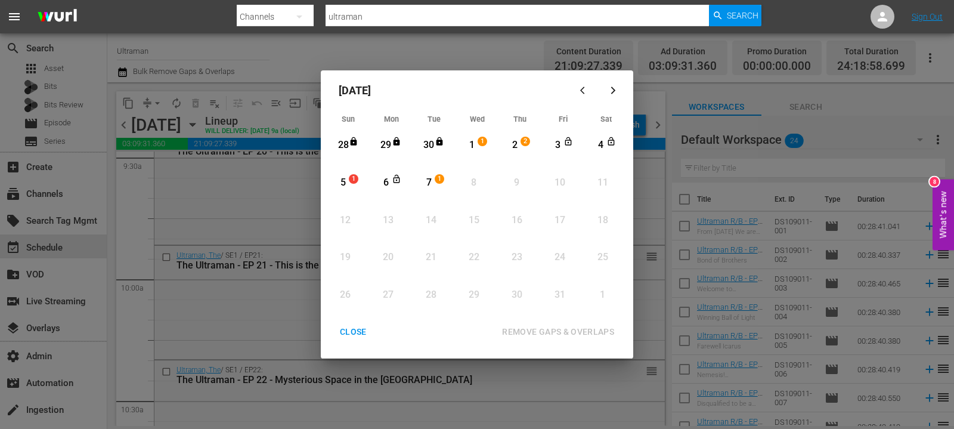
click at [475, 147] on div "1" at bounding box center [472, 145] width 15 height 14
click at [444, 174] on span "1" at bounding box center [439, 179] width 8 height 10
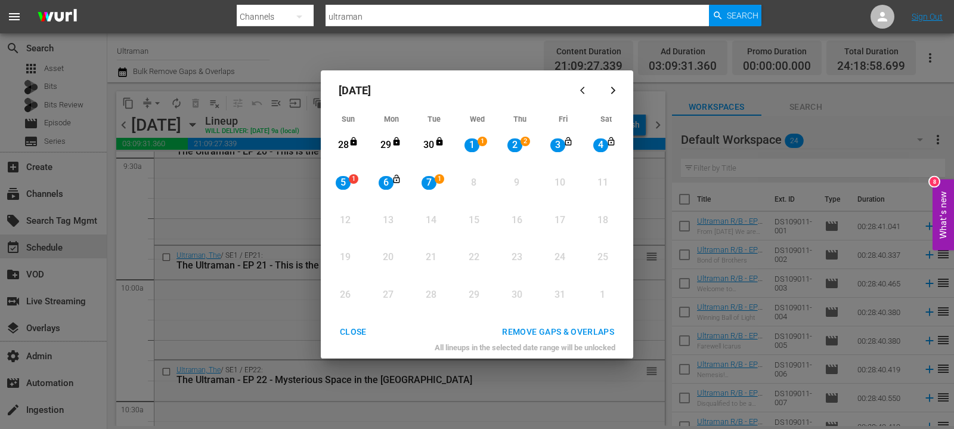
click at [527, 330] on div "REMOVE GAPS & OVERLAPS" at bounding box center [558, 331] width 131 height 15
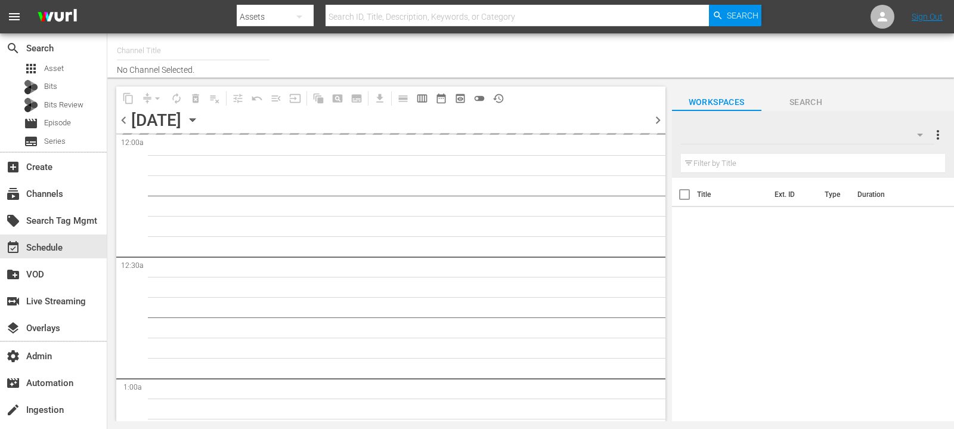
type input "Ultraman (1964)"
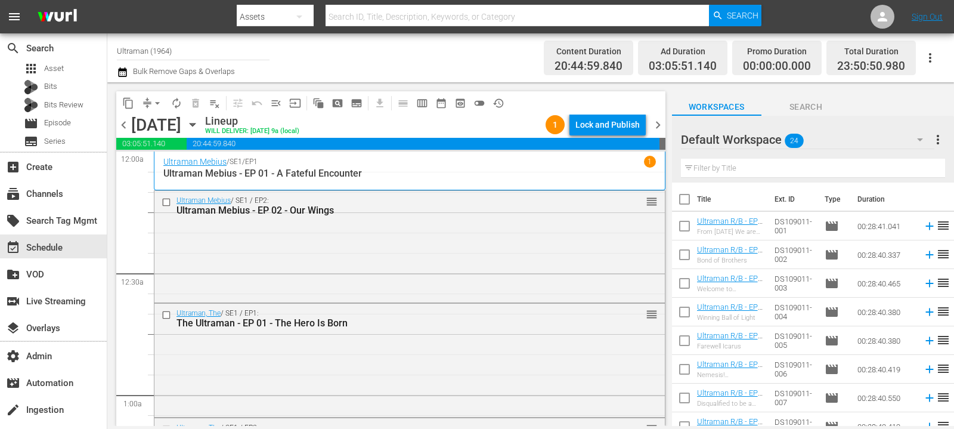
click at [120, 123] on span "chevron_left" at bounding box center [123, 124] width 15 height 15
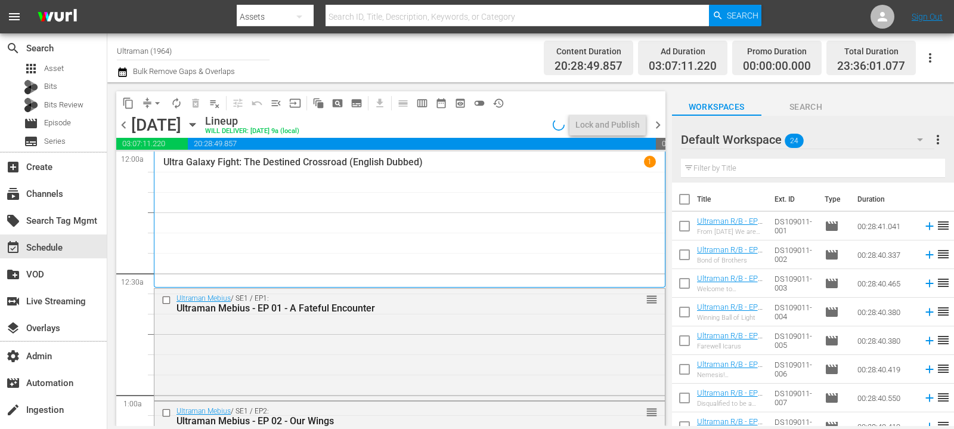
click at [199, 127] on icon "button" at bounding box center [192, 124] width 13 height 13
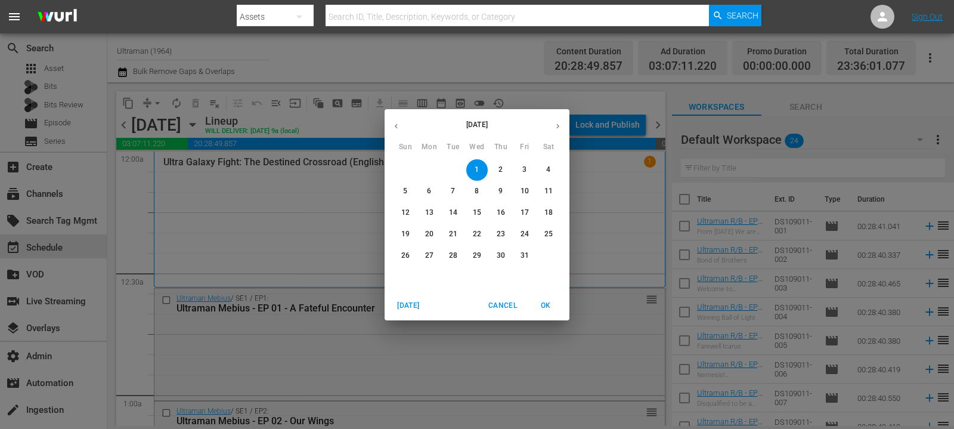
click at [400, 131] on button "button" at bounding box center [396, 125] width 23 height 23
click at [528, 174] on span "5" at bounding box center [524, 170] width 21 height 10
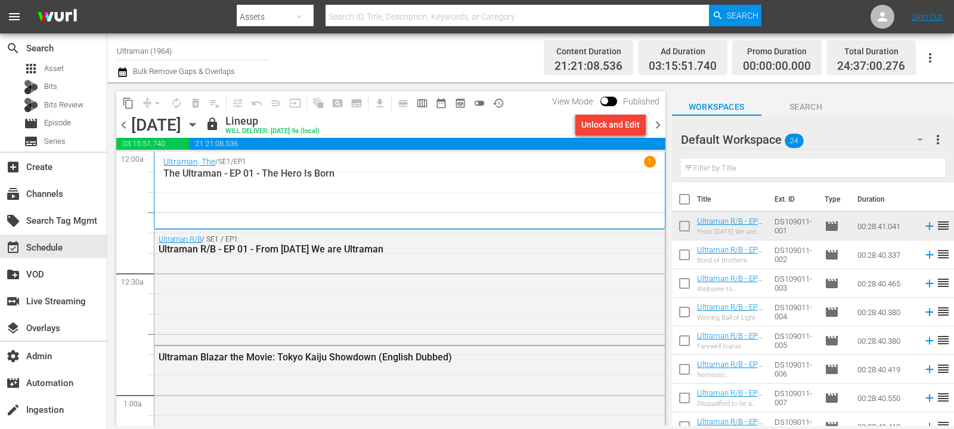
click at [612, 121] on div "Unlock and Edit" at bounding box center [610, 124] width 58 height 21
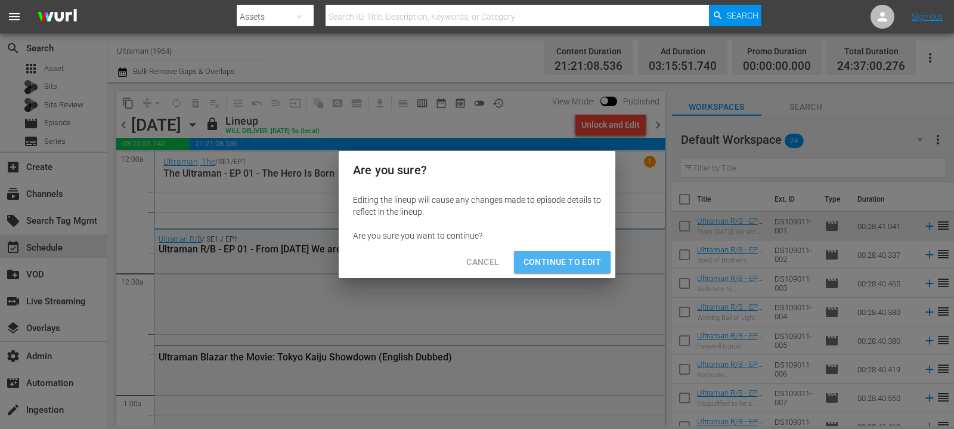
click at [551, 262] on span "Continue to Edit" at bounding box center [563, 262] width 78 height 15
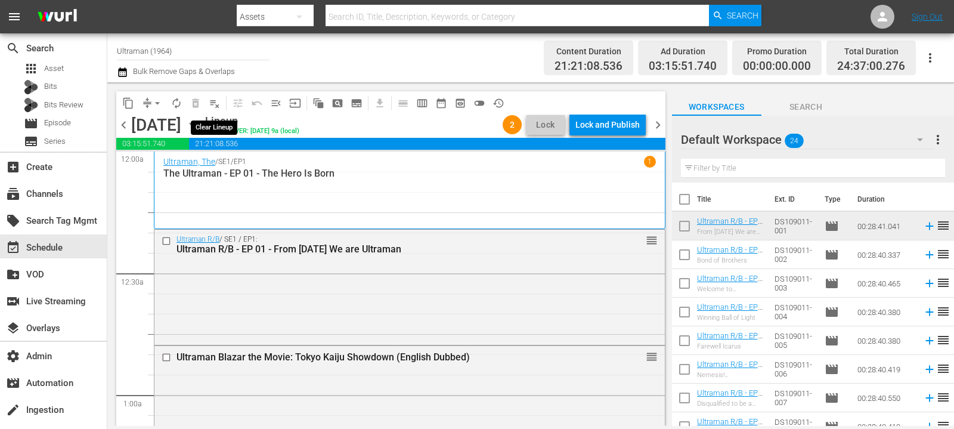
click at [213, 98] on span "playlist_remove_outlined" at bounding box center [215, 103] width 12 height 12
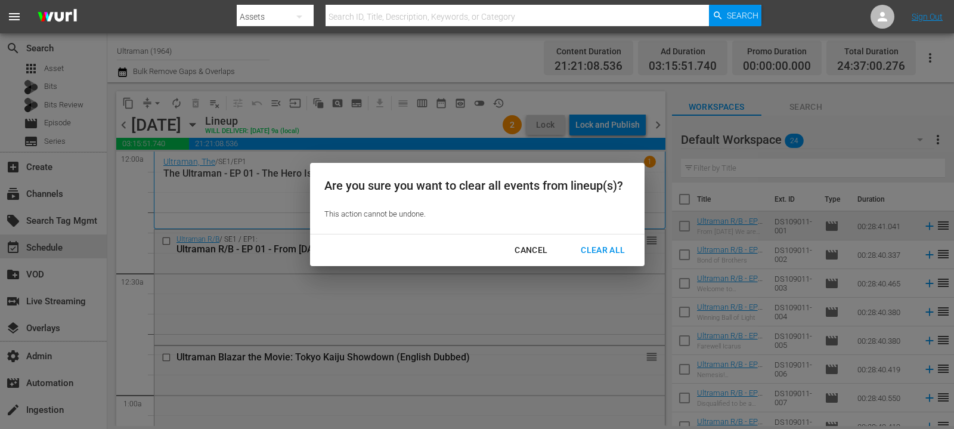
click at [602, 246] on div "Clear All" at bounding box center [602, 250] width 63 height 15
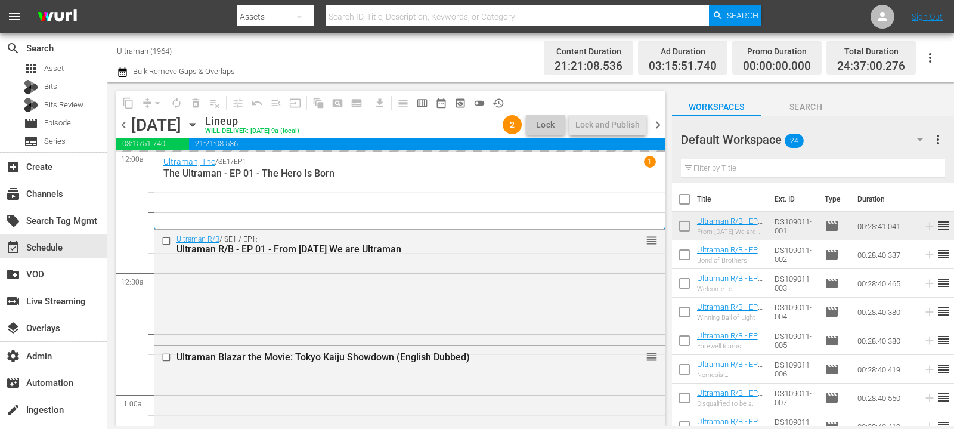
click at [657, 128] on span "chevron_right" at bounding box center [658, 124] width 15 height 15
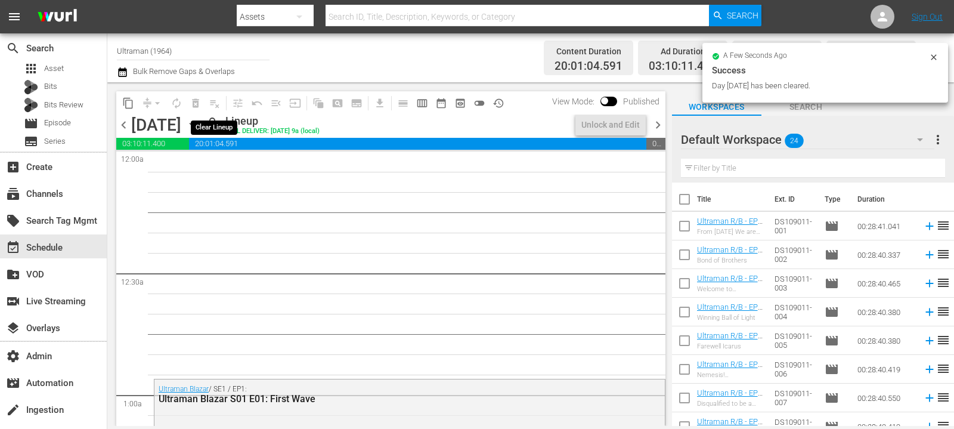
click at [213, 104] on span "playlist_remove_outlined" at bounding box center [214, 103] width 19 height 19
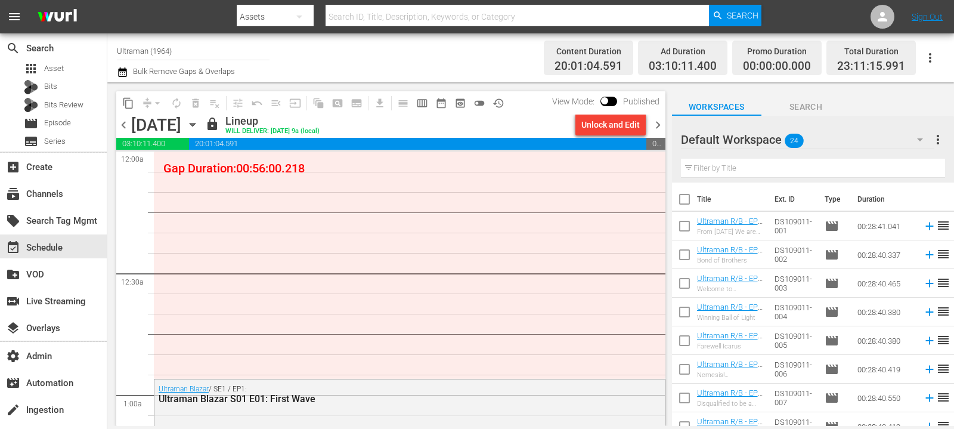
click at [136, 68] on span "Bulk Remove Gaps & Overlaps" at bounding box center [183, 71] width 104 height 9
click at [127, 69] on icon "button" at bounding box center [122, 72] width 11 height 14
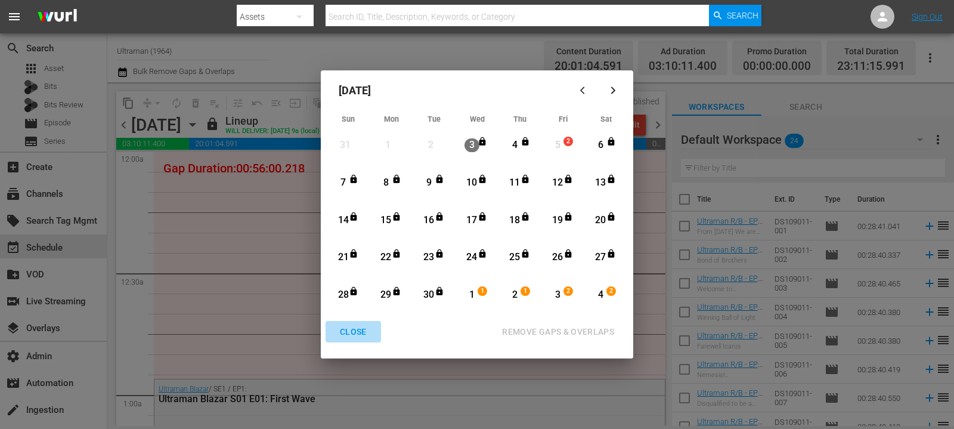
click at [342, 330] on div "CLOSE" at bounding box center [353, 331] width 46 height 15
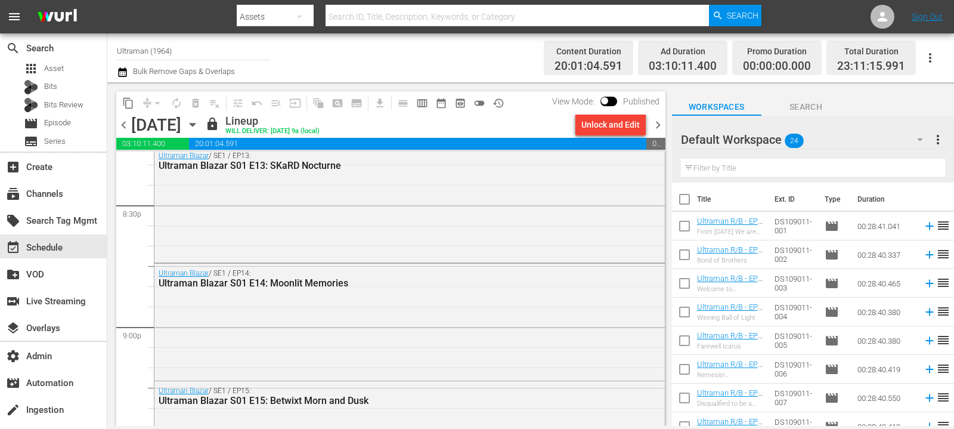
scroll to position [5129, 0]
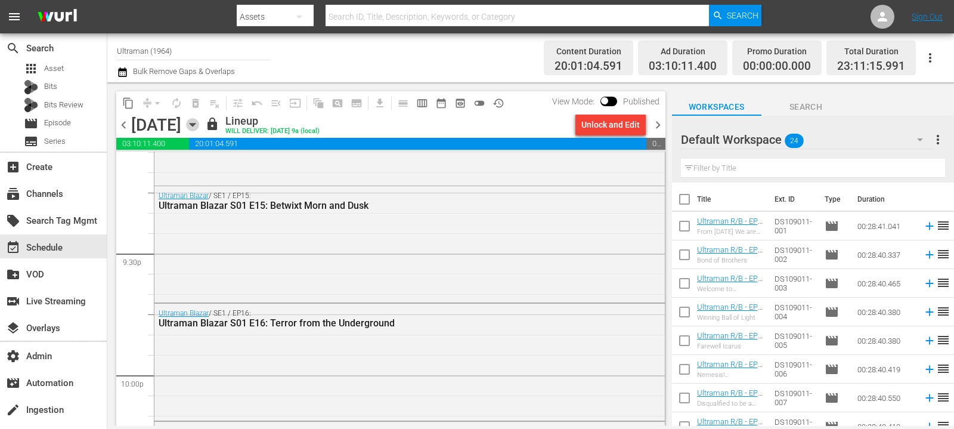
click at [199, 123] on icon "button" at bounding box center [192, 124] width 13 height 13
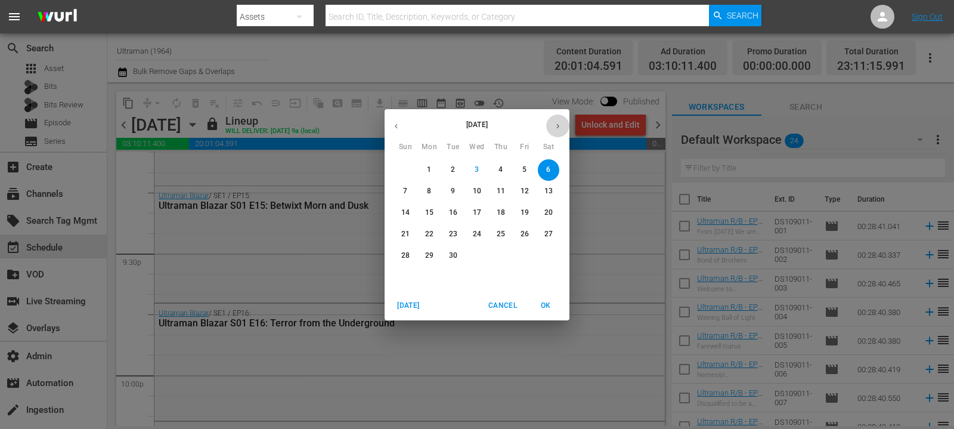
click at [561, 125] on icon "button" at bounding box center [557, 126] width 9 height 9
click at [547, 171] on p "4" at bounding box center [548, 170] width 4 height 10
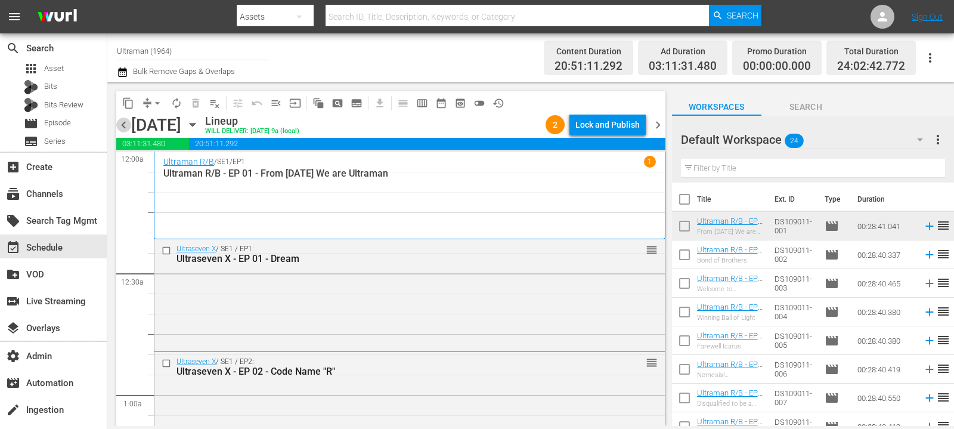
click at [122, 125] on span "chevron_left" at bounding box center [123, 124] width 15 height 15
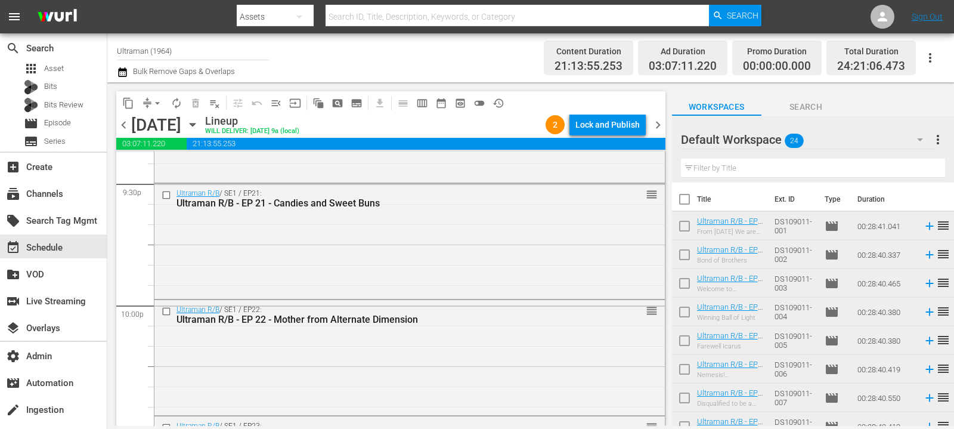
scroll to position [5652, 0]
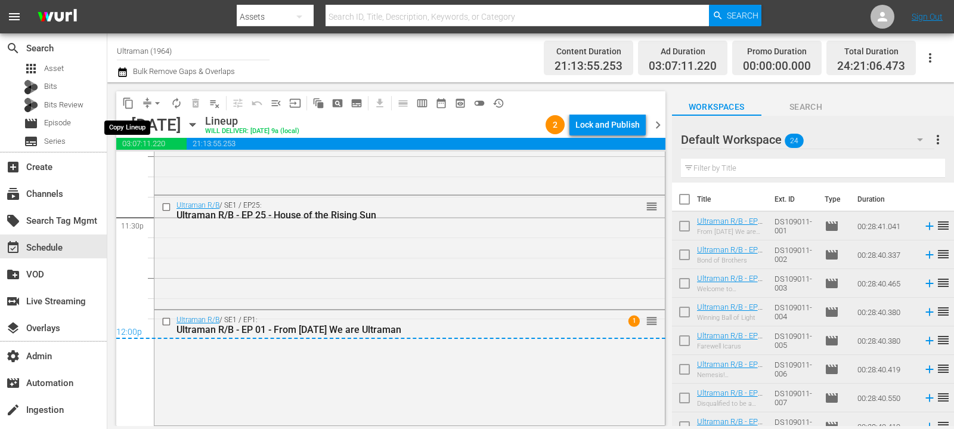
click at [123, 100] on span "content_copy" at bounding box center [128, 103] width 12 height 12
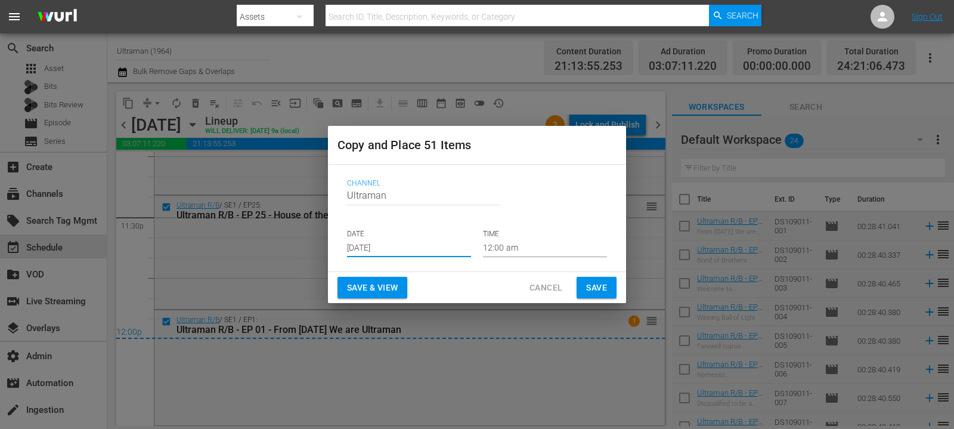
click at [386, 249] on input "[DATE]" at bounding box center [409, 248] width 124 height 18
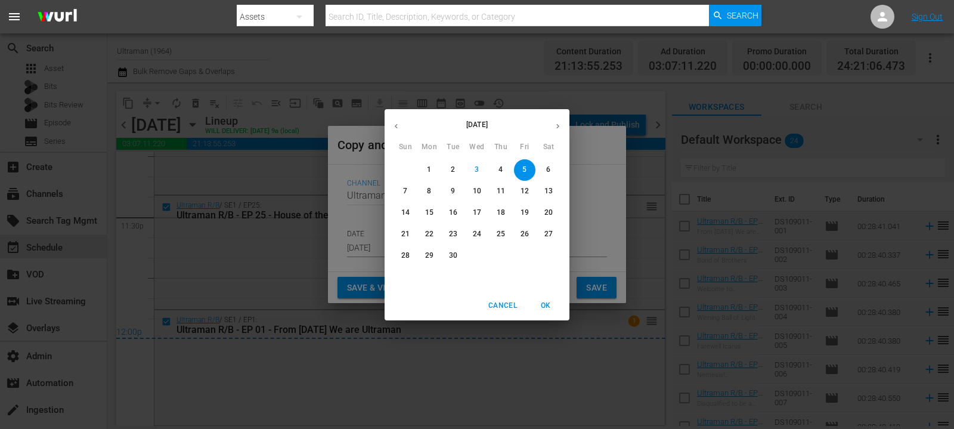
click at [394, 126] on icon "button" at bounding box center [396, 126] width 9 height 9
click at [556, 122] on icon "button" at bounding box center [557, 126] width 9 height 9
click at [543, 304] on span "OK" at bounding box center [545, 305] width 29 height 13
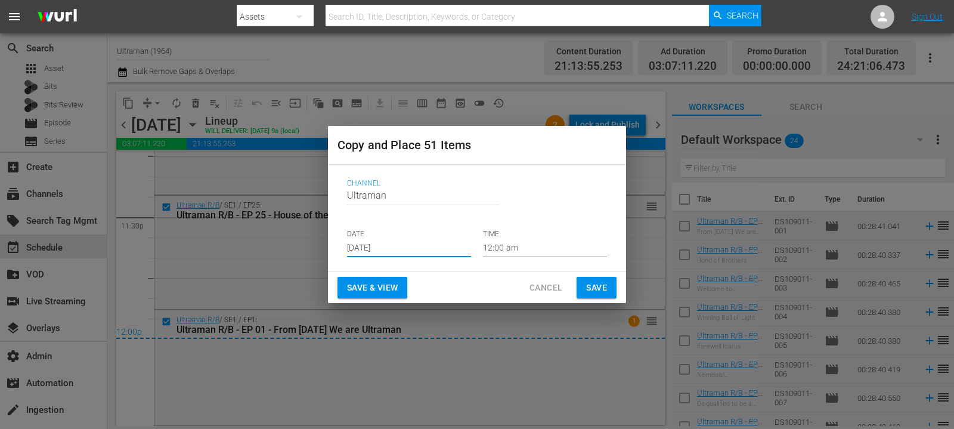
click at [361, 281] on span "Save & View" at bounding box center [372, 287] width 51 height 15
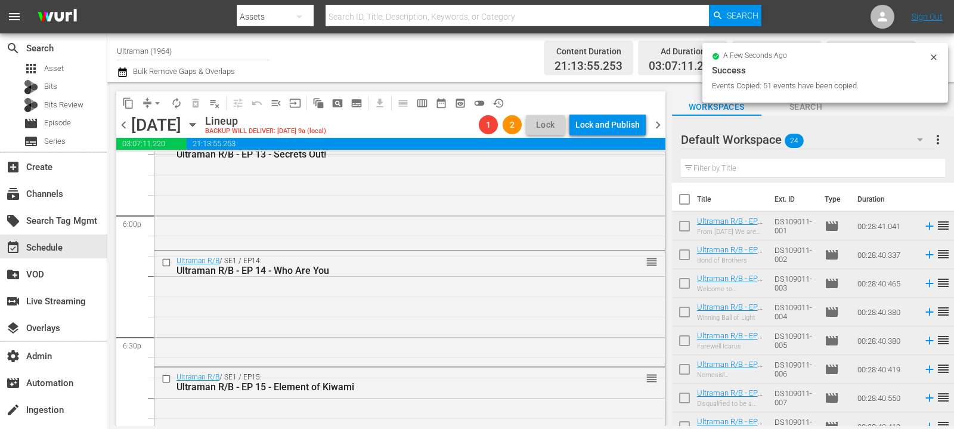
scroll to position [5651, 0]
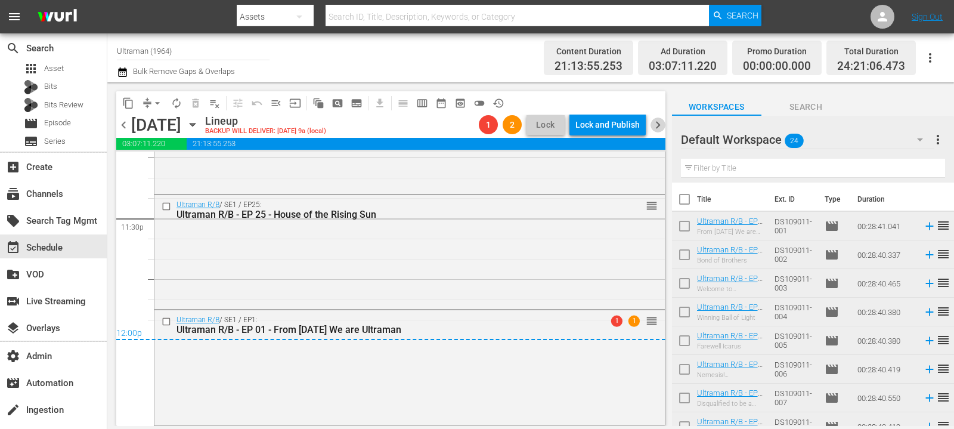
click at [661, 124] on span "chevron_right" at bounding box center [658, 124] width 15 height 15
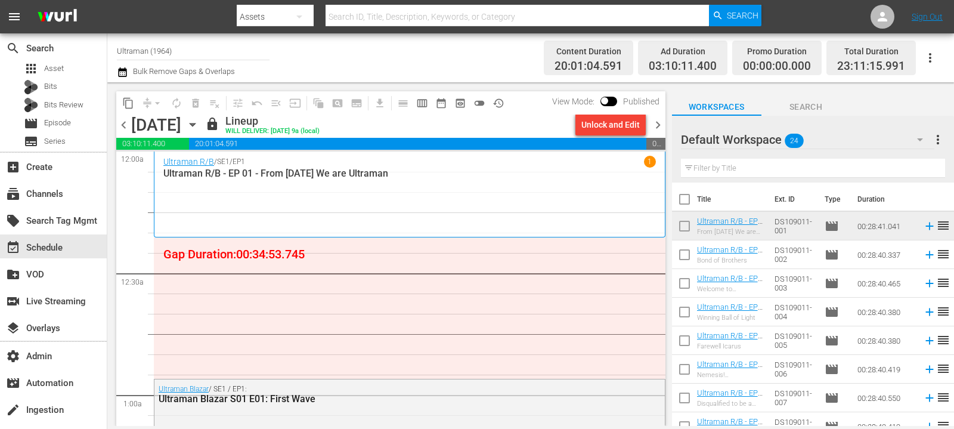
scroll to position [80, 0]
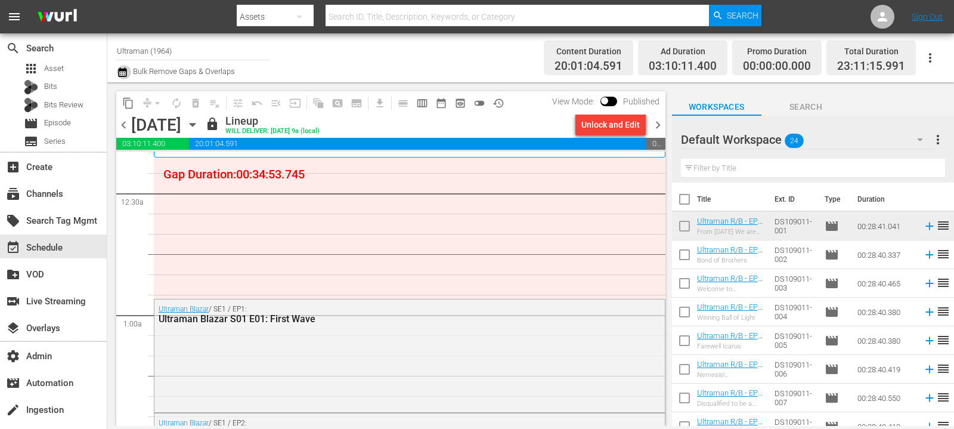
click at [120, 70] on icon "button" at bounding box center [122, 72] width 8 height 10
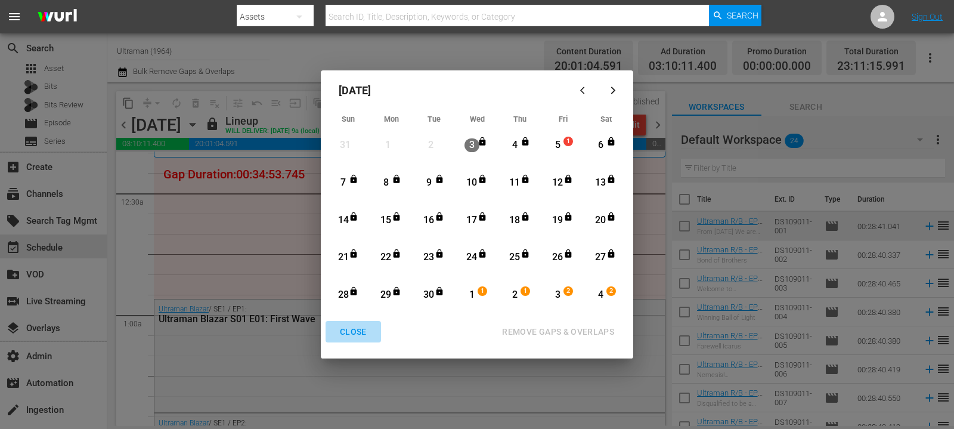
click at [347, 339] on button "CLOSE" at bounding box center [353, 332] width 55 height 22
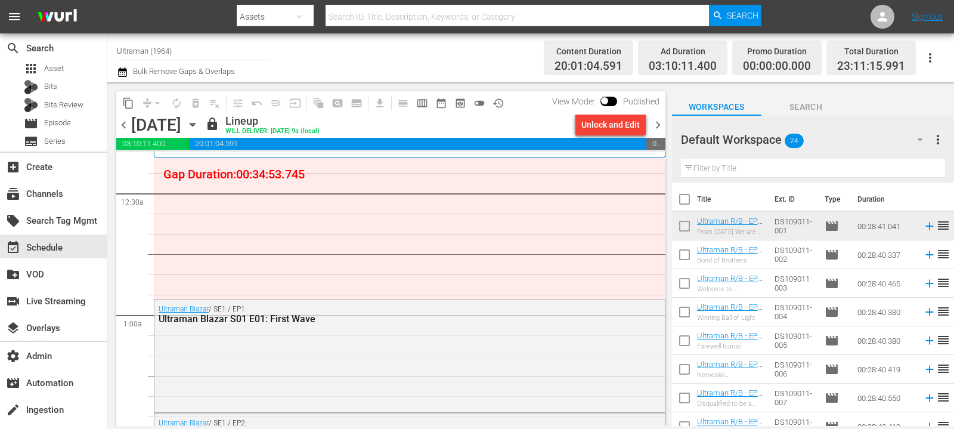
click at [123, 127] on span "chevron_left" at bounding box center [123, 124] width 15 height 15
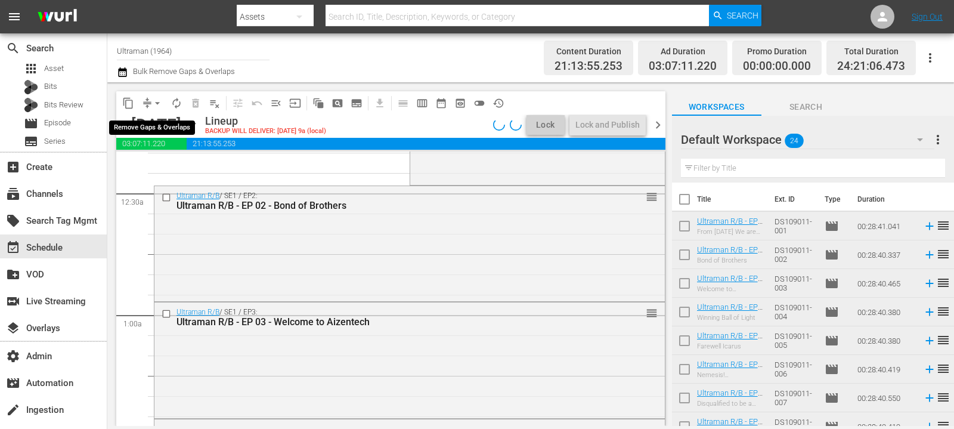
click at [159, 103] on span "arrow_drop_down" at bounding box center [157, 103] width 12 height 12
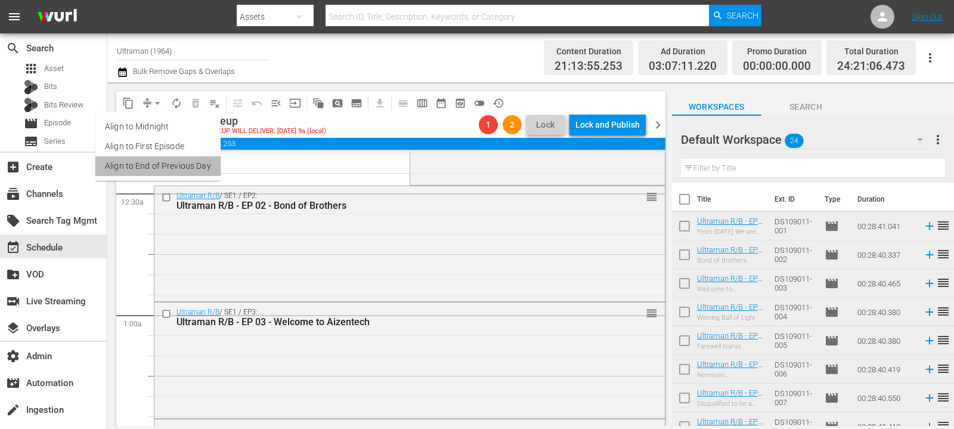
click at [179, 165] on li "Align to End of Previous Day" at bounding box center [157, 166] width 125 height 20
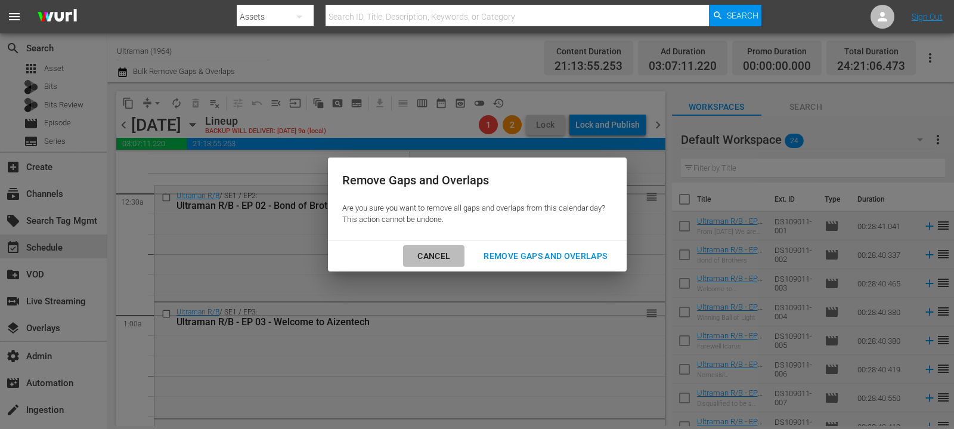
drag, startPoint x: 417, startPoint y: 247, endPoint x: 502, endPoint y: 268, distance: 87.8
click at [502, 268] on div "Cancel Remove Gaps and Overlaps" at bounding box center [477, 256] width 299 height 32
click at [505, 259] on div "Remove Gaps and Overlaps" at bounding box center [545, 256] width 143 height 15
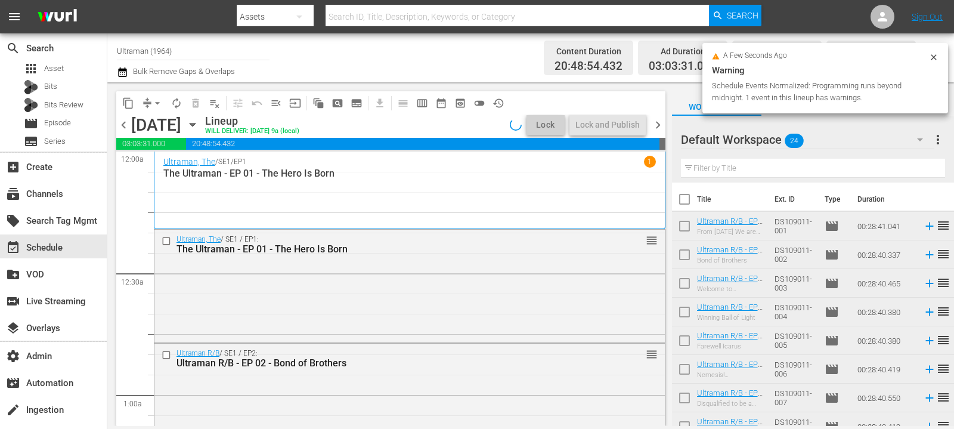
click at [660, 126] on span "chevron_right" at bounding box center [658, 124] width 15 height 15
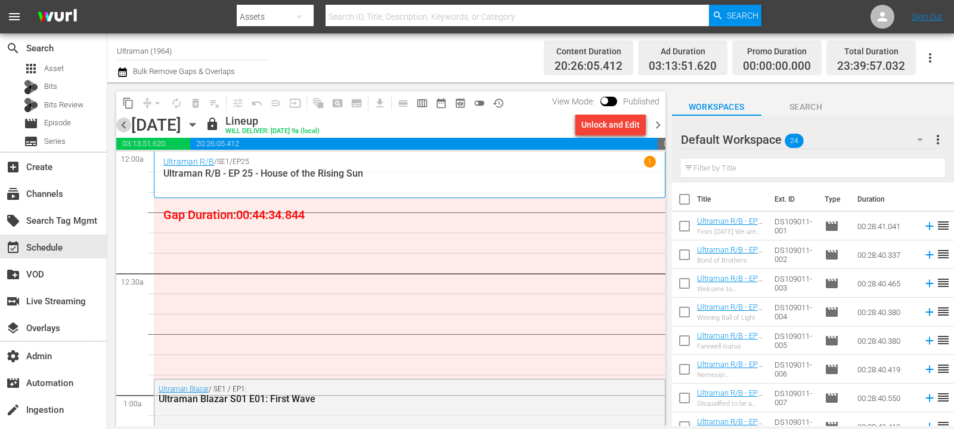
click at [123, 121] on span "chevron_left" at bounding box center [123, 124] width 15 height 15
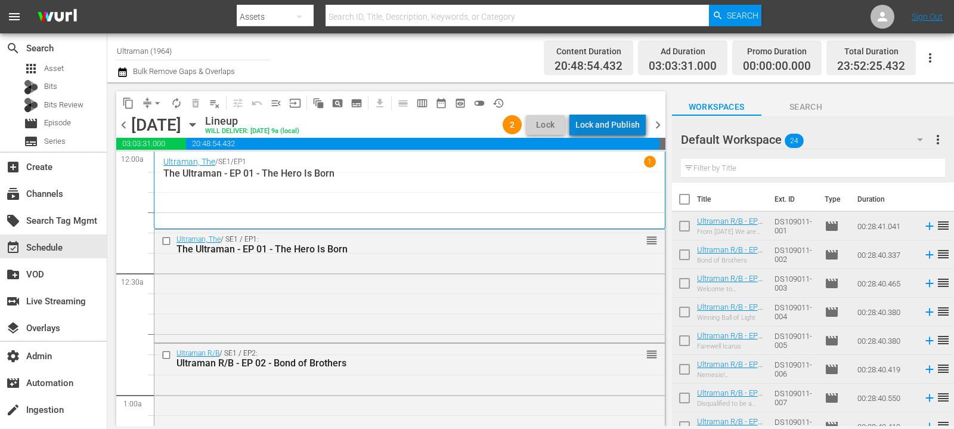
click at [633, 127] on div "Lock and Publish" at bounding box center [607, 124] width 64 height 21
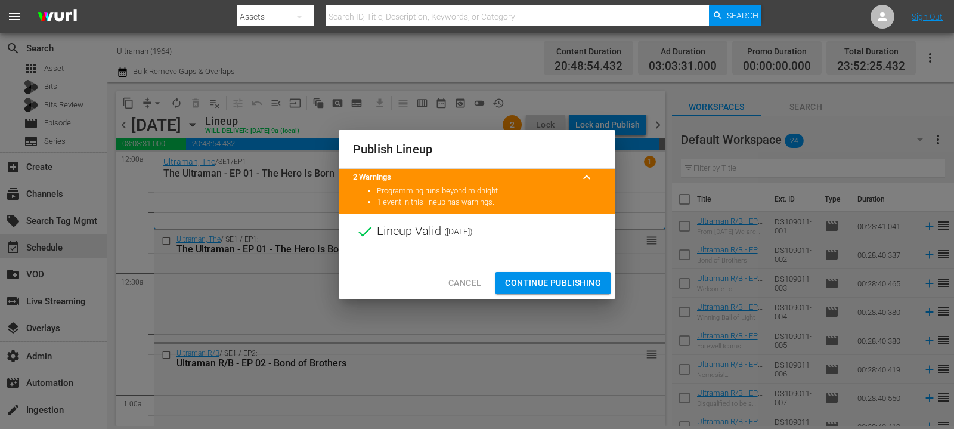
click at [554, 275] on span "Continue Publishing" at bounding box center [553, 282] width 96 height 15
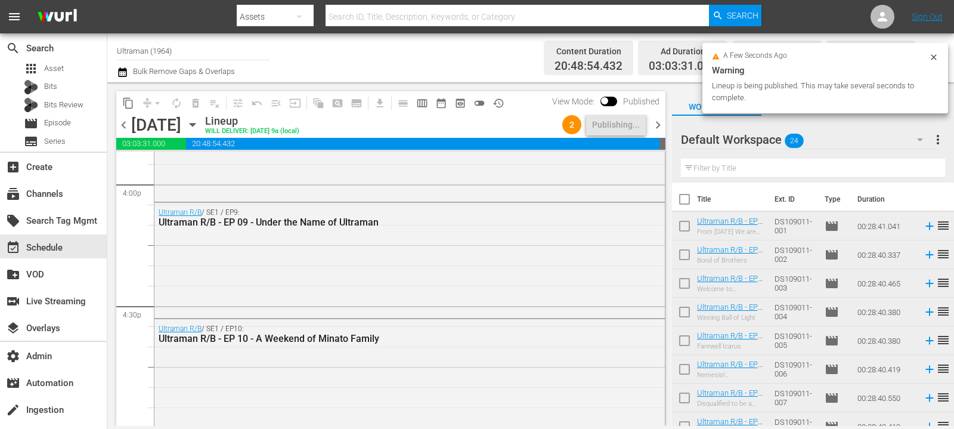
scroll to position [5611, 0]
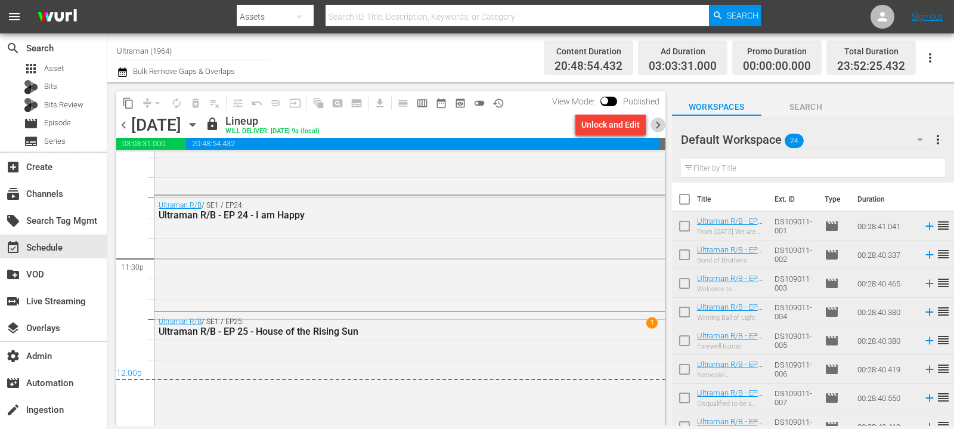
click at [662, 125] on span "chevron_right" at bounding box center [658, 124] width 15 height 15
